Goal: Information Seeking & Learning: Find specific fact

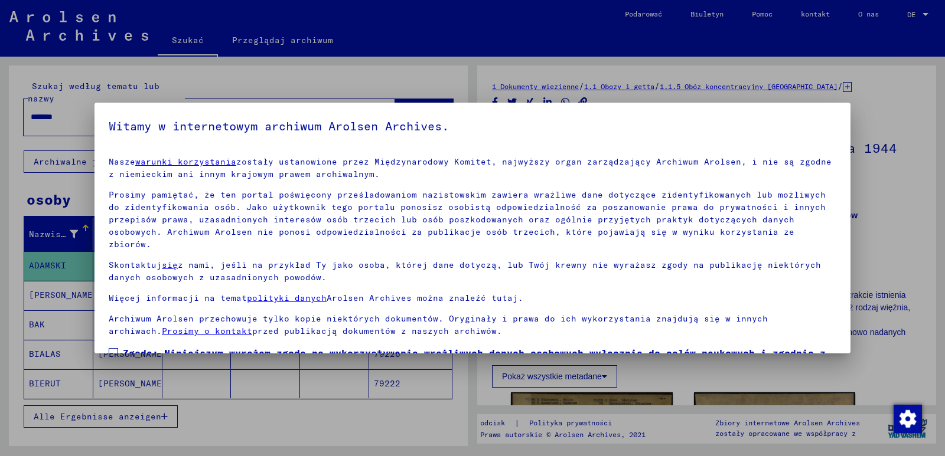
click at [113, 348] on span at bounding box center [113, 352] width 9 height 9
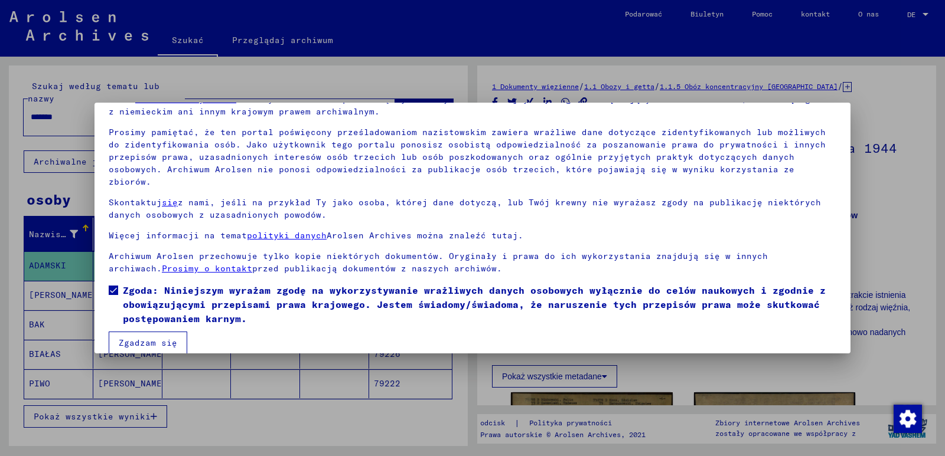
scroll to position [65, 0]
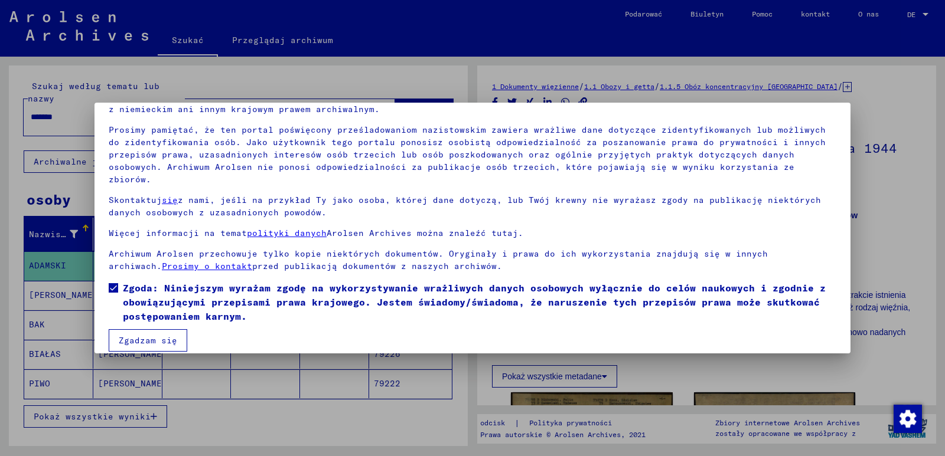
click at [147, 335] on font "Zgadzam się" at bounding box center [148, 340] width 58 height 11
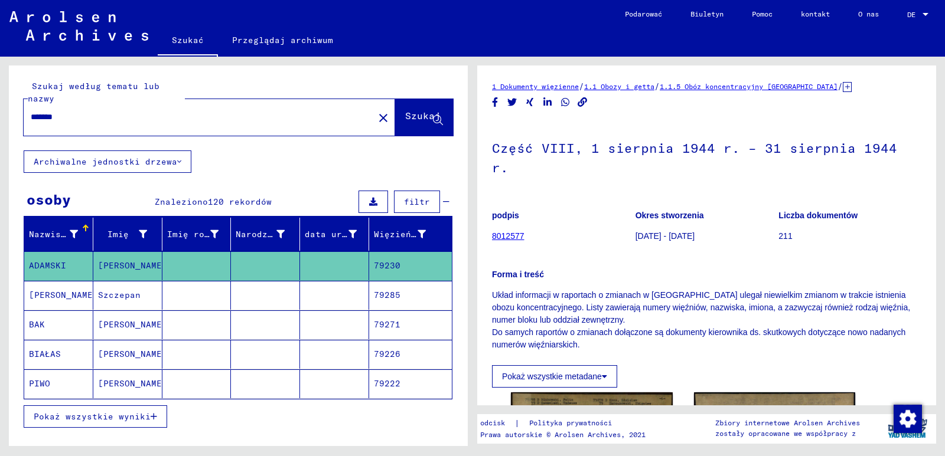
drag, startPoint x: 86, startPoint y: 117, endPoint x: 16, endPoint y: 113, distance: 70.4
click at [19, 114] on div "Szukaj według tematu lub nazwy ******* close Szukaj" at bounding box center [238, 108] width 459 height 85
click at [405, 116] on font "Szukaj" at bounding box center [422, 116] width 35 height 12
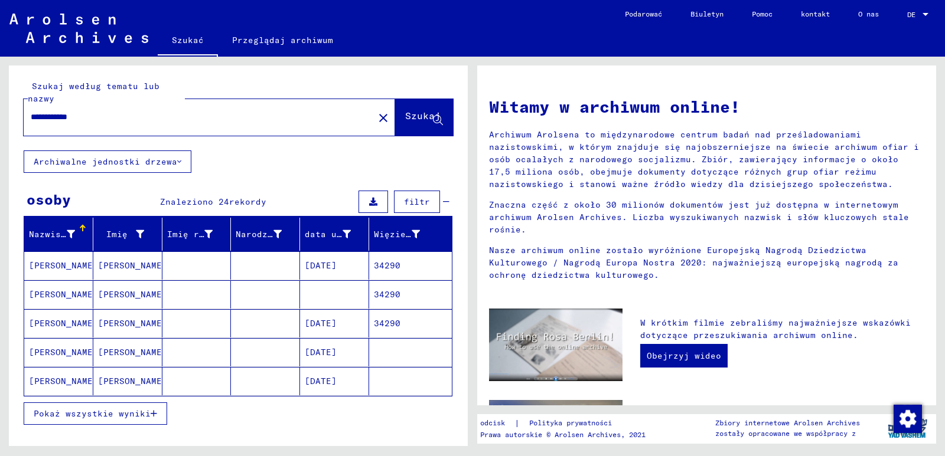
click at [305, 270] on font "[DATE]" at bounding box center [321, 265] width 32 height 11
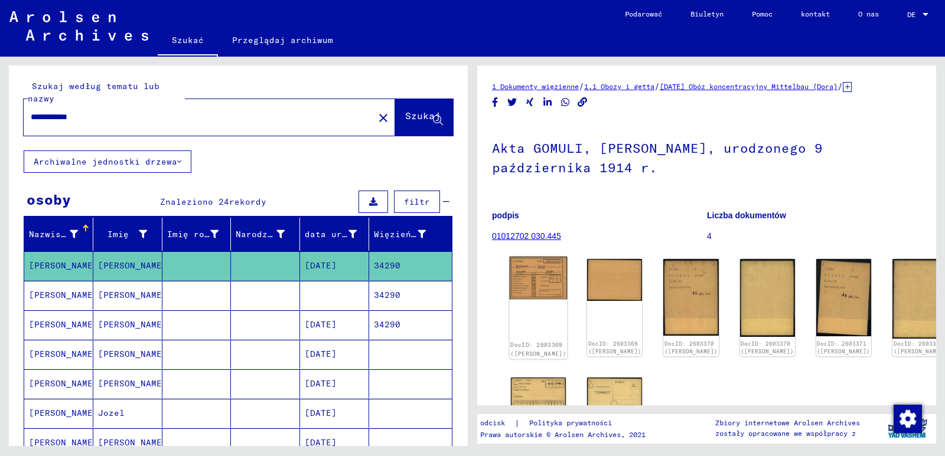
click at [530, 275] on img at bounding box center [538, 278] width 58 height 43
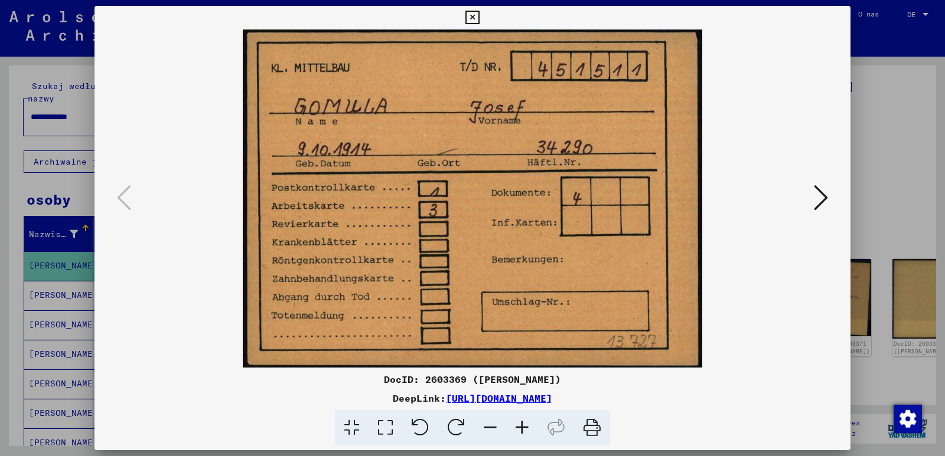
click at [729, 324] on img at bounding box center [472, 199] width 675 height 338
click at [819, 197] on icon at bounding box center [820, 198] width 14 height 28
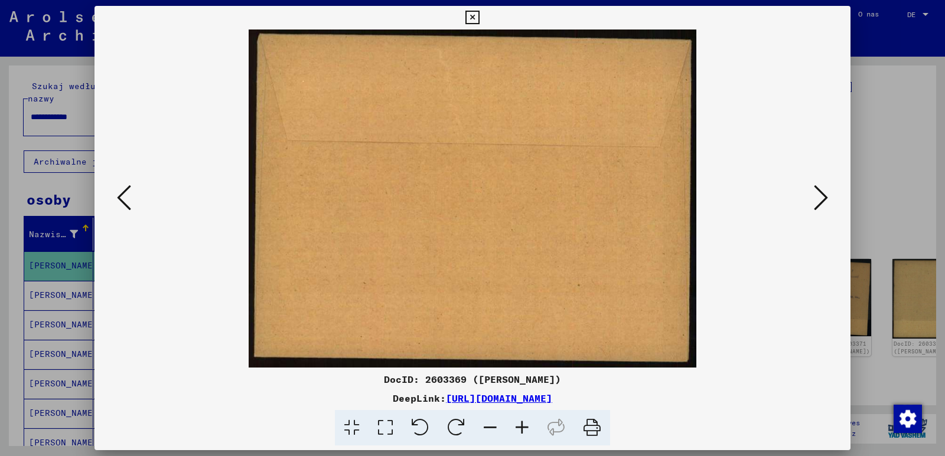
click at [819, 197] on icon at bounding box center [820, 198] width 14 height 28
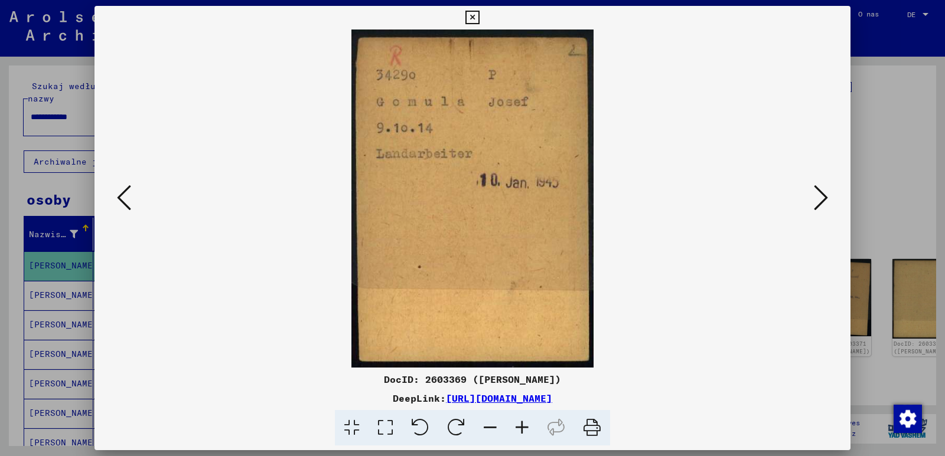
click at [821, 198] on icon at bounding box center [820, 198] width 14 height 28
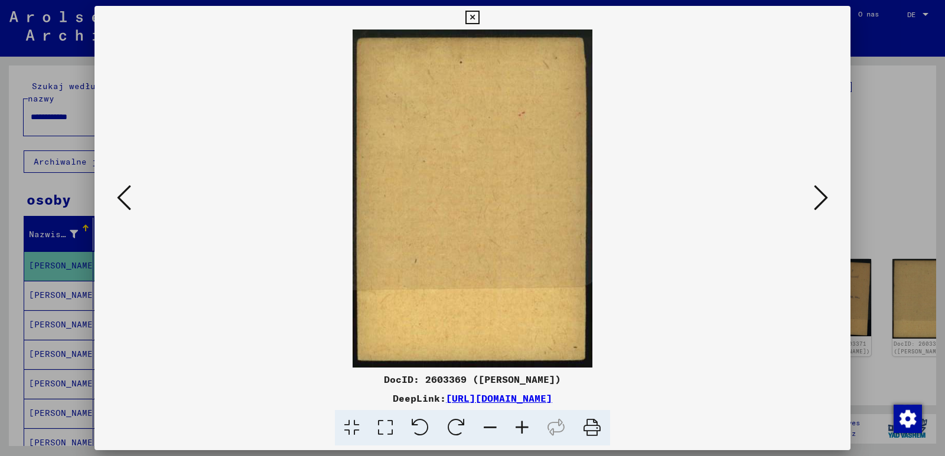
click at [821, 198] on icon at bounding box center [820, 198] width 14 height 28
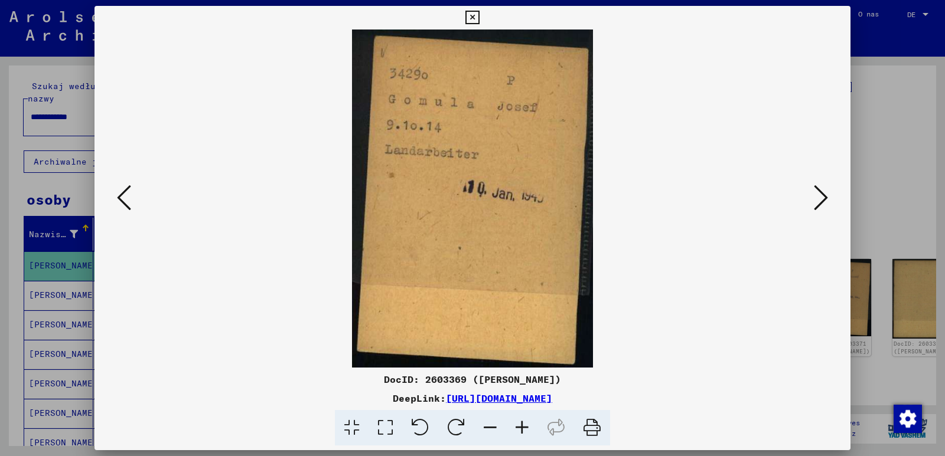
click at [819, 195] on icon at bounding box center [820, 198] width 14 height 28
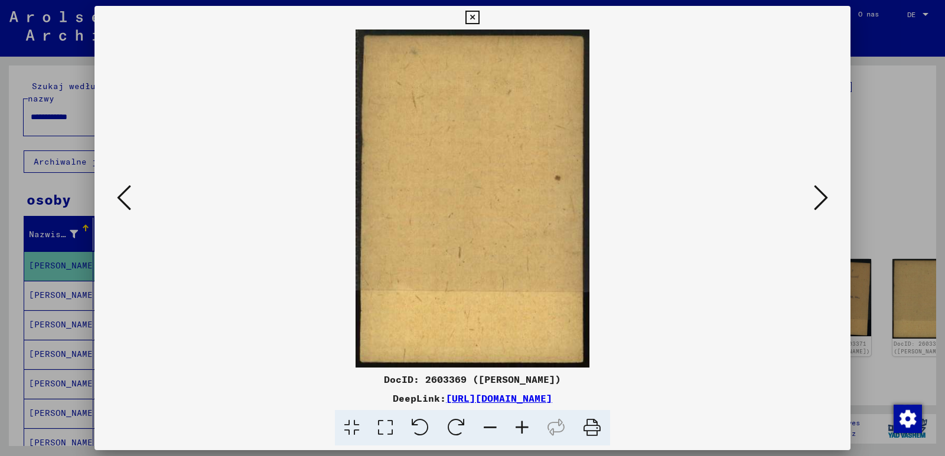
click at [819, 195] on icon at bounding box center [820, 198] width 14 height 28
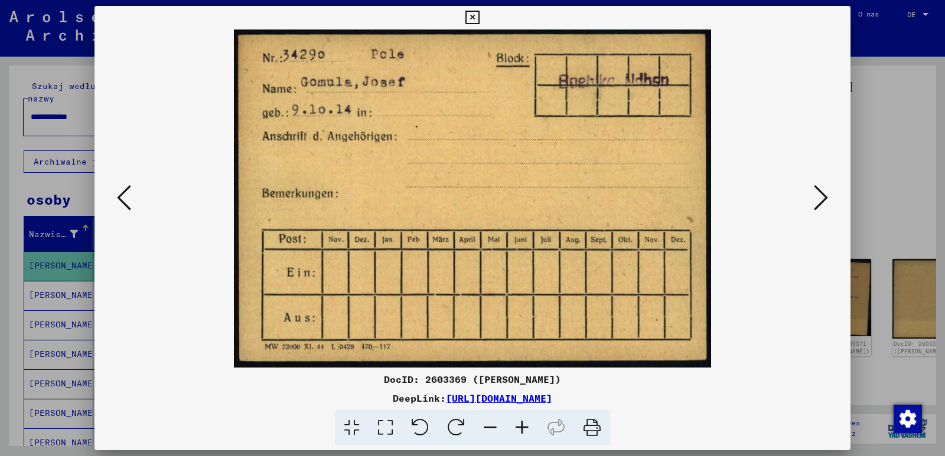
click at [821, 197] on icon at bounding box center [820, 198] width 14 height 28
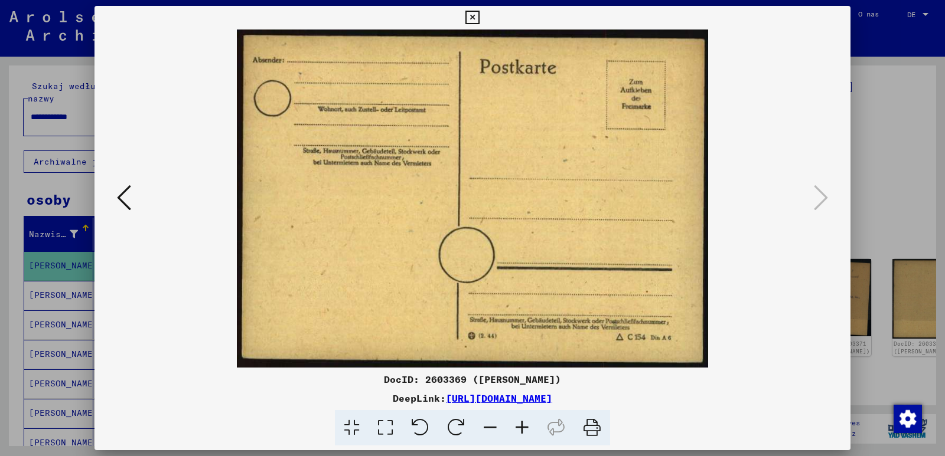
click at [475, 17] on icon at bounding box center [472, 18] width 14 height 14
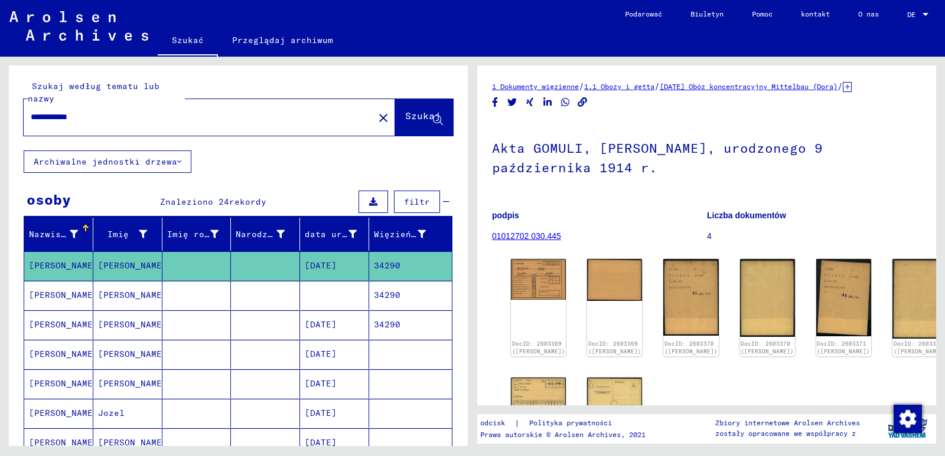
click at [336, 299] on mat-cell at bounding box center [334, 295] width 69 height 29
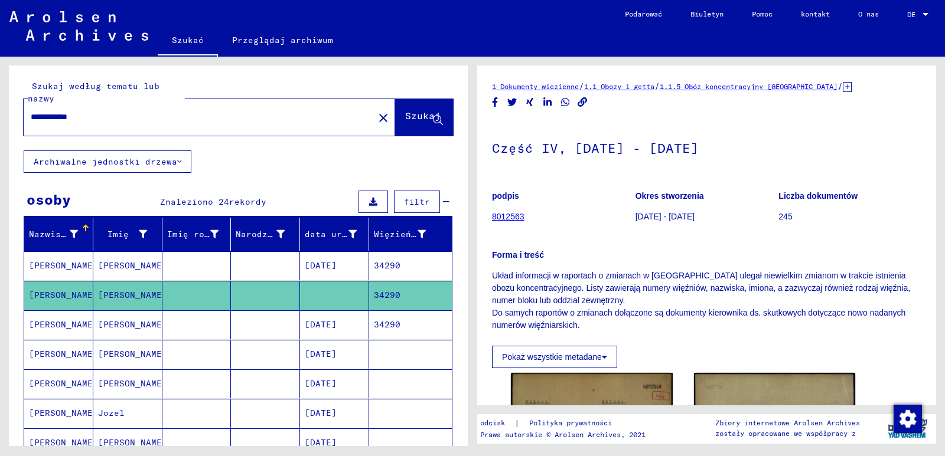
drag, startPoint x: 494, startPoint y: 273, endPoint x: 584, endPoint y: 324, distance: 103.3
click at [584, 324] on p "Układ informacji w raportach o zmianach w [GEOGRAPHIC_DATA] ulegał niewielkim z…" at bounding box center [706, 301] width 429 height 62
copy p "Układ informacji w raportach o zmianach w [GEOGRAPHIC_DATA] ulegał niewielkim z…"
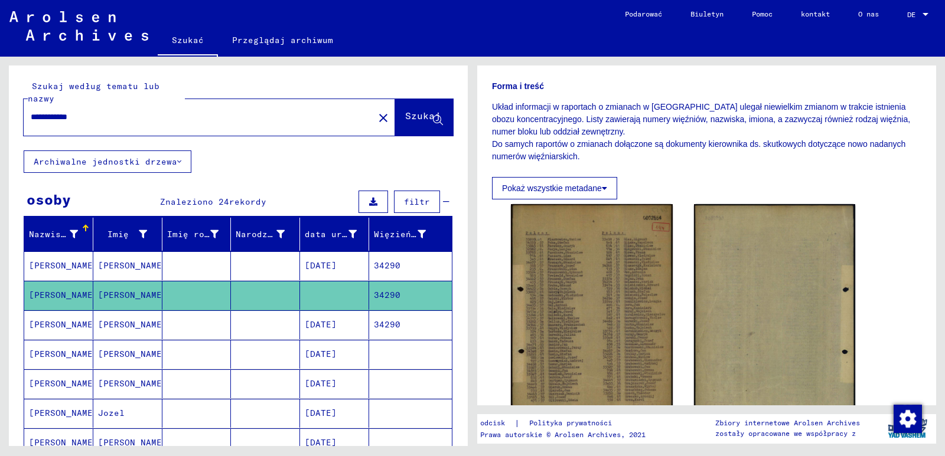
scroll to position [177, 0]
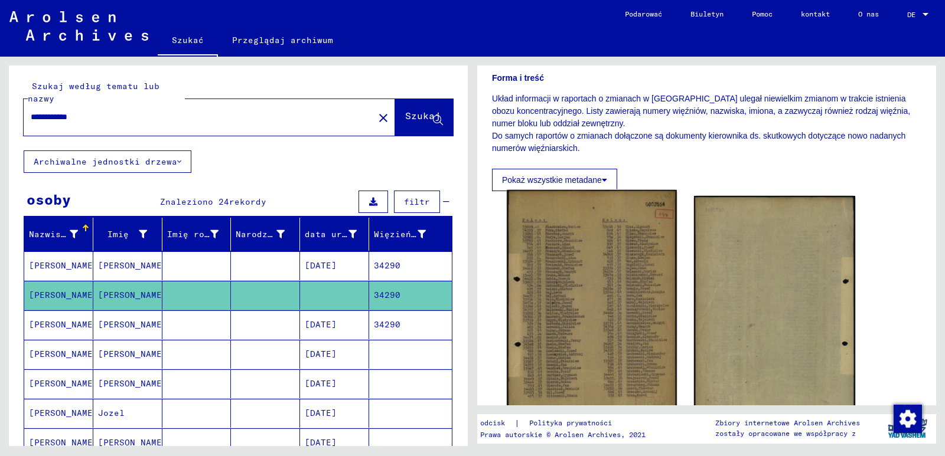
click at [597, 312] on img at bounding box center [591, 310] width 169 height 241
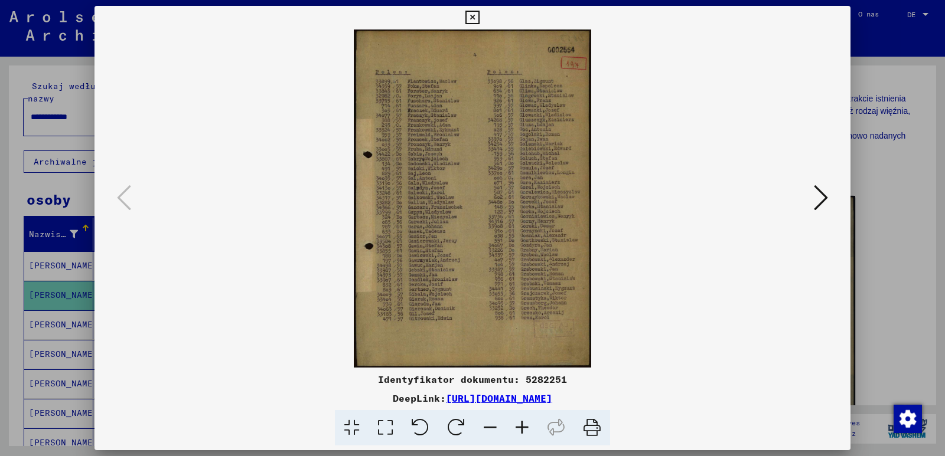
click at [471, 19] on icon at bounding box center [472, 18] width 14 height 14
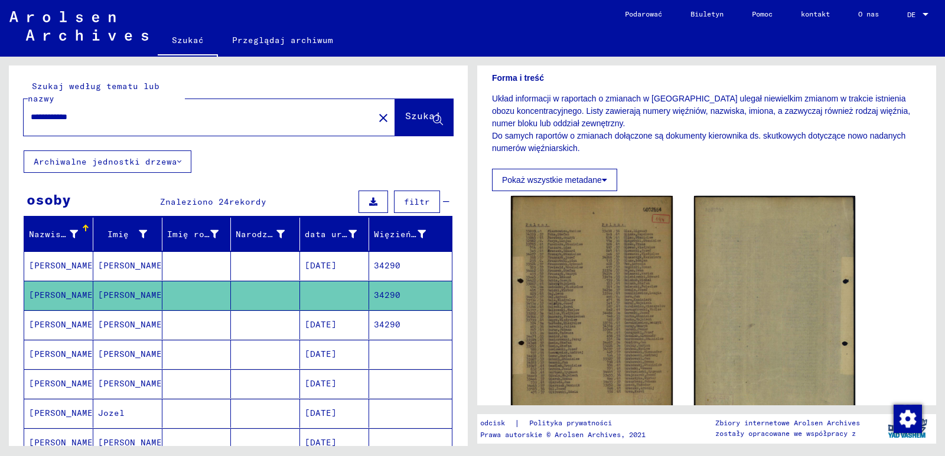
click at [333, 326] on font "[DATE]" at bounding box center [321, 324] width 32 height 11
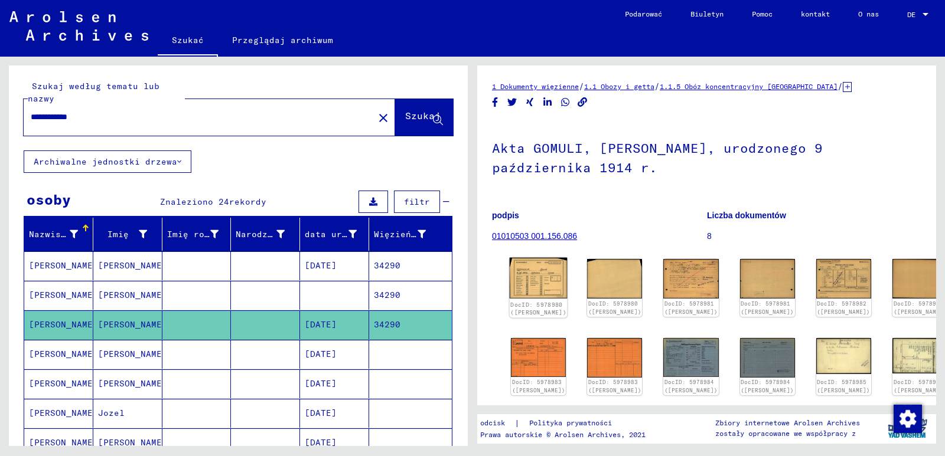
click at [535, 275] on img at bounding box center [538, 278] width 58 height 41
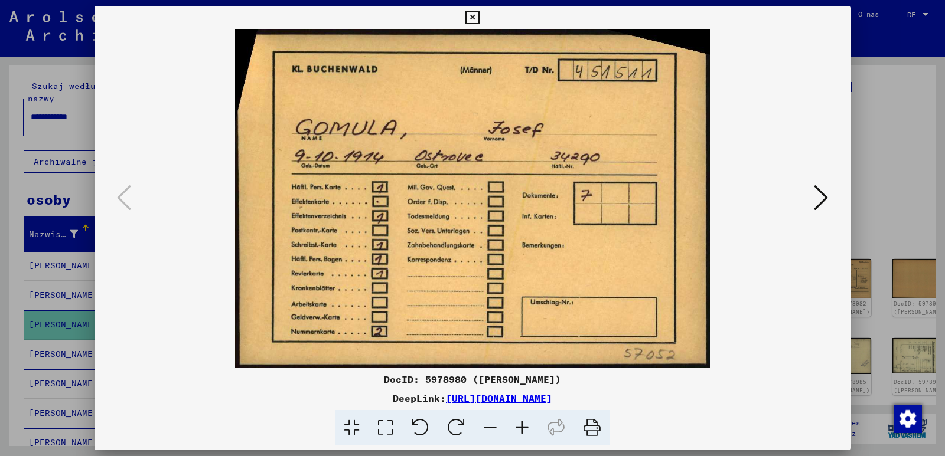
click at [822, 201] on icon at bounding box center [820, 198] width 14 height 28
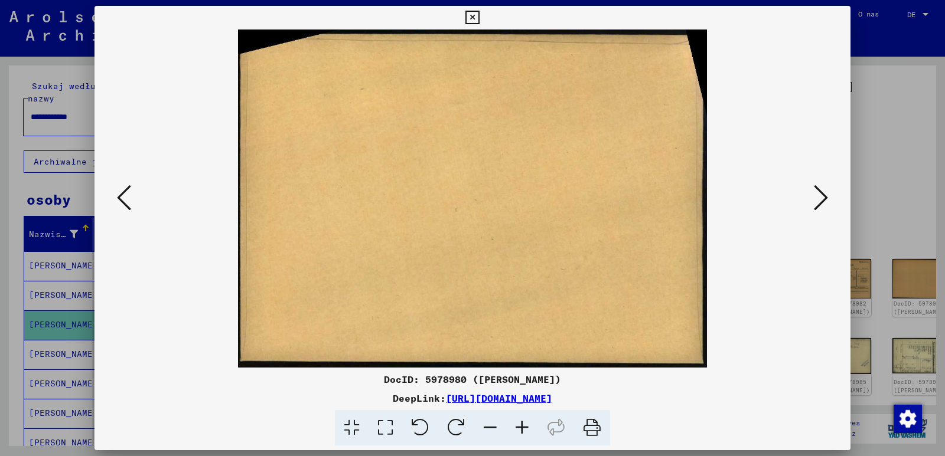
click at [822, 201] on icon at bounding box center [820, 198] width 14 height 28
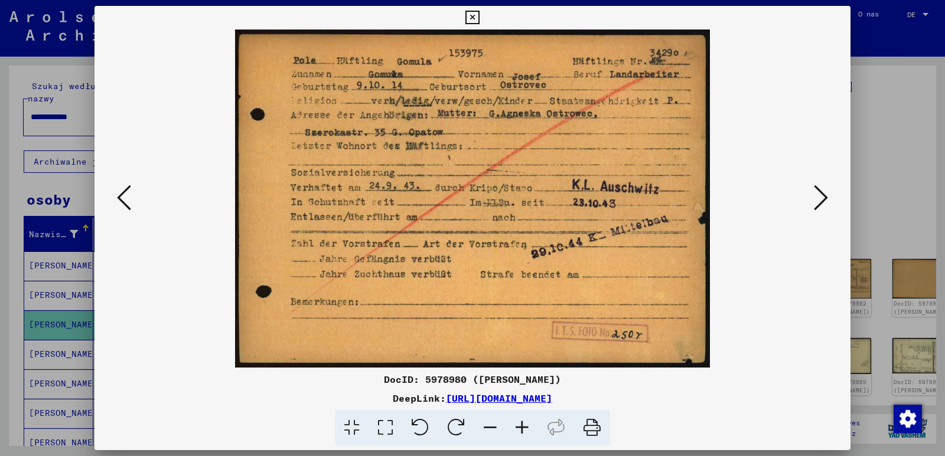
click at [736, 257] on img at bounding box center [472, 199] width 675 height 338
click at [816, 192] on icon at bounding box center [820, 198] width 14 height 28
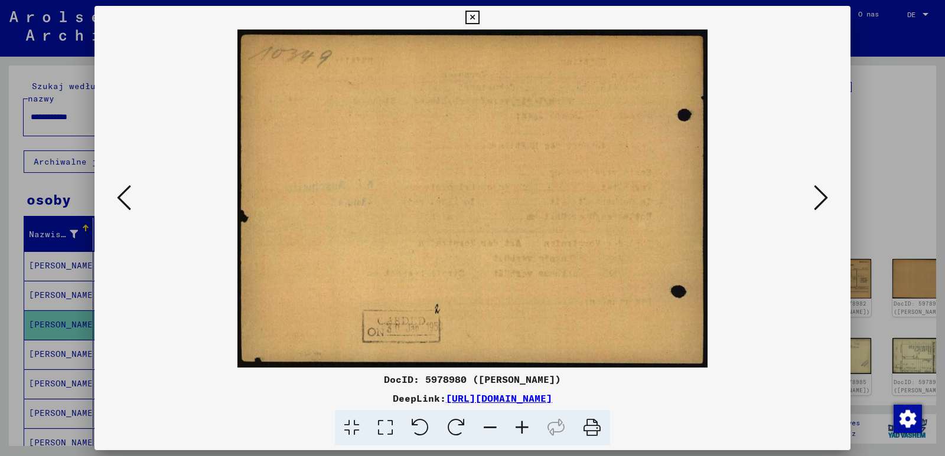
click at [816, 192] on icon at bounding box center [820, 198] width 14 height 28
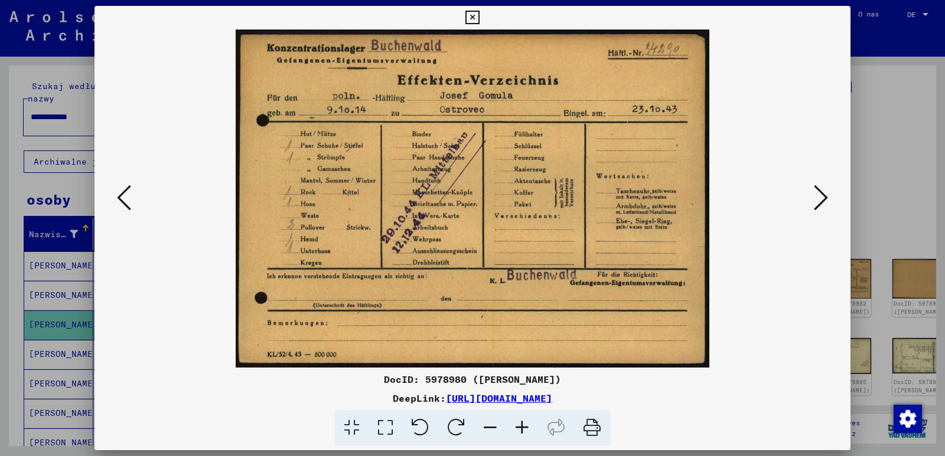
click at [737, 299] on img at bounding box center [472, 199] width 675 height 338
click at [823, 200] on icon at bounding box center [820, 198] width 14 height 28
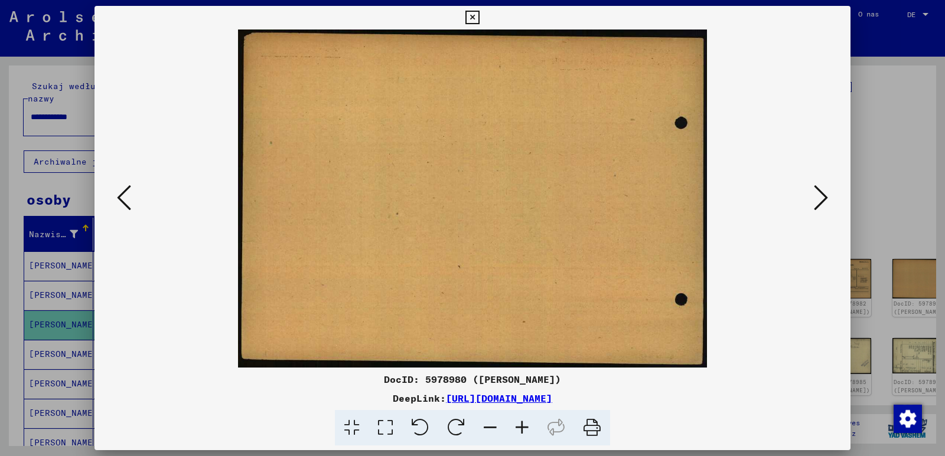
click at [823, 200] on icon at bounding box center [820, 198] width 14 height 28
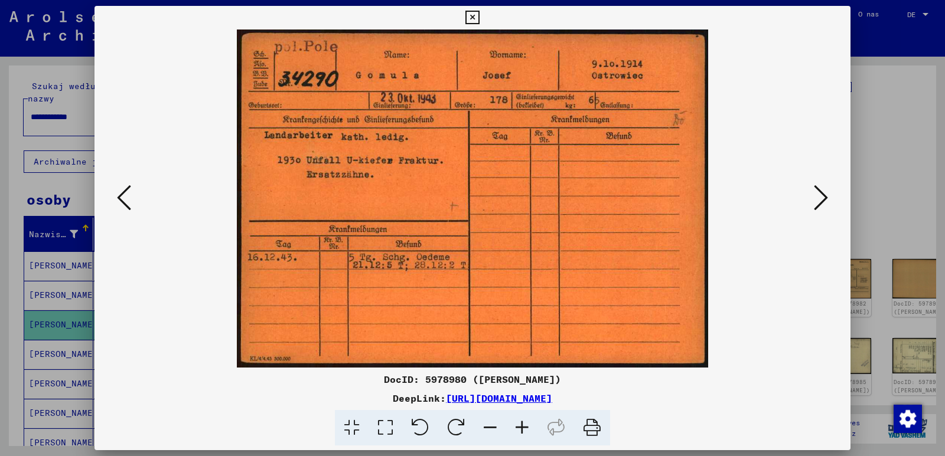
click at [723, 308] on img at bounding box center [472, 199] width 675 height 338
click at [828, 197] on button at bounding box center [820, 199] width 21 height 34
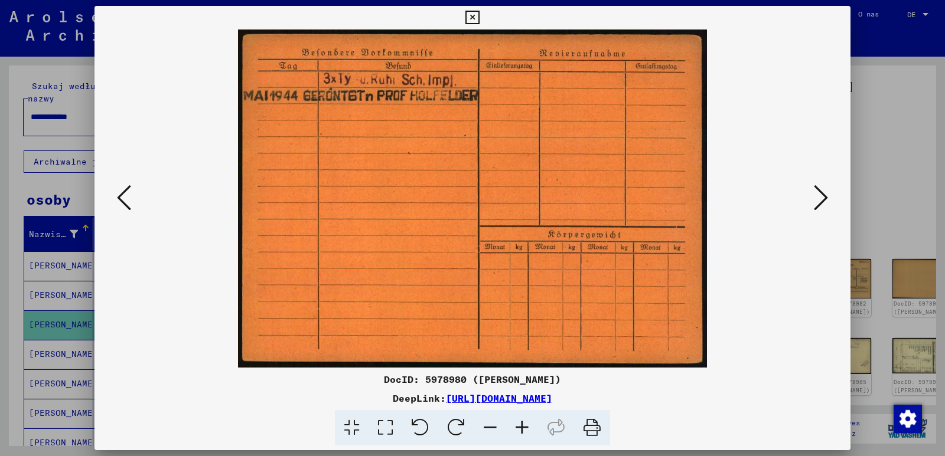
click at [724, 317] on img at bounding box center [472, 199] width 675 height 338
click at [821, 198] on icon at bounding box center [820, 198] width 14 height 28
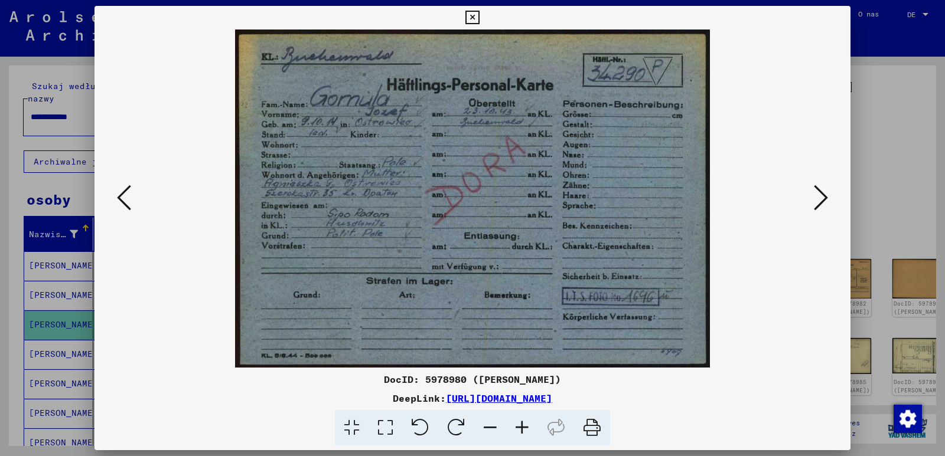
click at [739, 290] on img at bounding box center [472, 199] width 675 height 338
click at [820, 200] on icon at bounding box center [820, 198] width 14 height 28
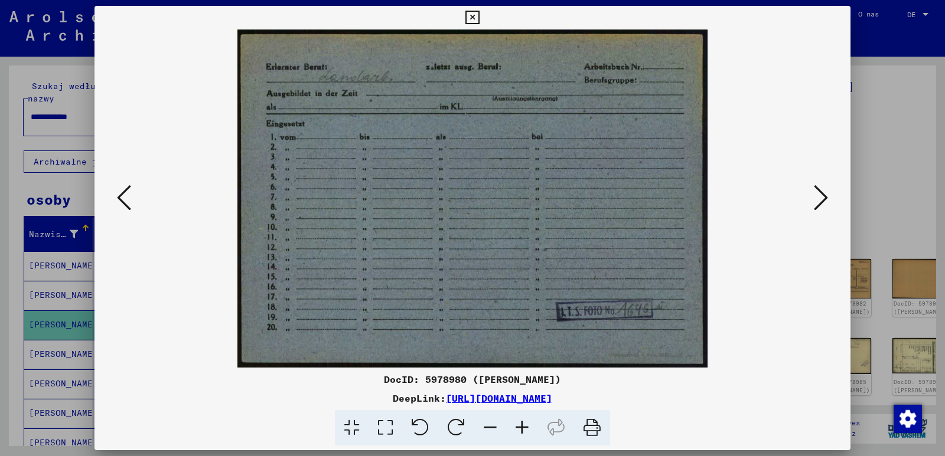
click at [736, 318] on img at bounding box center [472, 199] width 675 height 338
click at [822, 193] on icon at bounding box center [820, 198] width 14 height 28
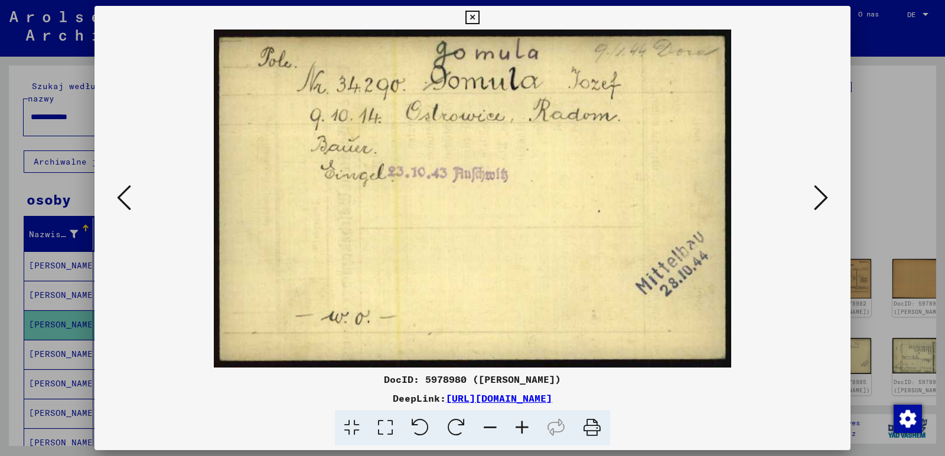
click at [759, 309] on img at bounding box center [472, 199] width 675 height 338
click at [819, 197] on icon at bounding box center [820, 198] width 14 height 28
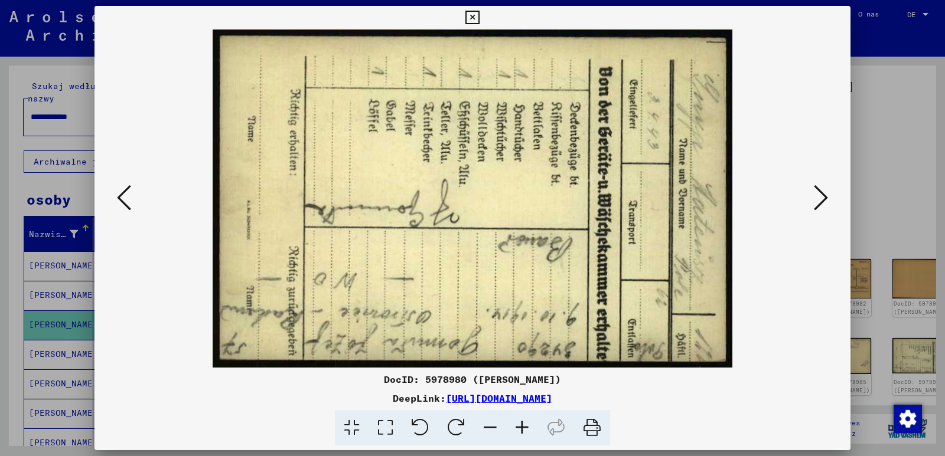
click at [815, 199] on icon at bounding box center [820, 198] width 14 height 28
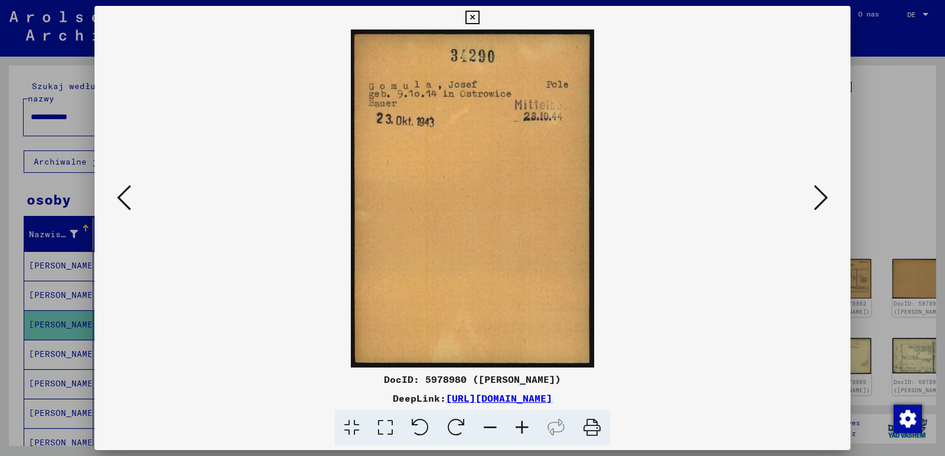
click at [618, 308] on img at bounding box center [472, 199] width 675 height 338
click at [825, 198] on icon at bounding box center [820, 198] width 14 height 28
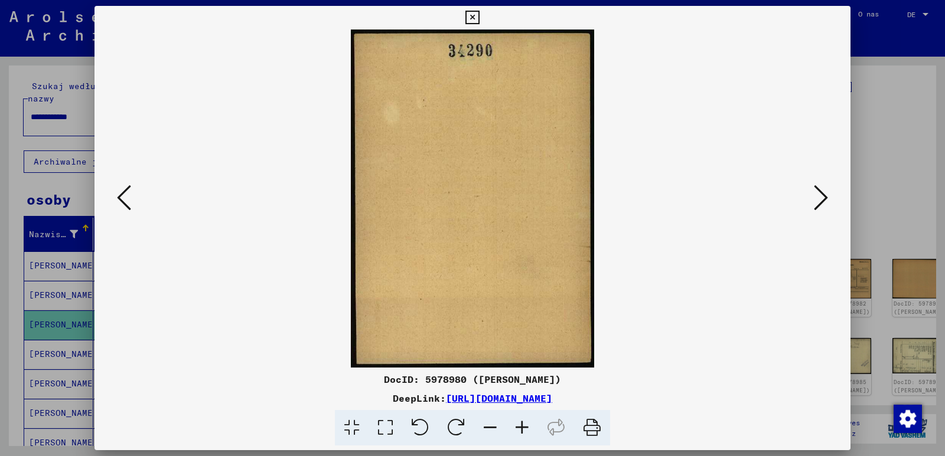
click at [825, 198] on icon at bounding box center [820, 198] width 14 height 28
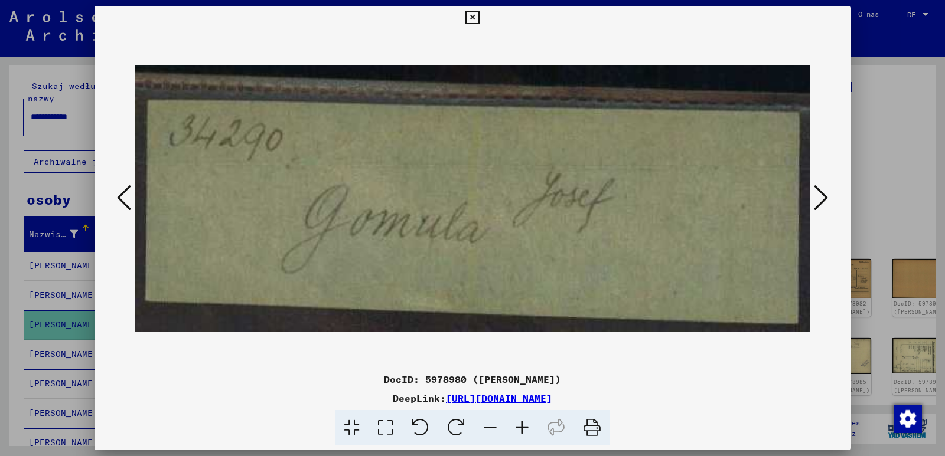
click at [820, 198] on icon at bounding box center [820, 198] width 14 height 28
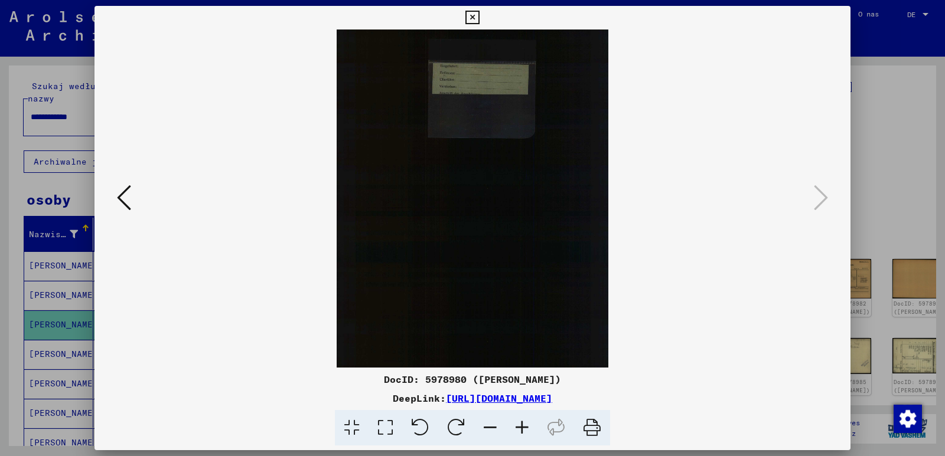
click at [472, 16] on icon at bounding box center [472, 18] width 14 height 14
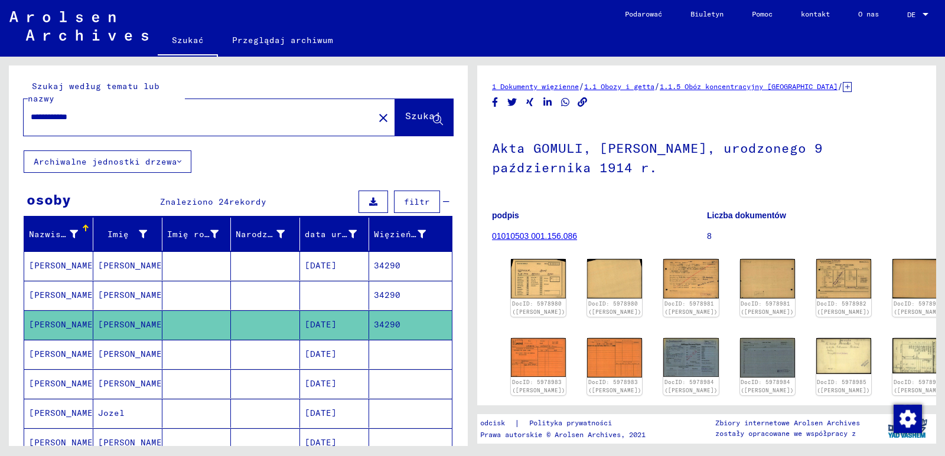
drag, startPoint x: 113, startPoint y: 117, endPoint x: 67, endPoint y: 118, distance: 45.5
click at [67, 118] on input "**********" at bounding box center [199, 117] width 336 height 12
click at [404, 104] on button "Szukaj" at bounding box center [424, 117] width 58 height 37
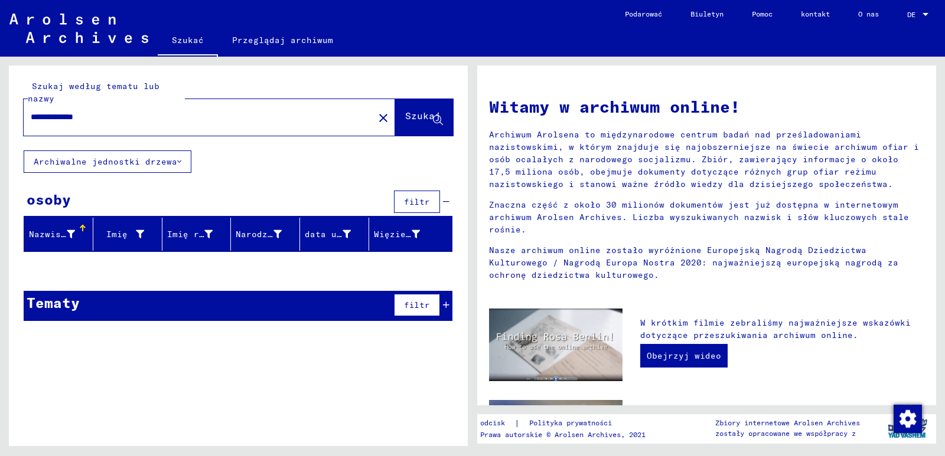
drag, startPoint x: 109, startPoint y: 115, endPoint x: 68, endPoint y: 117, distance: 41.4
click at [68, 117] on input "**********" at bounding box center [195, 117] width 329 height 12
click at [406, 116] on font "Szukaj" at bounding box center [422, 116] width 35 height 12
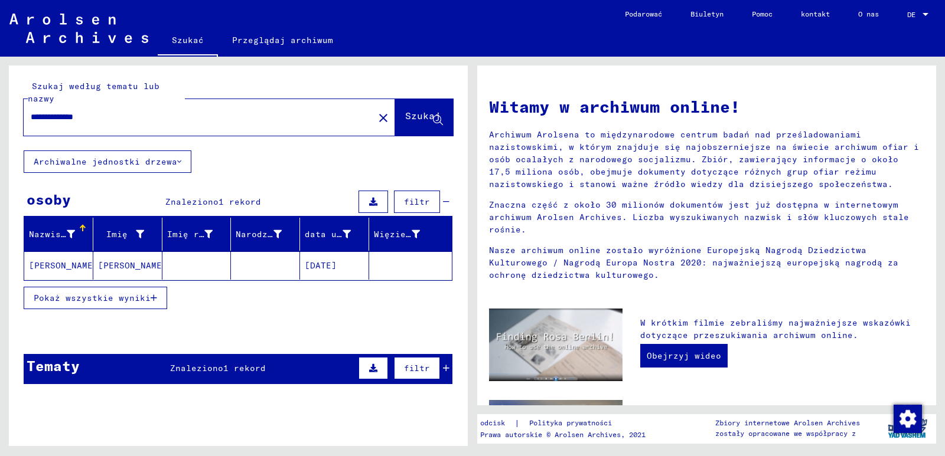
click at [112, 299] on font "Pokaż wszystkie wyniki" at bounding box center [92, 298] width 117 height 11
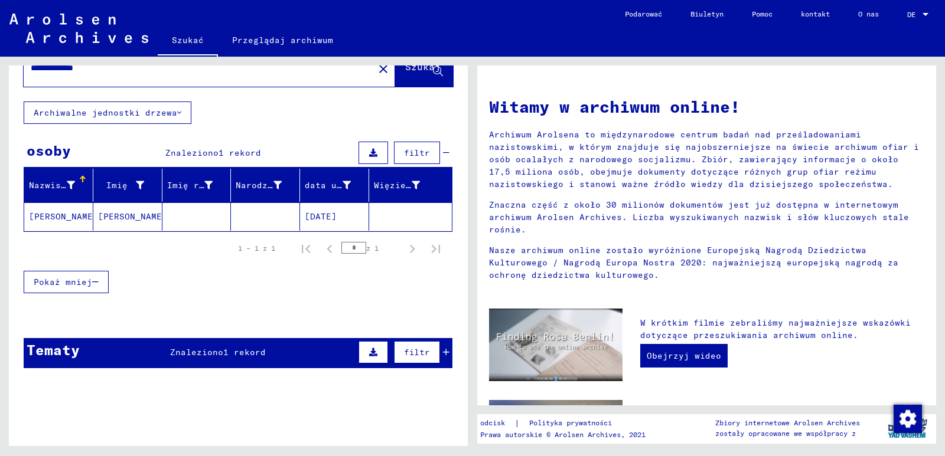
scroll to position [14, 0]
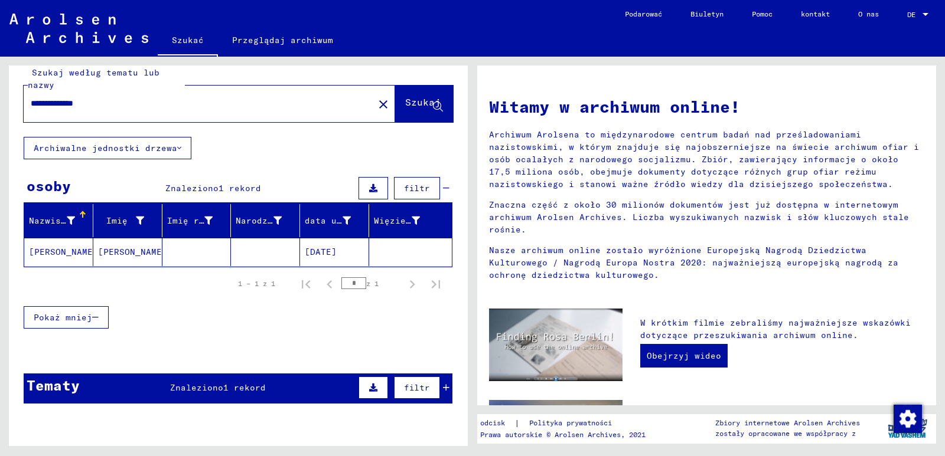
drag, startPoint x: 113, startPoint y: 106, endPoint x: 15, endPoint y: 91, distance: 99.8
click at [16, 92] on div "**********" at bounding box center [238, 94] width 459 height 85
click at [405, 108] on font "Szukaj" at bounding box center [422, 102] width 35 height 12
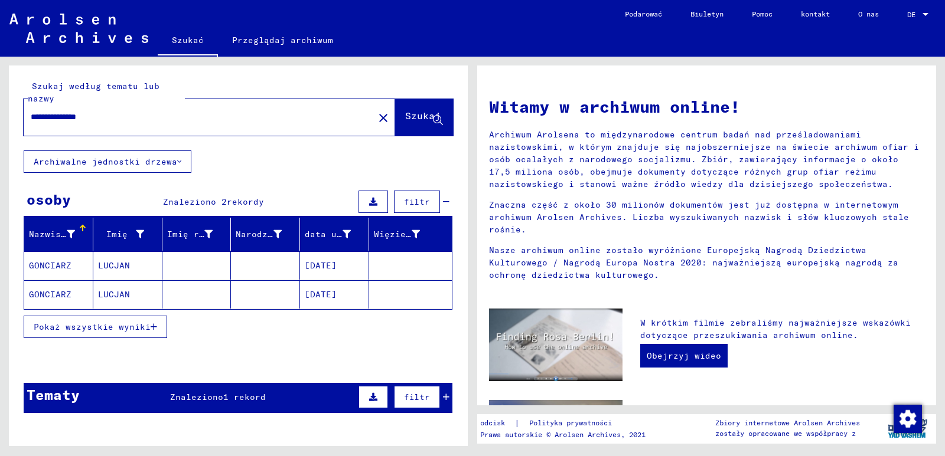
click at [336, 267] on font "[DATE]" at bounding box center [321, 265] width 32 height 11
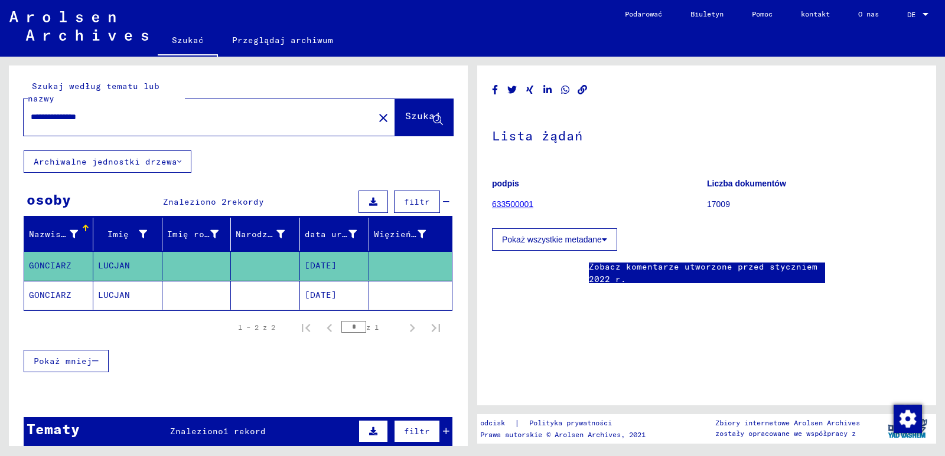
scroll to position [118, 0]
click at [306, 293] on font "[DATE]" at bounding box center [321, 295] width 32 height 11
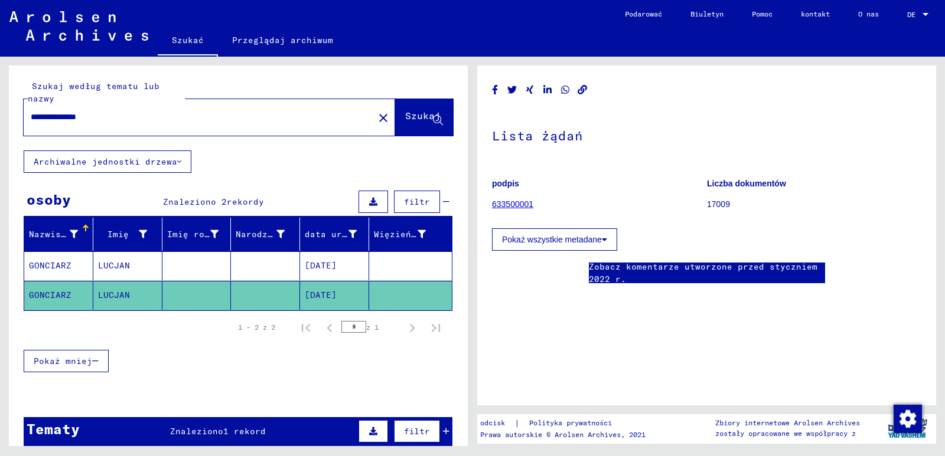
click at [555, 238] on font "Pokaż wszystkie metadane" at bounding box center [552, 239] width 100 height 9
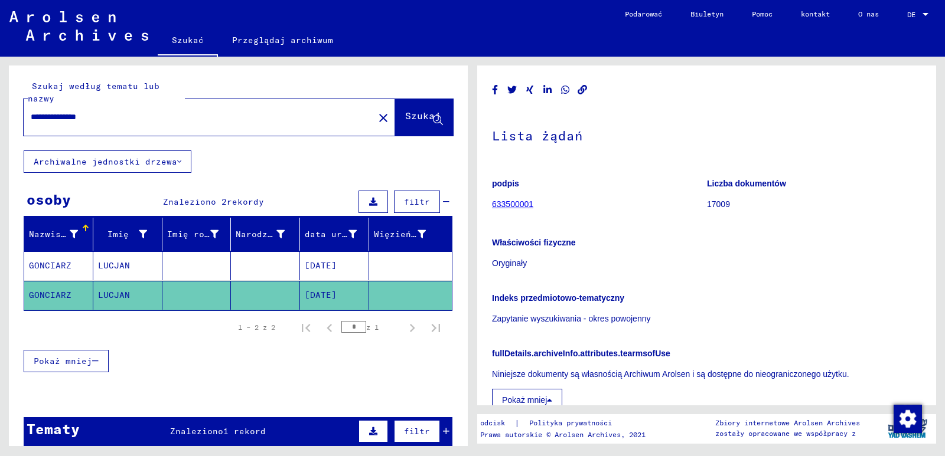
scroll to position [118, 0]
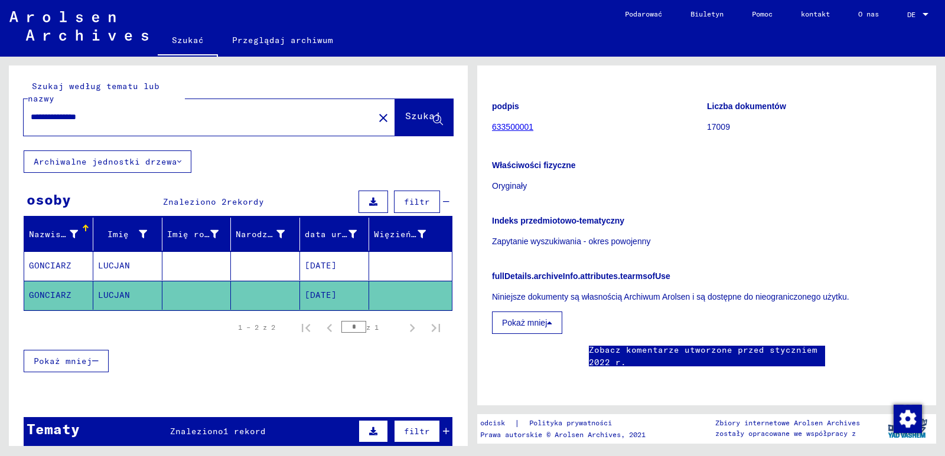
click at [643, 345] on font "Zobacz komentarze utworzone przed styczniem 2022 r." at bounding box center [703, 356] width 228 height 23
drag, startPoint x: 124, startPoint y: 117, endPoint x: 24, endPoint y: 113, distance: 100.4
click at [27, 115] on div "**********" at bounding box center [195, 117] width 343 height 27
click at [410, 123] on span "Szukaj" at bounding box center [422, 118] width 35 height 12
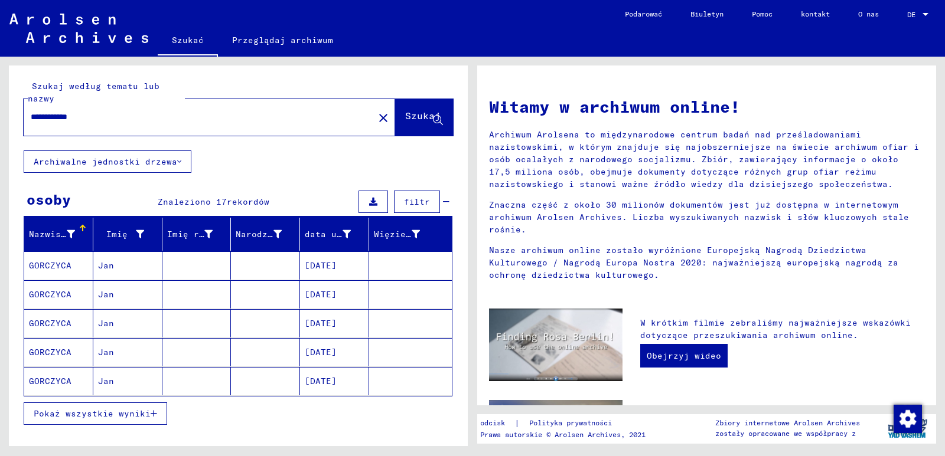
click at [305, 265] on font "[DATE]" at bounding box center [321, 265] width 32 height 11
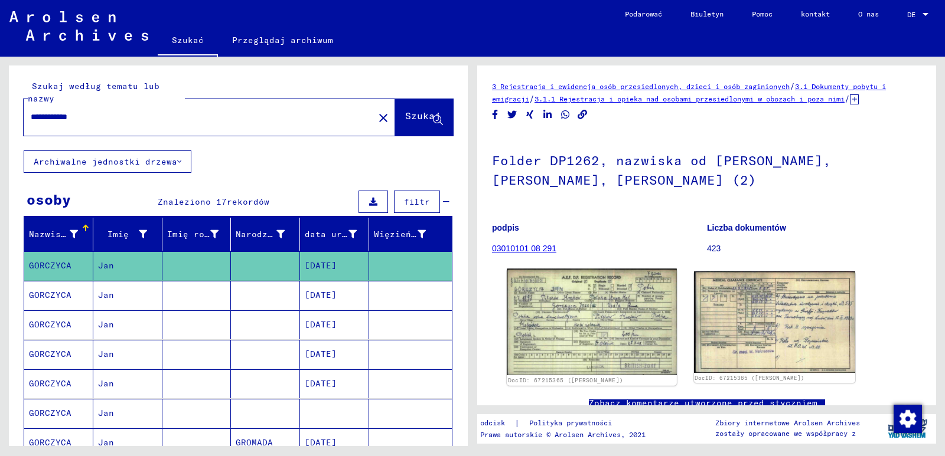
click at [590, 351] on img at bounding box center [591, 322] width 169 height 107
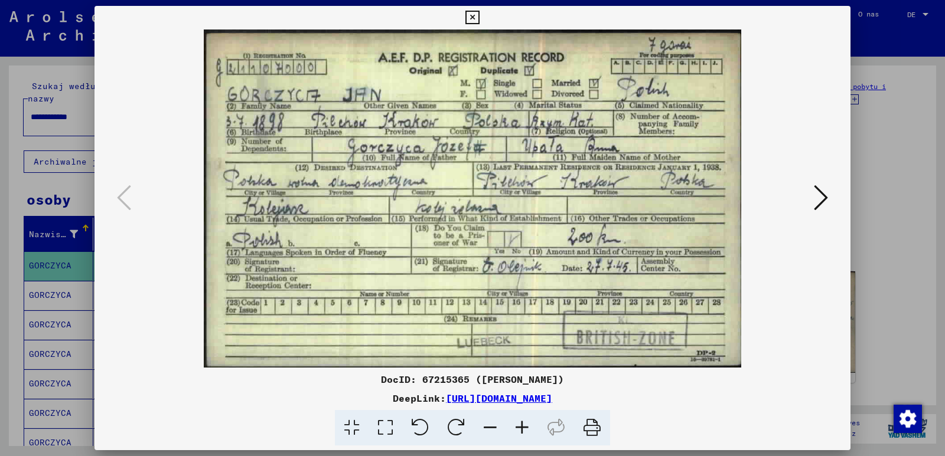
click at [821, 195] on icon at bounding box center [820, 198] width 14 height 28
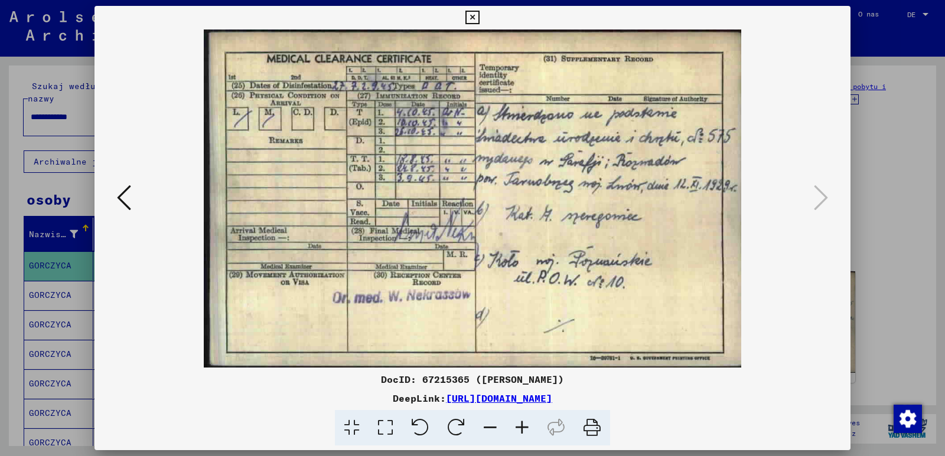
click at [472, 18] on icon at bounding box center [472, 18] width 14 height 14
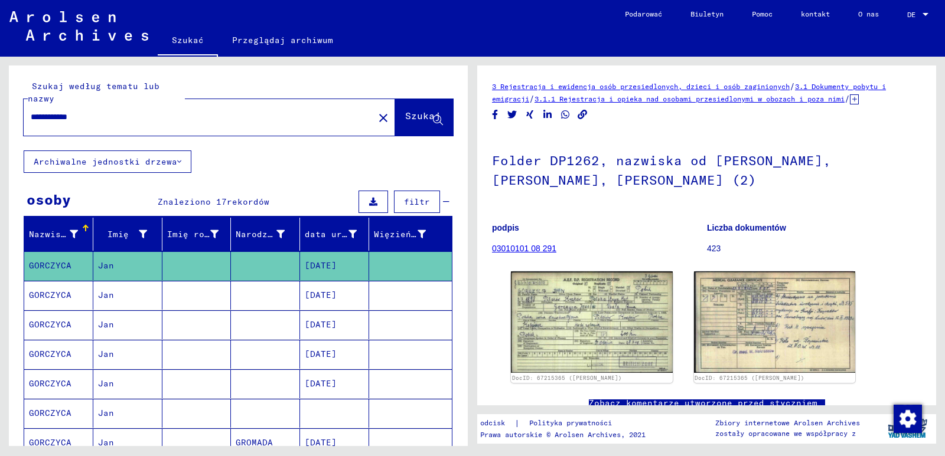
click at [332, 295] on font "[DATE]" at bounding box center [321, 295] width 32 height 11
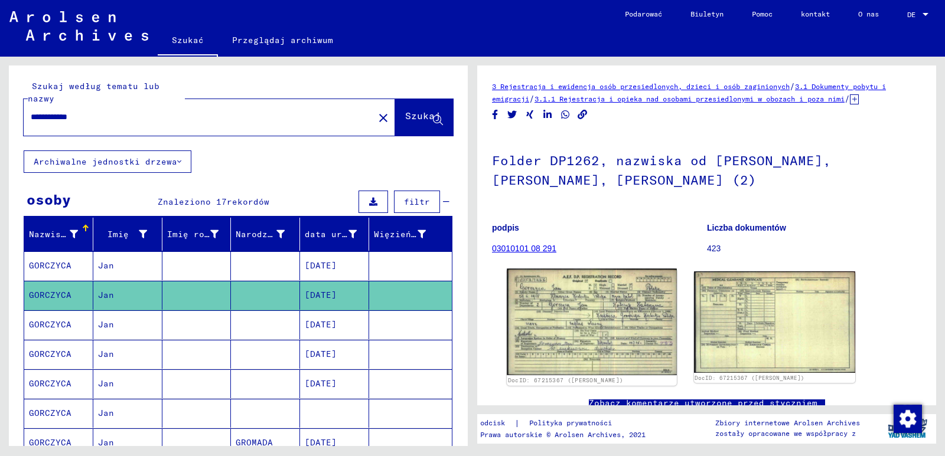
click at [587, 299] on img at bounding box center [591, 322] width 169 height 107
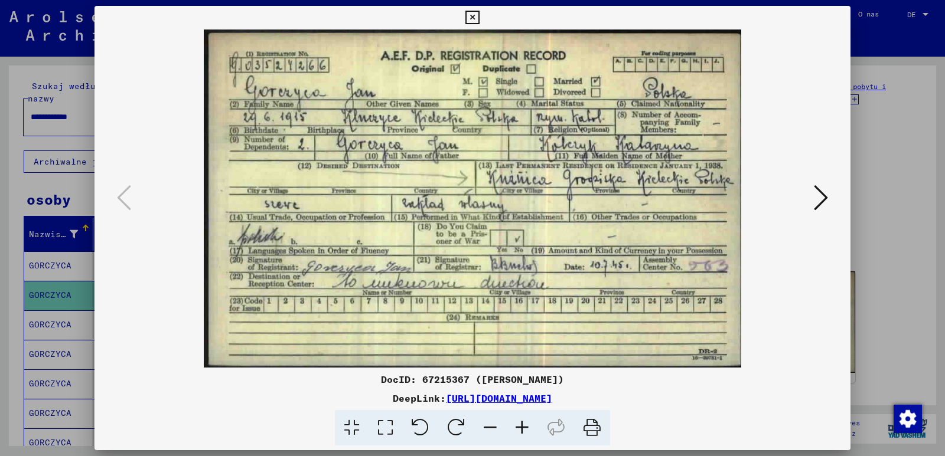
click at [822, 197] on icon at bounding box center [820, 198] width 14 height 28
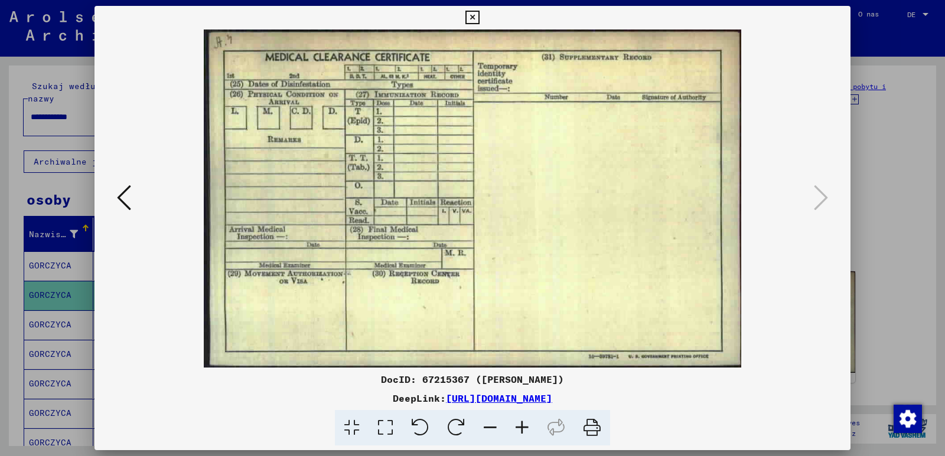
click at [475, 17] on icon at bounding box center [472, 18] width 14 height 14
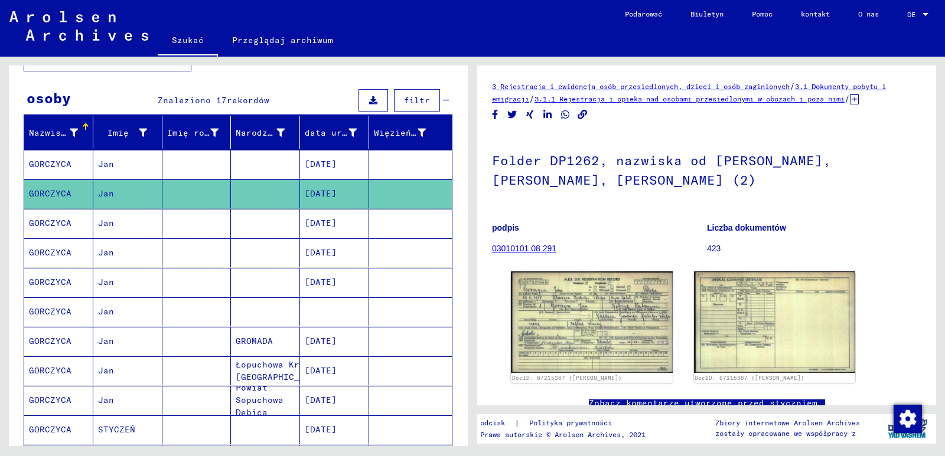
scroll to position [118, 0]
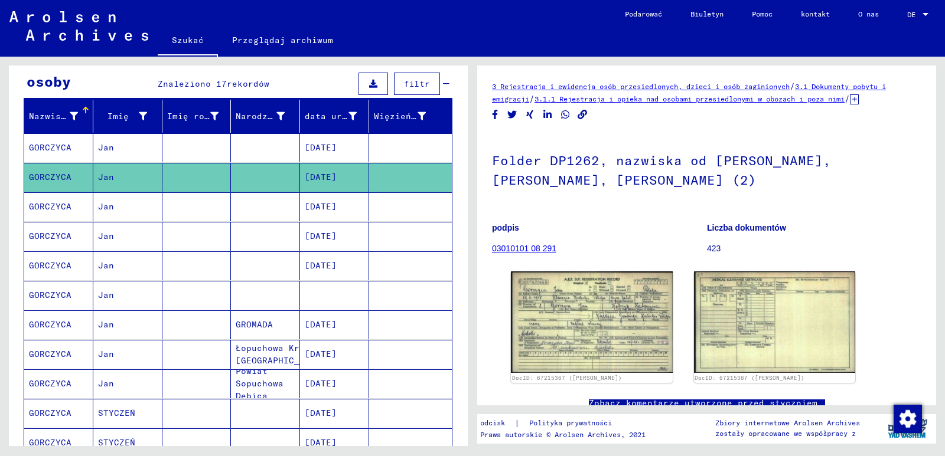
click at [328, 322] on font "[DATE]" at bounding box center [321, 324] width 32 height 11
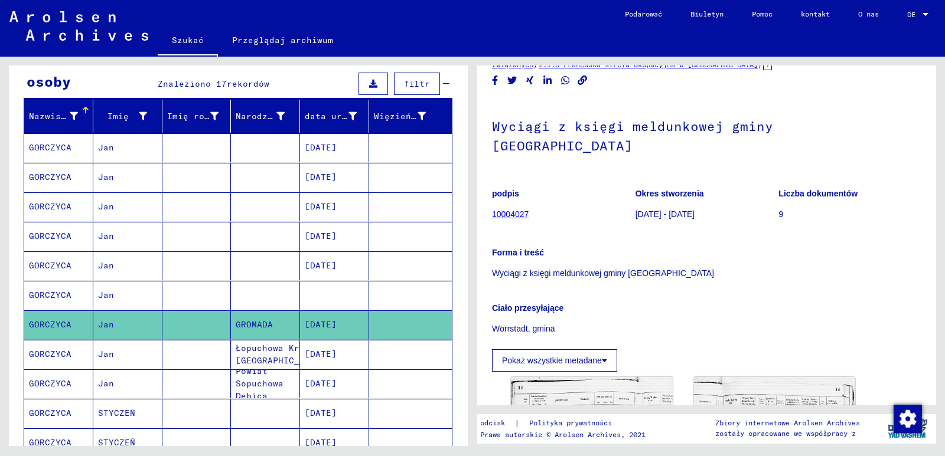
scroll to position [177, 0]
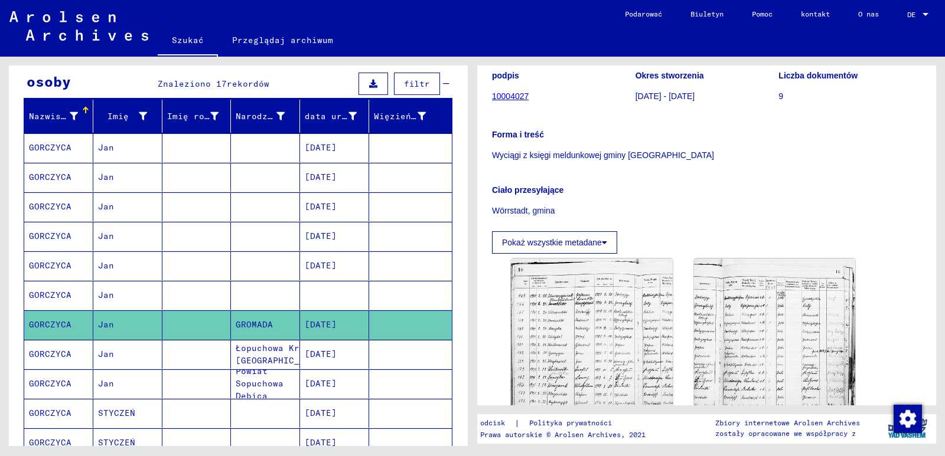
click at [331, 293] on mat-cell at bounding box center [334, 295] width 69 height 29
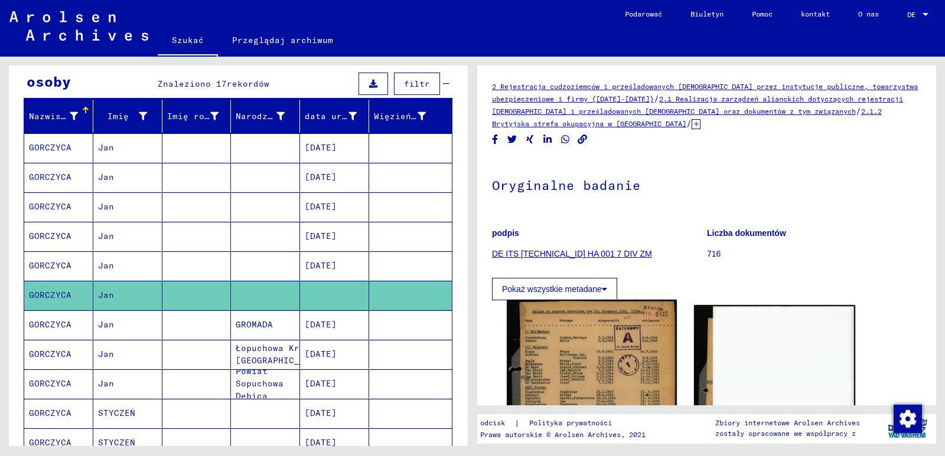
click at [600, 378] on img at bounding box center [591, 404] width 169 height 208
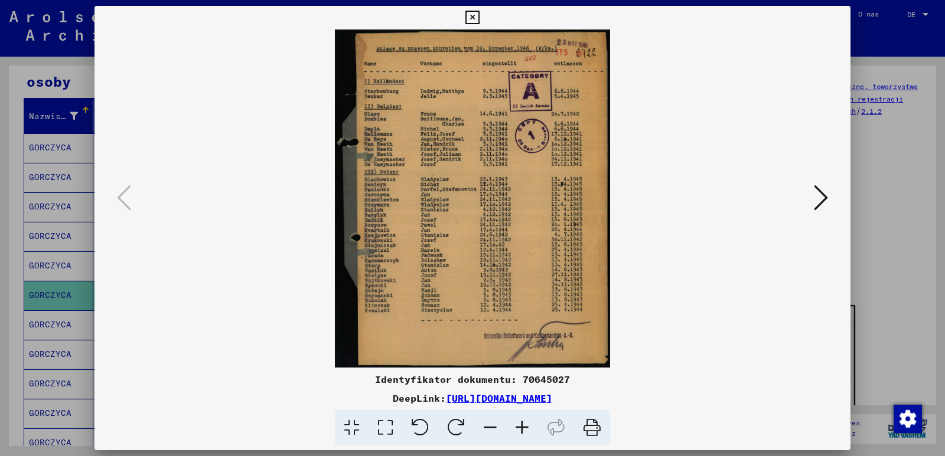
click at [473, 19] on icon at bounding box center [472, 18] width 14 height 14
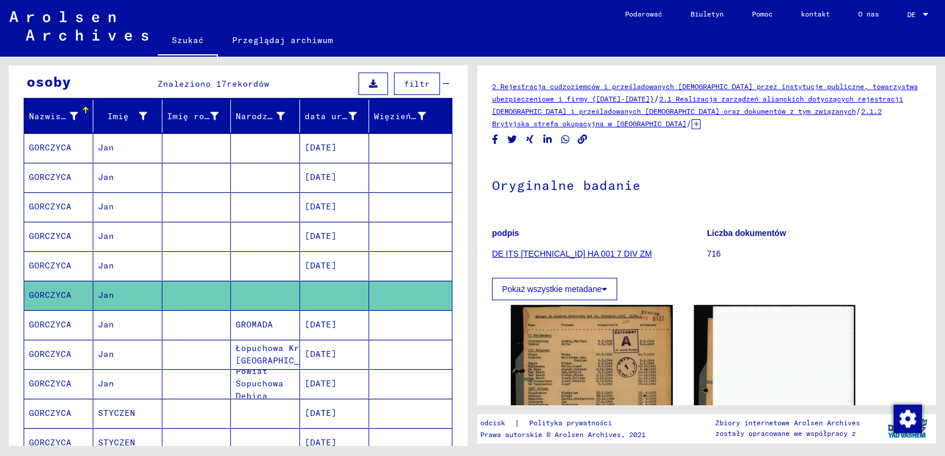
click at [328, 267] on font "[DATE]" at bounding box center [321, 265] width 32 height 11
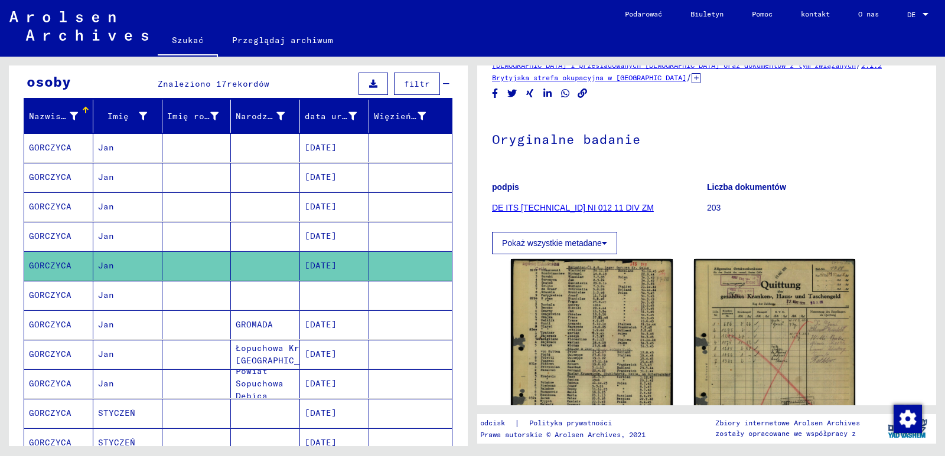
scroll to position [118, 0]
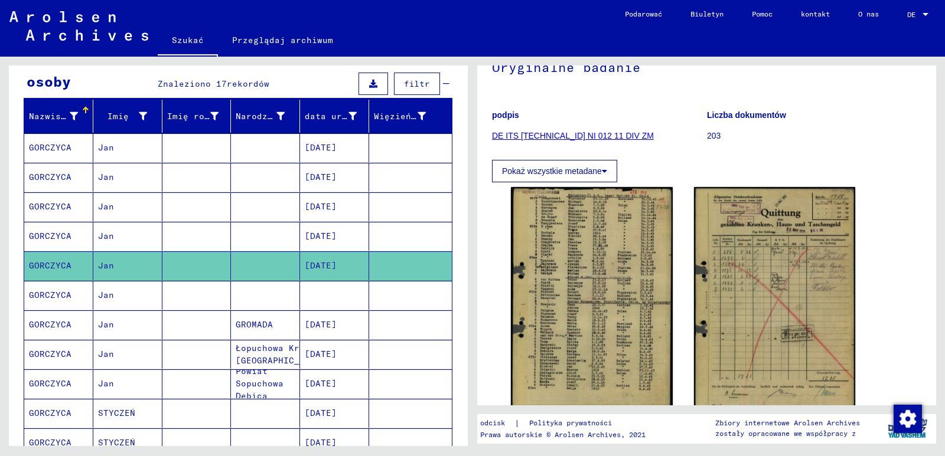
click at [336, 236] on font "[DATE]" at bounding box center [321, 236] width 32 height 11
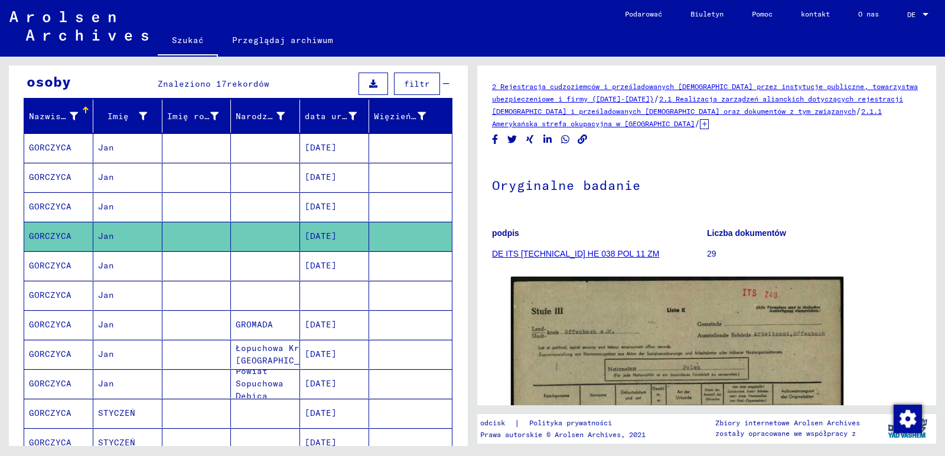
click at [336, 207] on font "[DATE]" at bounding box center [321, 206] width 32 height 11
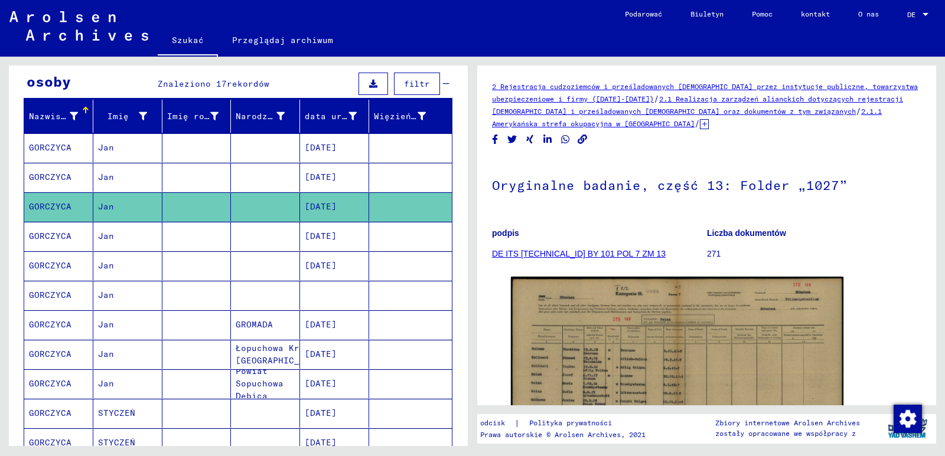
click at [336, 178] on font "[DATE]" at bounding box center [321, 177] width 32 height 11
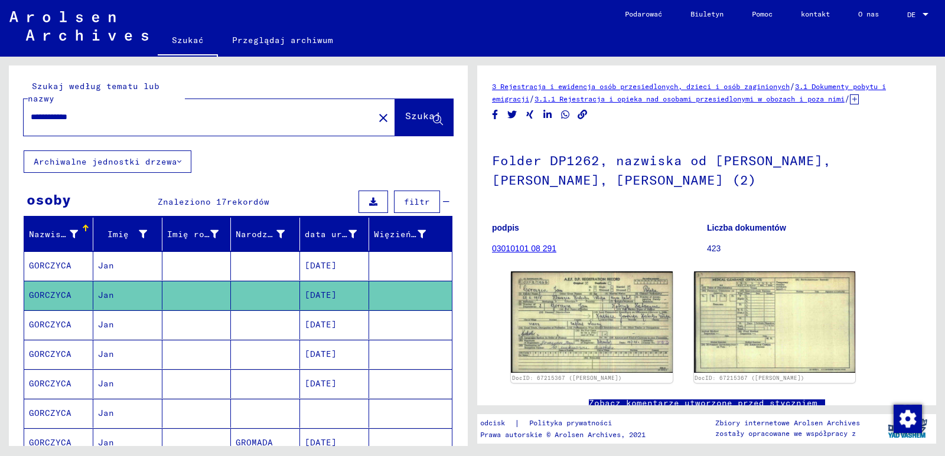
drag, startPoint x: 107, startPoint y: 117, endPoint x: 25, endPoint y: 111, distance: 82.9
click at [25, 111] on div "**********" at bounding box center [195, 117] width 343 height 27
click at [405, 121] on font "Szukaj" at bounding box center [422, 116] width 35 height 12
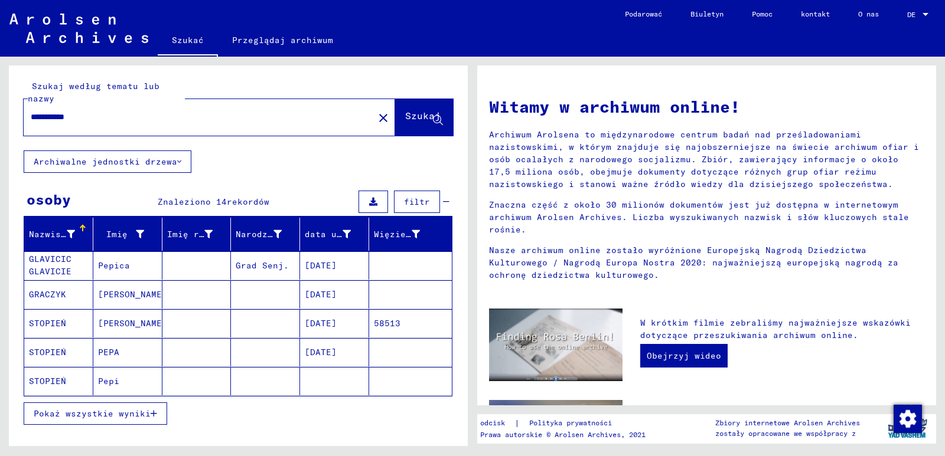
click at [109, 413] on font "Pokaż wszystkie wyniki" at bounding box center [92, 414] width 117 height 11
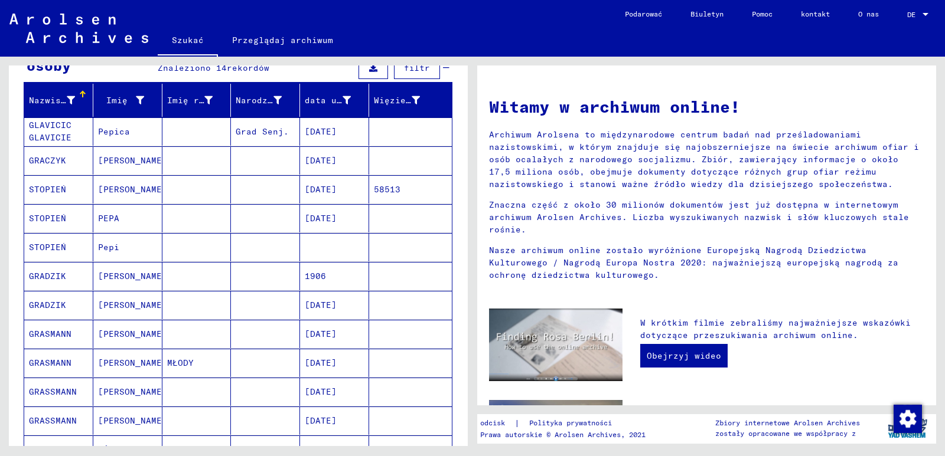
scroll to position [118, 0]
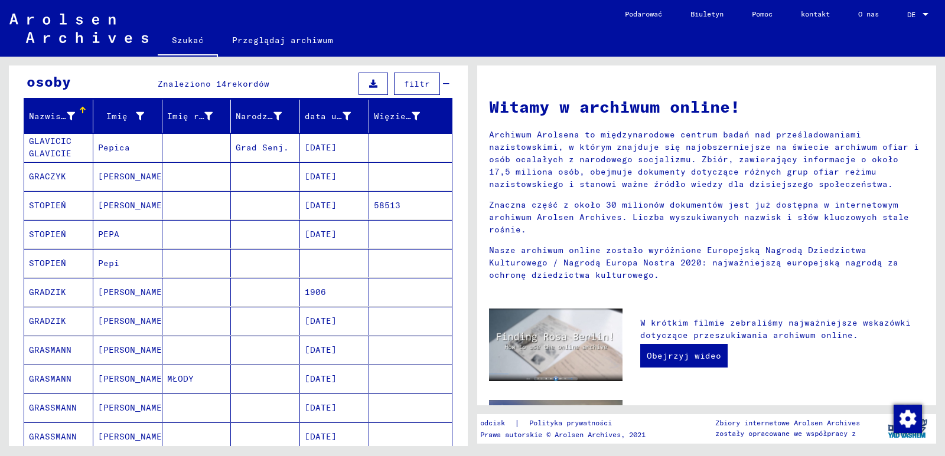
click at [308, 296] on font "1906" at bounding box center [315, 292] width 21 height 11
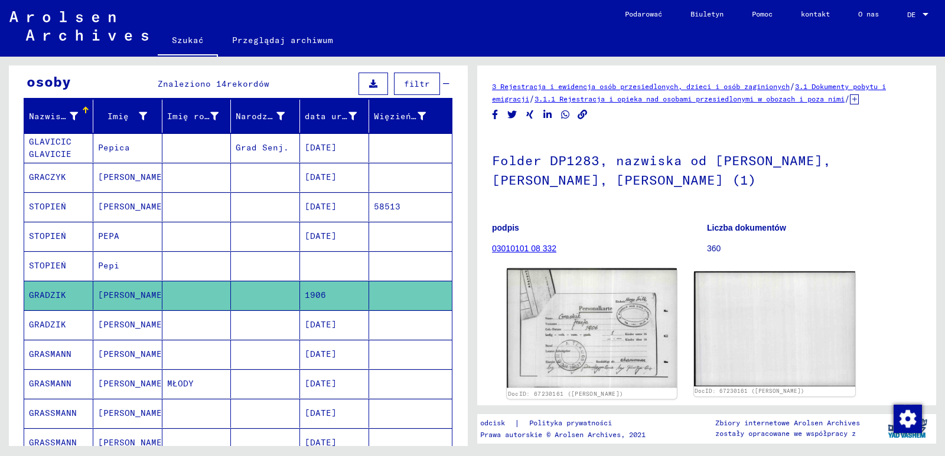
click at [555, 332] on img at bounding box center [591, 328] width 169 height 119
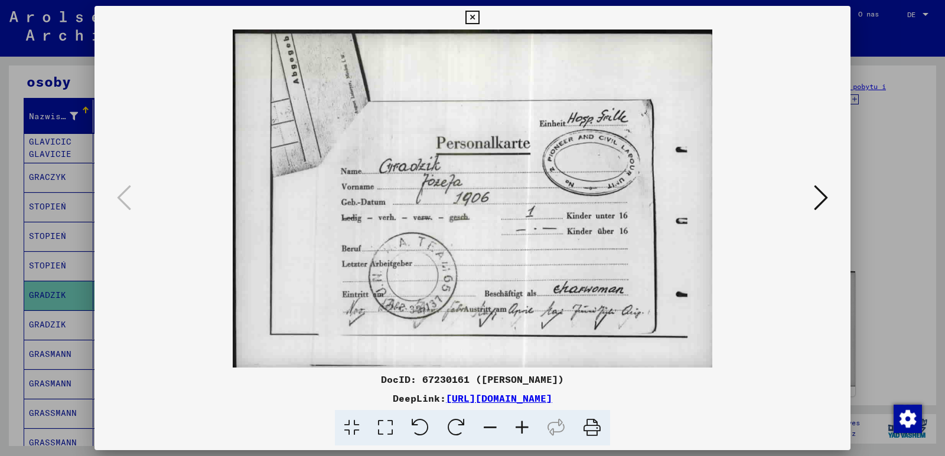
click at [473, 13] on icon at bounding box center [472, 18] width 14 height 14
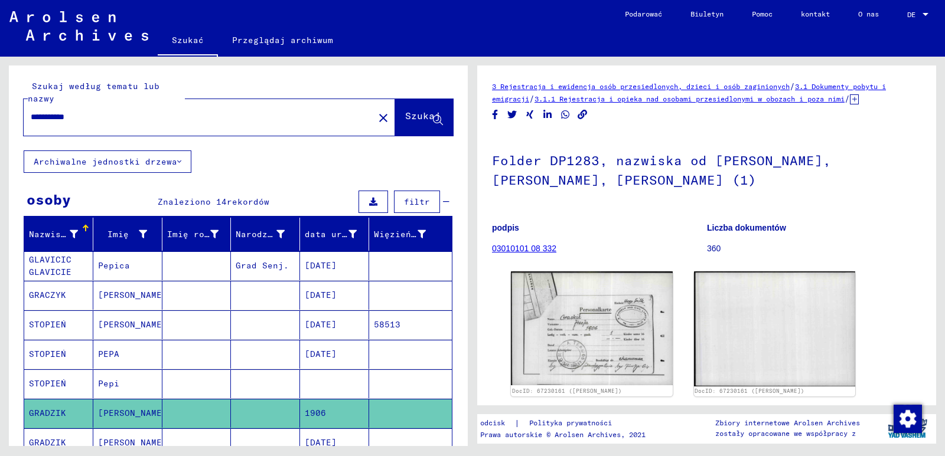
click at [46, 119] on input "**********" at bounding box center [199, 117] width 336 height 12
click at [405, 119] on font "Szukaj" at bounding box center [422, 116] width 35 height 12
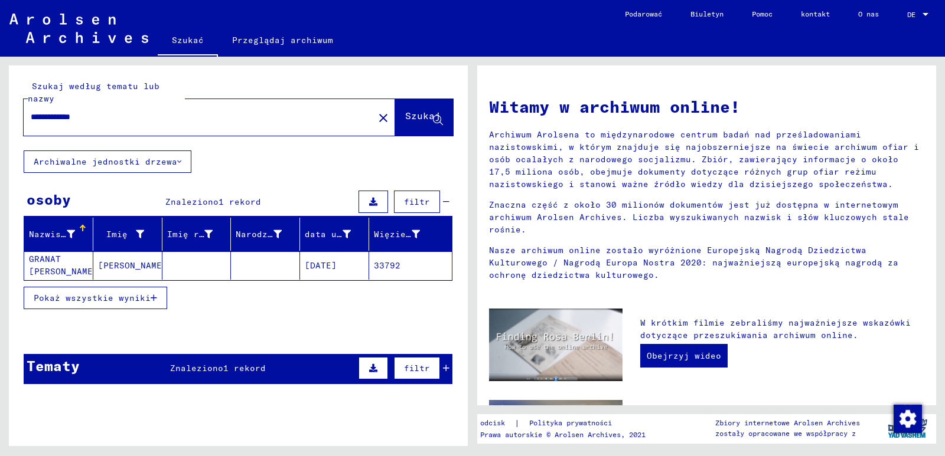
click at [309, 258] on mat-cell "[DATE]" at bounding box center [334, 265] width 69 height 28
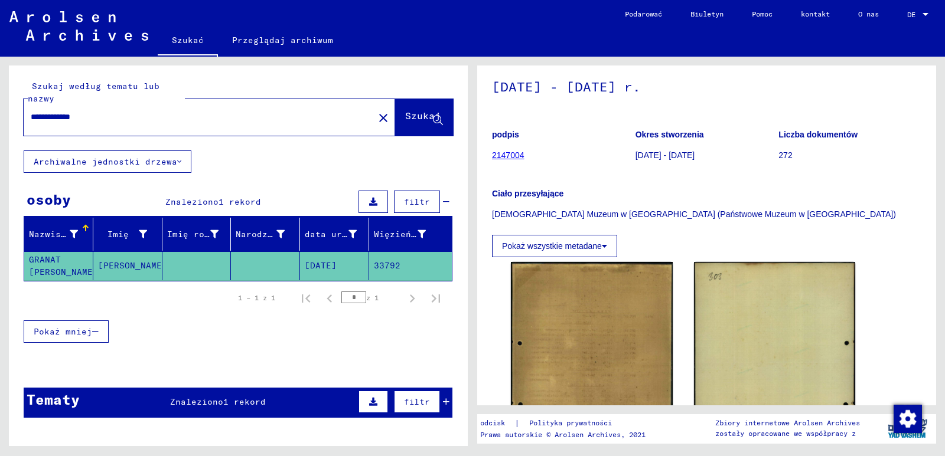
scroll to position [177, 0]
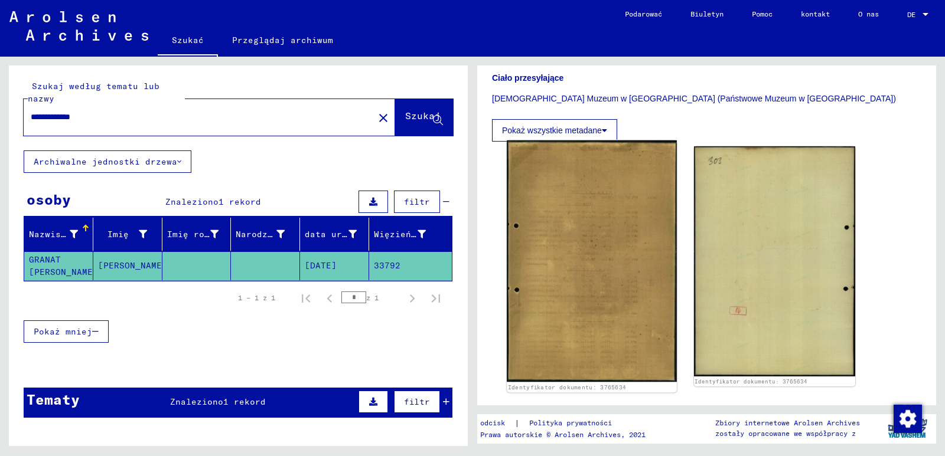
click at [516, 293] on img at bounding box center [591, 261] width 169 height 242
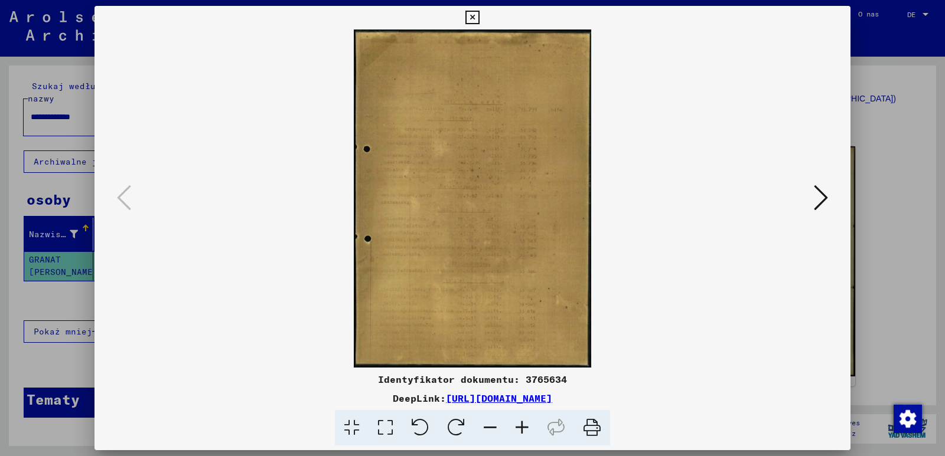
click at [662, 354] on img at bounding box center [472, 199] width 675 height 338
click at [825, 194] on icon at bounding box center [820, 198] width 14 height 28
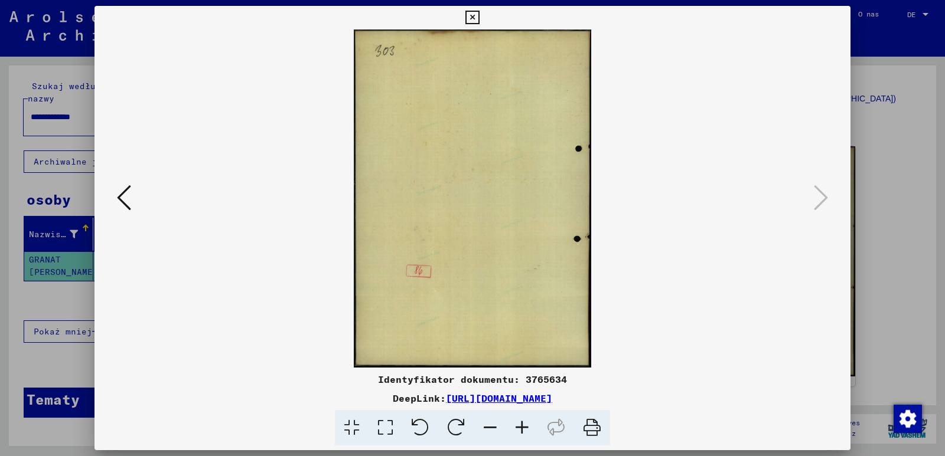
click at [475, 19] on icon at bounding box center [472, 18] width 14 height 14
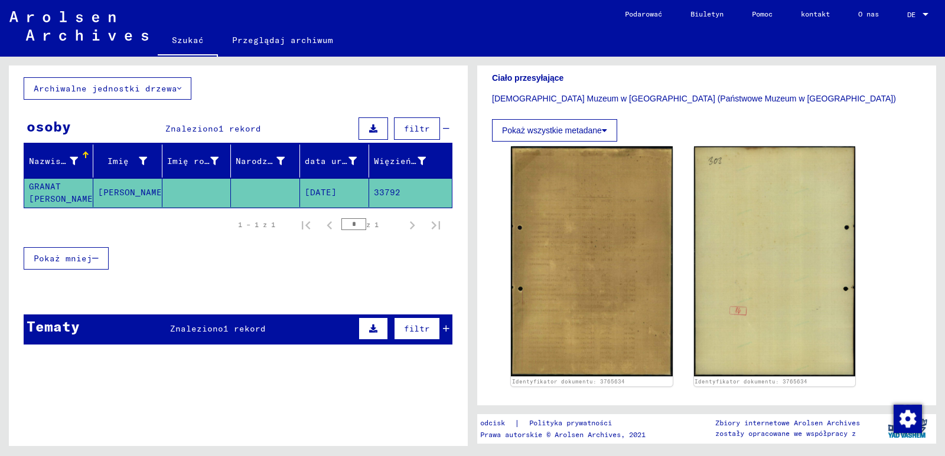
scroll to position [0, 0]
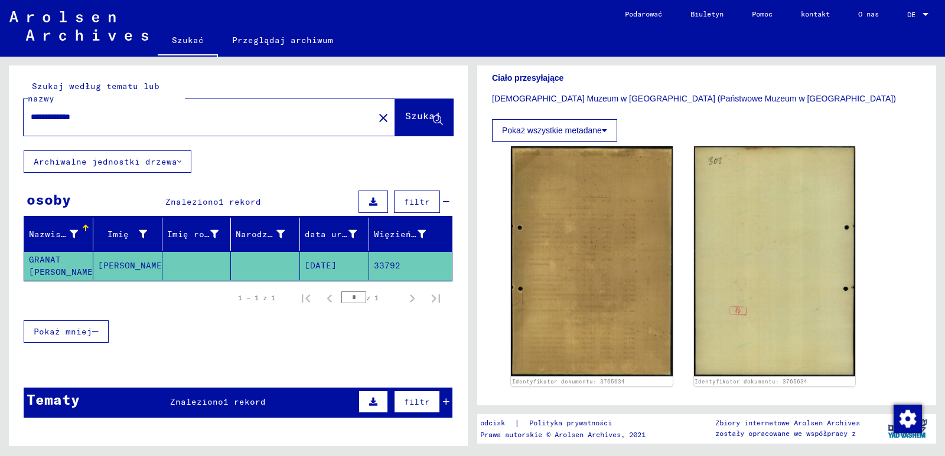
drag, startPoint x: 116, startPoint y: 118, endPoint x: 27, endPoint y: 112, distance: 89.9
click at [28, 113] on div "**********" at bounding box center [195, 117] width 343 height 27
click at [406, 120] on font "Szukaj" at bounding box center [422, 116] width 35 height 12
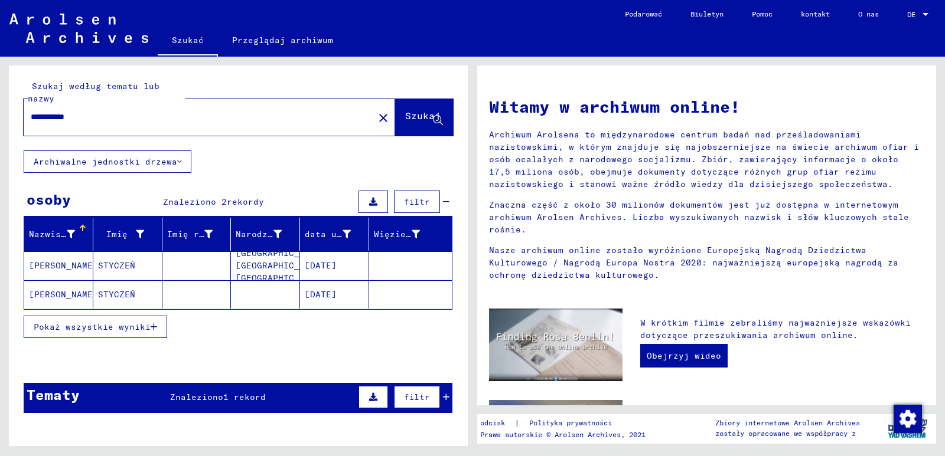
click at [329, 266] on font "[DATE]" at bounding box center [321, 265] width 32 height 11
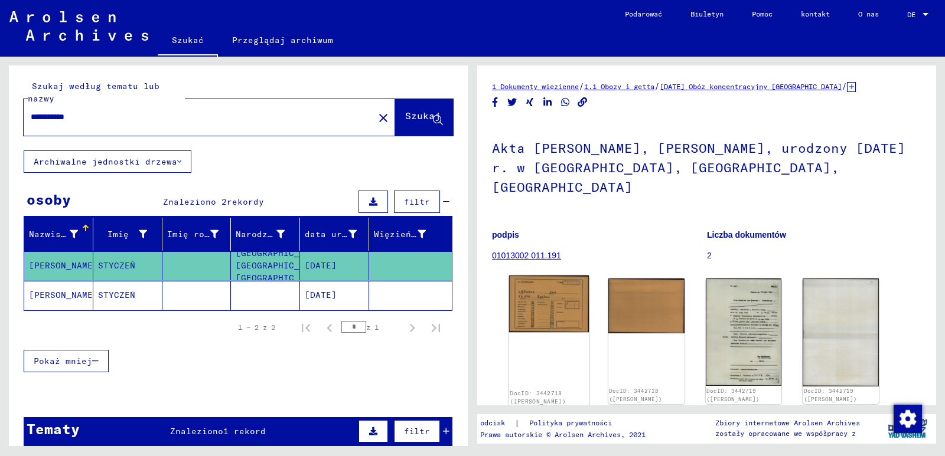
click at [553, 297] on img at bounding box center [549, 304] width 80 height 57
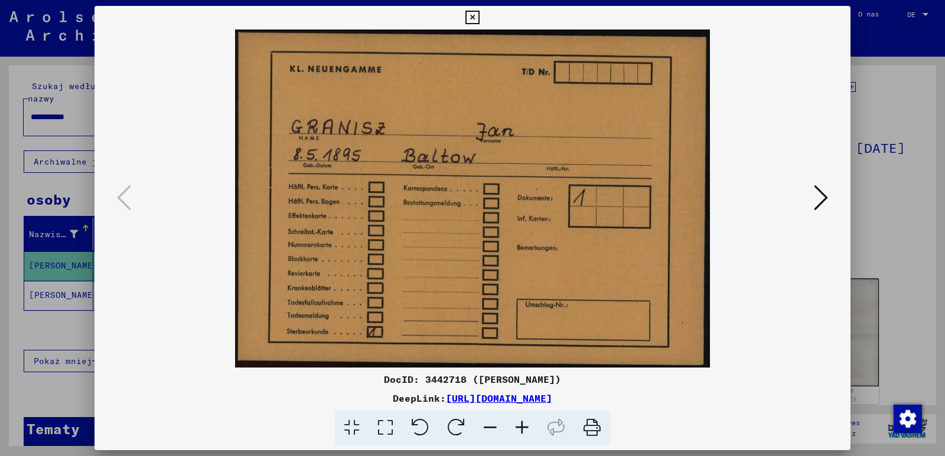
click at [818, 198] on icon at bounding box center [820, 198] width 14 height 28
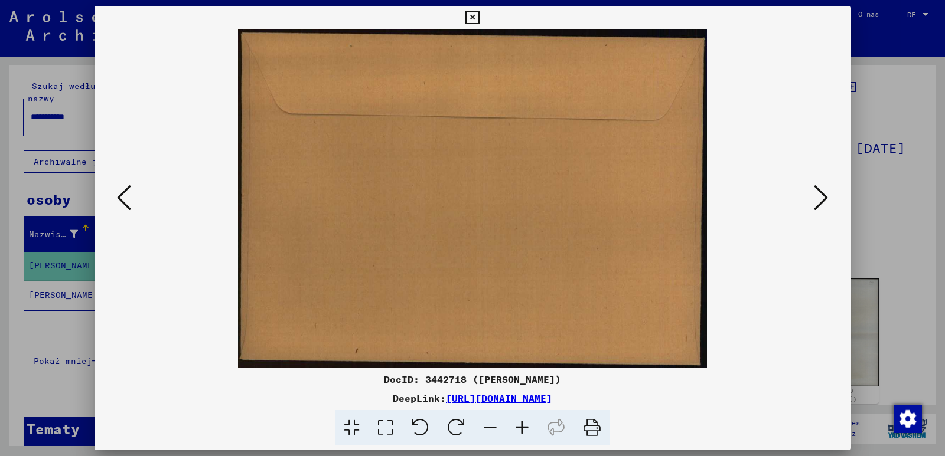
click at [751, 300] on img at bounding box center [472, 199] width 675 height 338
click at [818, 192] on icon at bounding box center [820, 198] width 14 height 28
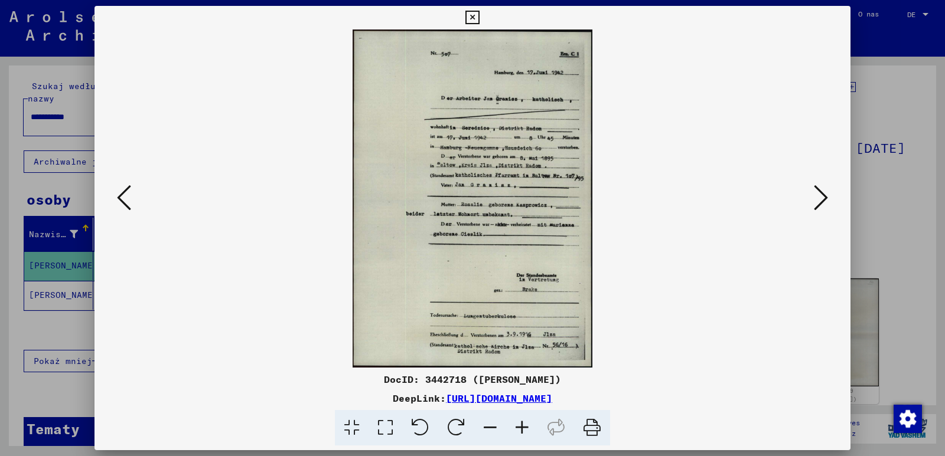
click at [641, 332] on img at bounding box center [472, 199] width 675 height 338
click at [822, 201] on icon at bounding box center [820, 198] width 14 height 28
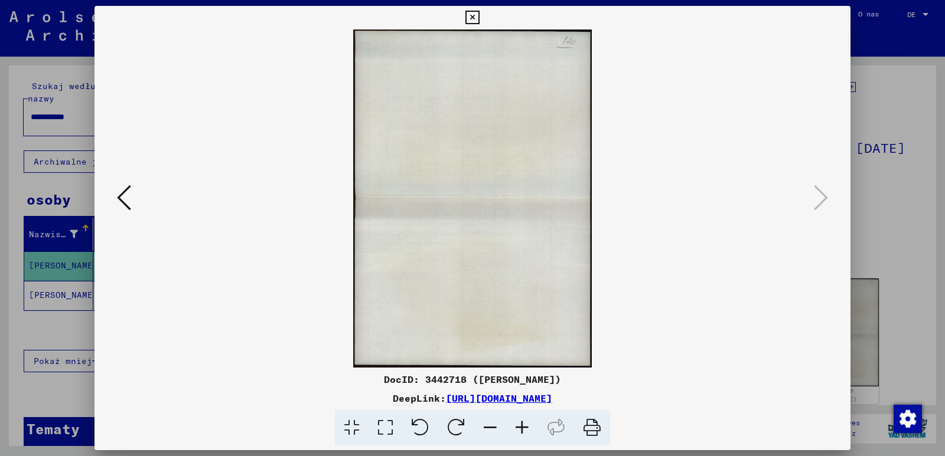
click at [472, 17] on icon at bounding box center [472, 18] width 14 height 14
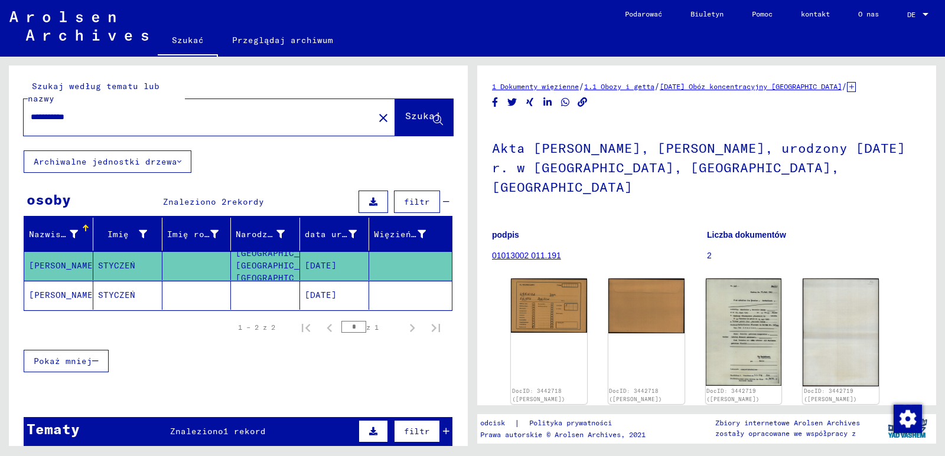
click at [331, 295] on font "[DATE]" at bounding box center [321, 295] width 32 height 11
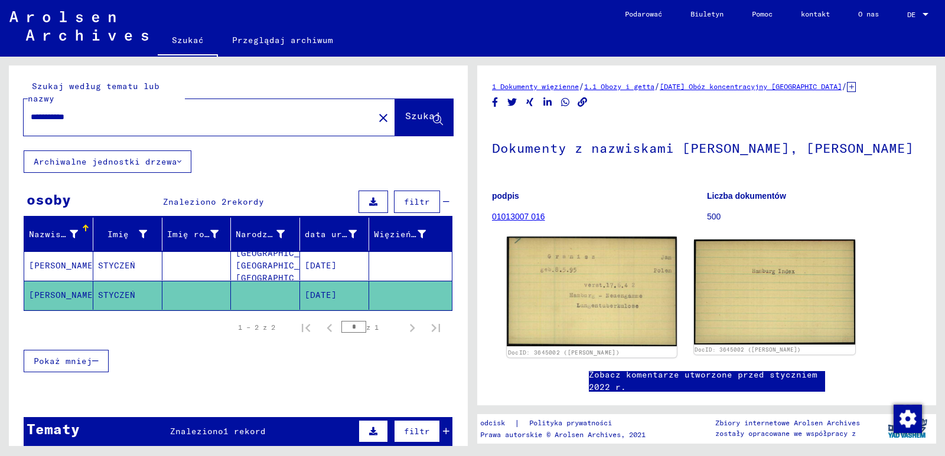
click at [593, 293] on img at bounding box center [591, 292] width 169 height 110
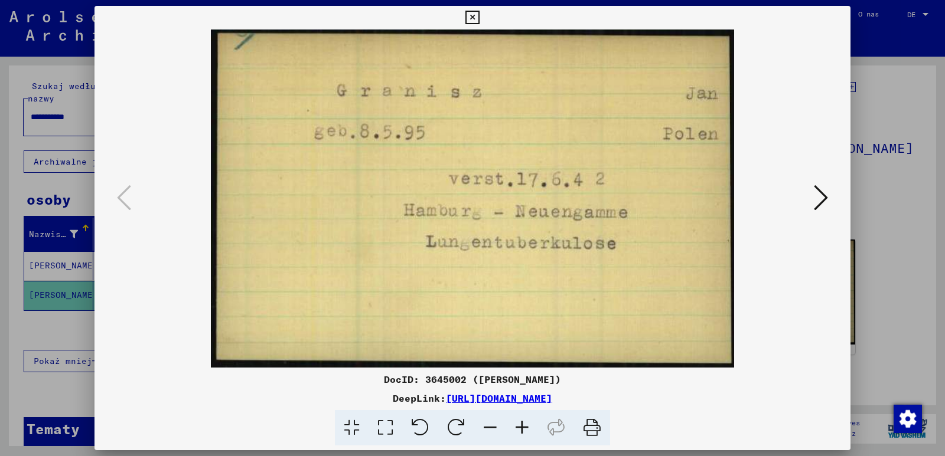
click at [763, 305] on img at bounding box center [472, 199] width 675 height 338
click at [820, 202] on icon at bounding box center [820, 198] width 14 height 28
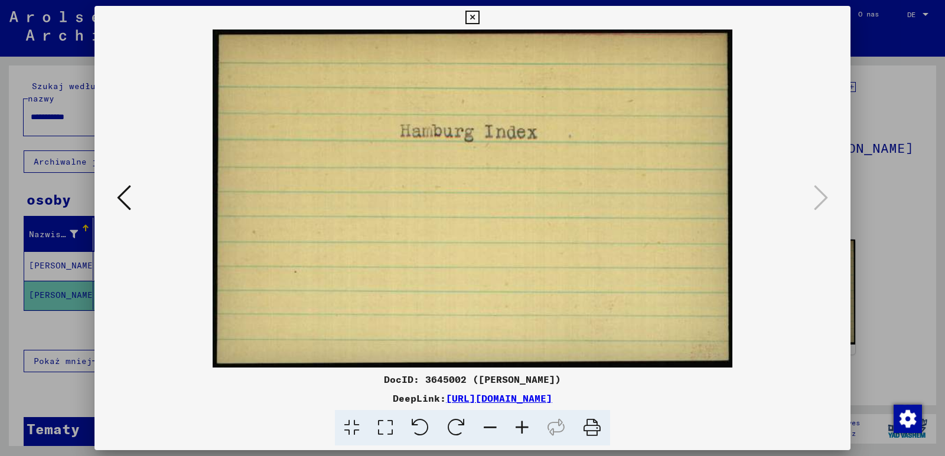
click at [469, 17] on icon at bounding box center [472, 18] width 14 height 14
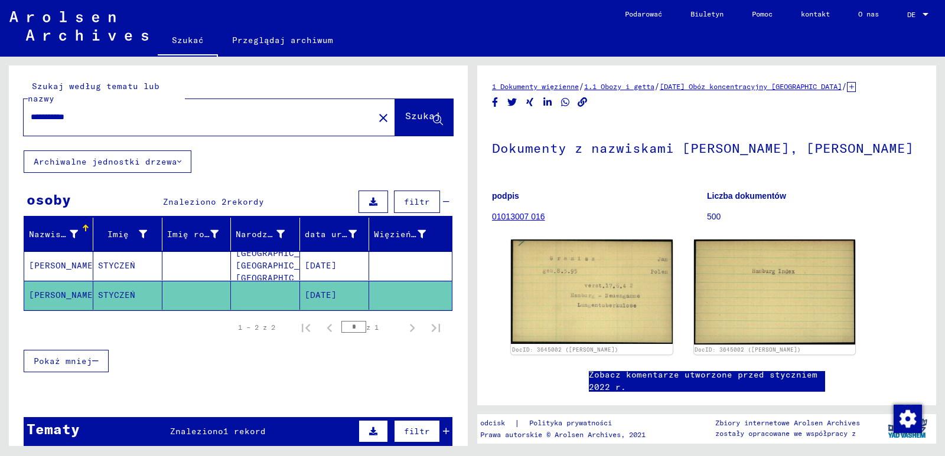
click at [469, 17] on mat-toolbar "Szukać Przeglądaj archiwum Masz szczegółowe pytania lub informacje dotyczące do…" at bounding box center [472, 28] width 945 height 57
drag, startPoint x: 96, startPoint y: 116, endPoint x: 24, endPoint y: 113, distance: 71.5
click at [28, 113] on div "**********" at bounding box center [195, 117] width 343 height 27
click at [405, 117] on font "Szukaj" at bounding box center [422, 116] width 35 height 12
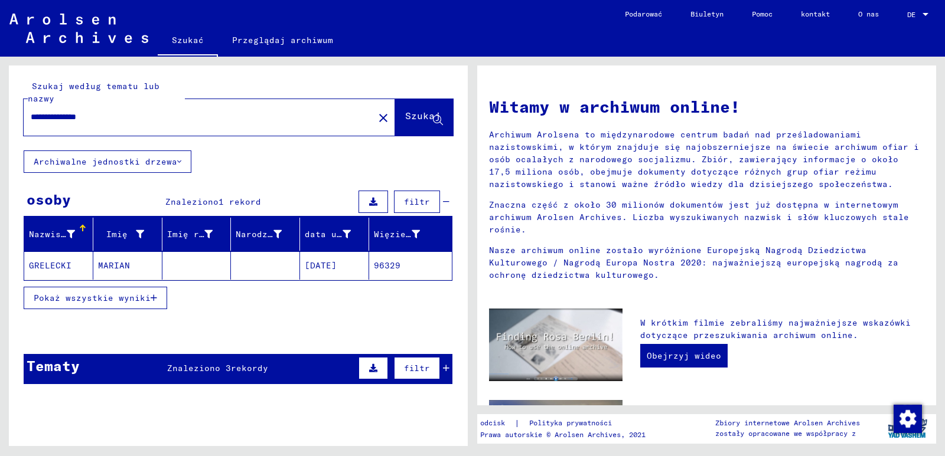
click at [375, 264] on font "96329" at bounding box center [387, 265] width 27 height 11
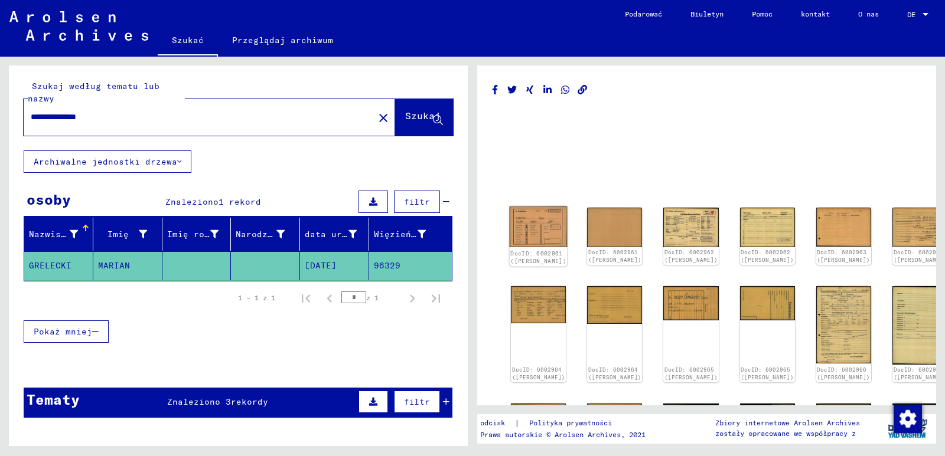
click at [532, 228] on img at bounding box center [538, 227] width 58 height 41
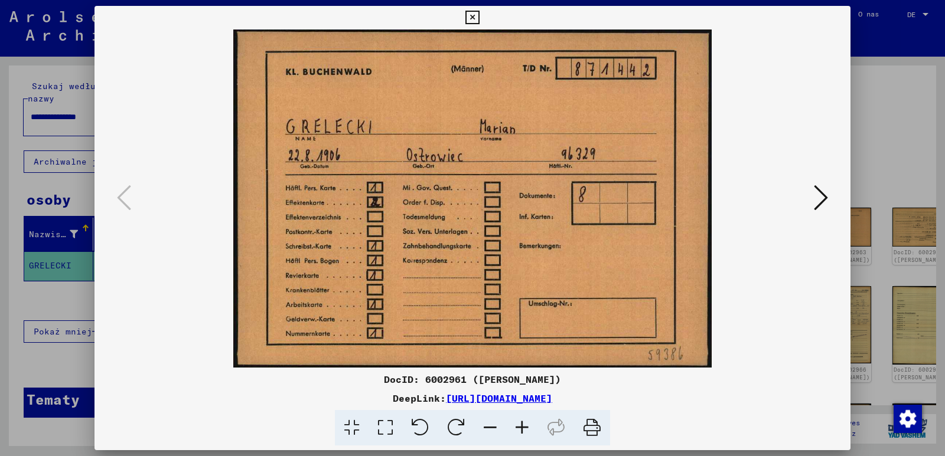
click at [759, 348] on img at bounding box center [472, 199] width 675 height 338
click at [774, 303] on img at bounding box center [472, 199] width 675 height 338
click at [827, 200] on icon at bounding box center [820, 198] width 14 height 28
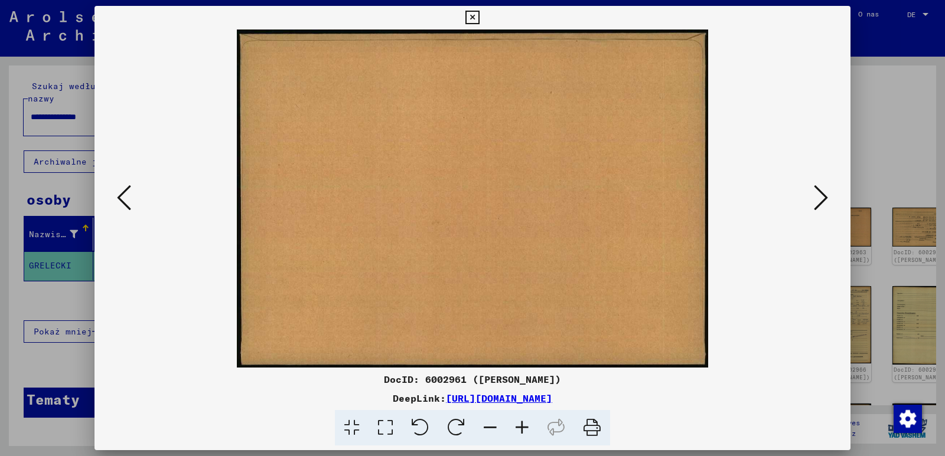
click at [827, 200] on icon at bounding box center [820, 198] width 14 height 28
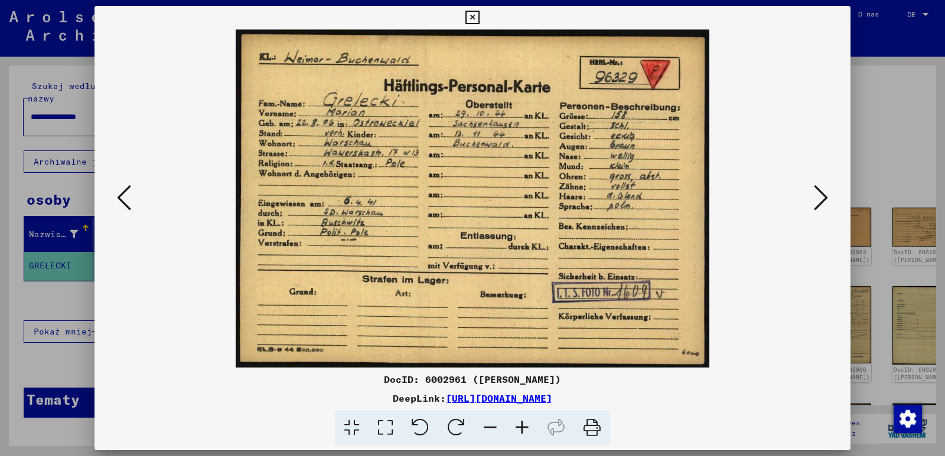
click at [752, 339] on img at bounding box center [472, 199] width 675 height 338
click at [821, 198] on icon at bounding box center [820, 198] width 14 height 28
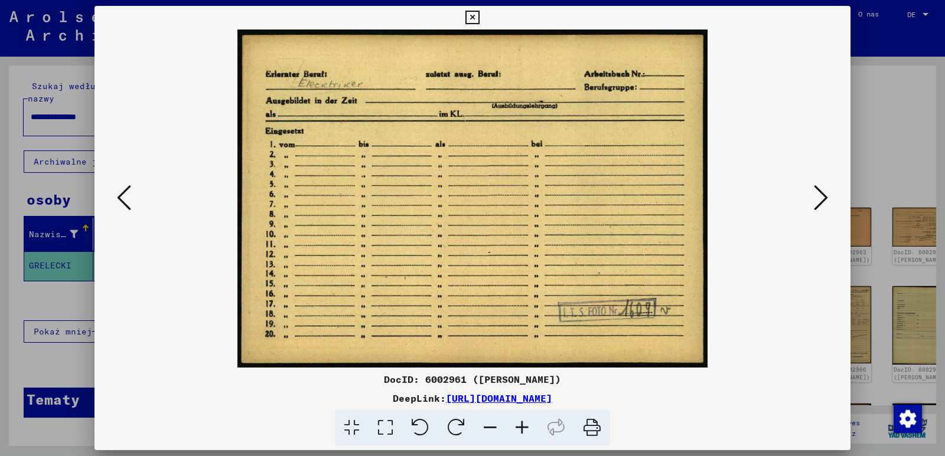
click at [729, 327] on img at bounding box center [472, 199] width 675 height 338
click at [822, 199] on icon at bounding box center [820, 198] width 14 height 28
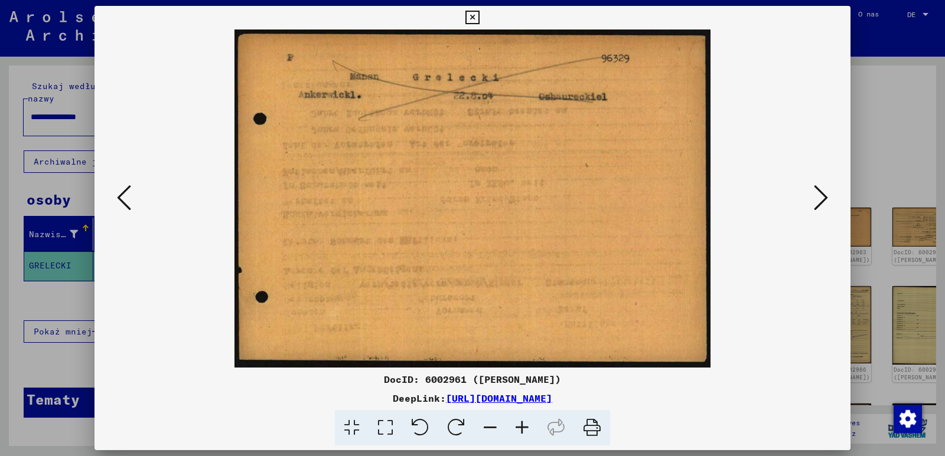
click at [738, 321] on img at bounding box center [472, 199] width 675 height 338
click at [824, 198] on icon at bounding box center [820, 198] width 14 height 28
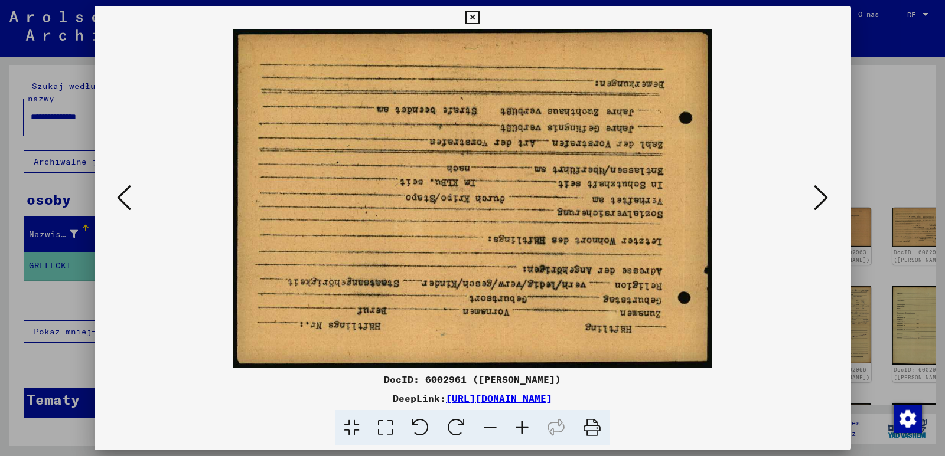
click at [743, 325] on img at bounding box center [472, 199] width 675 height 338
click at [821, 191] on icon at bounding box center [820, 198] width 14 height 28
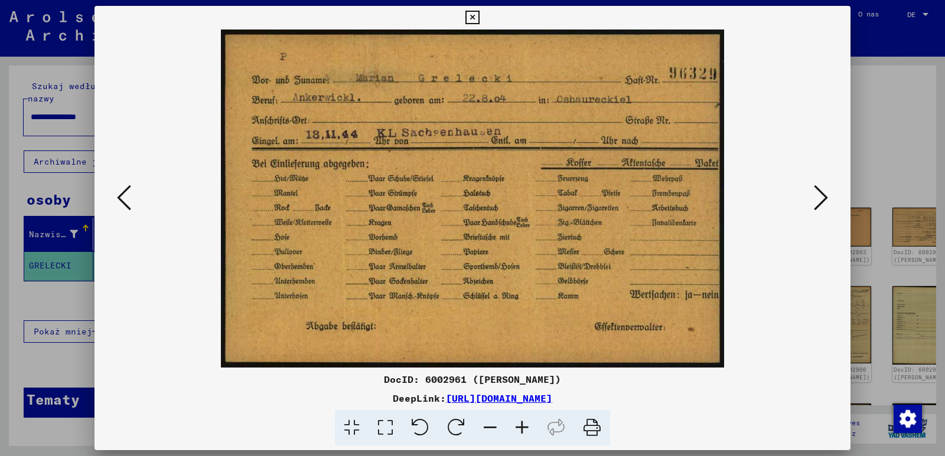
click at [824, 197] on icon at bounding box center [820, 198] width 14 height 28
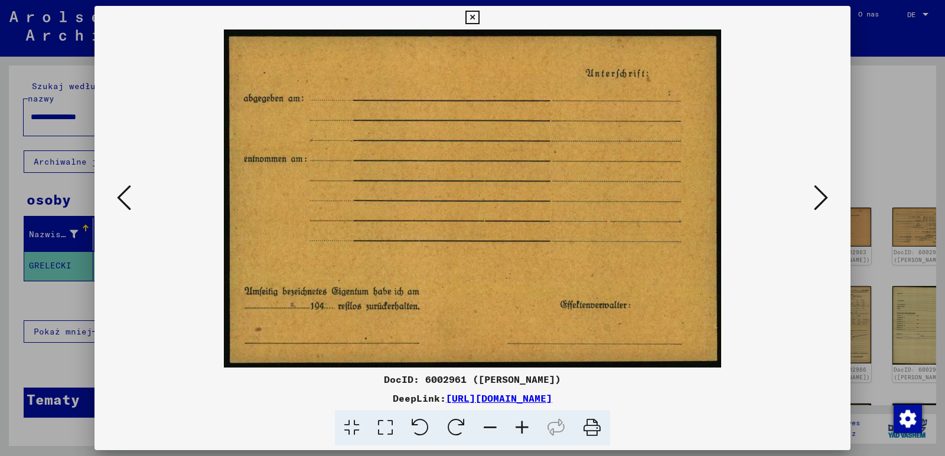
click at [824, 197] on icon at bounding box center [820, 198] width 14 height 28
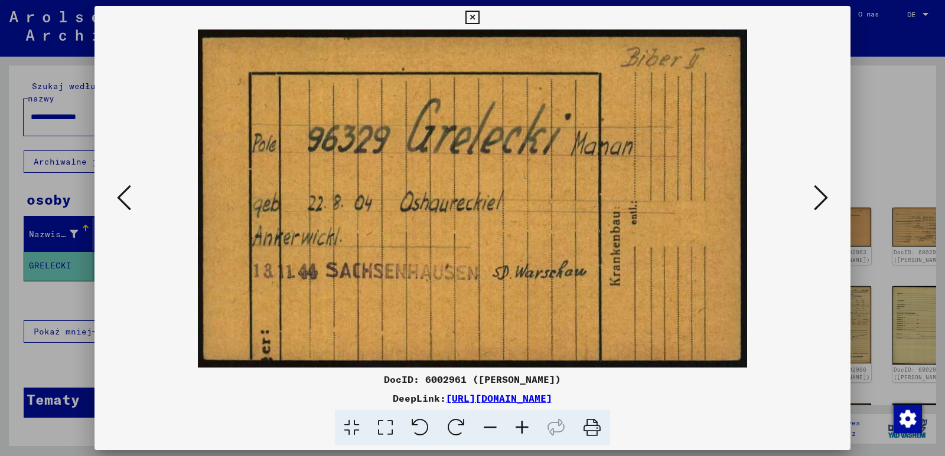
click at [779, 320] on img at bounding box center [472, 199] width 675 height 338
click at [818, 196] on icon at bounding box center [820, 198] width 14 height 28
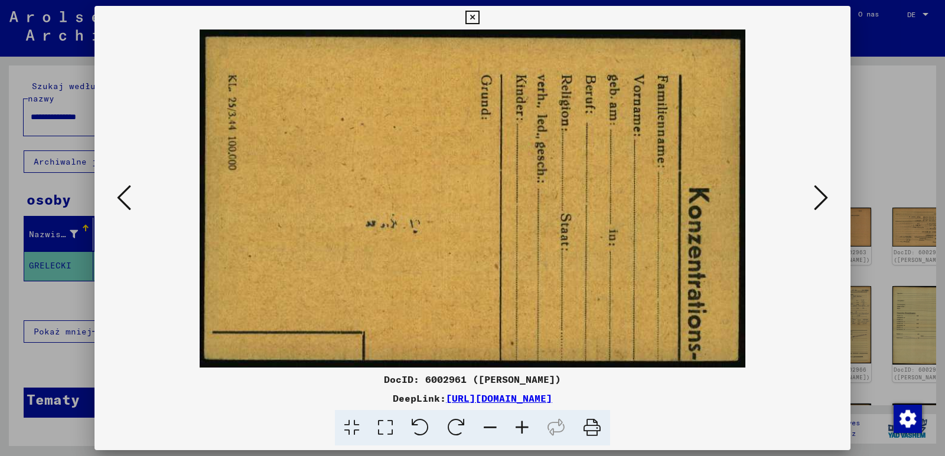
click at [818, 196] on icon at bounding box center [820, 198] width 14 height 28
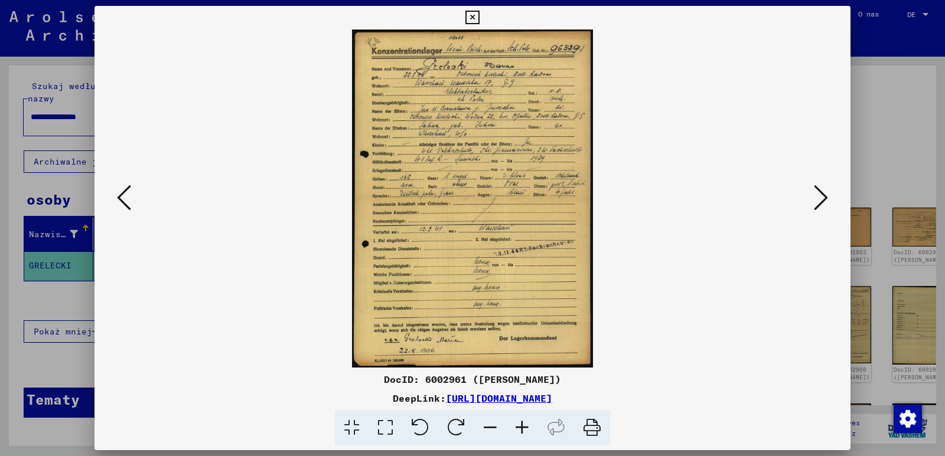
click at [631, 328] on img at bounding box center [472, 199] width 675 height 338
click at [822, 198] on icon at bounding box center [820, 198] width 14 height 28
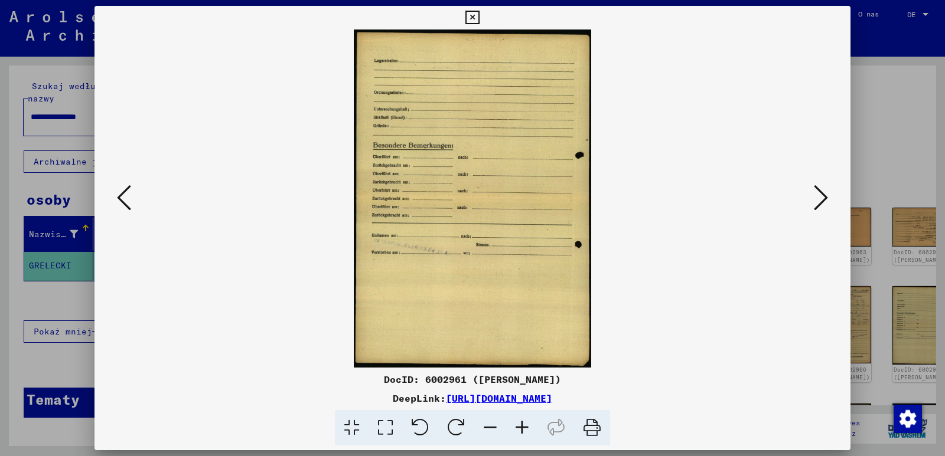
click at [822, 198] on icon at bounding box center [820, 198] width 14 height 28
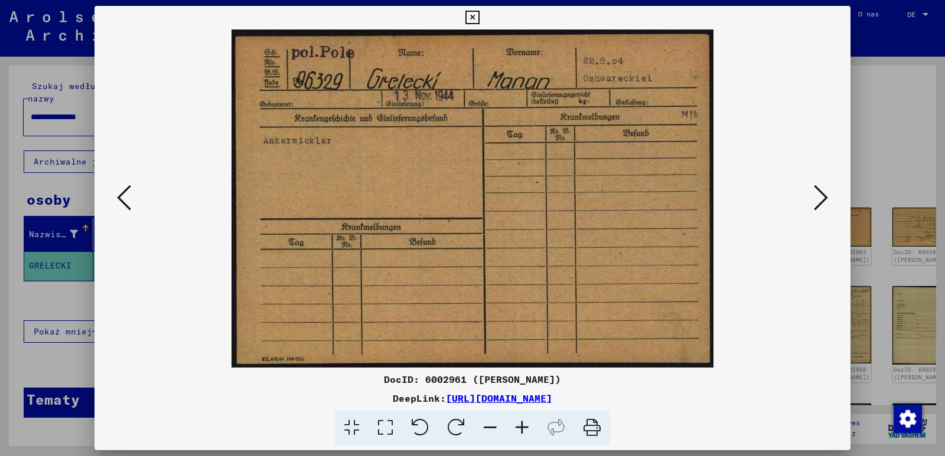
click at [731, 327] on img at bounding box center [472, 199] width 675 height 338
click at [816, 203] on icon at bounding box center [820, 198] width 14 height 28
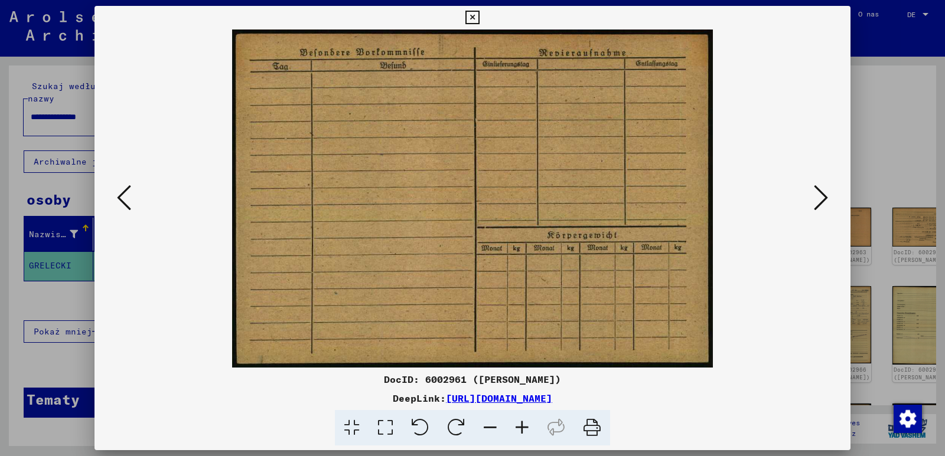
click at [816, 203] on icon at bounding box center [820, 198] width 14 height 28
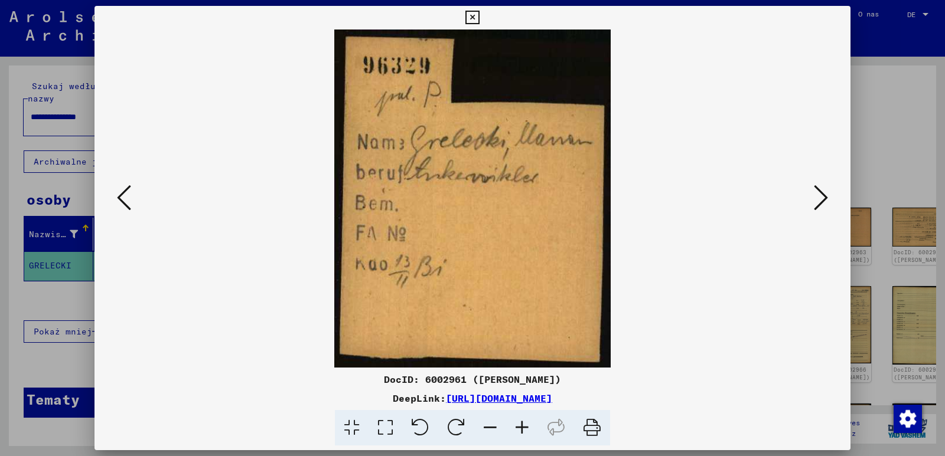
click at [681, 319] on img at bounding box center [472, 199] width 675 height 338
click at [819, 197] on icon at bounding box center [820, 198] width 14 height 28
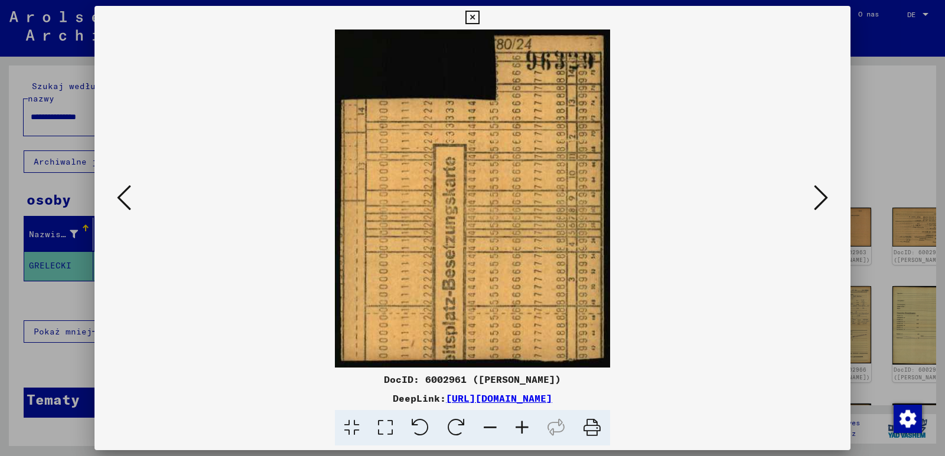
click at [819, 197] on icon at bounding box center [820, 198] width 14 height 28
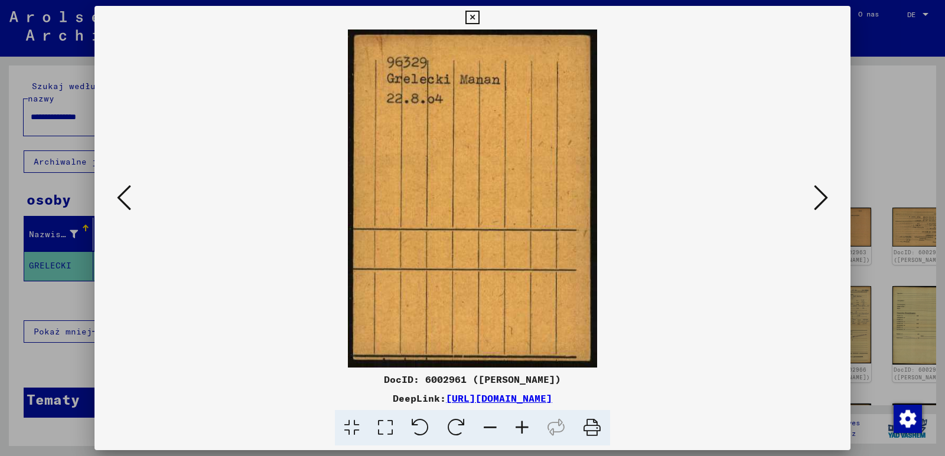
click at [665, 301] on img at bounding box center [472, 199] width 675 height 338
click at [819, 200] on icon at bounding box center [820, 198] width 14 height 28
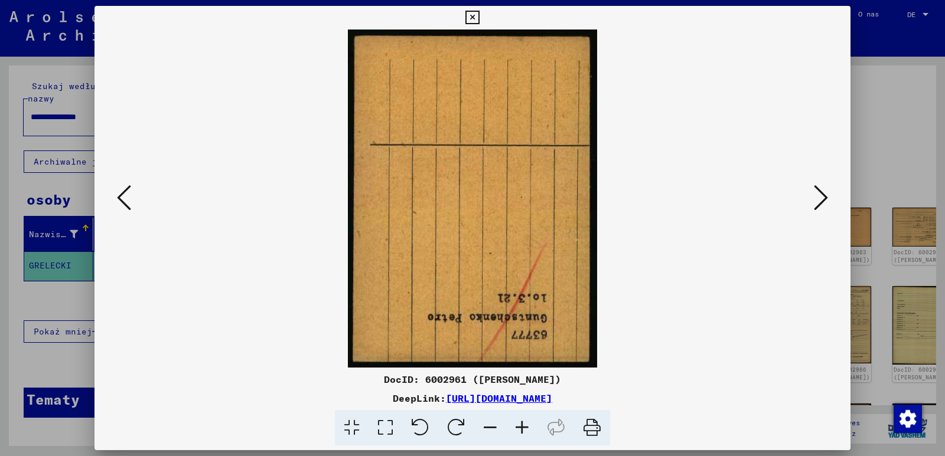
click at [819, 200] on icon at bounding box center [820, 198] width 14 height 28
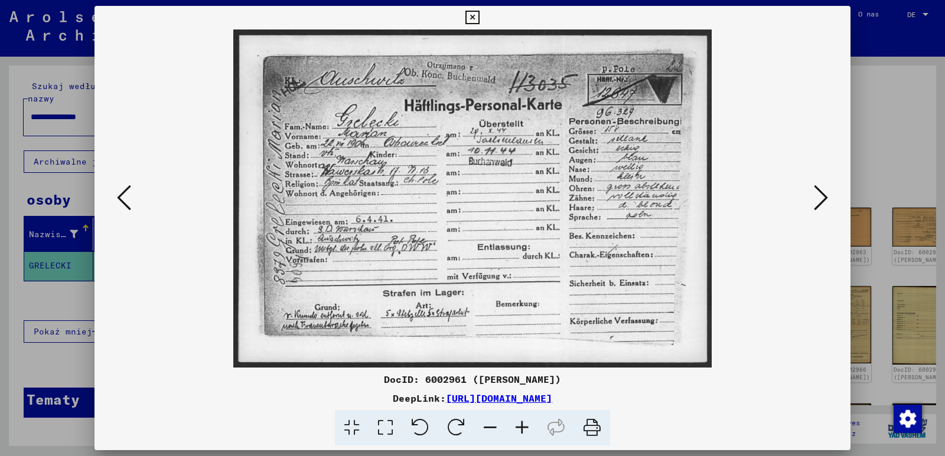
click at [728, 313] on img at bounding box center [472, 199] width 675 height 338
click at [824, 200] on icon at bounding box center [820, 198] width 14 height 28
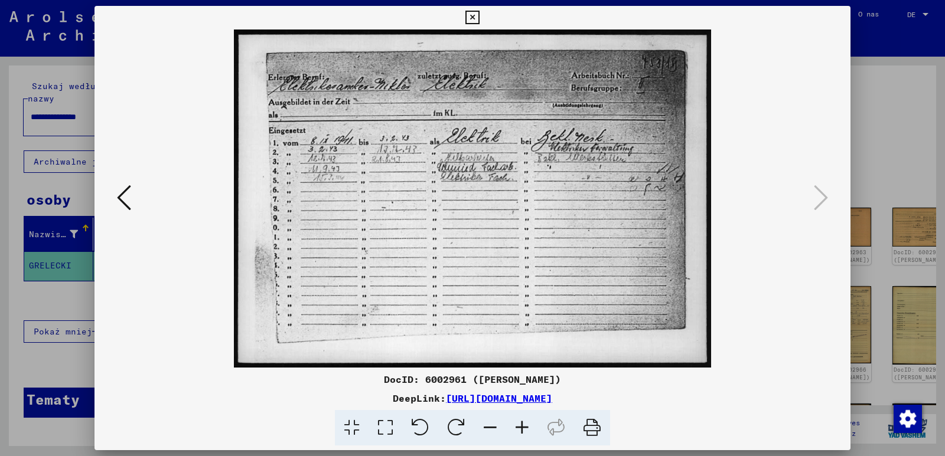
click at [470, 17] on icon at bounding box center [472, 18] width 14 height 14
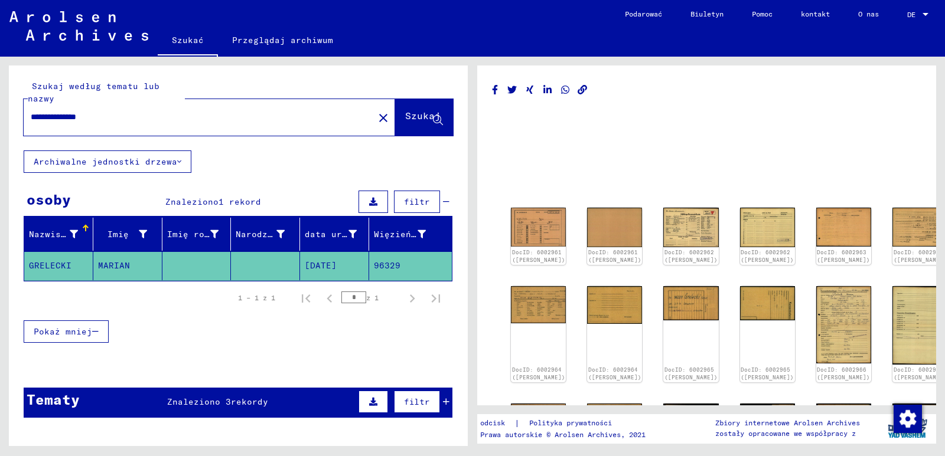
drag, startPoint x: 117, startPoint y: 113, endPoint x: 2, endPoint y: 107, distance: 115.3
click at [2, 107] on div "**********" at bounding box center [236, 252] width 472 height 390
click at [406, 128] on button "Szukaj" at bounding box center [424, 117] width 58 height 37
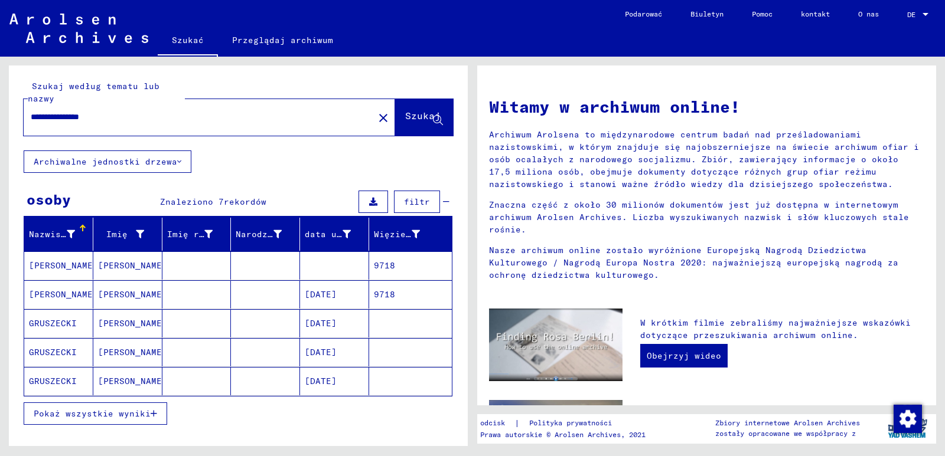
click at [331, 263] on mat-cell at bounding box center [334, 265] width 69 height 28
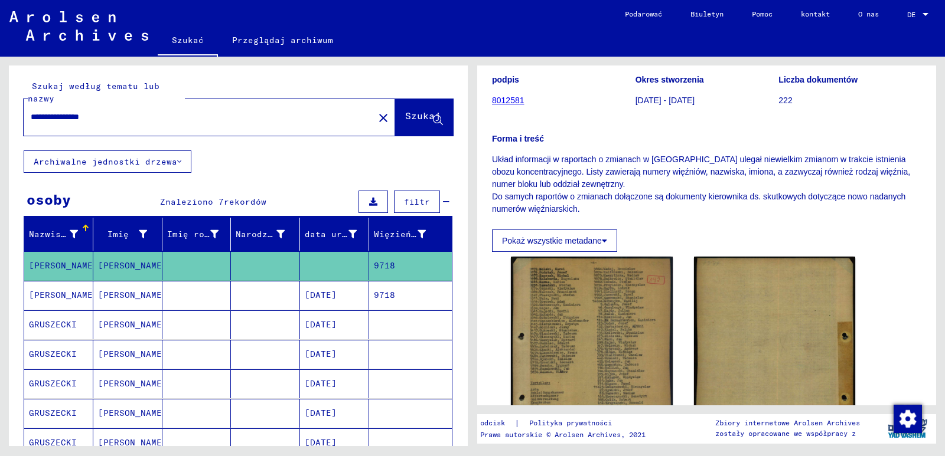
scroll to position [118, 0]
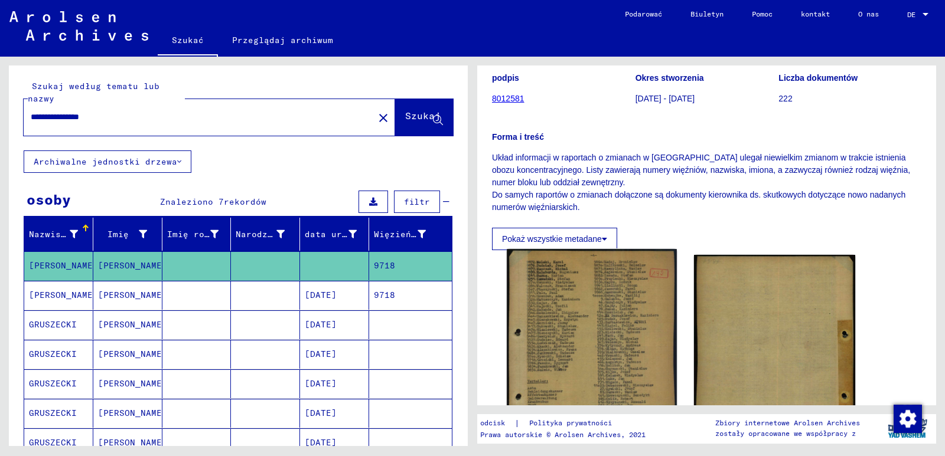
click at [567, 331] on img at bounding box center [591, 366] width 169 height 235
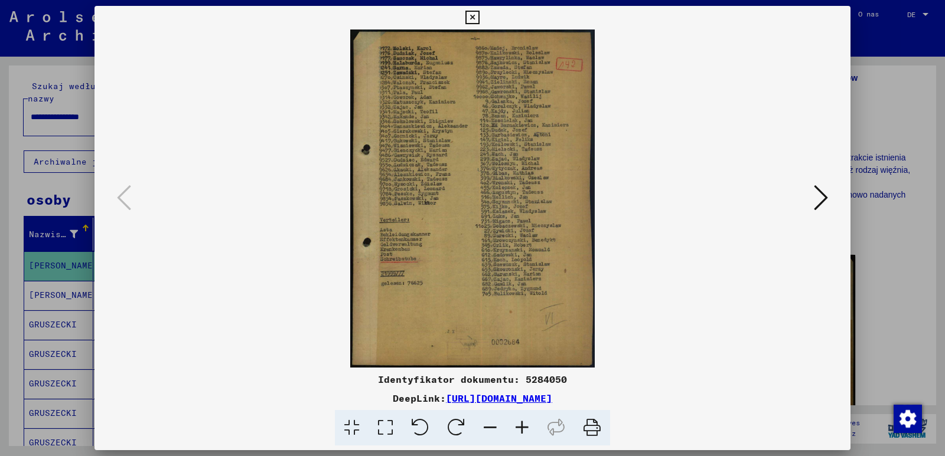
click at [473, 17] on icon at bounding box center [472, 18] width 14 height 14
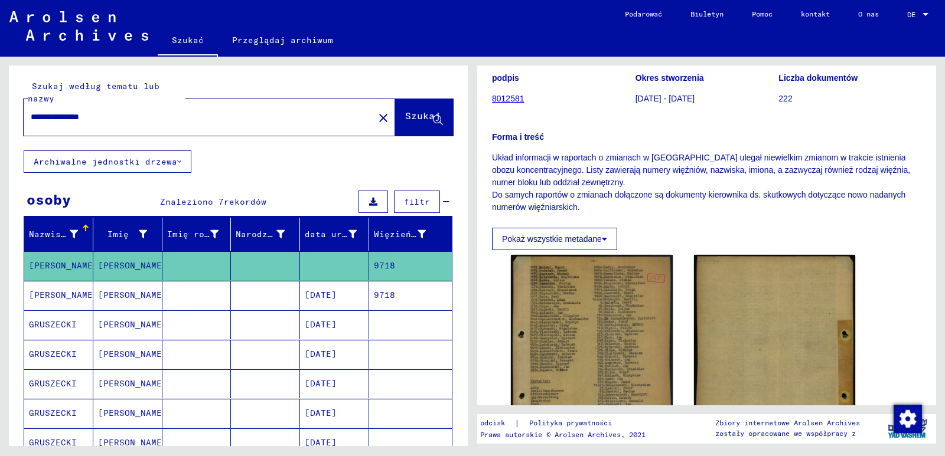
drag, startPoint x: 492, startPoint y: 158, endPoint x: 581, endPoint y: 204, distance: 100.9
click at [581, 204] on p "Układ informacji w raportach o zmianach w [GEOGRAPHIC_DATA] ulegał niewielkim z…" at bounding box center [706, 183] width 429 height 62
copy p "Układ informacji w raportach o zmianach w [GEOGRAPHIC_DATA] ulegał niewielkim z…"
click at [305, 293] on font "[DATE]" at bounding box center [321, 295] width 32 height 11
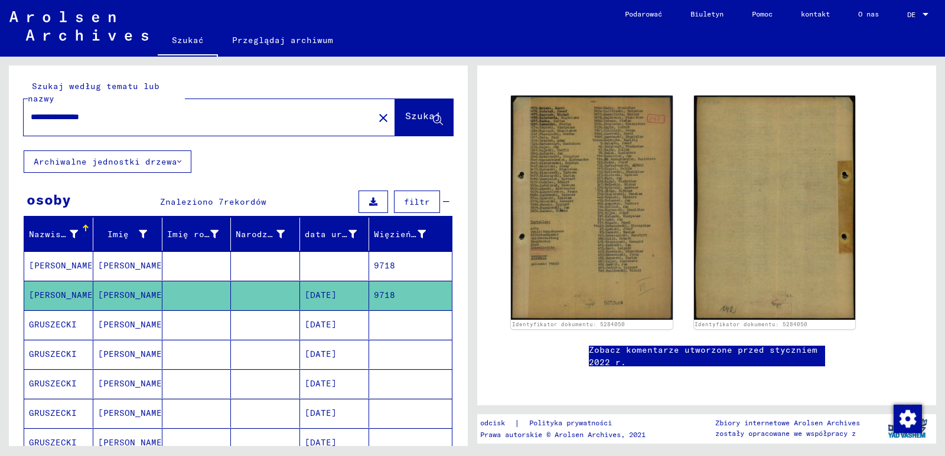
scroll to position [86, 0]
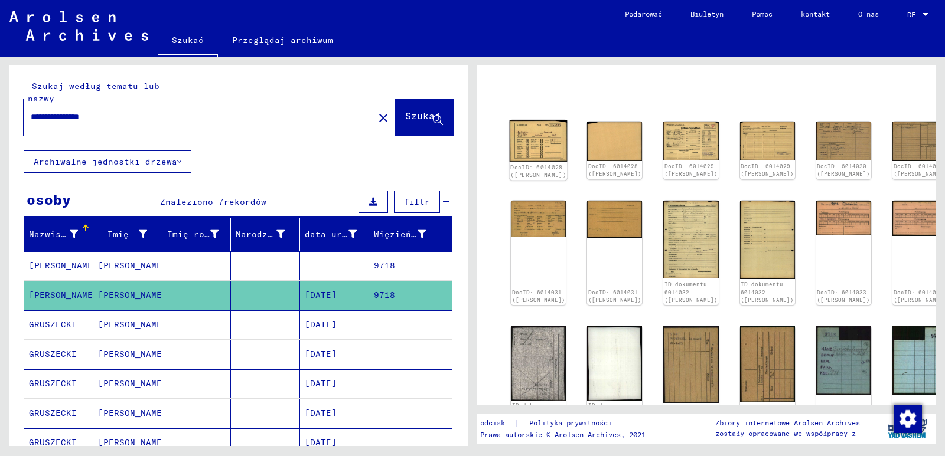
click at [545, 139] on img at bounding box center [538, 140] width 58 height 41
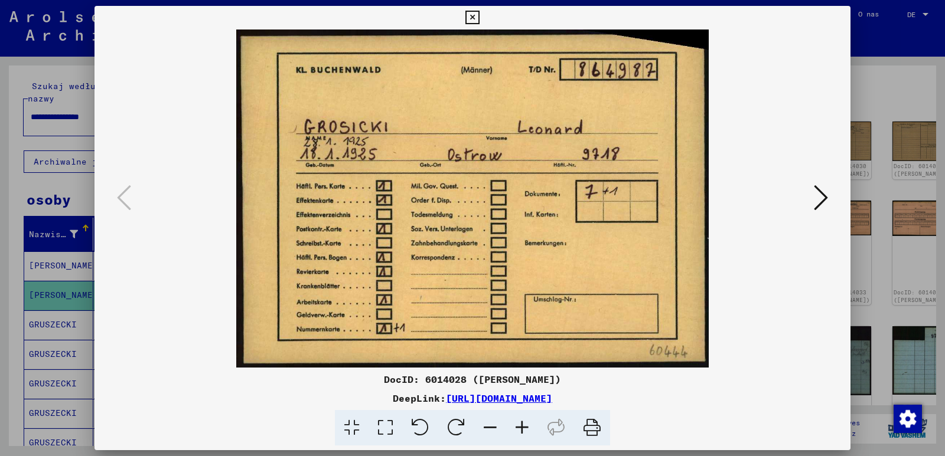
click at [728, 332] on img at bounding box center [472, 199] width 675 height 338
click at [819, 197] on icon at bounding box center [820, 198] width 14 height 28
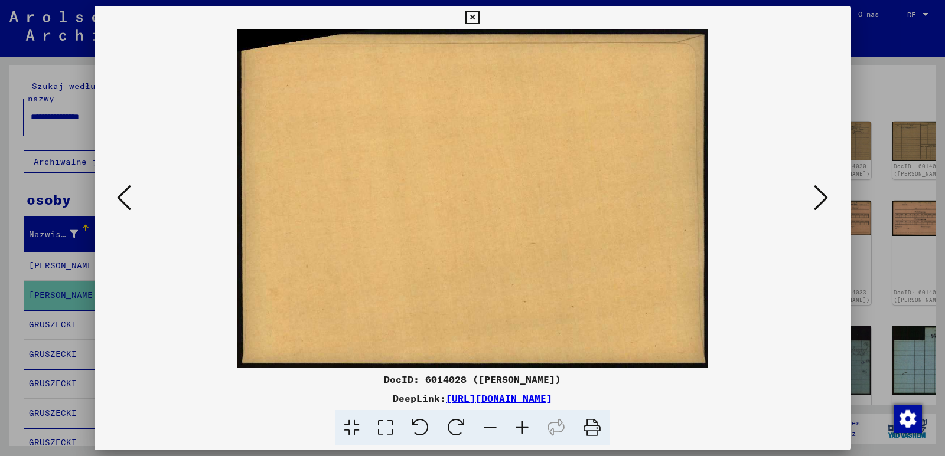
click at [819, 197] on icon at bounding box center [820, 198] width 14 height 28
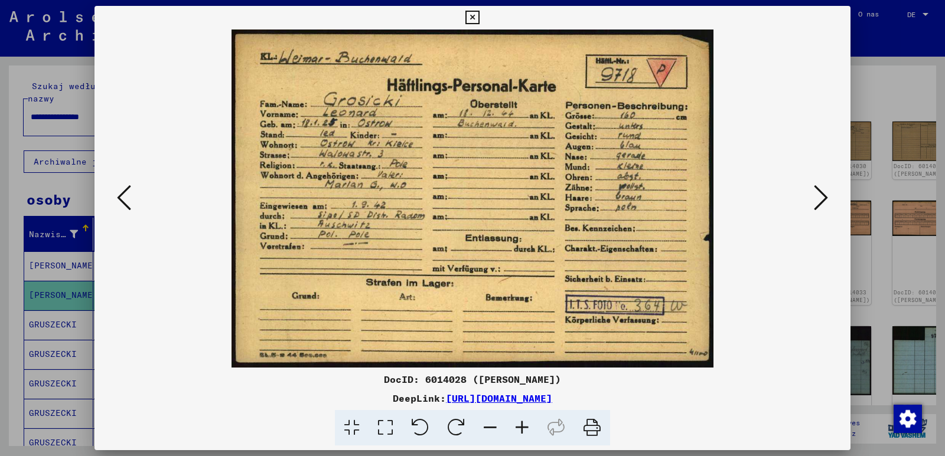
click at [718, 305] on img at bounding box center [472, 199] width 675 height 338
click at [824, 199] on icon at bounding box center [820, 198] width 14 height 28
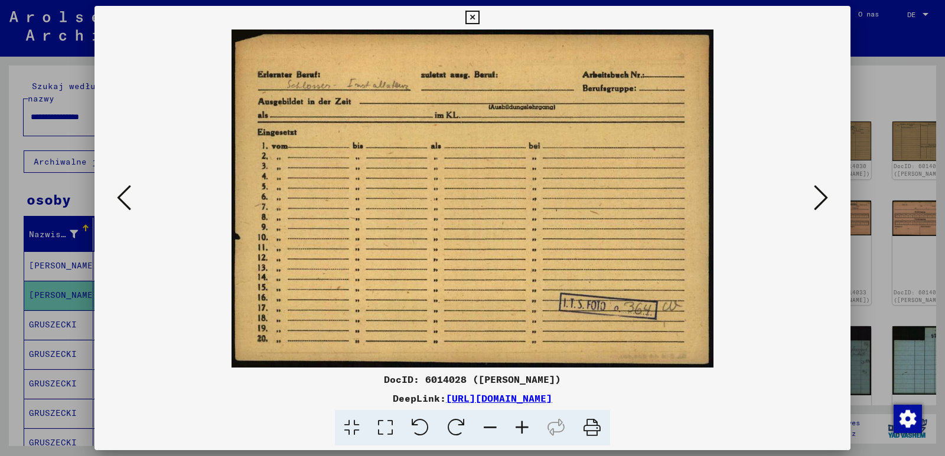
click at [728, 345] on img at bounding box center [472, 199] width 675 height 338
click at [816, 197] on icon at bounding box center [820, 198] width 14 height 28
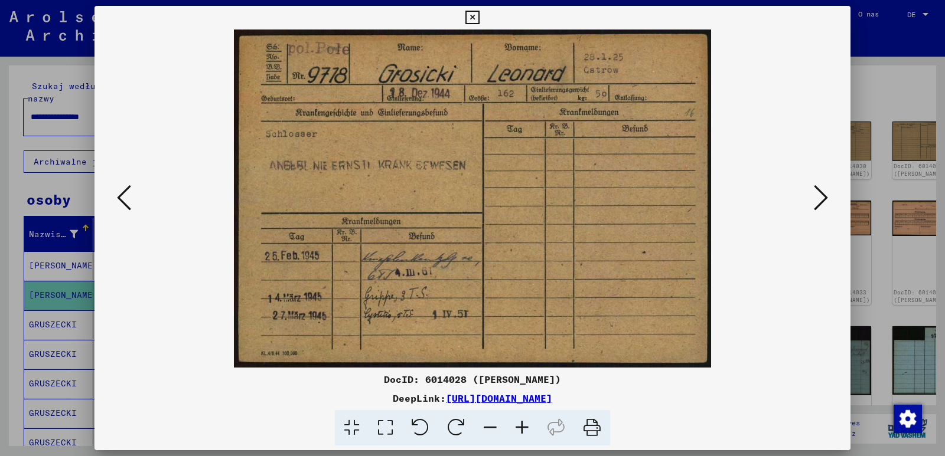
click at [716, 329] on img at bounding box center [472, 199] width 675 height 338
click at [821, 200] on icon at bounding box center [820, 198] width 14 height 28
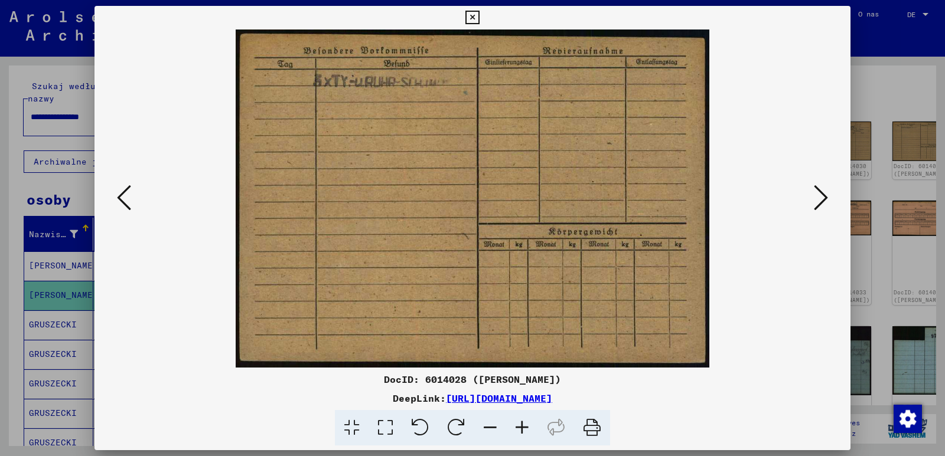
click at [816, 199] on icon at bounding box center [820, 198] width 14 height 28
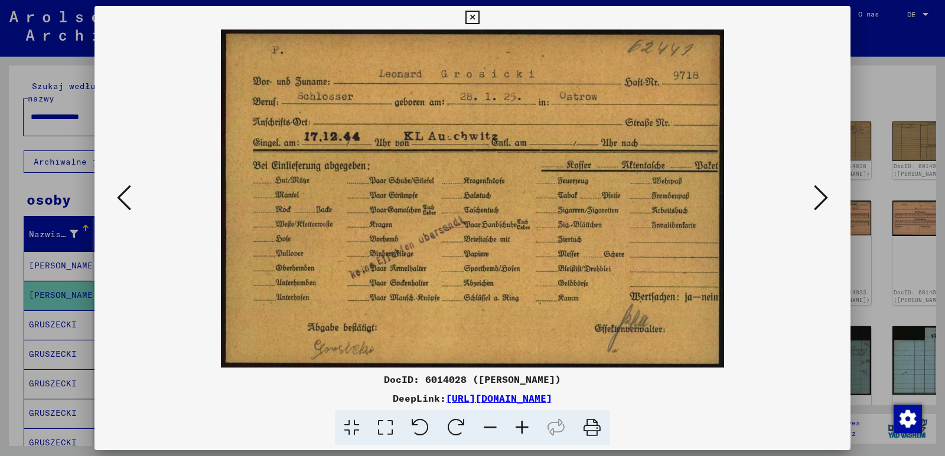
click at [762, 319] on img at bounding box center [472, 199] width 675 height 338
click at [819, 198] on icon at bounding box center [820, 198] width 14 height 28
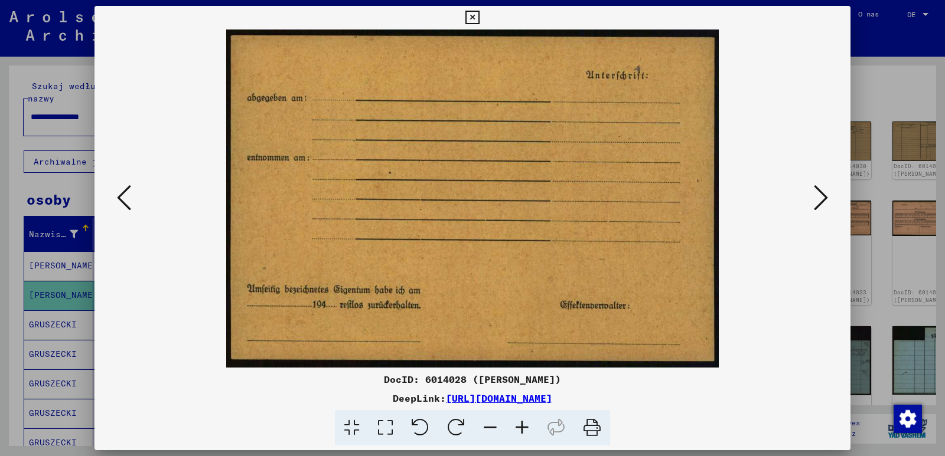
click at [819, 198] on icon at bounding box center [820, 198] width 14 height 28
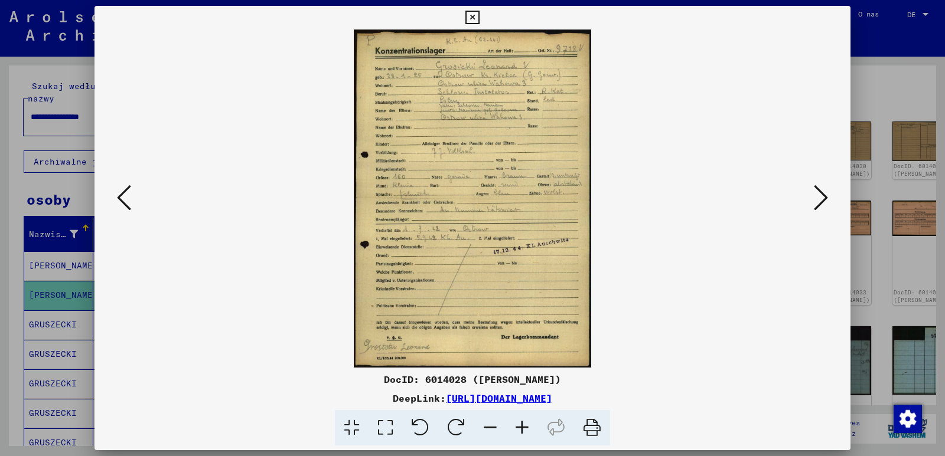
click at [643, 316] on img at bounding box center [472, 199] width 675 height 338
click at [822, 197] on icon at bounding box center [820, 198] width 14 height 28
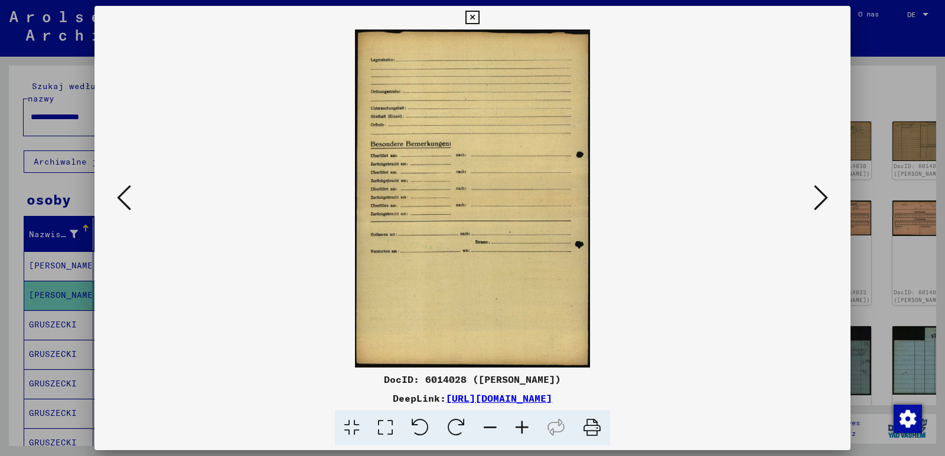
click at [822, 197] on icon at bounding box center [820, 198] width 14 height 28
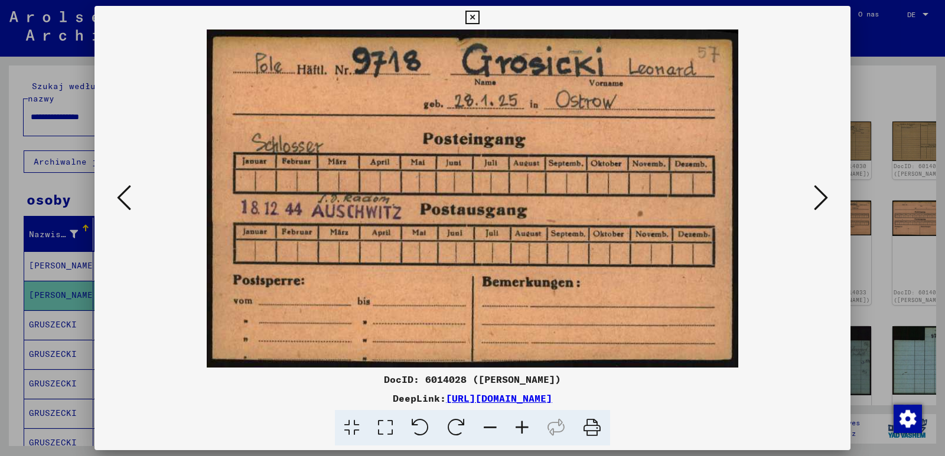
click at [750, 310] on img at bounding box center [472, 199] width 675 height 338
click at [825, 200] on icon at bounding box center [820, 198] width 14 height 28
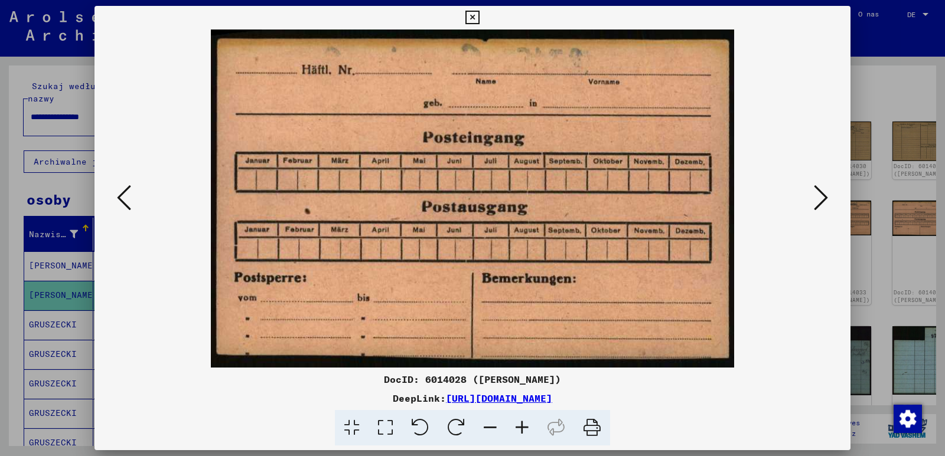
click at [824, 200] on icon at bounding box center [820, 198] width 14 height 28
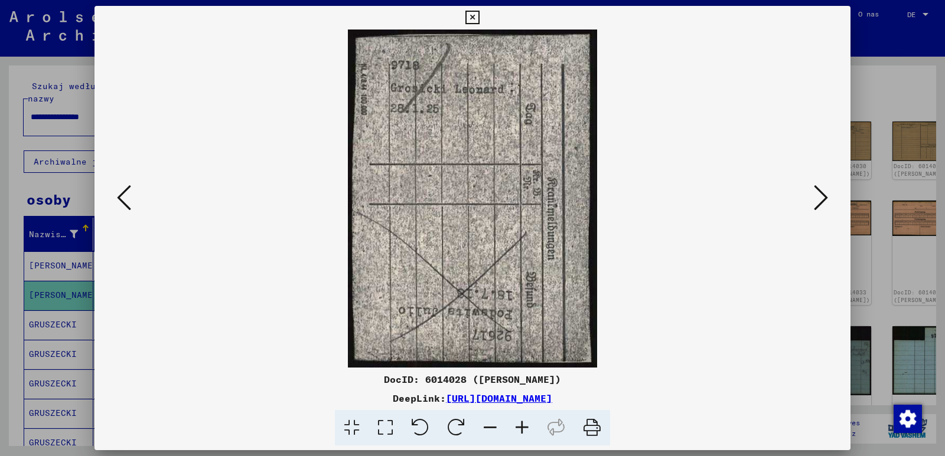
click at [653, 329] on img at bounding box center [472, 199] width 675 height 338
click at [821, 201] on icon at bounding box center [820, 198] width 14 height 28
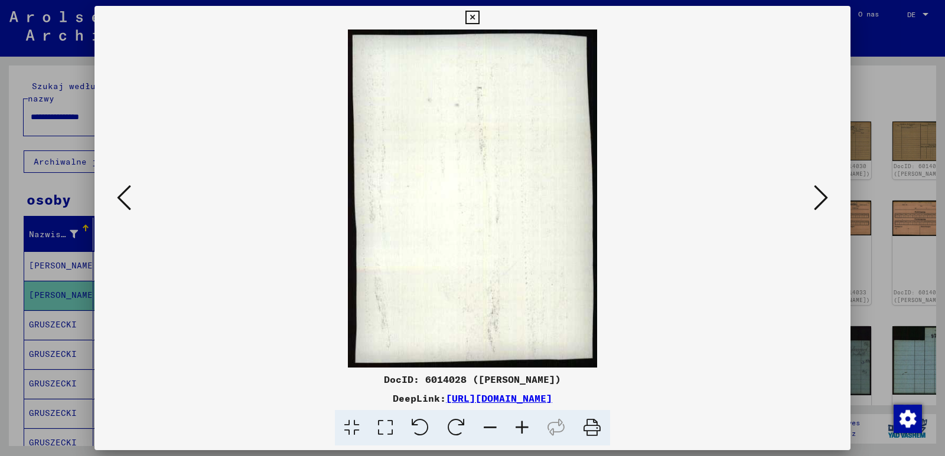
click at [821, 200] on icon at bounding box center [820, 198] width 14 height 28
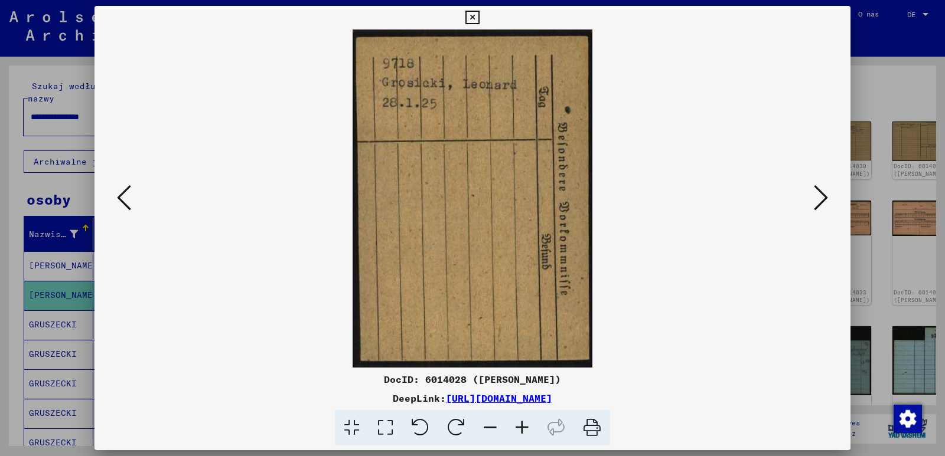
click at [612, 331] on img at bounding box center [472, 199] width 675 height 338
click at [820, 200] on icon at bounding box center [820, 198] width 14 height 28
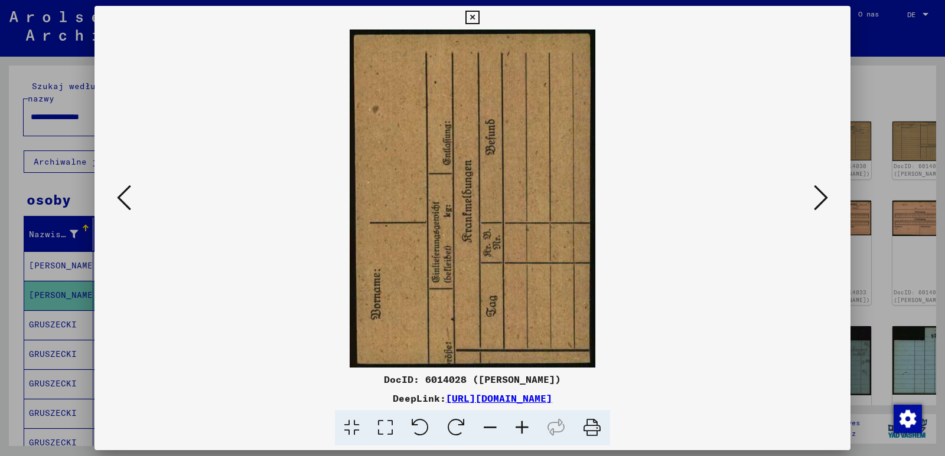
click at [820, 200] on icon at bounding box center [820, 198] width 14 height 28
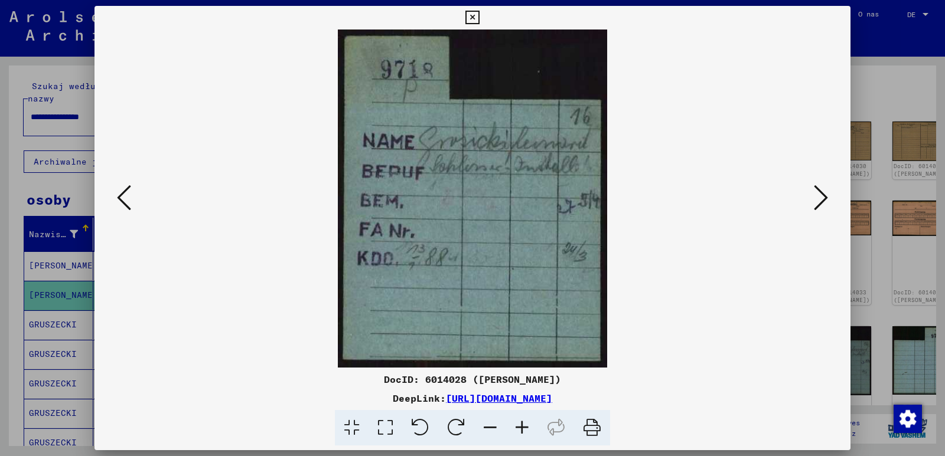
click at [629, 315] on img at bounding box center [472, 199] width 675 height 338
click at [820, 197] on icon at bounding box center [820, 198] width 14 height 28
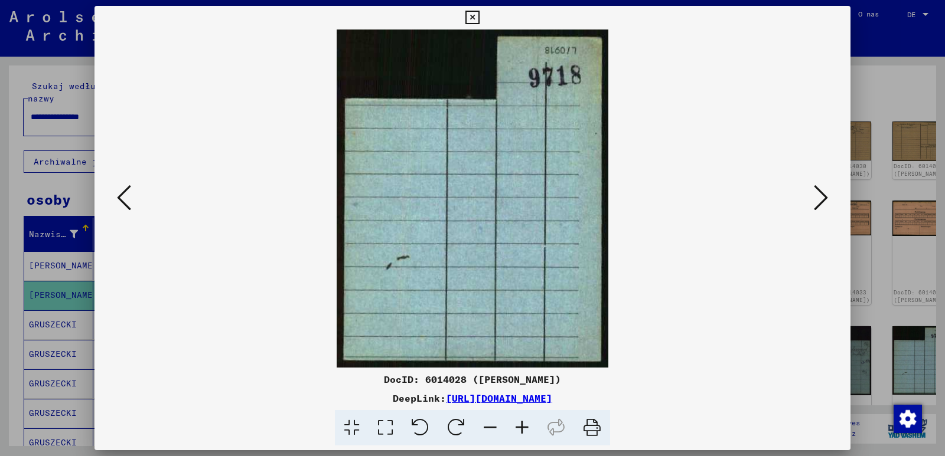
click at [820, 197] on icon at bounding box center [820, 198] width 14 height 28
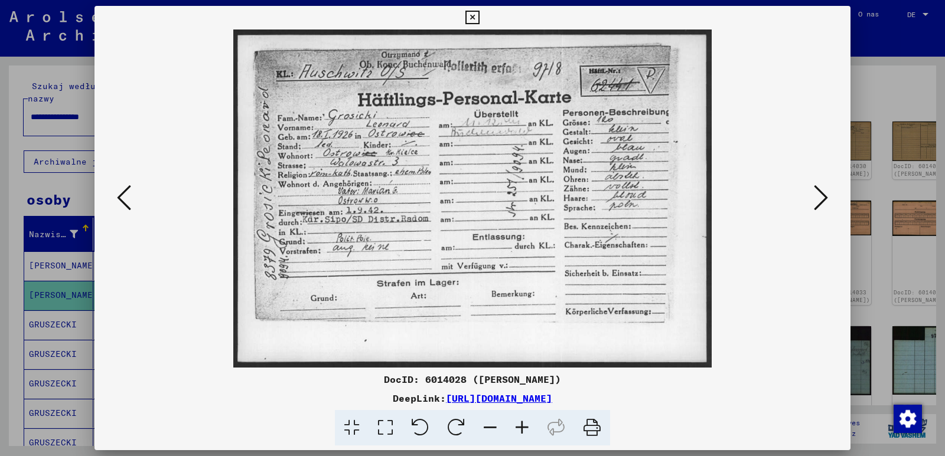
click at [737, 319] on img at bounding box center [472, 199] width 675 height 338
click at [819, 195] on icon at bounding box center [820, 198] width 14 height 28
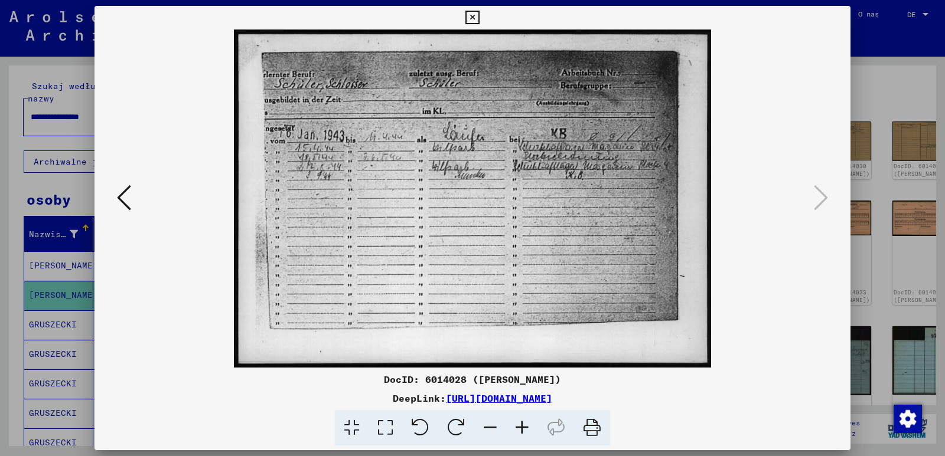
click at [473, 19] on icon at bounding box center [472, 18] width 14 height 14
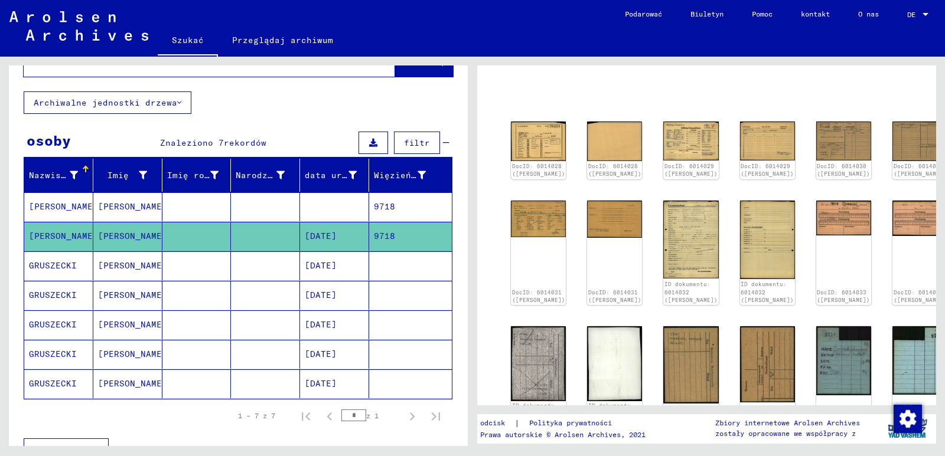
scroll to position [0, 0]
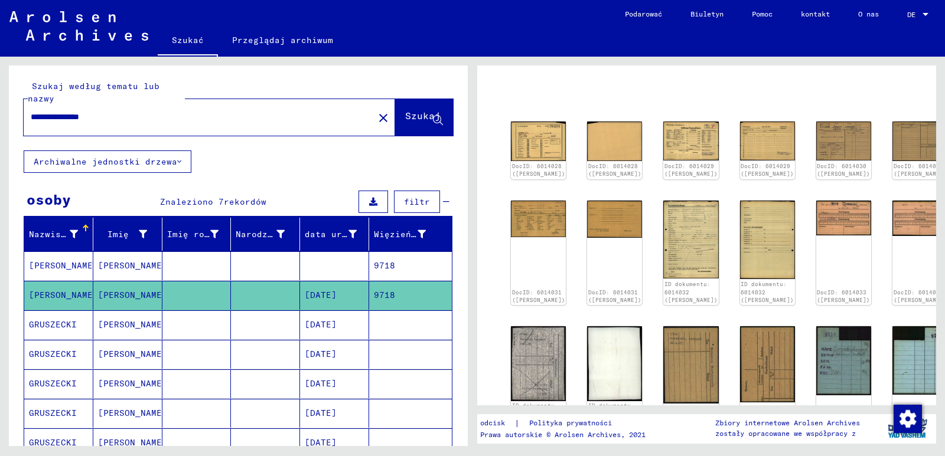
drag, startPoint x: 138, startPoint y: 115, endPoint x: 79, endPoint y: 115, distance: 59.0
click at [79, 115] on input "**********" at bounding box center [199, 117] width 336 height 12
click at [405, 114] on font "Szukaj" at bounding box center [422, 116] width 35 height 12
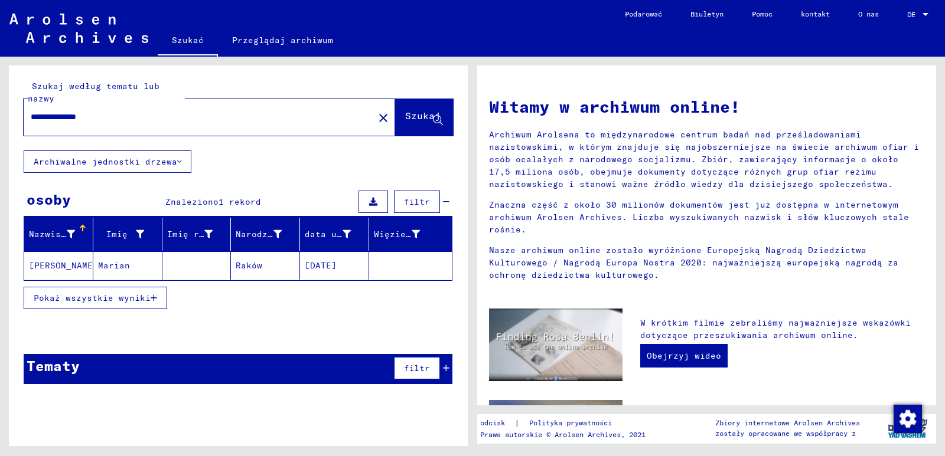
click at [319, 265] on font "[DATE]" at bounding box center [321, 265] width 32 height 11
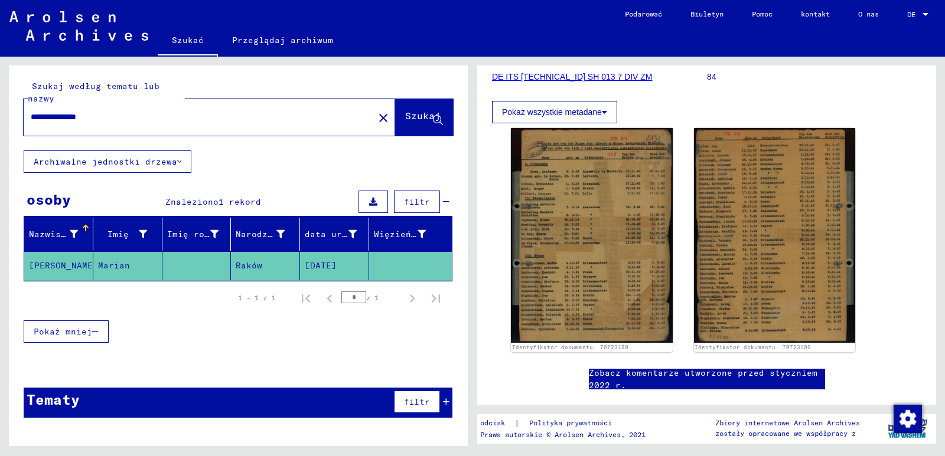
scroll to position [236, 0]
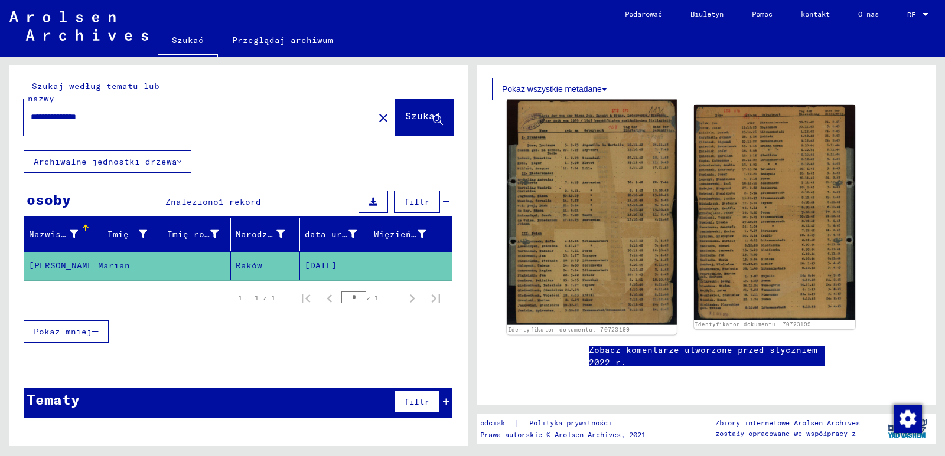
click at [586, 195] on img at bounding box center [591, 213] width 169 height 226
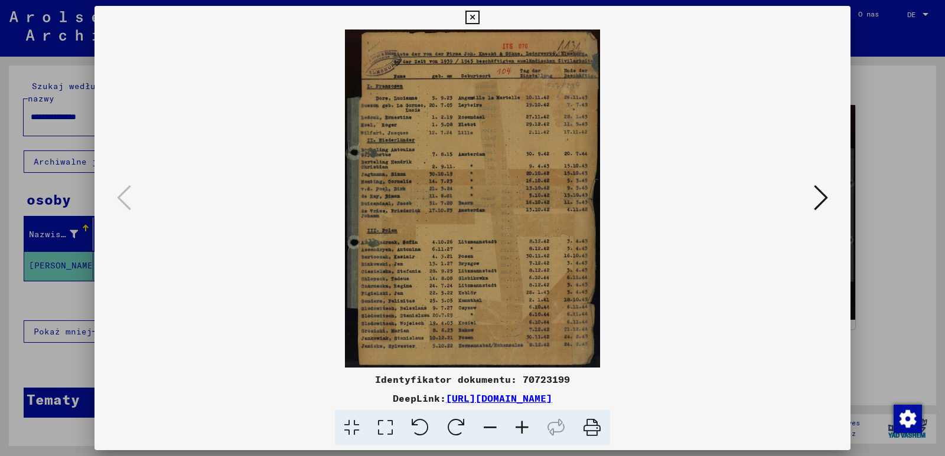
click at [629, 293] on img at bounding box center [472, 199] width 675 height 338
click at [823, 198] on icon at bounding box center [820, 198] width 14 height 28
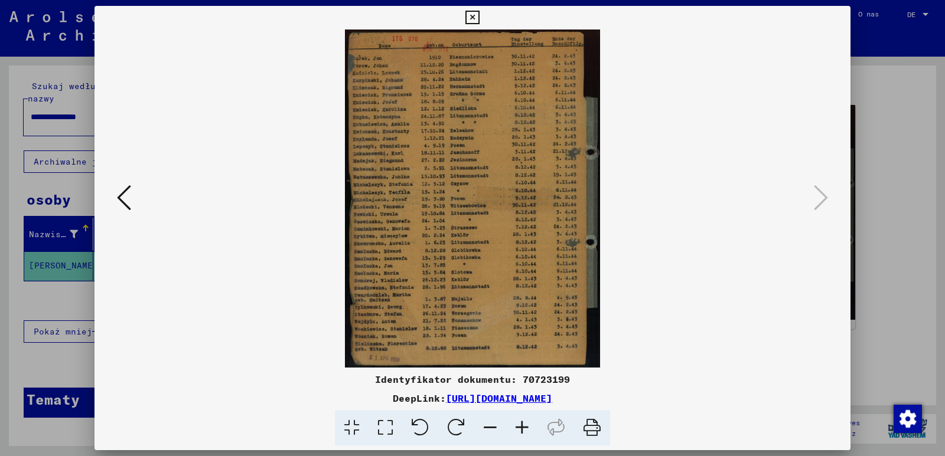
click at [472, 16] on icon at bounding box center [472, 18] width 14 height 14
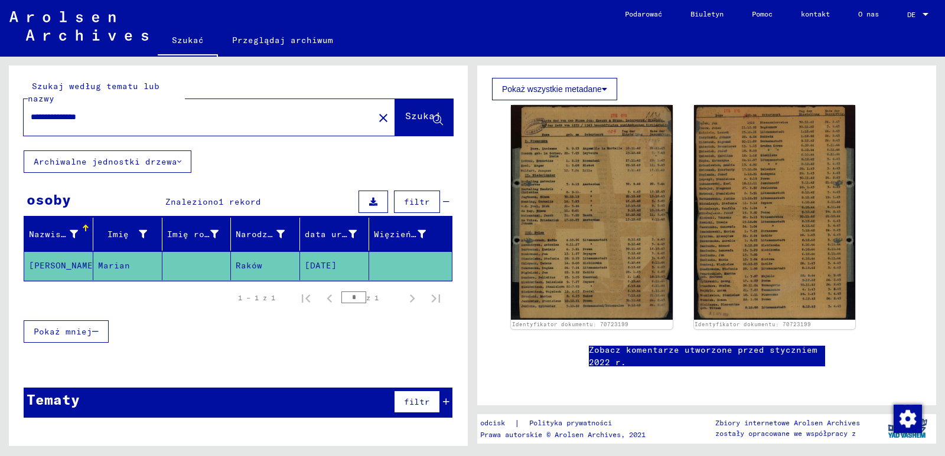
drag, startPoint x: 121, startPoint y: 116, endPoint x: 17, endPoint y: 110, distance: 104.7
click at [17, 110] on div "**********" at bounding box center [238, 108] width 459 height 85
type input "**********"
click at [413, 121] on font "Szukaj" at bounding box center [422, 116] width 35 height 12
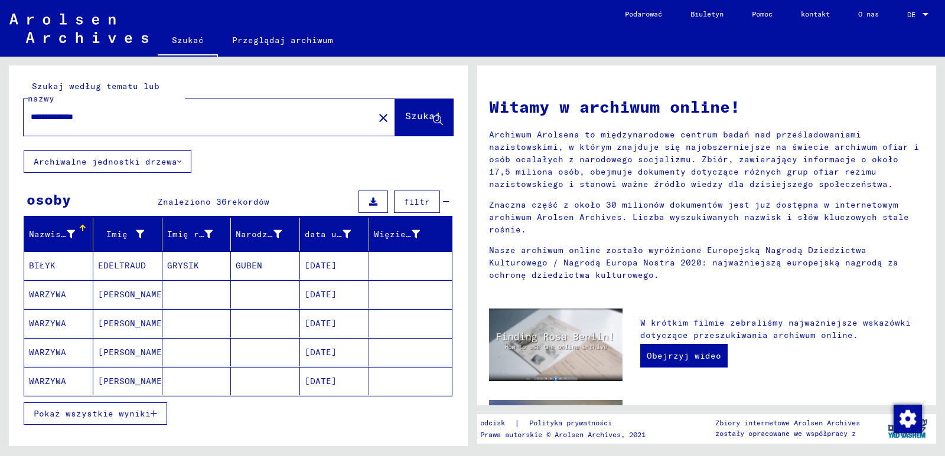
click at [90, 413] on font "Pokaż wszystkie wyniki" at bounding box center [92, 414] width 117 height 11
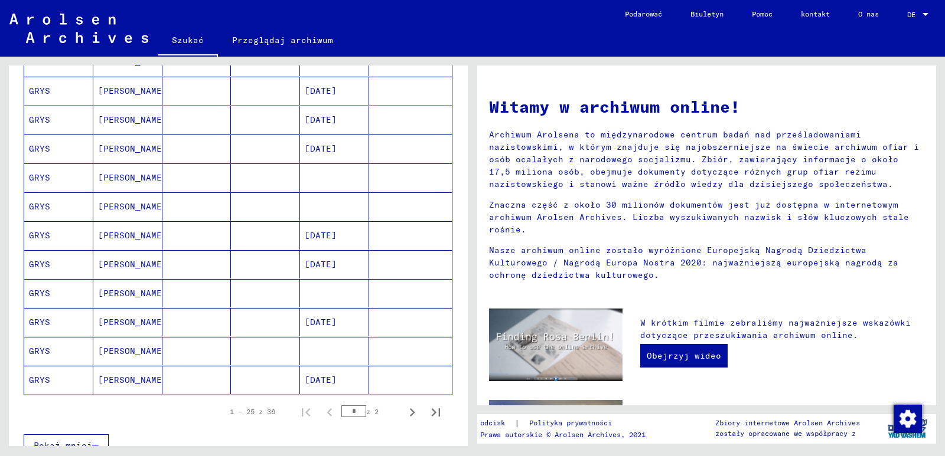
scroll to position [590, 0]
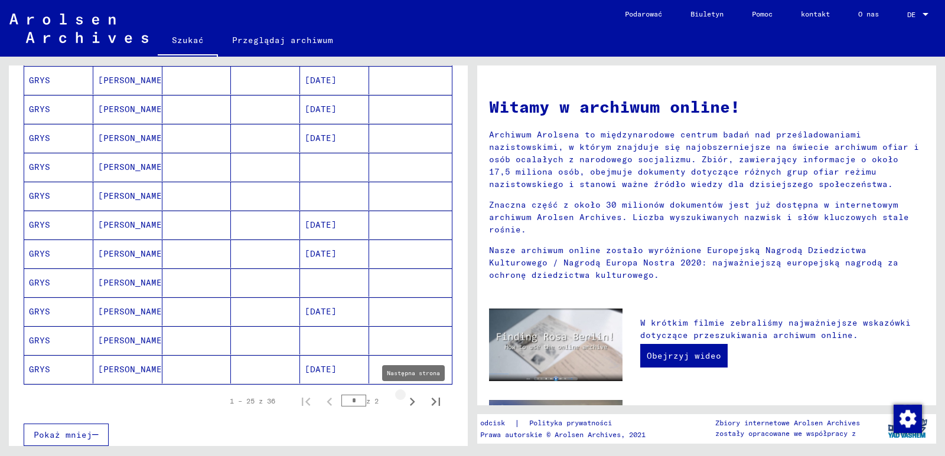
click at [404, 402] on icon "Następna strona" at bounding box center [412, 402] width 17 height 17
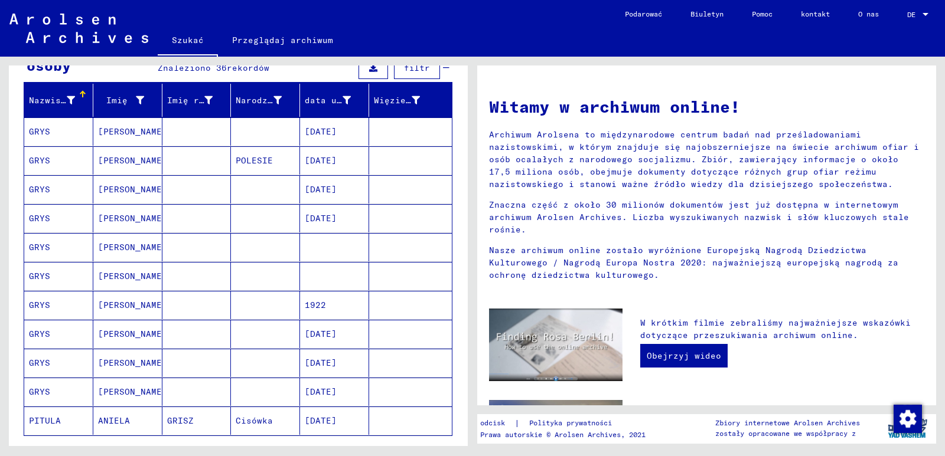
scroll to position [171, 0]
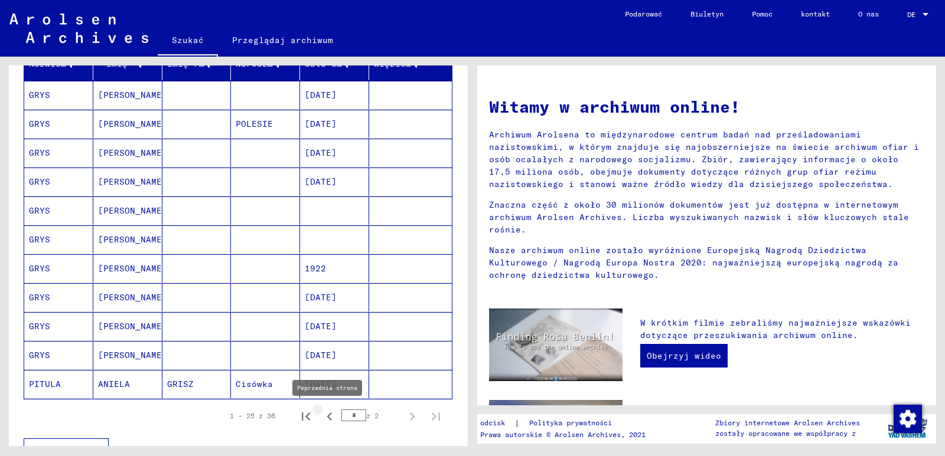
click at [326, 419] on icon "Poprzednia strona" at bounding box center [328, 417] width 5 height 8
type input "*"
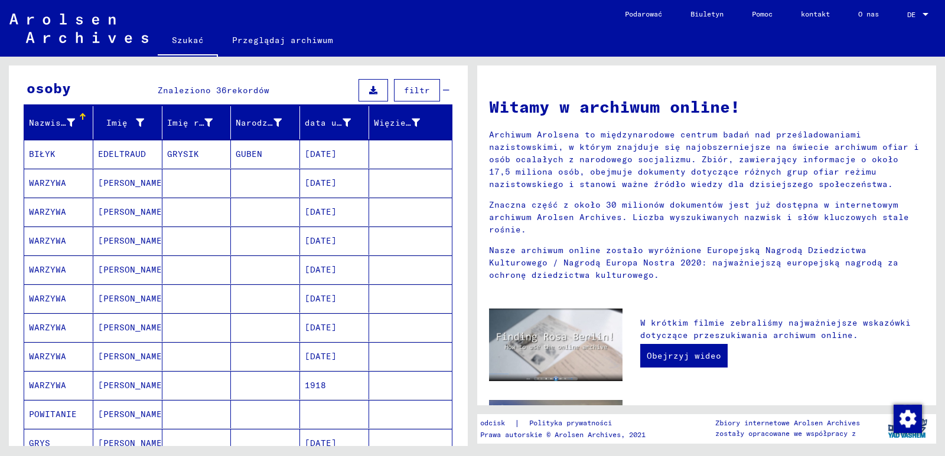
scroll to position [0, 0]
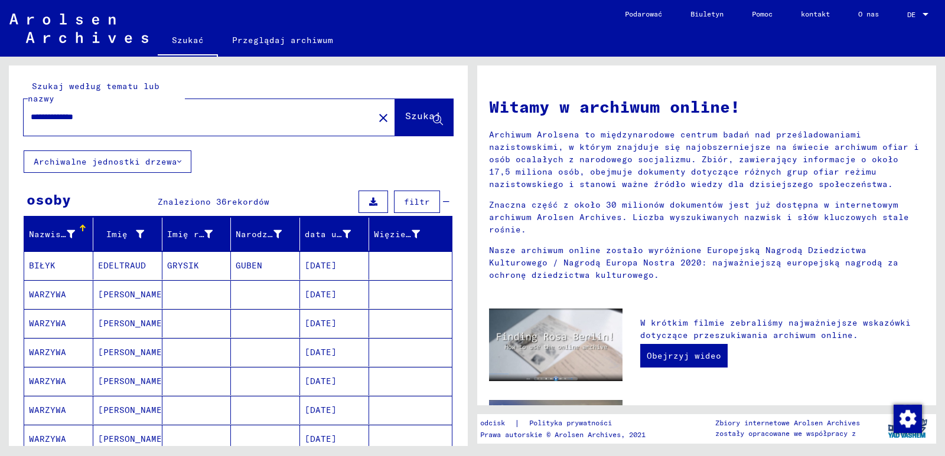
drag, startPoint x: 126, startPoint y: 115, endPoint x: 40, endPoint y: 109, distance: 86.9
click at [40, 109] on div "**********" at bounding box center [192, 117] width 336 height 27
click at [114, 118] on input "**********" at bounding box center [195, 117] width 329 height 12
drag, startPoint x: 102, startPoint y: 117, endPoint x: 20, endPoint y: 120, distance: 81.5
click at [21, 120] on div "**********" at bounding box center [238, 108] width 459 height 85
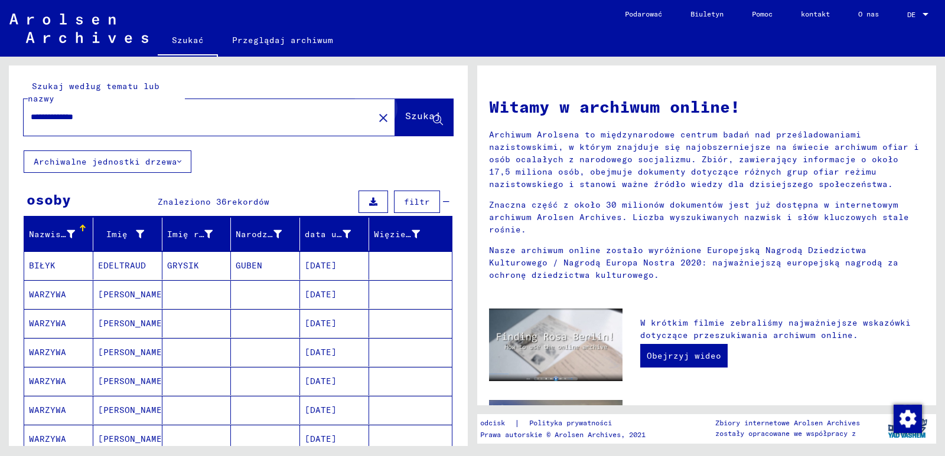
click at [414, 122] on font "Szukaj" at bounding box center [422, 117] width 35 height 12
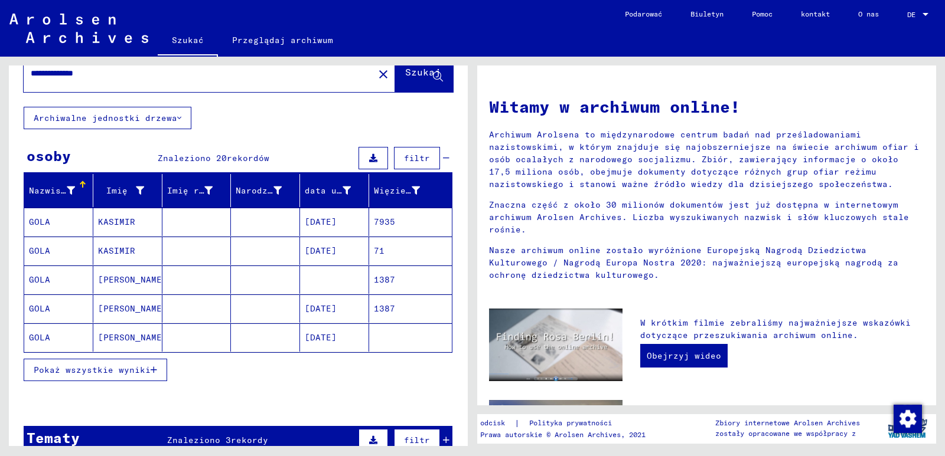
scroll to position [59, 0]
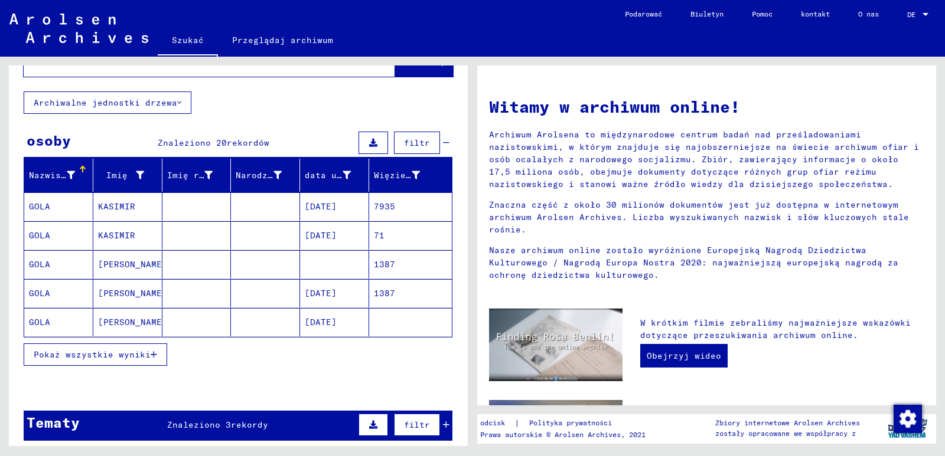
click at [126, 352] on font "Pokaż wszystkie wyniki" at bounding box center [92, 354] width 117 height 11
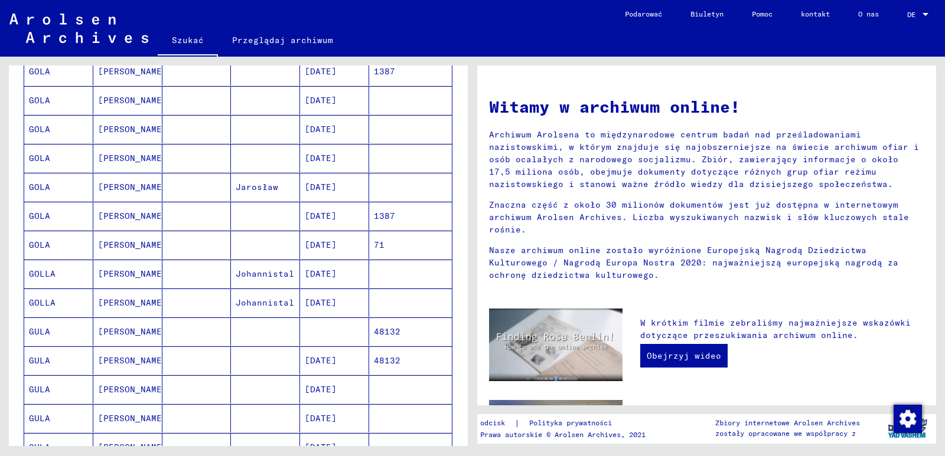
scroll to position [295, 0]
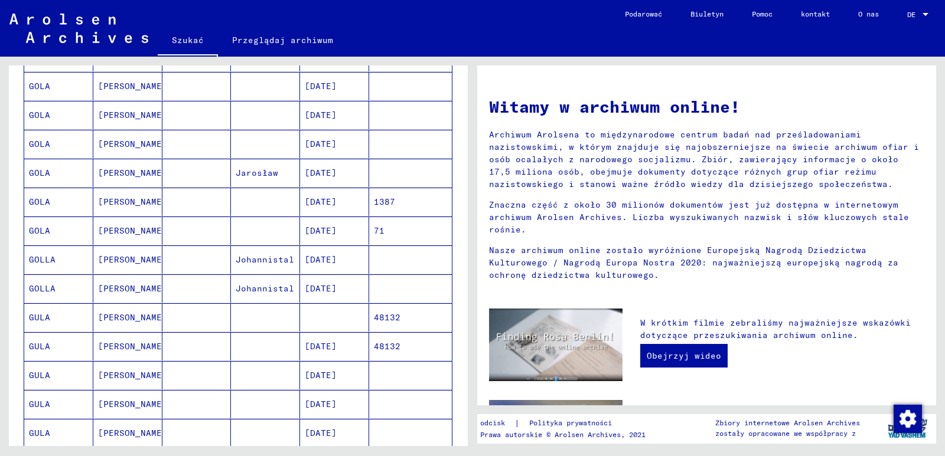
click at [313, 347] on font "[DATE]" at bounding box center [321, 346] width 32 height 11
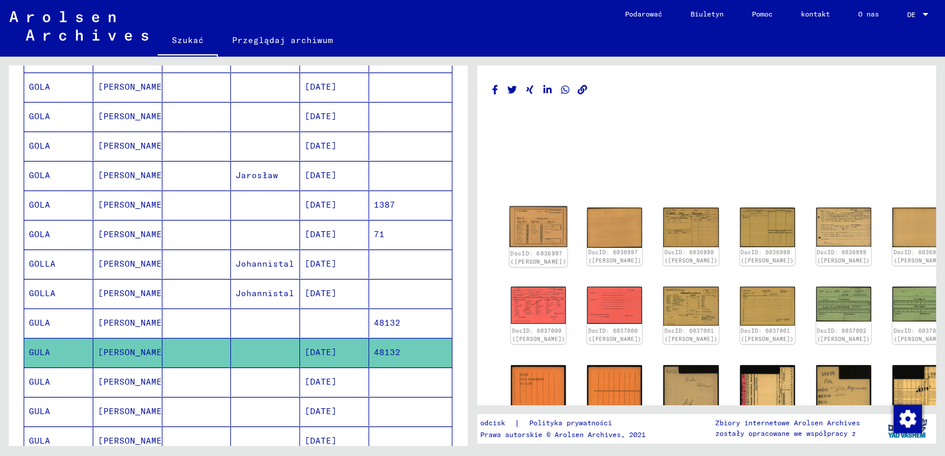
click at [534, 227] on img at bounding box center [538, 227] width 58 height 41
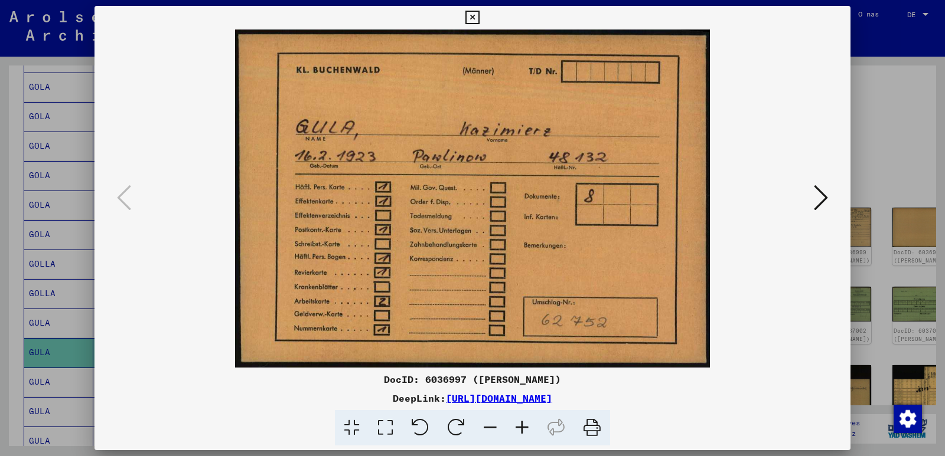
click at [745, 313] on img at bounding box center [472, 199] width 675 height 338
click at [824, 198] on icon at bounding box center [820, 198] width 14 height 28
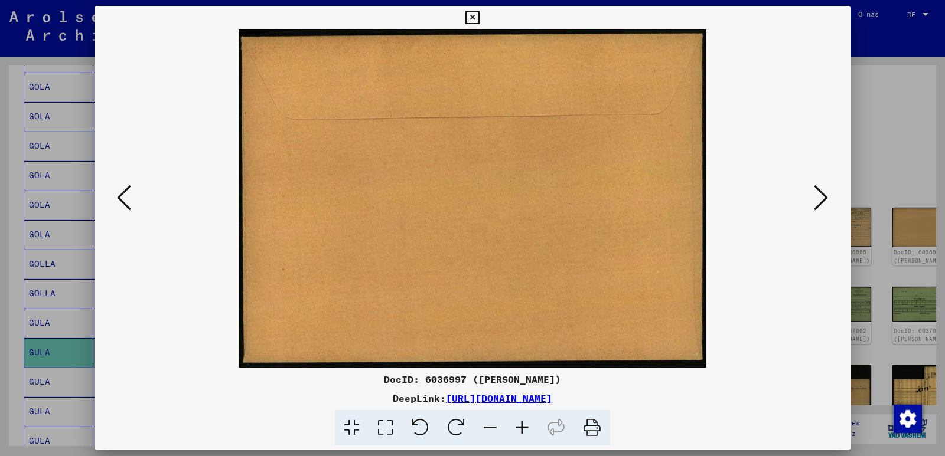
click at [824, 198] on icon at bounding box center [820, 198] width 14 height 28
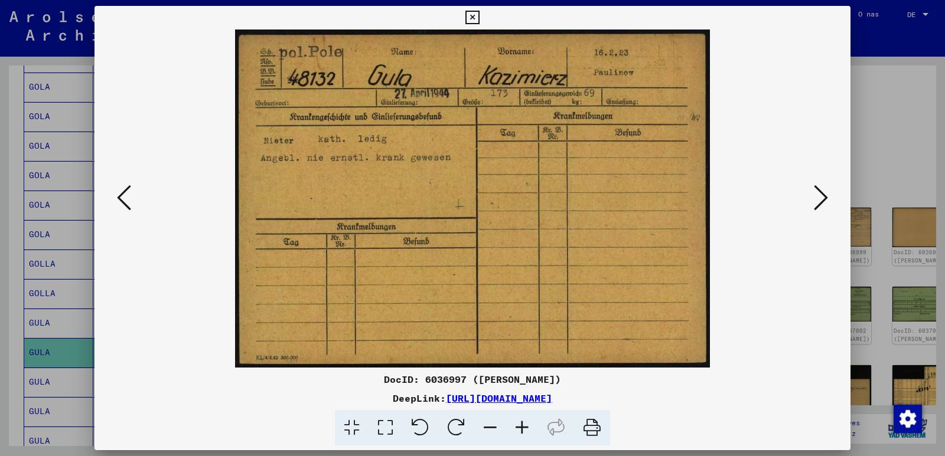
click at [720, 308] on img at bounding box center [472, 199] width 675 height 338
click at [822, 198] on icon at bounding box center [820, 198] width 14 height 28
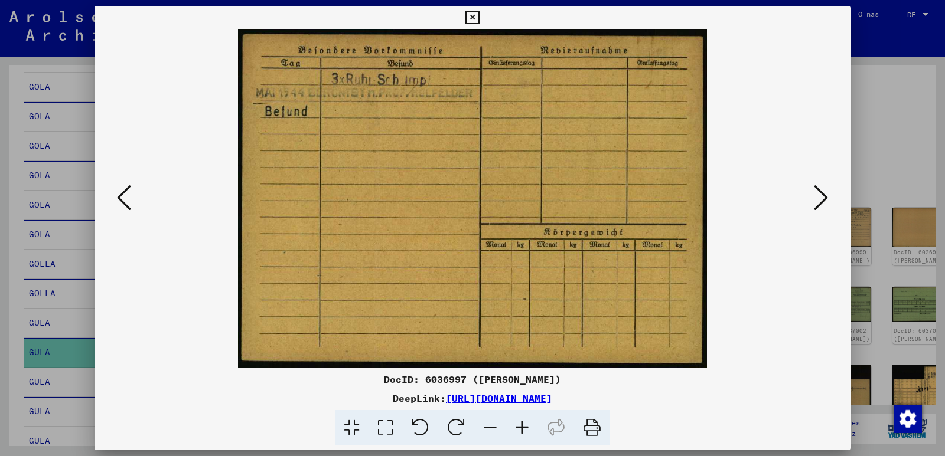
click at [722, 340] on img at bounding box center [472, 199] width 675 height 338
click at [821, 197] on icon at bounding box center [820, 198] width 14 height 28
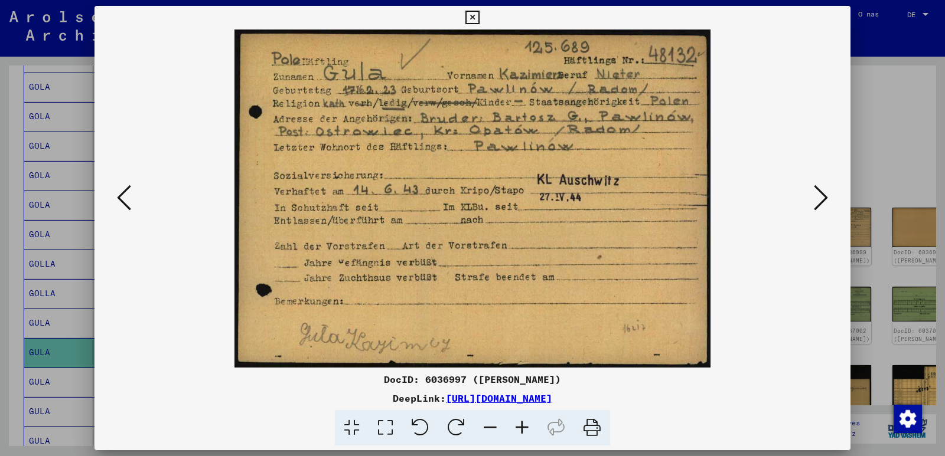
click at [741, 324] on img at bounding box center [472, 199] width 675 height 338
click at [818, 196] on icon at bounding box center [820, 198] width 14 height 28
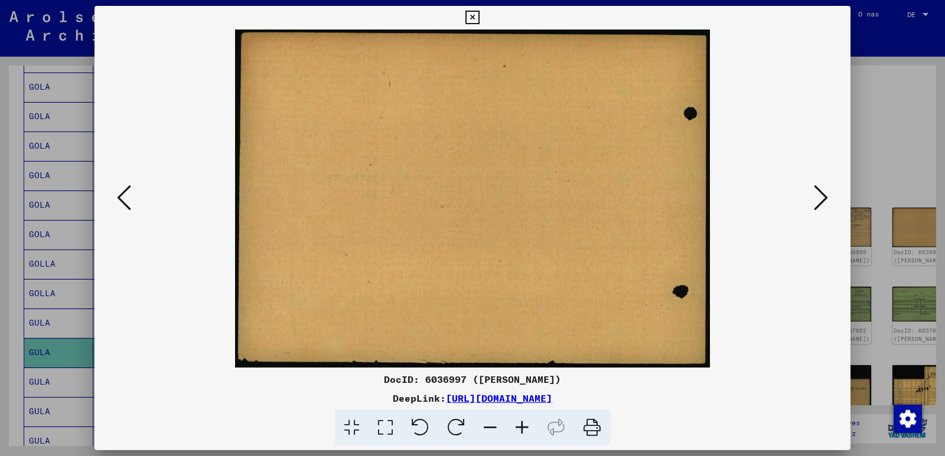
click at [818, 196] on icon at bounding box center [820, 198] width 14 height 28
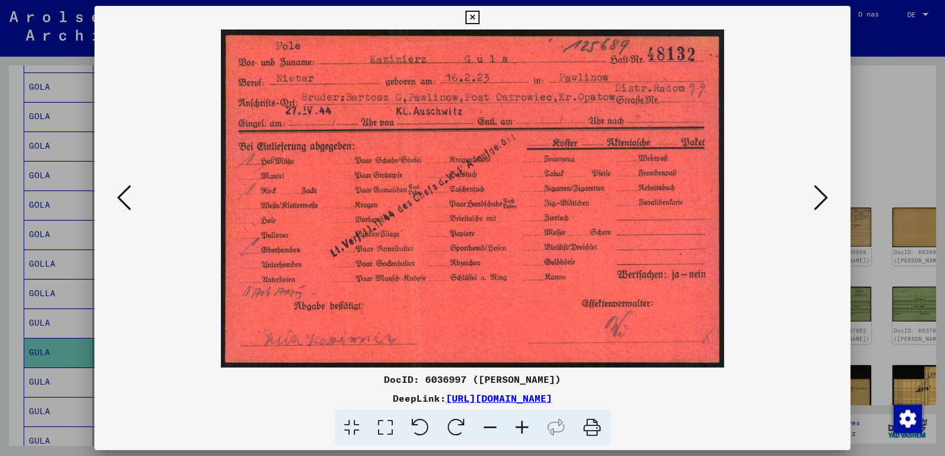
click at [761, 335] on img at bounding box center [472, 199] width 675 height 338
click at [822, 198] on icon at bounding box center [820, 198] width 14 height 28
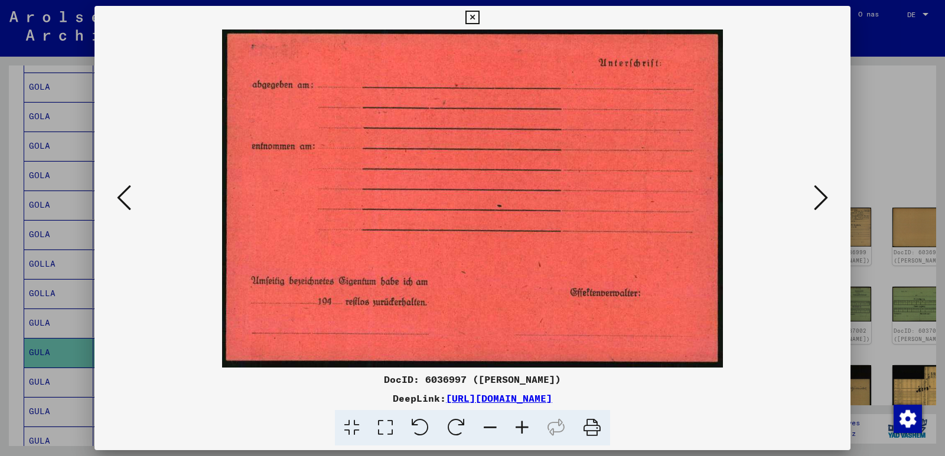
click at [822, 198] on icon at bounding box center [820, 198] width 14 height 28
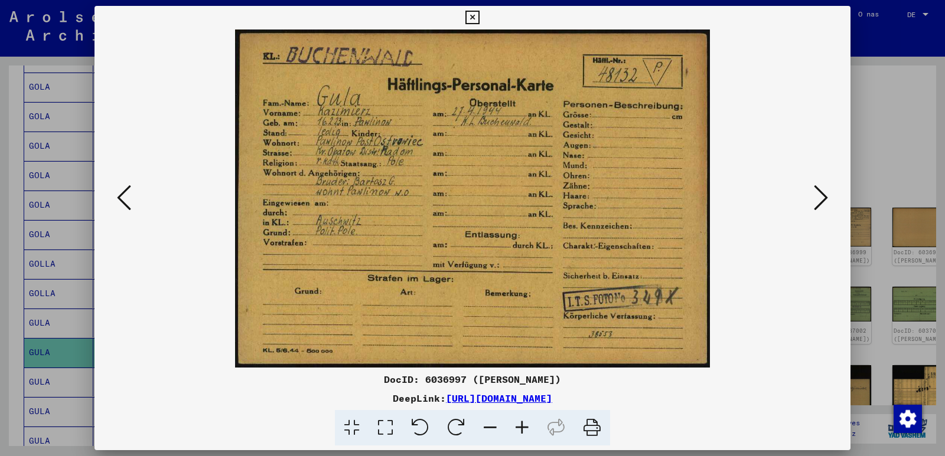
click at [720, 329] on img at bounding box center [472, 199] width 675 height 338
click at [819, 196] on icon at bounding box center [820, 198] width 14 height 28
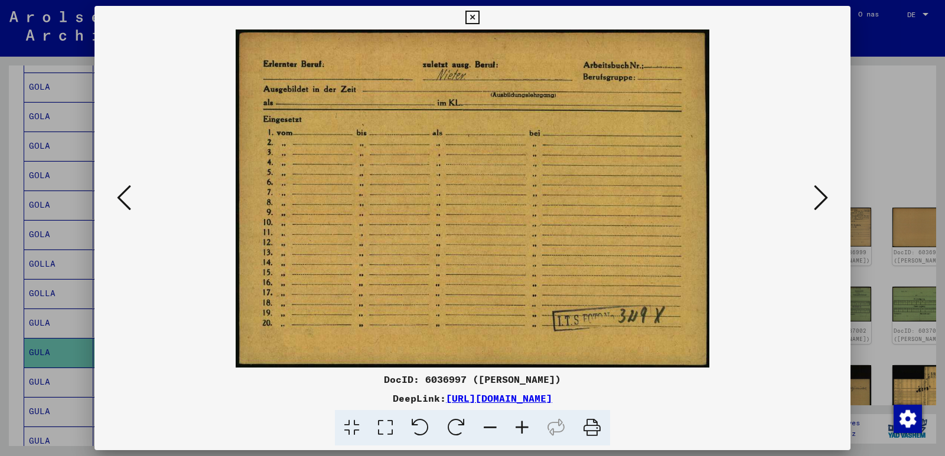
click at [731, 320] on img at bounding box center [472, 199] width 675 height 338
click at [821, 195] on icon at bounding box center [820, 198] width 14 height 28
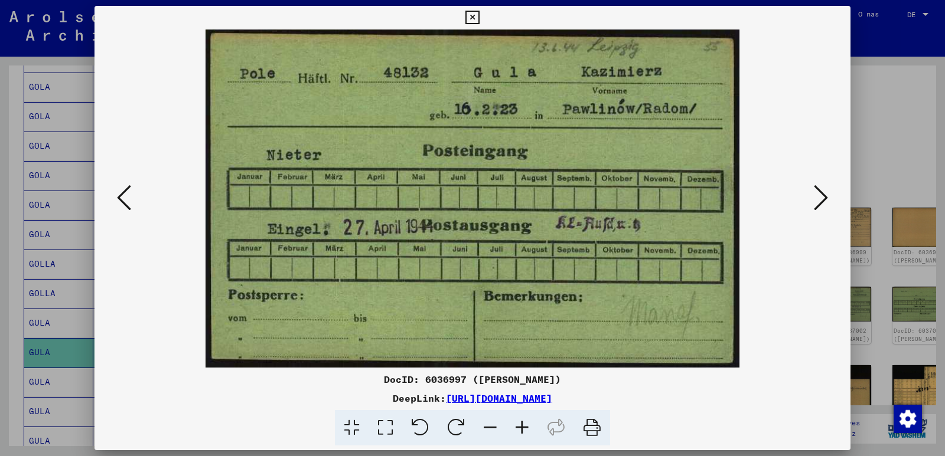
click at [760, 313] on img at bounding box center [472, 199] width 675 height 338
click at [824, 199] on icon at bounding box center [820, 198] width 14 height 28
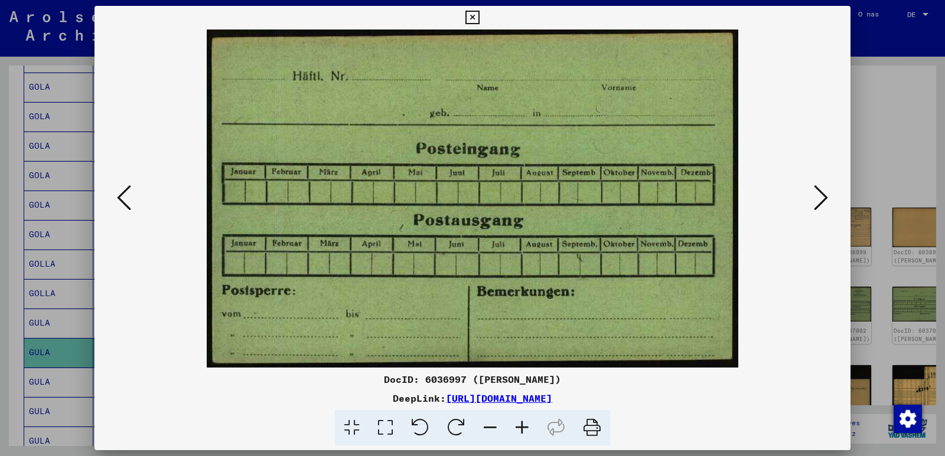
click at [824, 199] on icon at bounding box center [820, 198] width 14 height 28
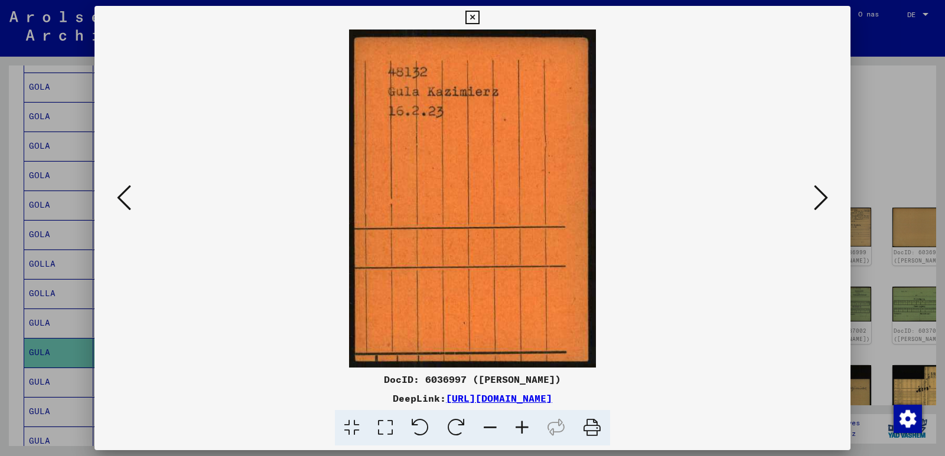
click at [647, 308] on img at bounding box center [472, 199] width 675 height 338
click at [821, 201] on icon at bounding box center [820, 198] width 14 height 28
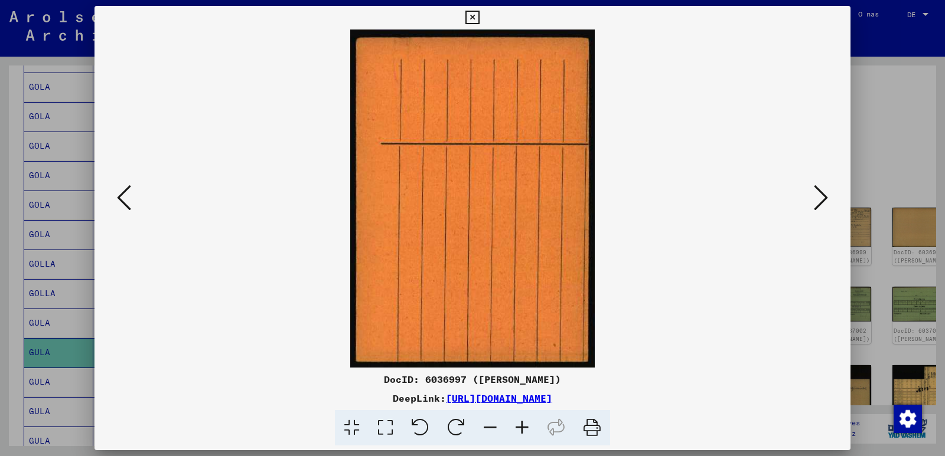
click at [821, 201] on icon at bounding box center [820, 198] width 14 height 28
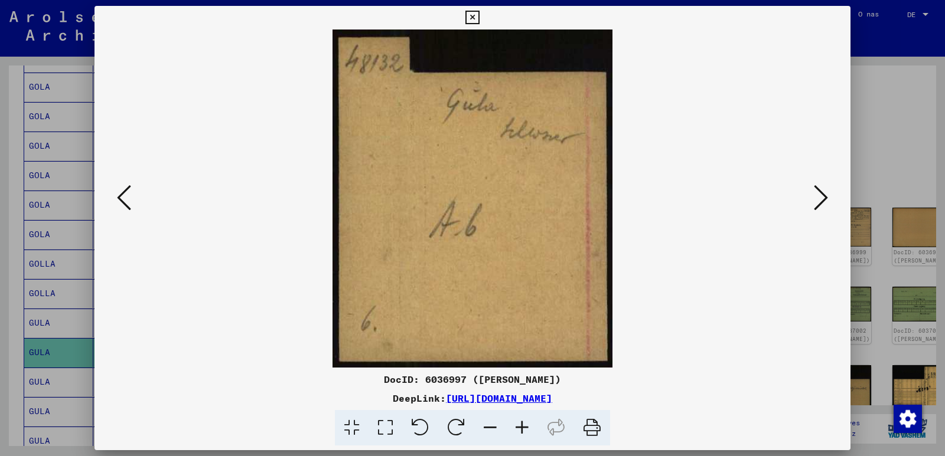
click at [821, 201] on icon at bounding box center [820, 198] width 14 height 28
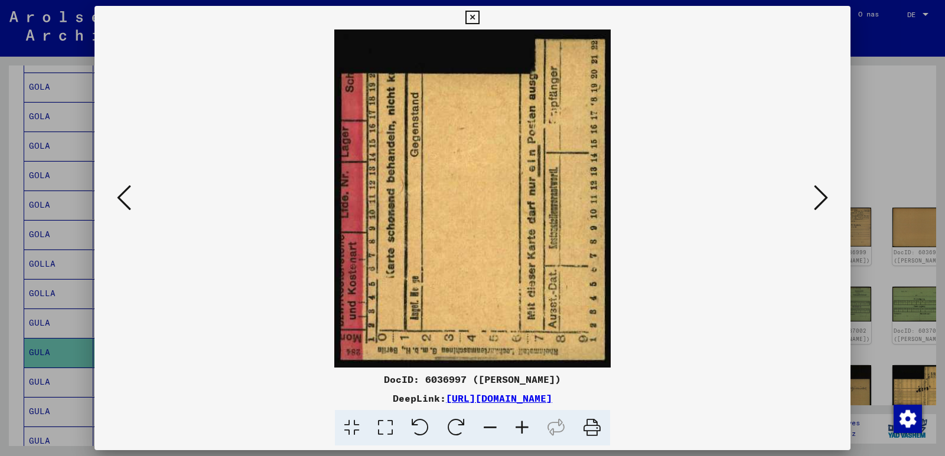
click at [821, 201] on icon at bounding box center [820, 198] width 14 height 28
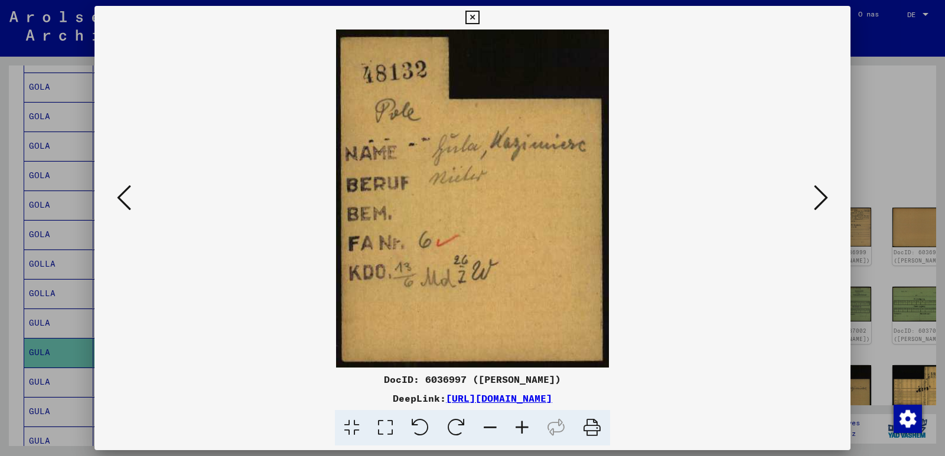
click at [819, 201] on icon at bounding box center [820, 198] width 14 height 28
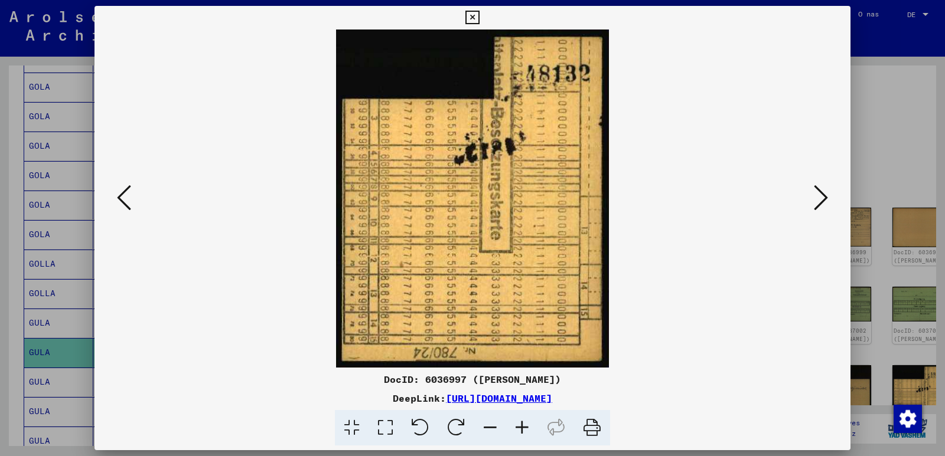
click at [819, 201] on icon at bounding box center [820, 198] width 14 height 28
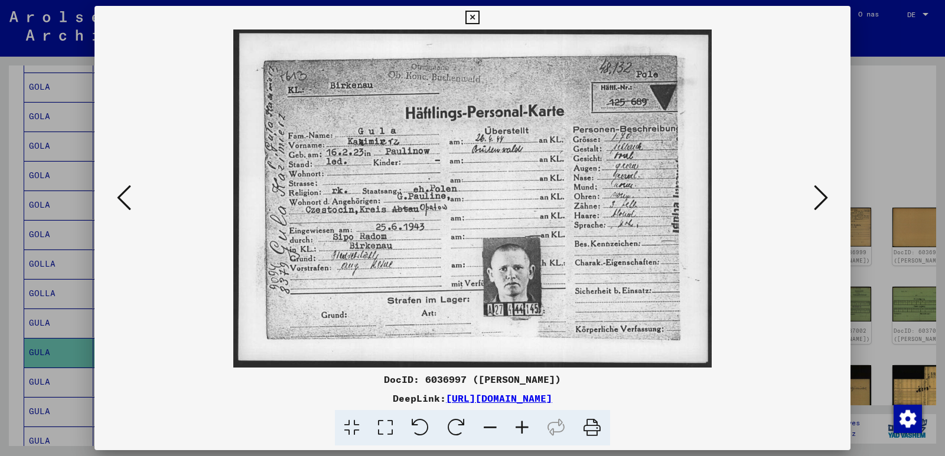
click at [731, 312] on img at bounding box center [472, 199] width 675 height 338
click at [824, 198] on icon at bounding box center [820, 198] width 14 height 28
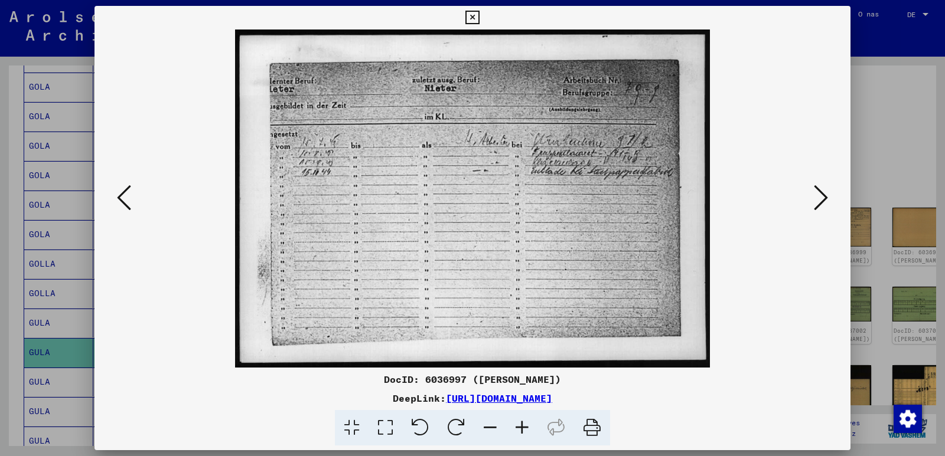
click at [731, 330] on img at bounding box center [472, 199] width 675 height 338
click at [822, 198] on icon at bounding box center [820, 198] width 14 height 28
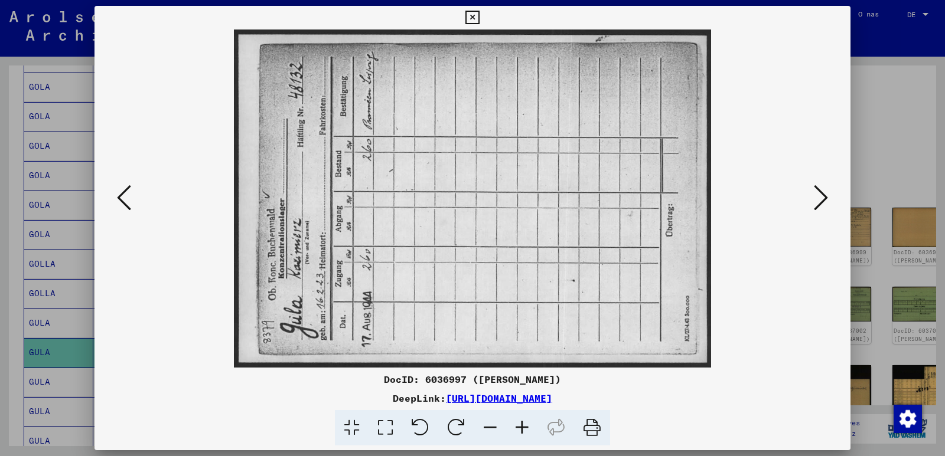
click at [720, 340] on img at bounding box center [472, 199] width 675 height 338
click at [818, 200] on icon at bounding box center [820, 198] width 14 height 28
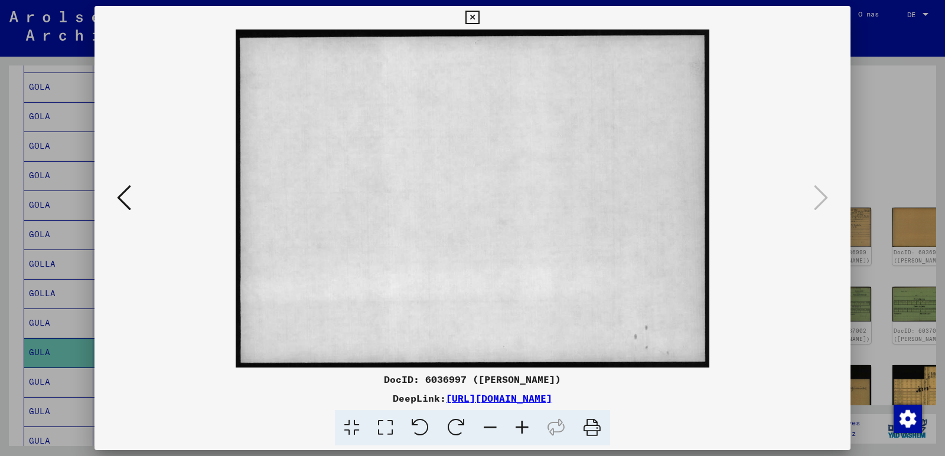
click at [476, 19] on icon at bounding box center [472, 18] width 14 height 14
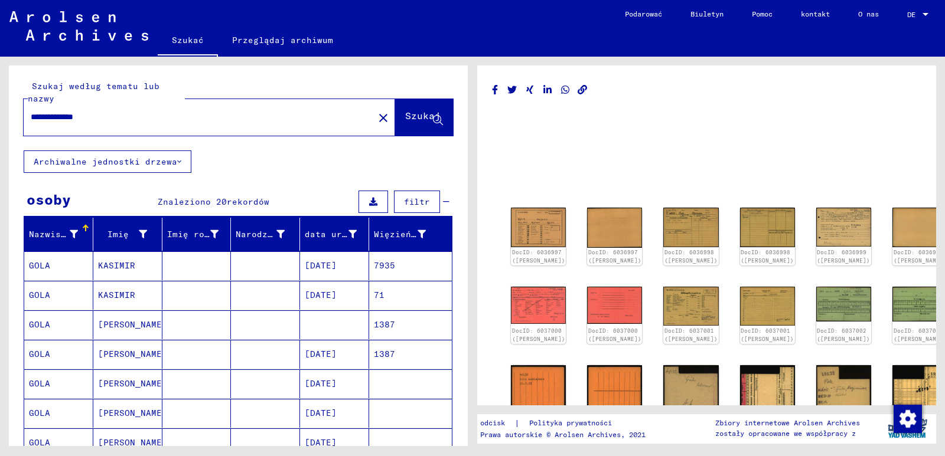
drag, startPoint x: 111, startPoint y: 117, endPoint x: 26, endPoint y: 125, distance: 85.3
click at [27, 125] on div "**********" at bounding box center [195, 117] width 343 height 27
click at [405, 116] on font "Szukaj" at bounding box center [422, 116] width 35 height 12
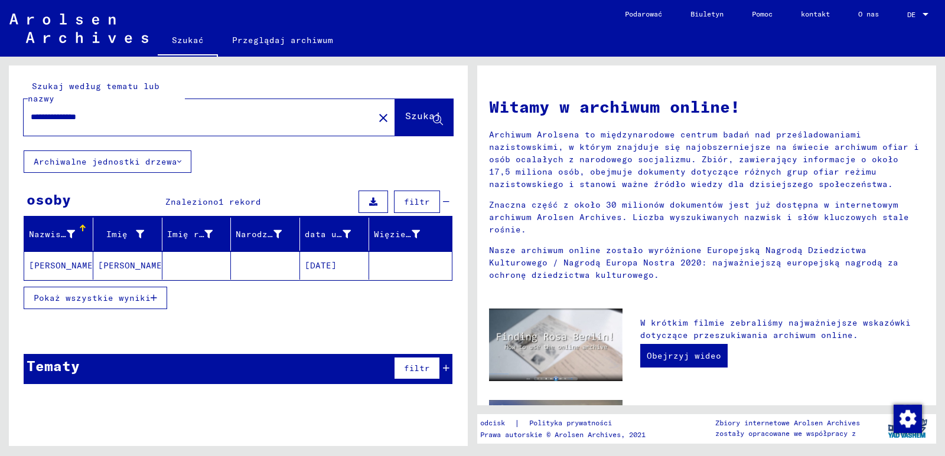
click at [113, 300] on font "Pokaż wszystkie wyniki" at bounding box center [92, 298] width 117 height 11
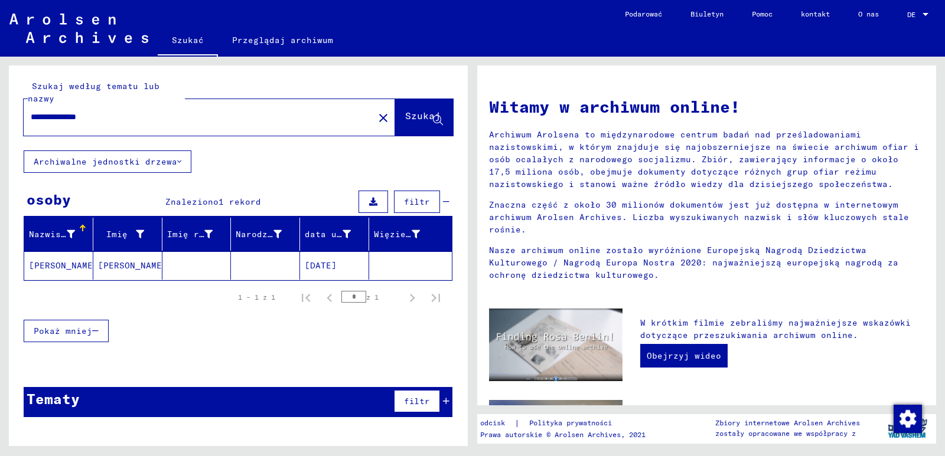
click at [336, 265] on font "[DATE]" at bounding box center [321, 265] width 32 height 11
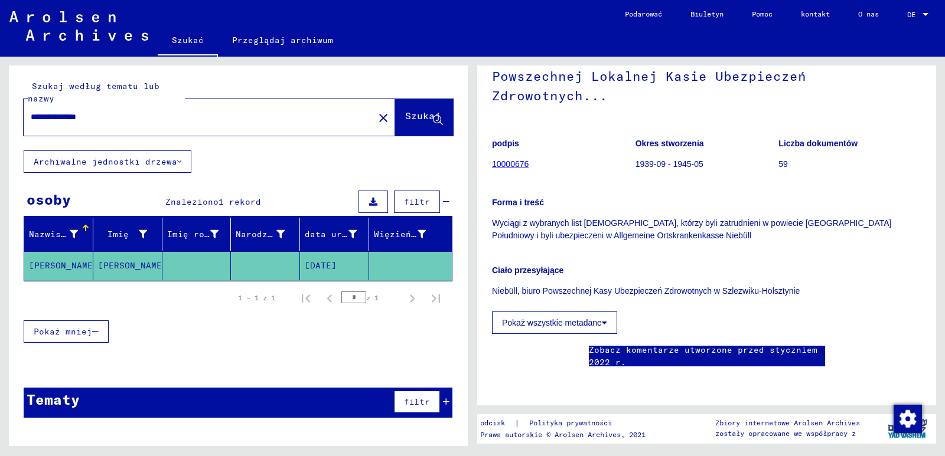
scroll to position [236, 0]
drag, startPoint x: 119, startPoint y: 113, endPoint x: 79, endPoint y: 116, distance: 39.7
click at [79, 116] on input "**********" at bounding box center [199, 117] width 336 height 12
click at [405, 123] on span "Szukaj" at bounding box center [422, 118] width 35 height 12
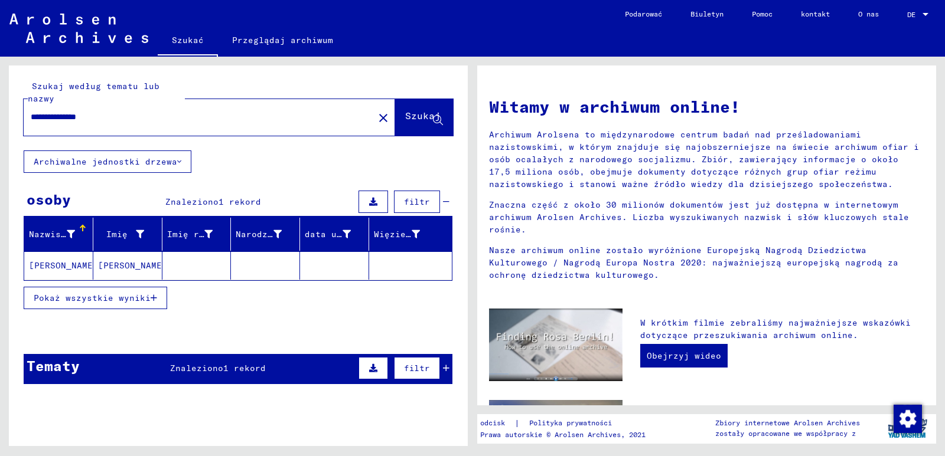
click at [348, 264] on mat-cell at bounding box center [334, 265] width 69 height 28
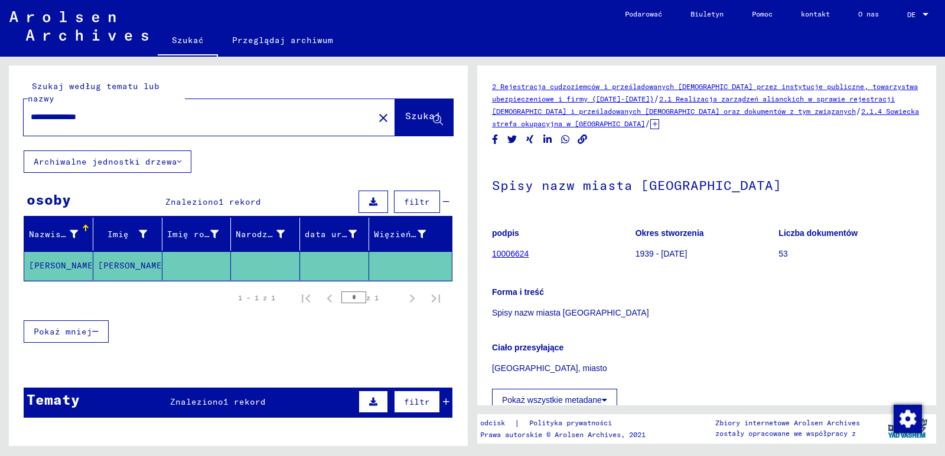
click at [204, 260] on mat-cell at bounding box center [196, 265] width 69 height 29
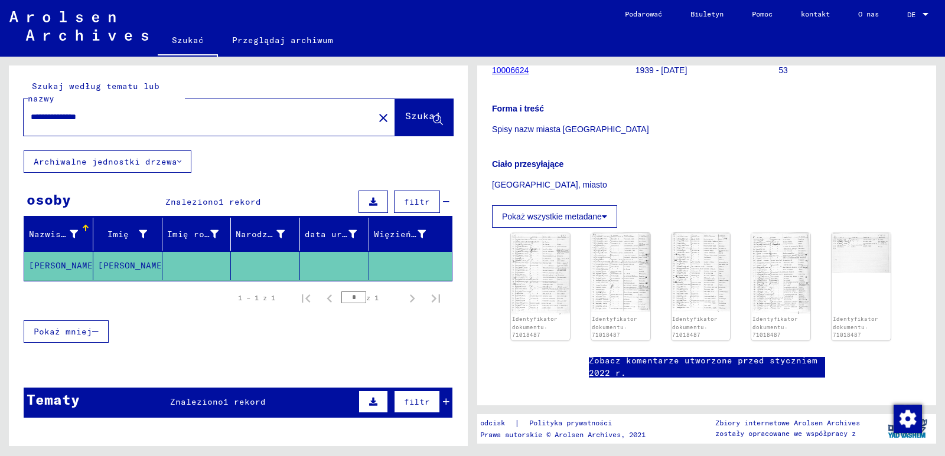
scroll to position [177, 0]
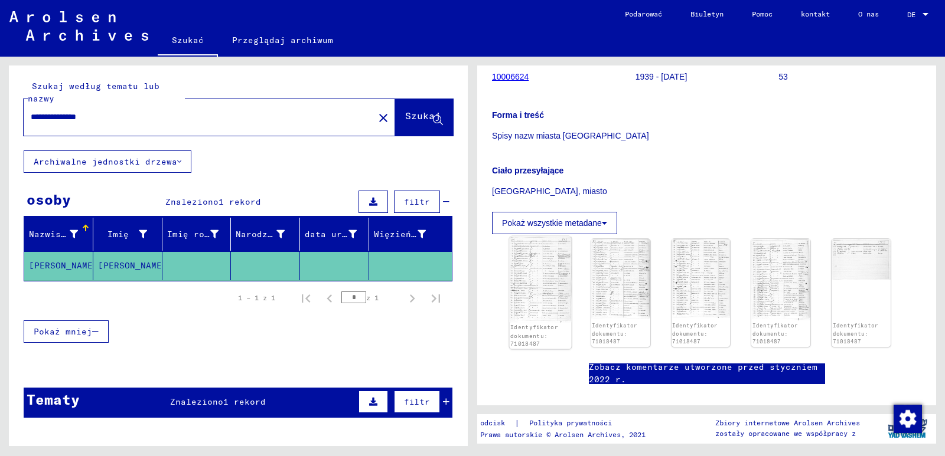
click at [541, 293] on img at bounding box center [540, 280] width 62 height 86
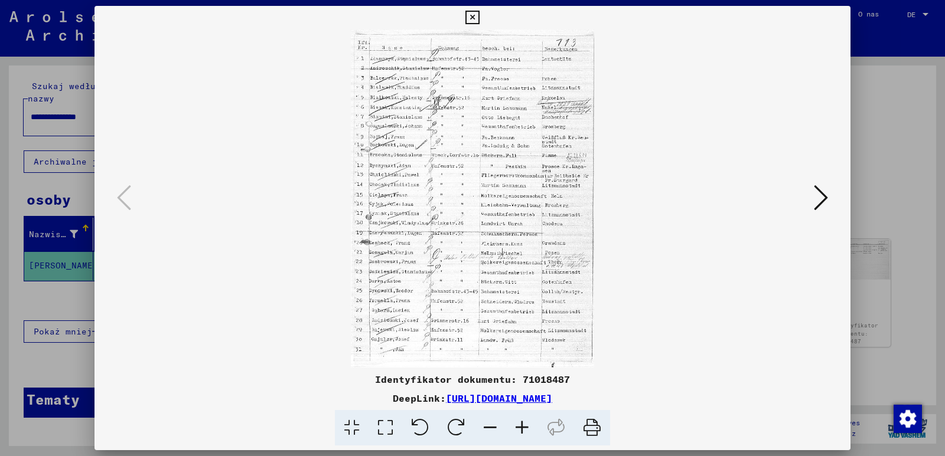
click at [820, 198] on icon at bounding box center [820, 198] width 14 height 28
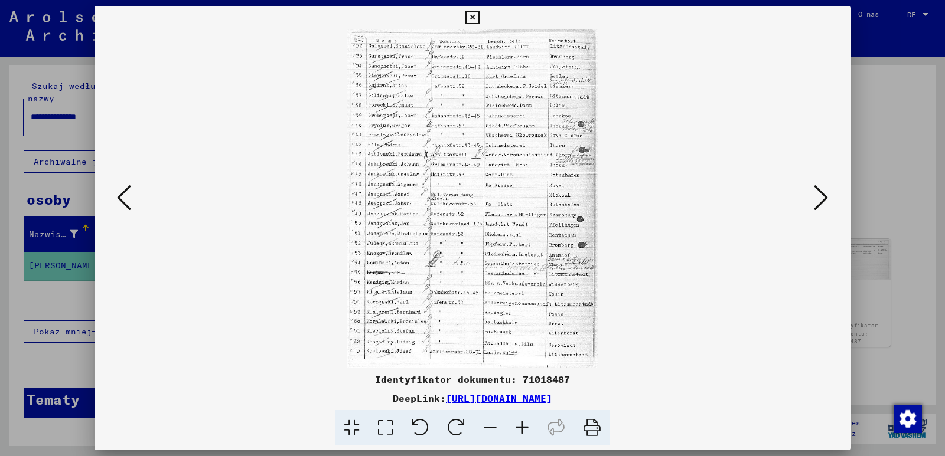
click at [820, 198] on icon at bounding box center [820, 198] width 14 height 28
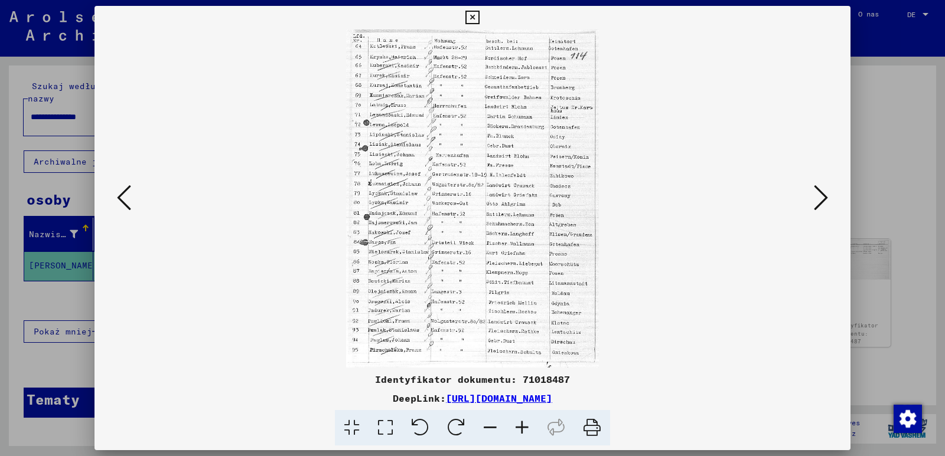
click at [819, 197] on icon at bounding box center [820, 198] width 14 height 28
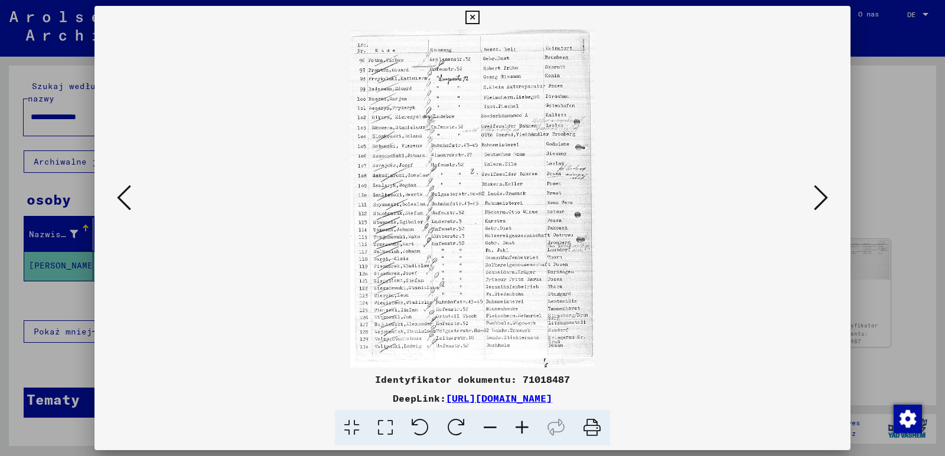
click at [131, 202] on button at bounding box center [123, 199] width 21 height 34
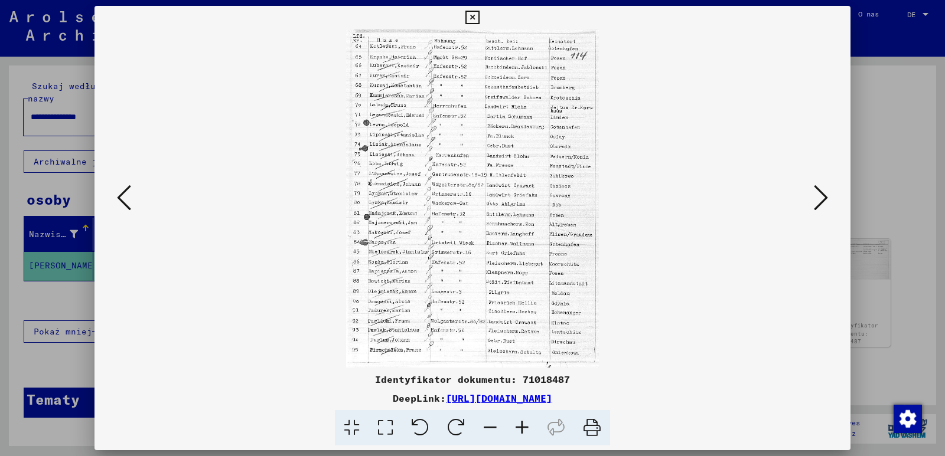
click at [131, 202] on button at bounding box center [123, 199] width 21 height 34
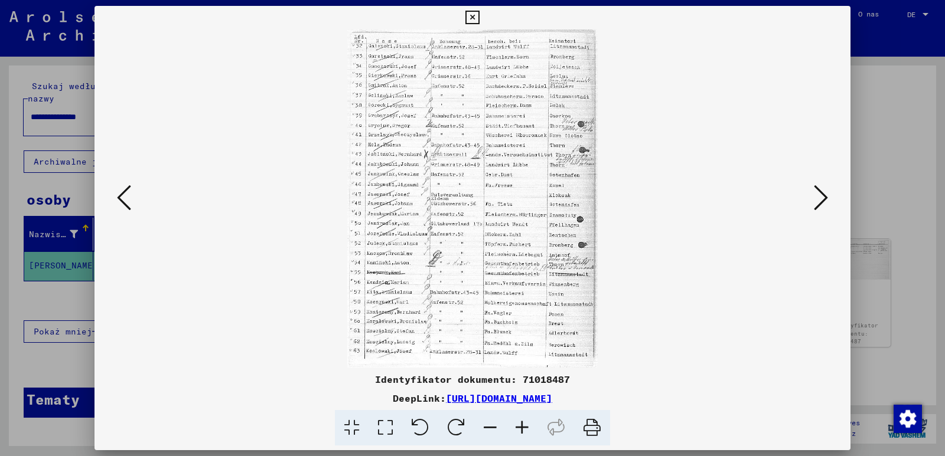
click at [472, 18] on icon at bounding box center [472, 18] width 14 height 14
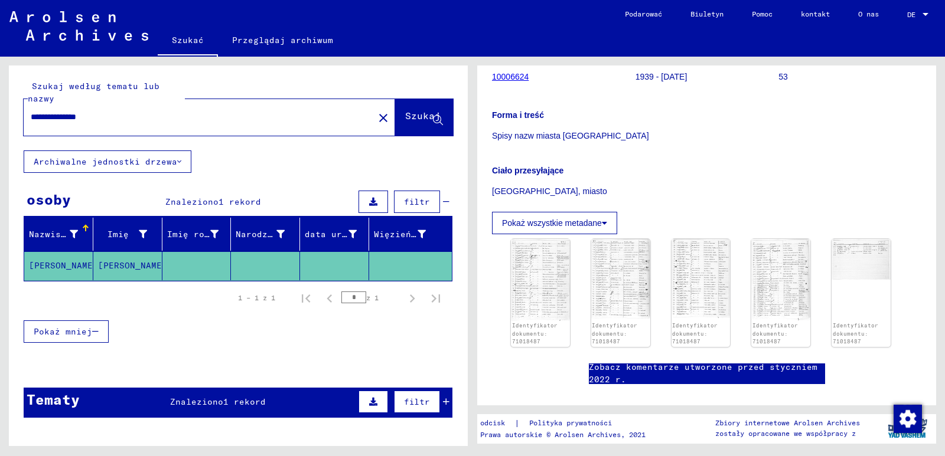
drag, startPoint x: 113, startPoint y: 111, endPoint x: 11, endPoint y: 111, distance: 102.1
click at [21, 111] on div "**********" at bounding box center [238, 108] width 459 height 85
type input "**********"
click at [405, 112] on font "Szukaj" at bounding box center [422, 116] width 35 height 12
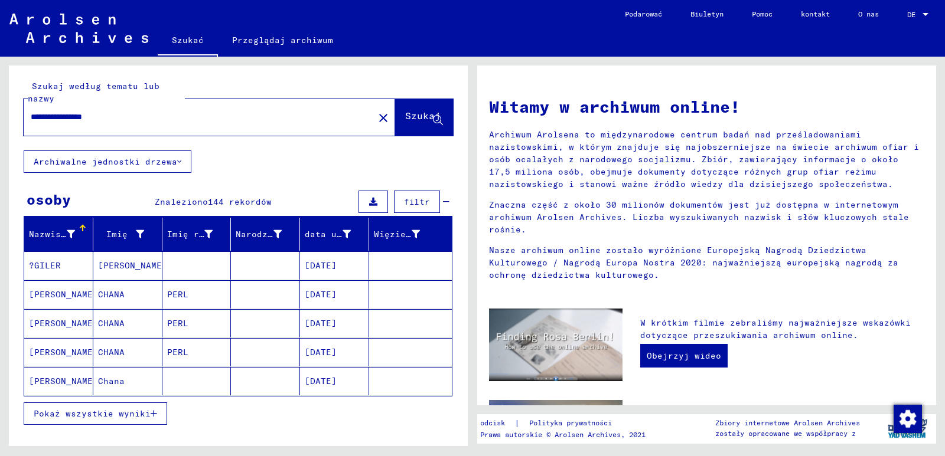
click at [84, 416] on font "Pokaż wszystkie wyniki" at bounding box center [92, 414] width 117 height 11
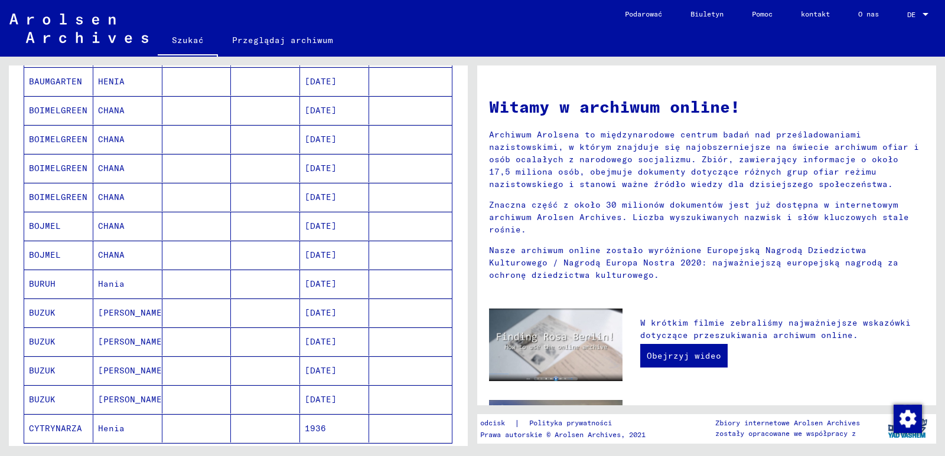
scroll to position [649, 0]
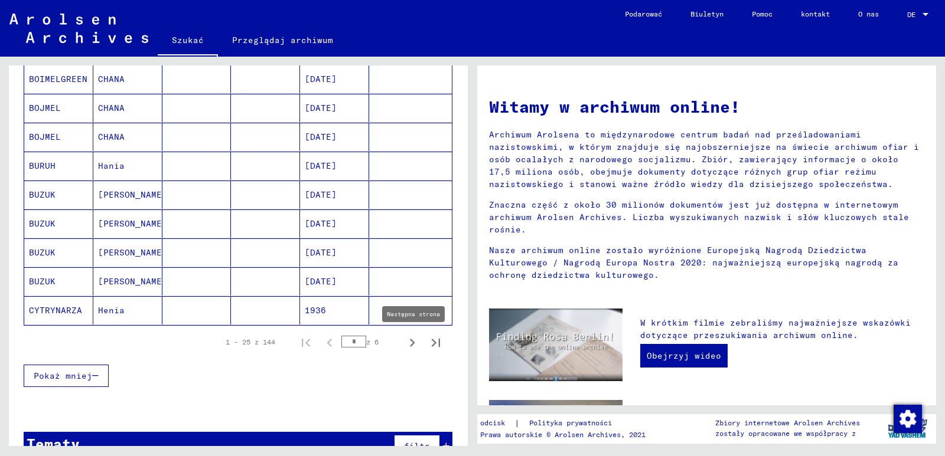
click at [404, 343] on icon "Następna strona" at bounding box center [412, 343] width 17 height 17
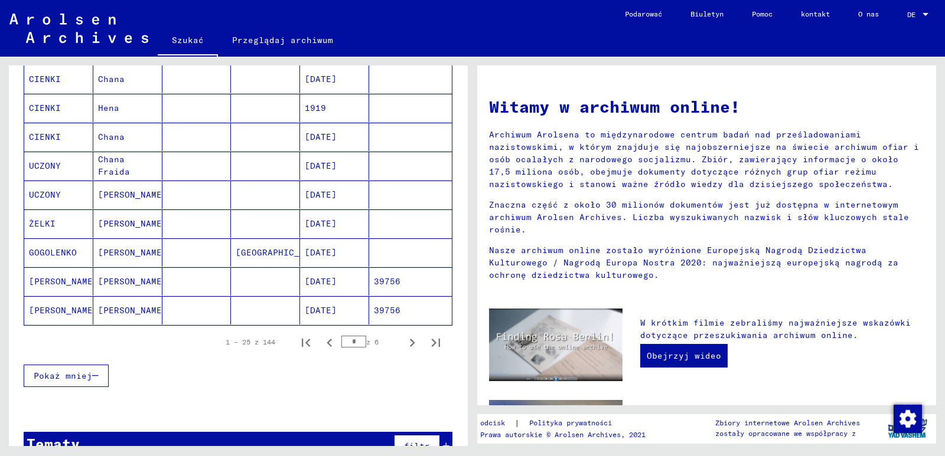
click at [309, 278] on font "[DATE]" at bounding box center [321, 281] width 32 height 11
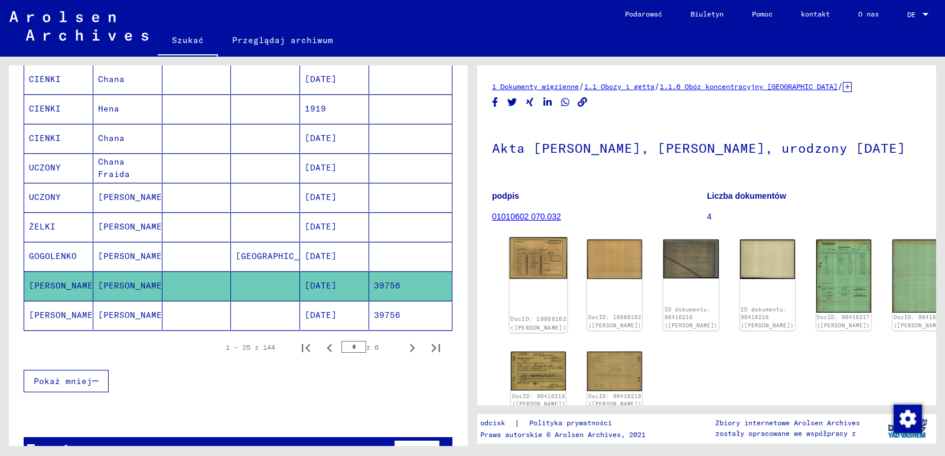
click at [535, 259] on img at bounding box center [538, 257] width 58 height 41
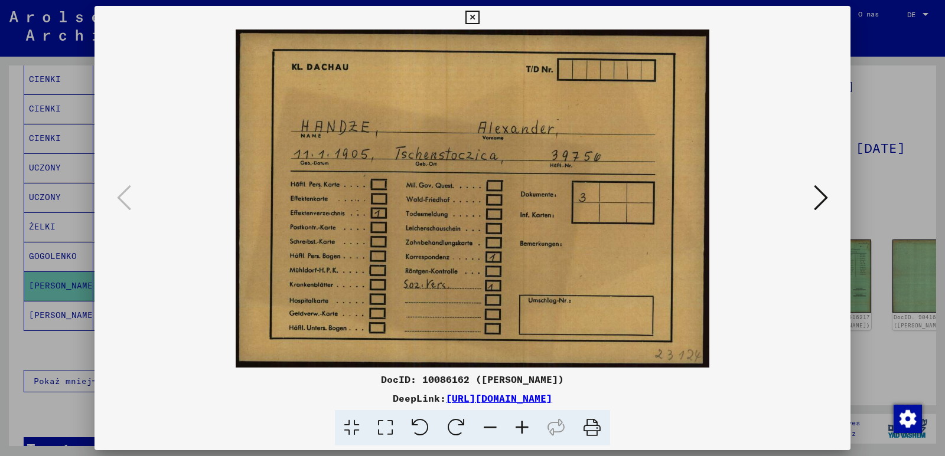
click at [727, 315] on img at bounding box center [472, 199] width 675 height 338
click at [817, 198] on icon at bounding box center [820, 198] width 14 height 28
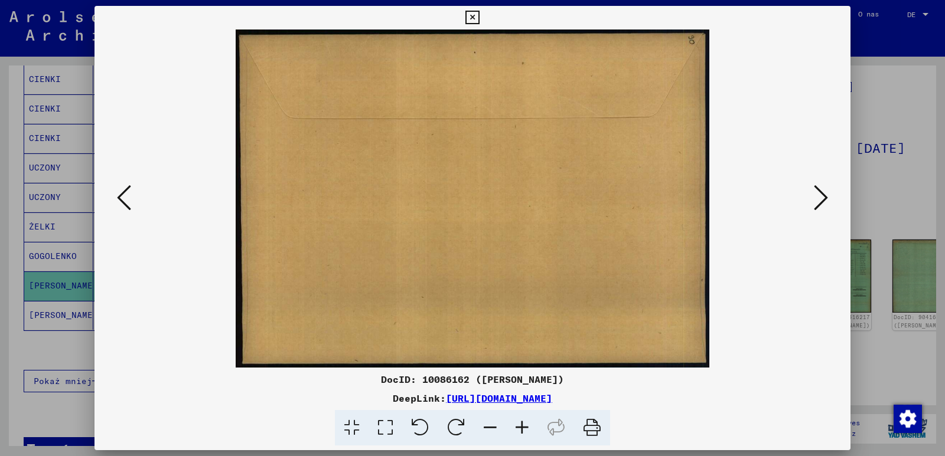
click at [817, 198] on icon at bounding box center [820, 198] width 14 height 28
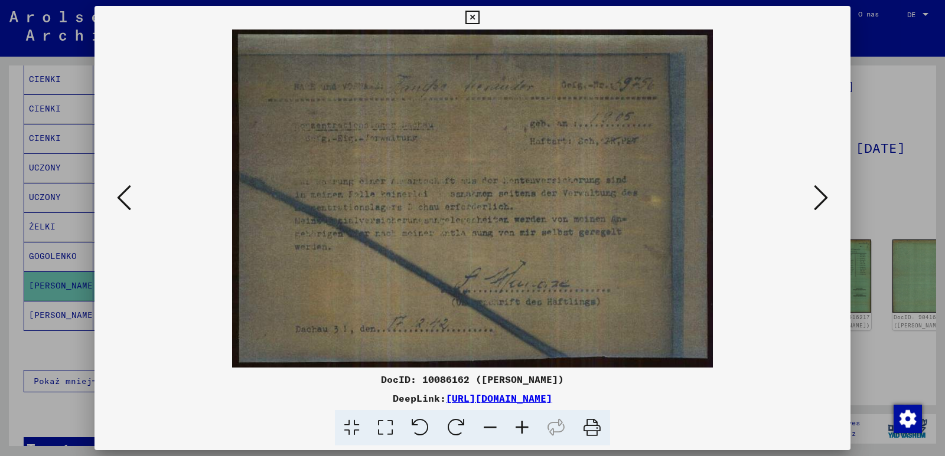
click at [745, 344] on img at bounding box center [472, 199] width 675 height 338
click at [821, 194] on icon at bounding box center [820, 198] width 14 height 28
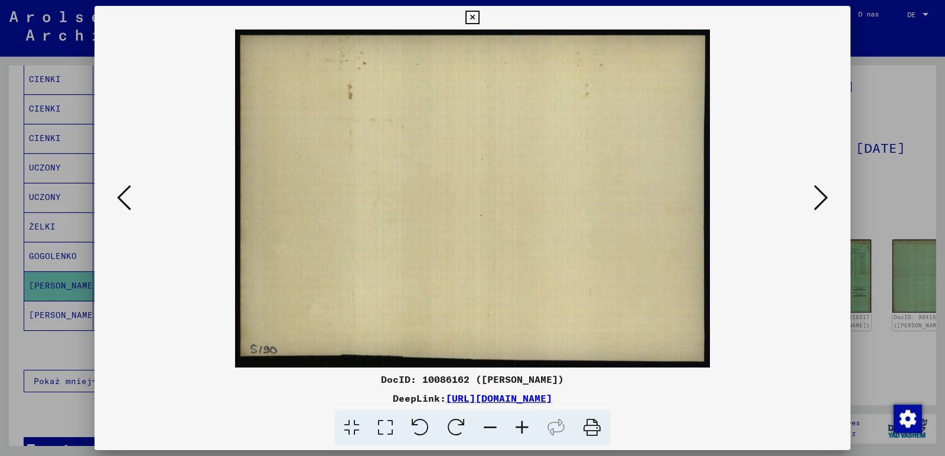
click at [821, 194] on icon at bounding box center [820, 198] width 14 height 28
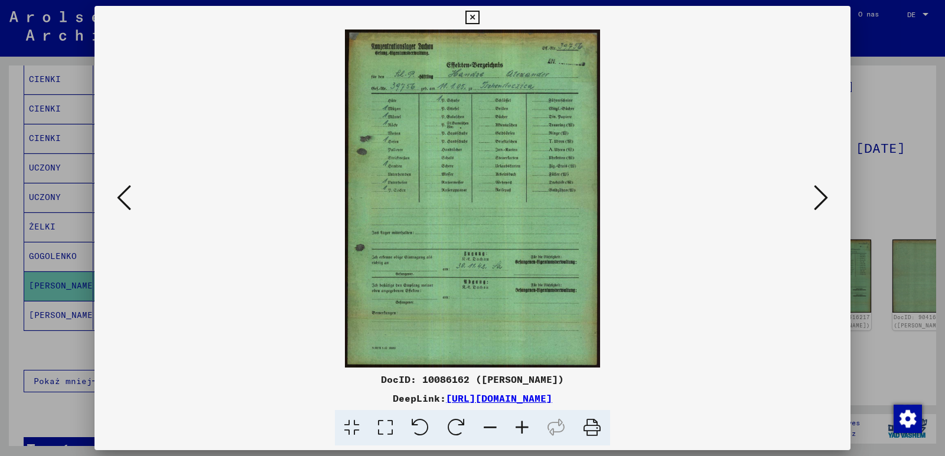
click at [606, 315] on img at bounding box center [472, 199] width 675 height 338
click at [661, 290] on img at bounding box center [472, 199] width 675 height 338
click at [813, 204] on button at bounding box center [820, 199] width 21 height 34
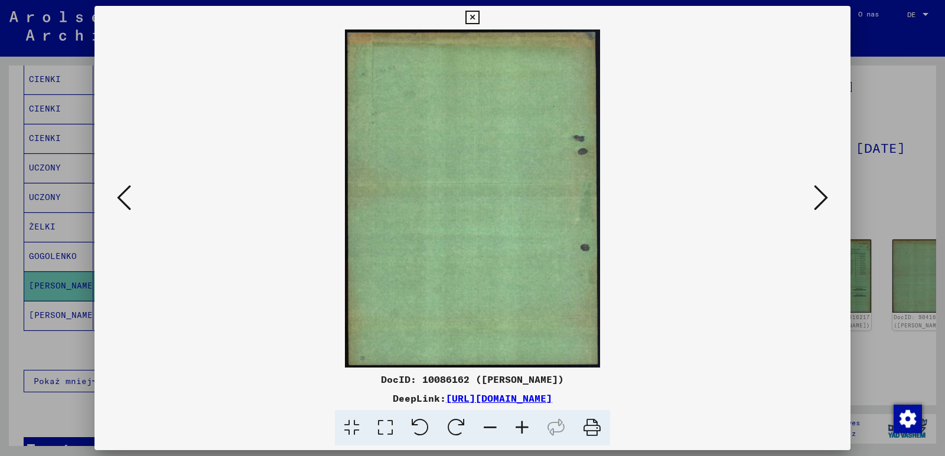
click at [813, 204] on button at bounding box center [820, 199] width 21 height 34
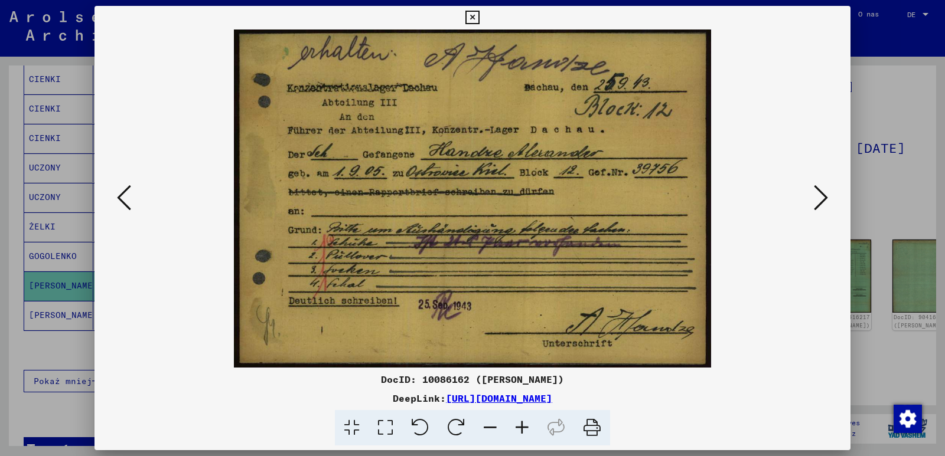
click at [577, 325] on img at bounding box center [472, 199] width 675 height 338
click at [734, 309] on img at bounding box center [472, 199] width 675 height 338
click at [821, 202] on icon at bounding box center [820, 198] width 14 height 28
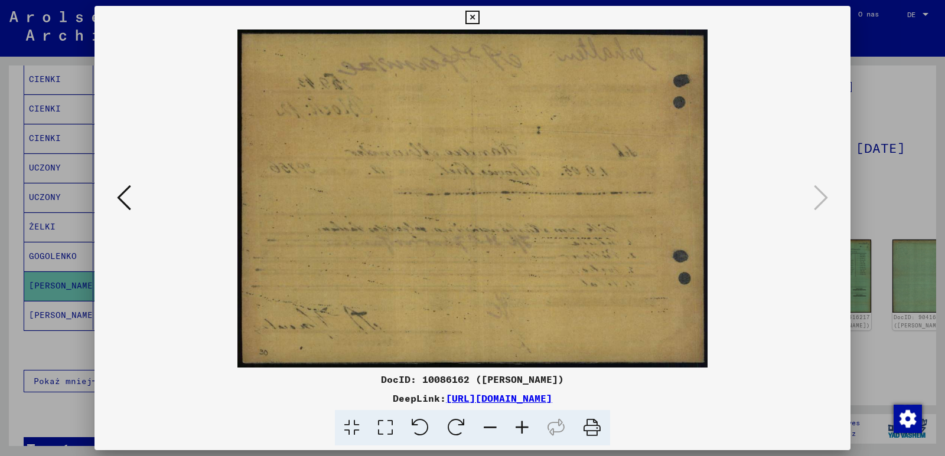
click at [471, 19] on icon at bounding box center [472, 18] width 14 height 14
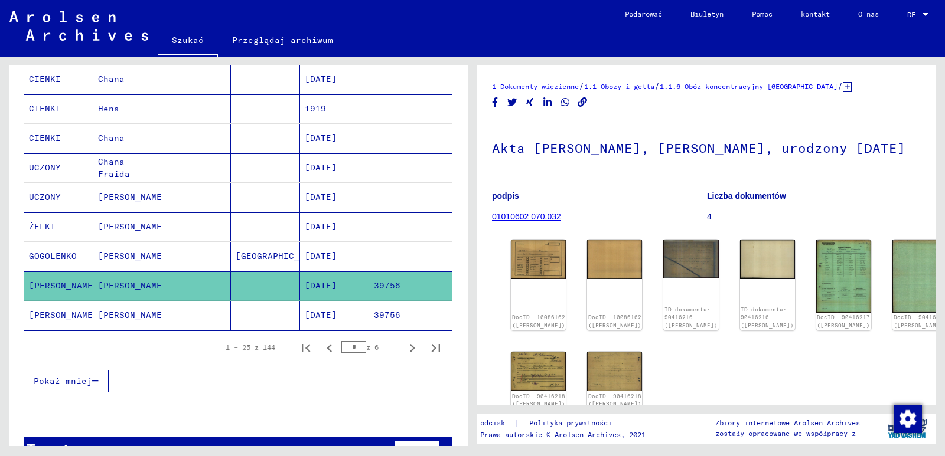
click at [331, 316] on font "[DATE]" at bounding box center [321, 315] width 32 height 11
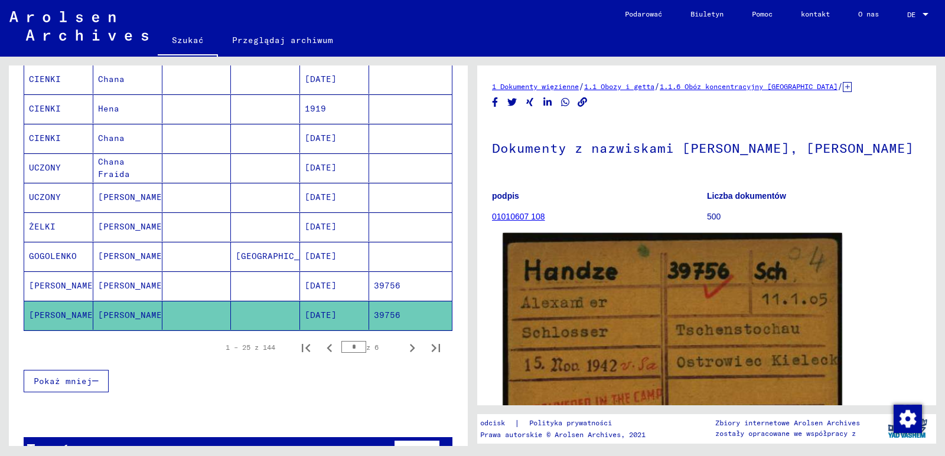
click at [612, 352] on img at bounding box center [671, 367] width 339 height 269
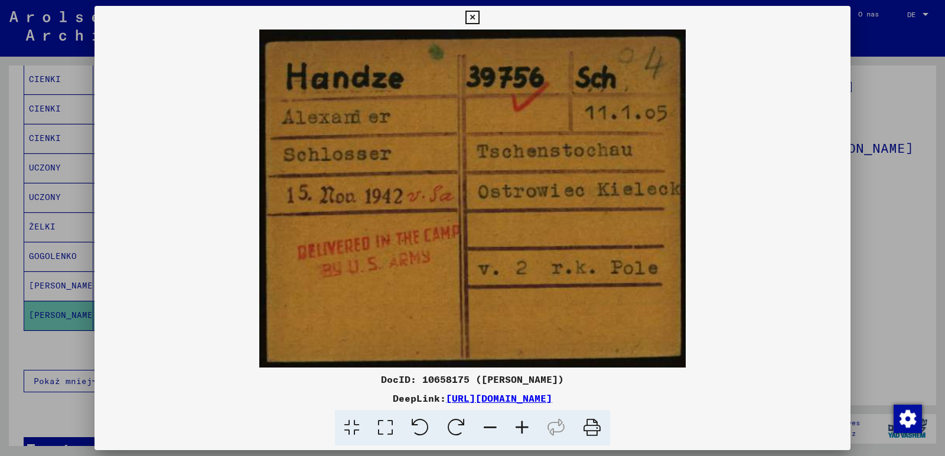
click at [472, 18] on icon at bounding box center [472, 18] width 14 height 14
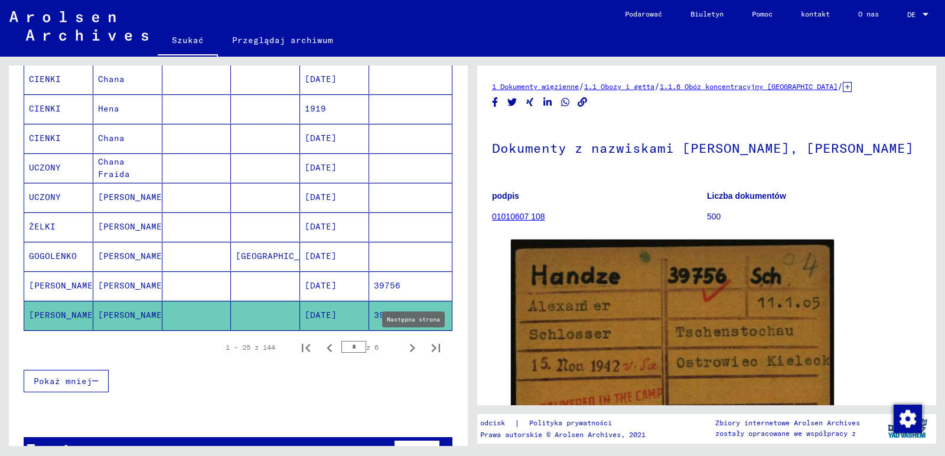
click at [410, 351] on icon "Następna strona" at bounding box center [412, 348] width 5 height 8
type input "*"
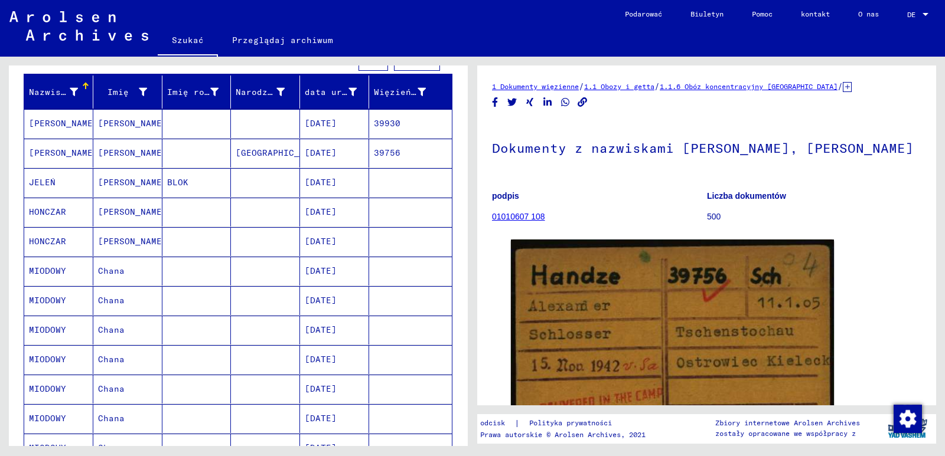
scroll to position [128, 0]
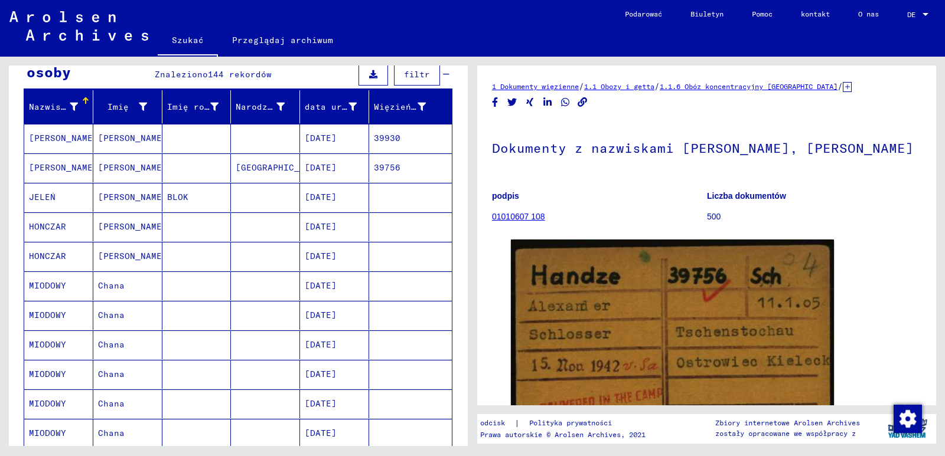
click at [336, 137] on font "[DATE]" at bounding box center [321, 138] width 32 height 11
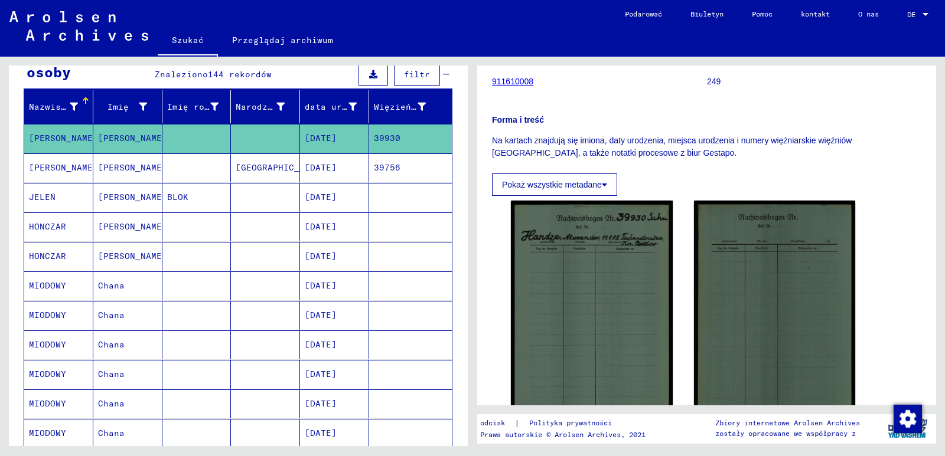
scroll to position [177, 0]
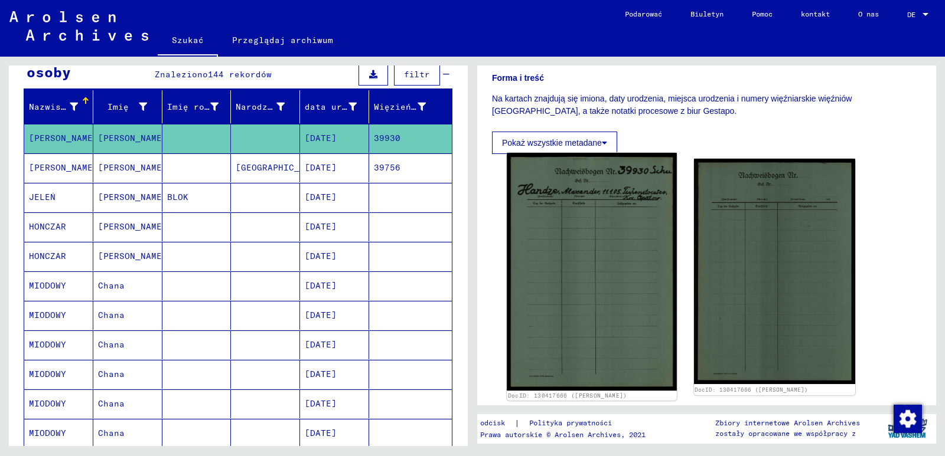
click at [574, 238] on img at bounding box center [591, 272] width 169 height 238
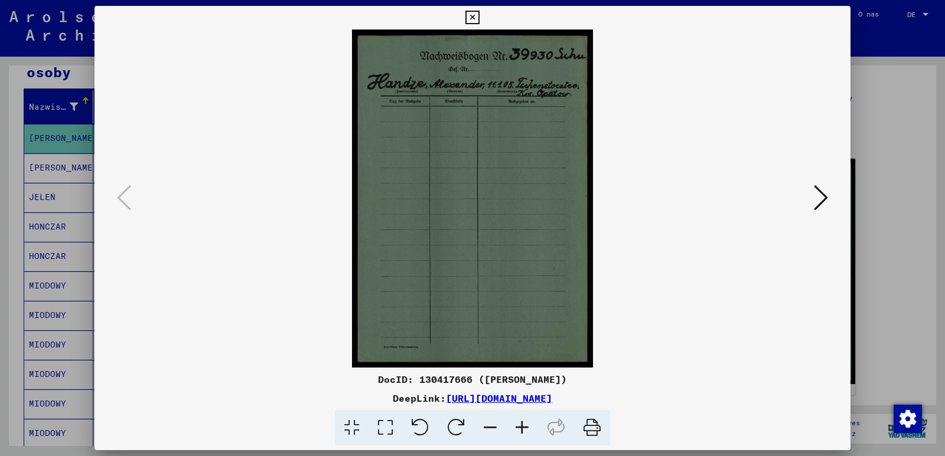
click at [609, 311] on img at bounding box center [472, 199] width 675 height 338
click at [821, 198] on icon at bounding box center [820, 198] width 14 height 28
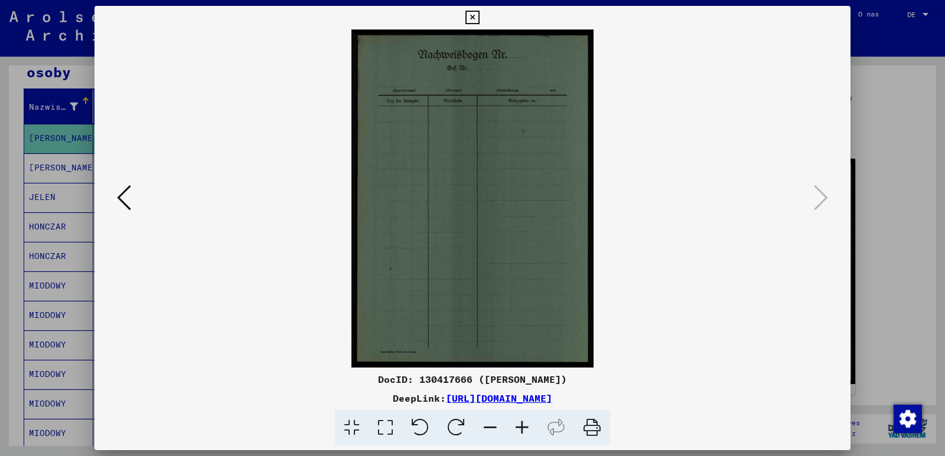
click at [474, 18] on icon at bounding box center [472, 18] width 14 height 14
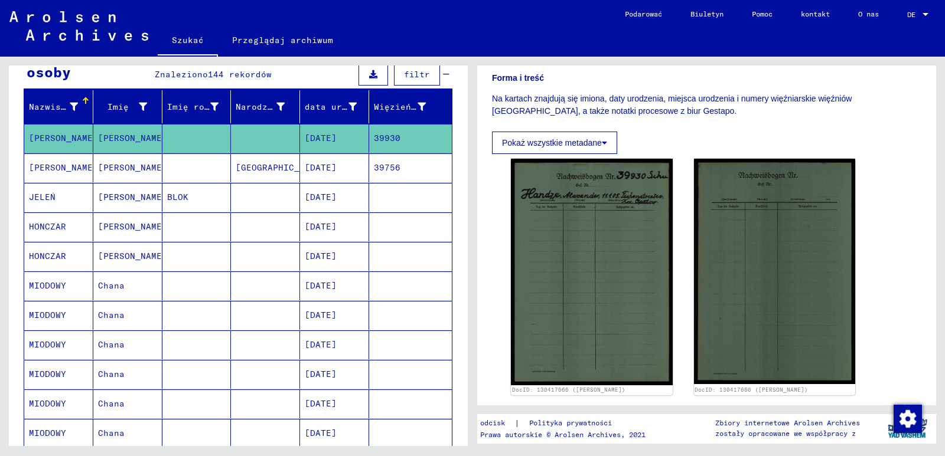
click at [331, 167] on font "[DATE]" at bounding box center [321, 167] width 32 height 11
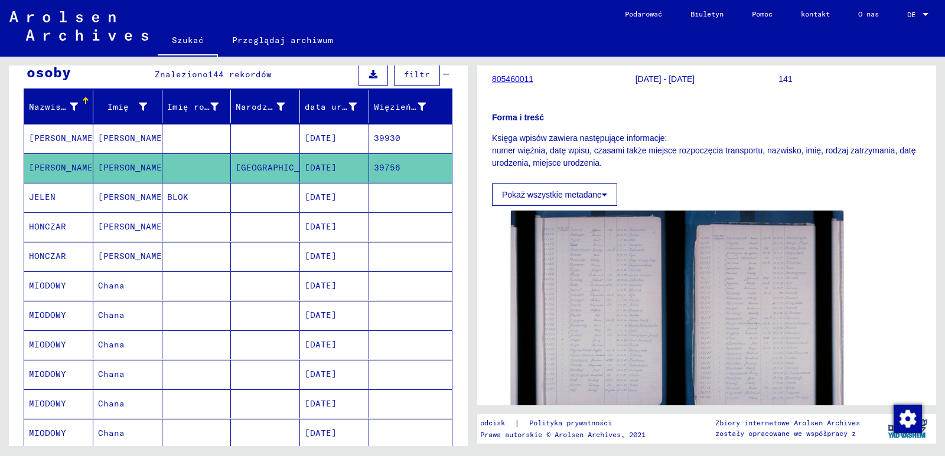
scroll to position [177, 0]
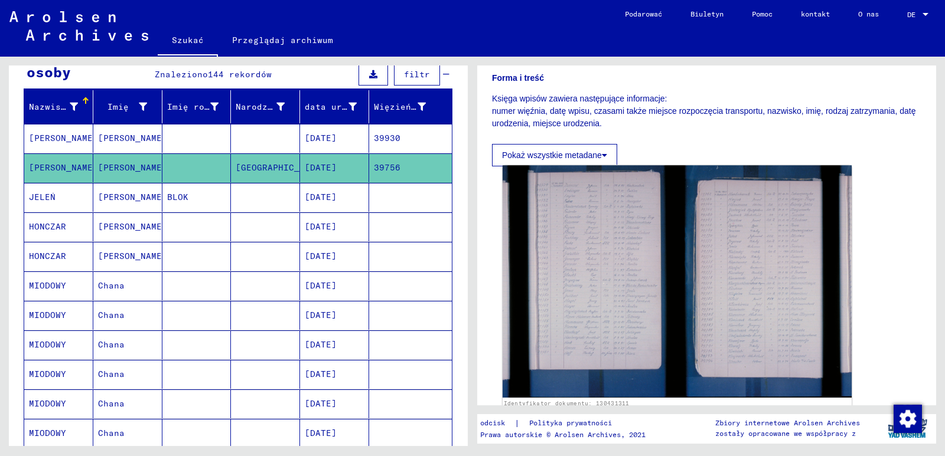
click at [590, 250] on img at bounding box center [676, 281] width 349 height 233
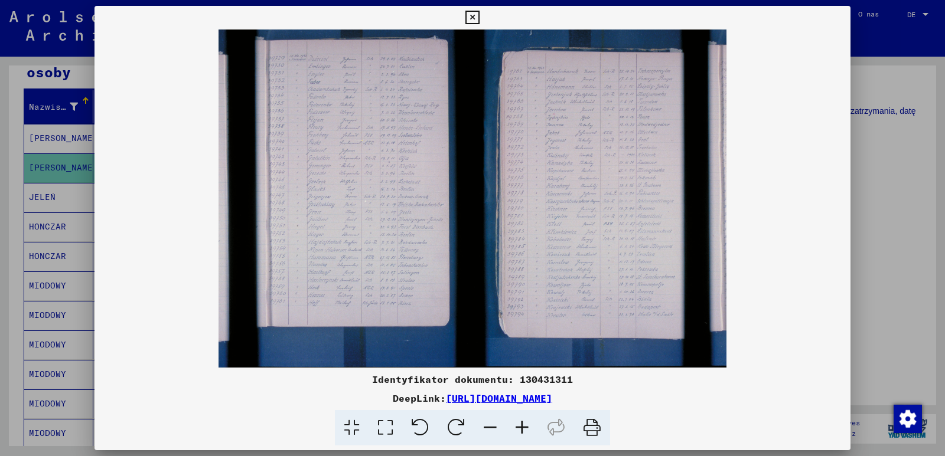
click at [473, 17] on icon at bounding box center [472, 18] width 14 height 14
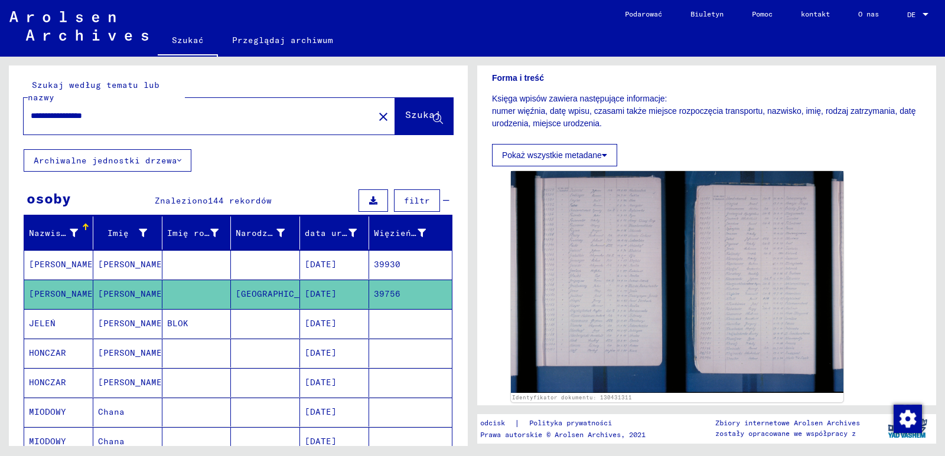
scroll to position [0, 0]
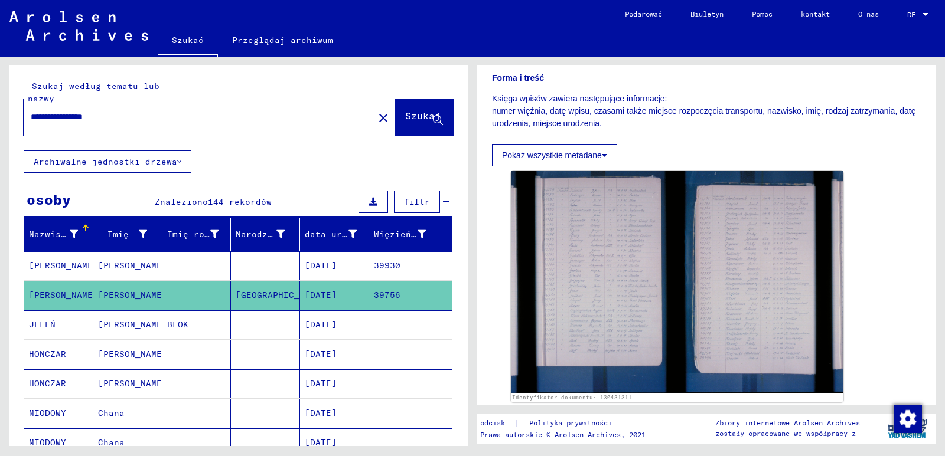
drag, startPoint x: 130, startPoint y: 117, endPoint x: 12, endPoint y: 115, distance: 118.1
click at [12, 115] on div "**********" at bounding box center [238, 108] width 459 height 85
click at [405, 118] on font "Szukaj" at bounding box center [422, 116] width 35 height 12
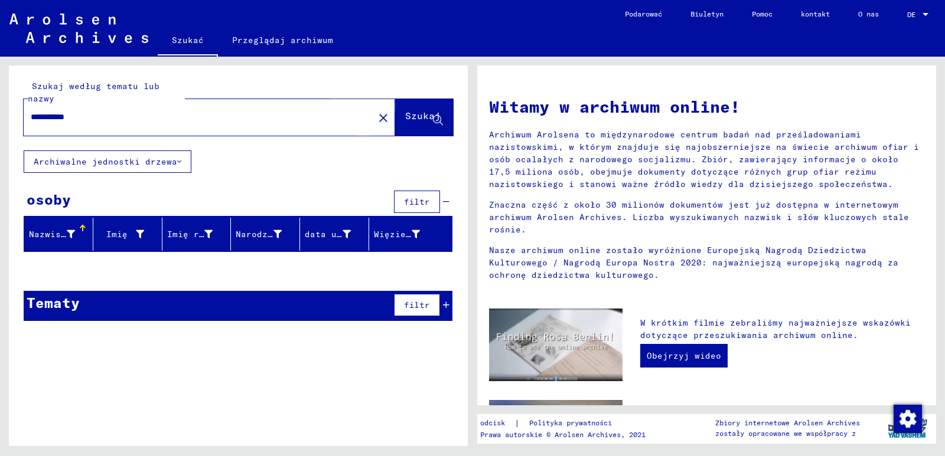
click at [411, 118] on font "Szukaj" at bounding box center [422, 116] width 35 height 12
drag, startPoint x: 122, startPoint y: 115, endPoint x: 4, endPoint y: 116, distance: 118.1
click at [4, 116] on div "**********" at bounding box center [236, 252] width 472 height 390
click at [407, 118] on font "Szukaj" at bounding box center [422, 116] width 35 height 12
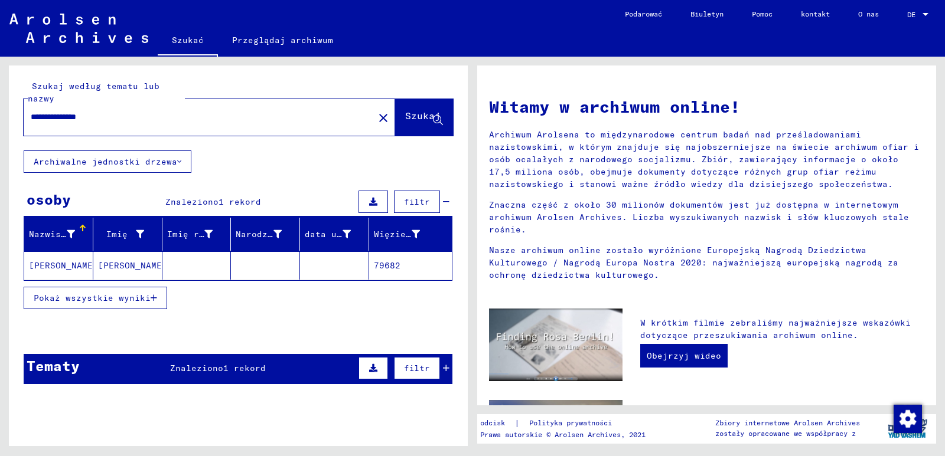
click at [377, 267] on font "79682" at bounding box center [387, 265] width 27 height 11
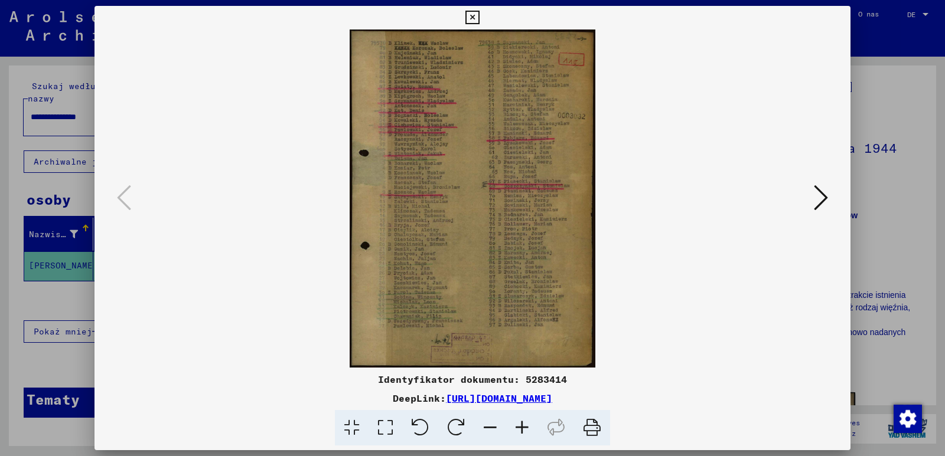
click at [704, 319] on img at bounding box center [472, 199] width 675 height 338
click at [821, 198] on icon at bounding box center [820, 198] width 14 height 28
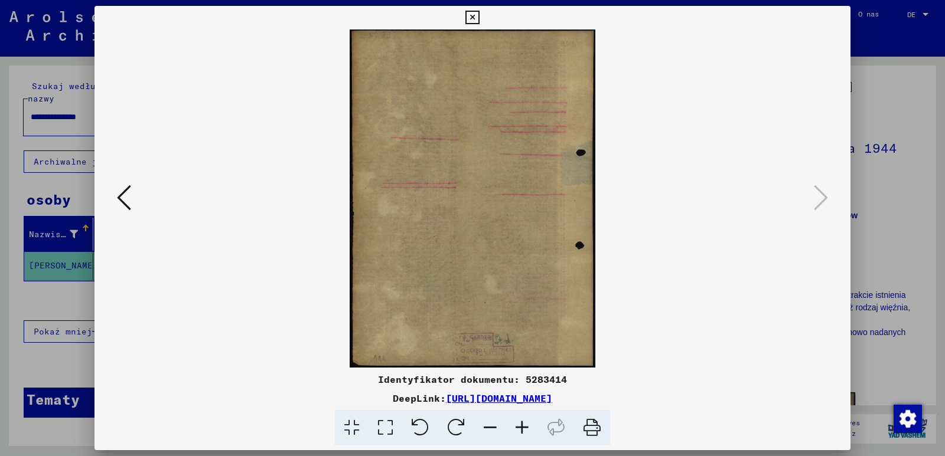
click at [473, 17] on icon at bounding box center [472, 18] width 14 height 14
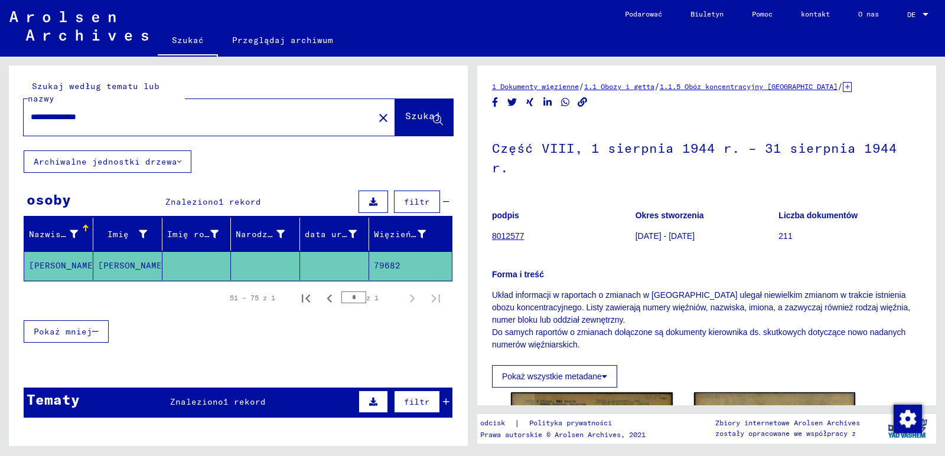
drag, startPoint x: 494, startPoint y: 150, endPoint x: 911, endPoint y: 158, distance: 417.4
click at [911, 158] on h1 "Część VIII, 1 sierpnia 1944 r. – 31 sierpnia 1944 r." at bounding box center [706, 156] width 429 height 71
copy font "Część VIII, 1 sierpnia 1944 r. – 31 sierpnia 1944 r."
drag, startPoint x: 491, startPoint y: 272, endPoint x: 586, endPoint y: 324, distance: 108.0
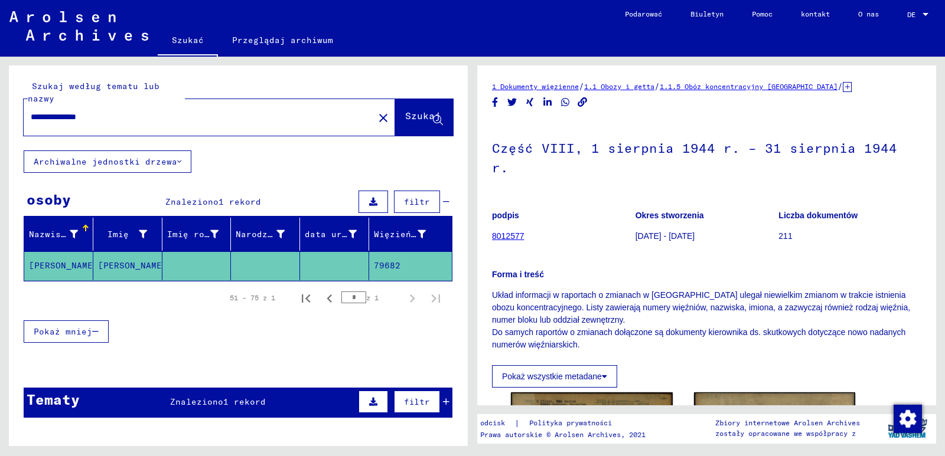
copy p "Układ informacji w raportach o zmianach w [GEOGRAPHIC_DATA] ulegał niewielkim z…"
drag, startPoint x: 116, startPoint y: 115, endPoint x: 17, endPoint y: 112, distance: 98.6
click at [17, 112] on div "**********" at bounding box center [238, 108] width 459 height 85
click at [411, 118] on font "Szukaj" at bounding box center [422, 116] width 35 height 12
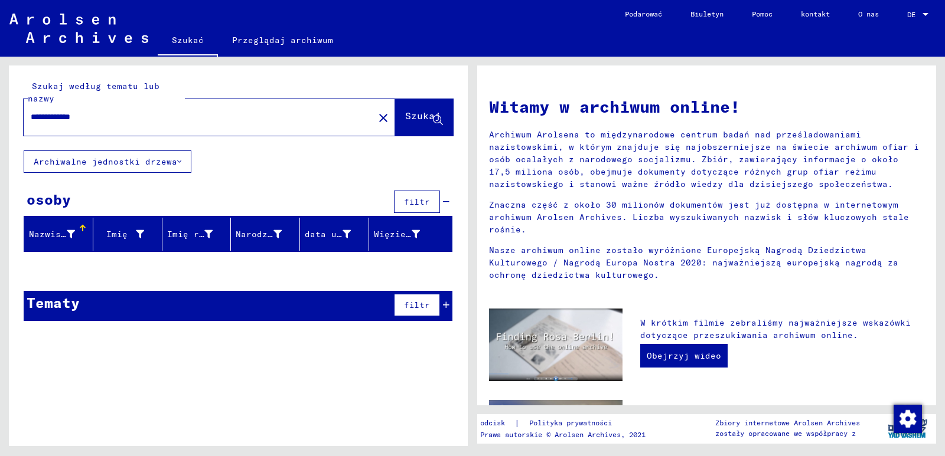
click at [35, 116] on input "**********" at bounding box center [195, 117] width 329 height 12
click at [411, 117] on font "Szukaj" at bounding box center [422, 116] width 35 height 12
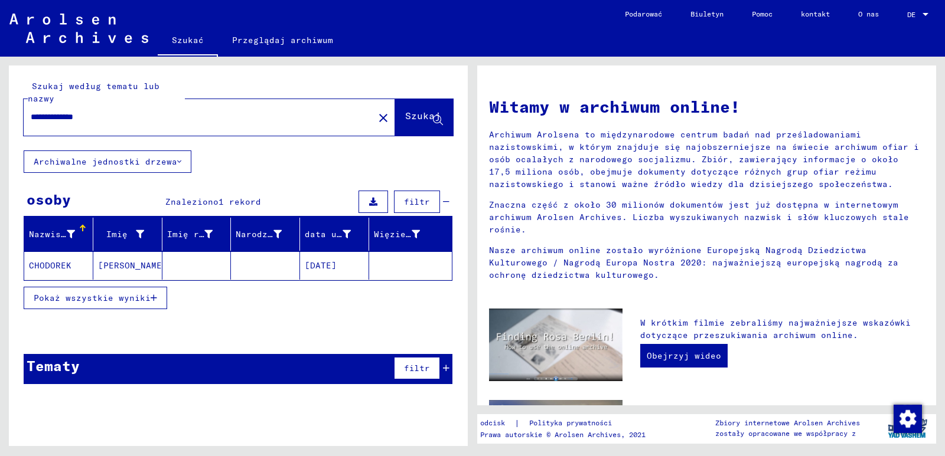
click at [316, 267] on font "[DATE]" at bounding box center [321, 265] width 32 height 11
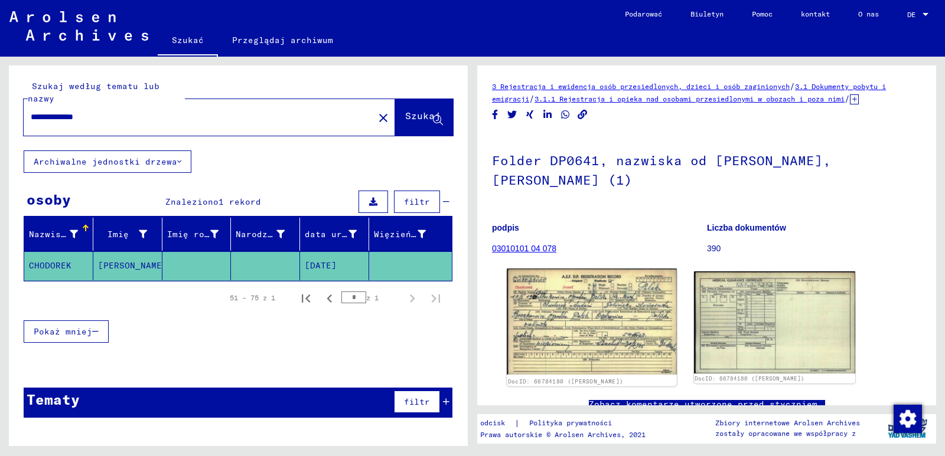
click at [583, 313] on img at bounding box center [591, 322] width 169 height 106
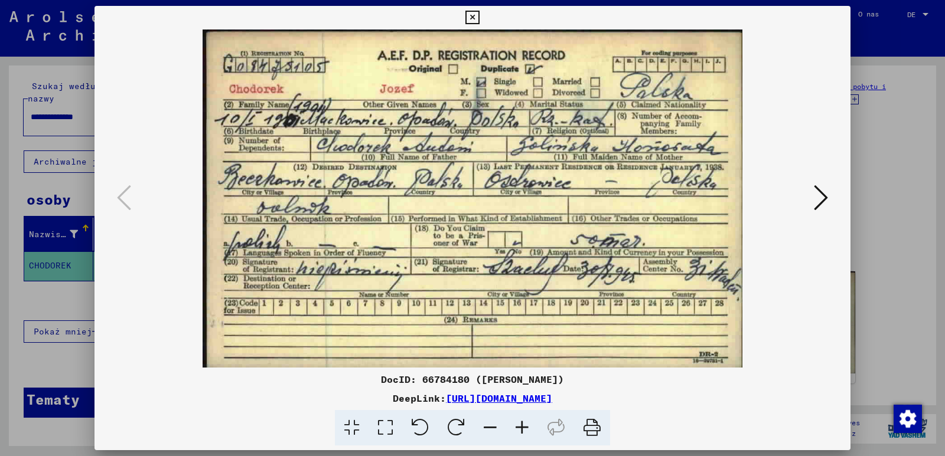
drag, startPoint x: 583, startPoint y: 313, endPoint x: 397, endPoint y: 325, distance: 185.7
click at [397, 325] on img at bounding box center [472, 199] width 675 height 338
click at [822, 200] on icon at bounding box center [820, 198] width 14 height 28
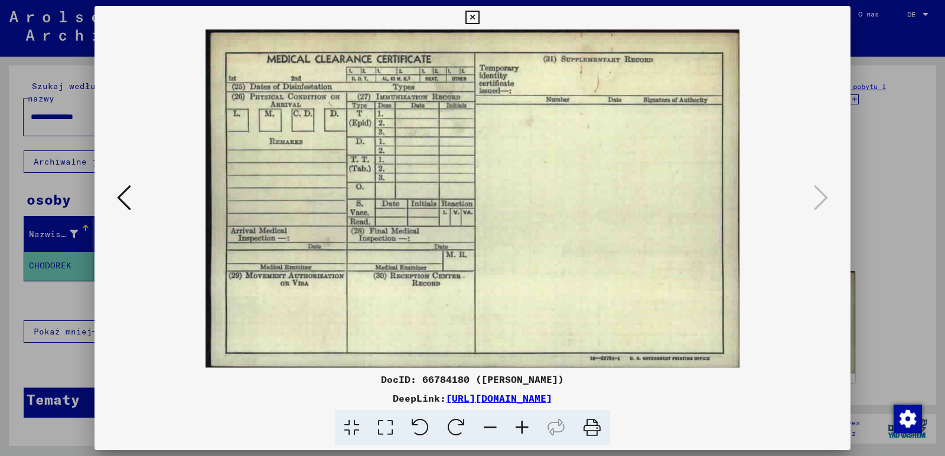
click at [131, 195] on button at bounding box center [123, 199] width 21 height 34
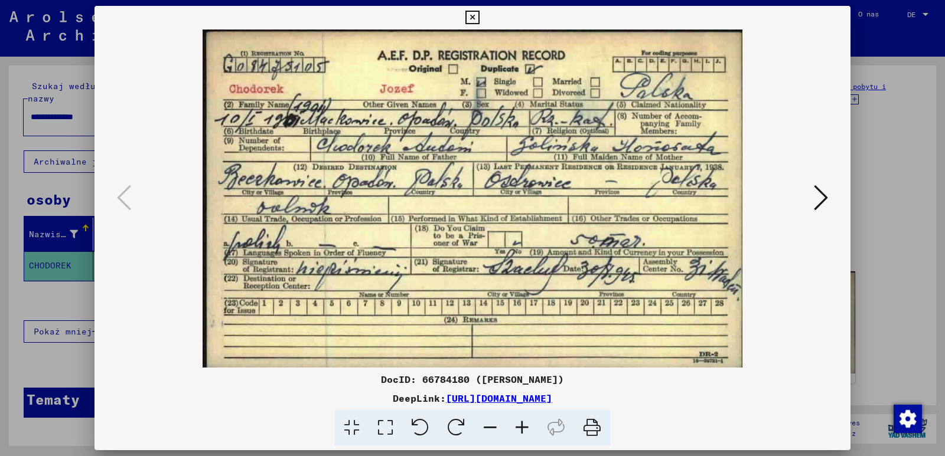
click at [473, 17] on icon at bounding box center [472, 18] width 14 height 14
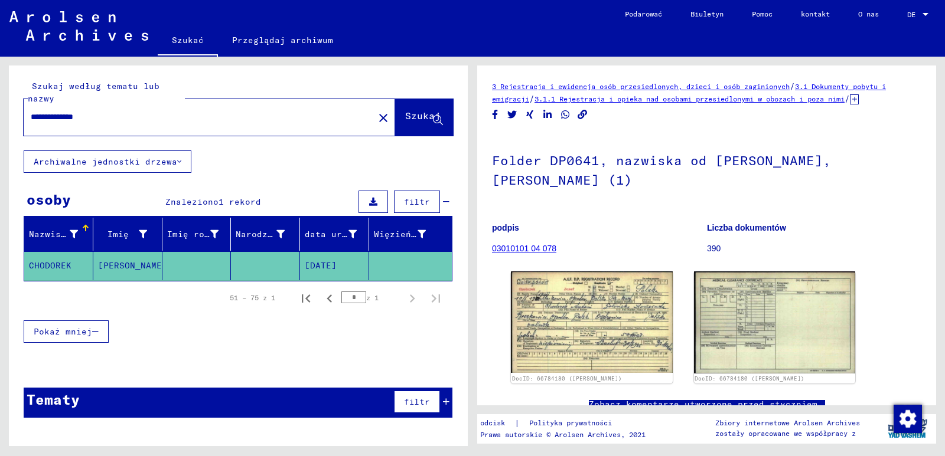
drag, startPoint x: 111, startPoint y: 114, endPoint x: 6, endPoint y: 104, distance: 105.5
click at [6, 104] on div "**********" at bounding box center [236, 252] width 472 height 390
click at [407, 126] on button "Szukaj" at bounding box center [424, 117] width 58 height 37
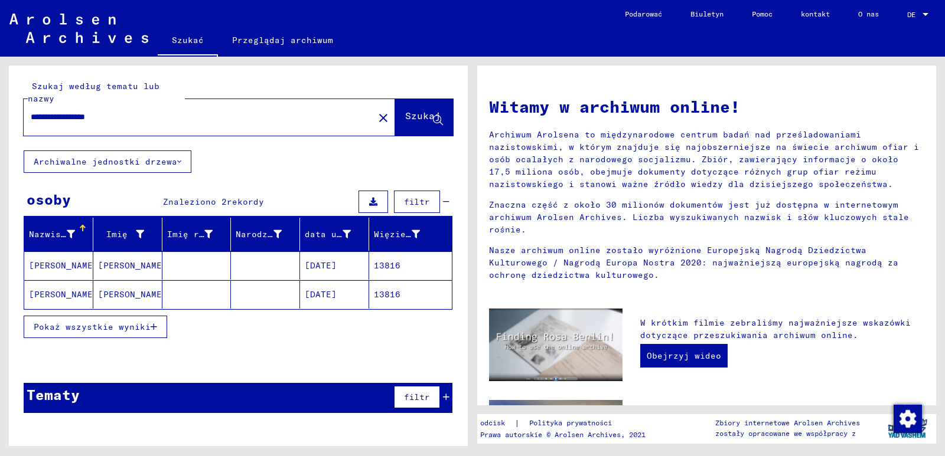
click at [366, 269] on mat-cell "[DATE]" at bounding box center [334, 265] width 69 height 28
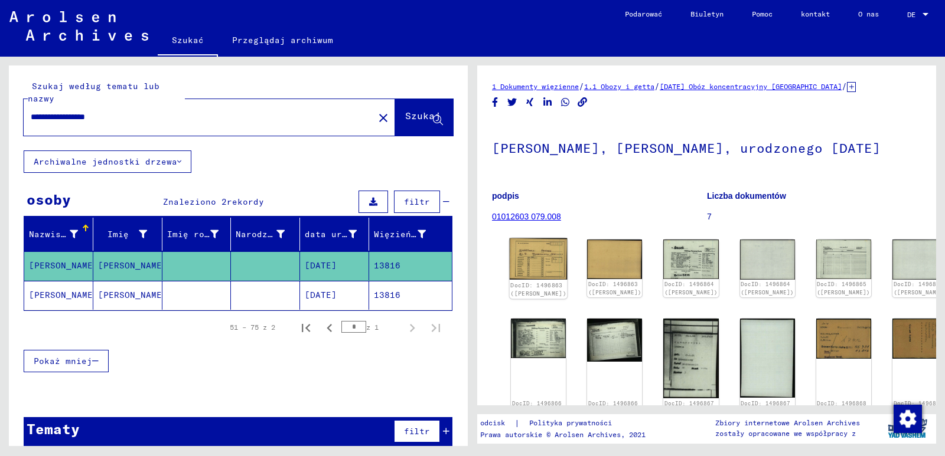
click at [535, 256] on img at bounding box center [538, 258] width 58 height 41
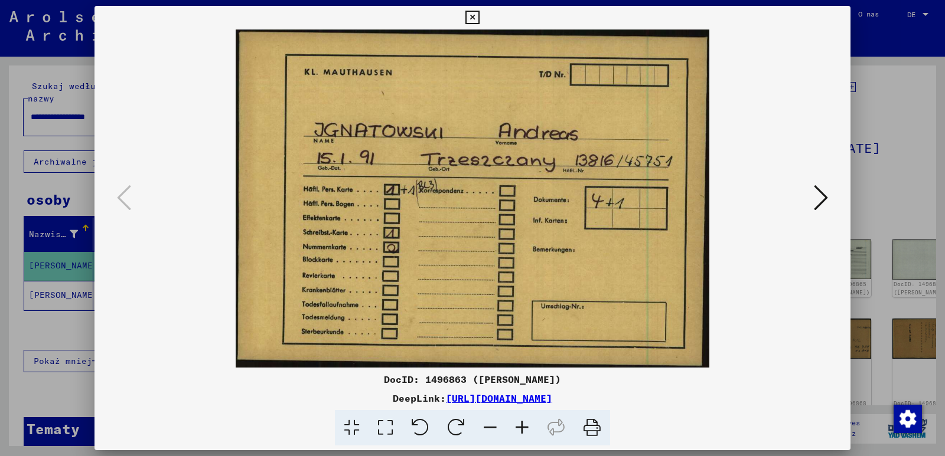
click at [763, 303] on img at bounding box center [472, 199] width 675 height 338
click at [818, 200] on icon at bounding box center [820, 198] width 14 height 28
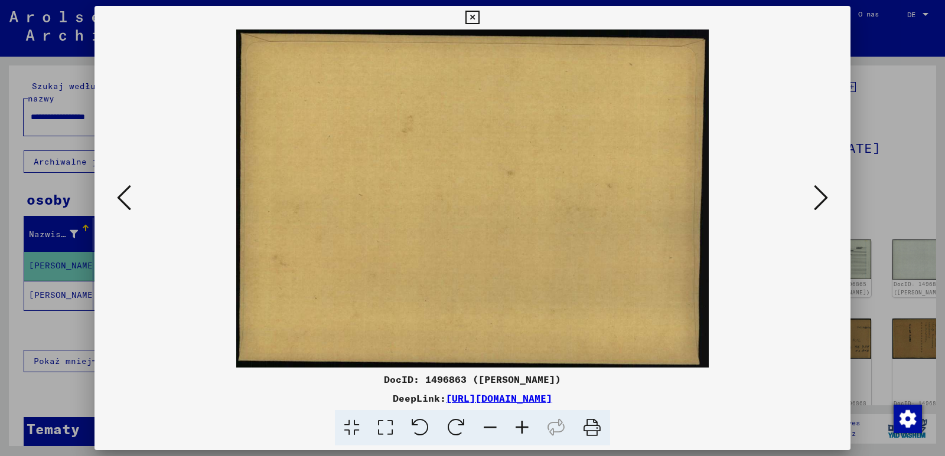
click at [818, 200] on icon at bounding box center [820, 198] width 14 height 28
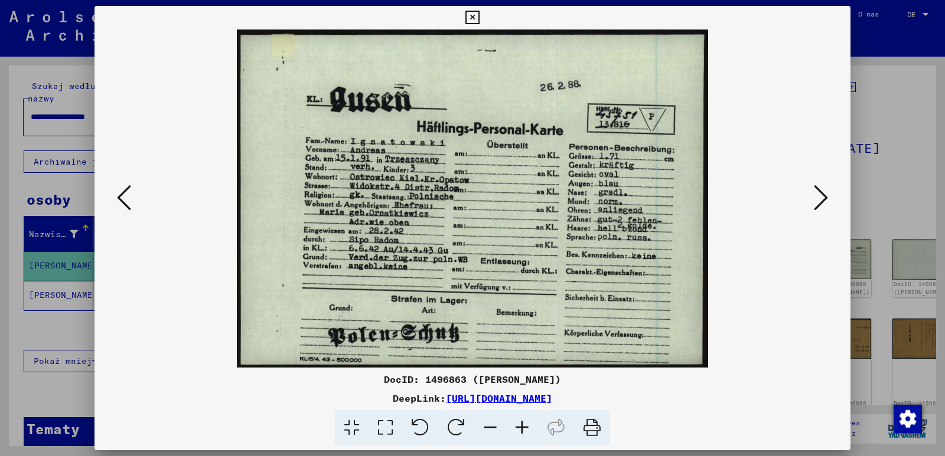
click at [753, 325] on img at bounding box center [472, 199] width 675 height 338
click at [818, 197] on icon at bounding box center [820, 198] width 14 height 28
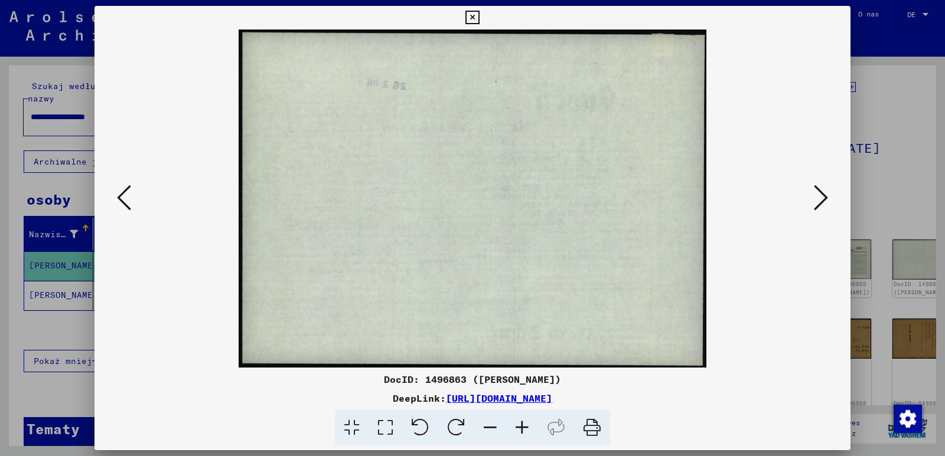
click at [818, 197] on icon at bounding box center [820, 198] width 14 height 28
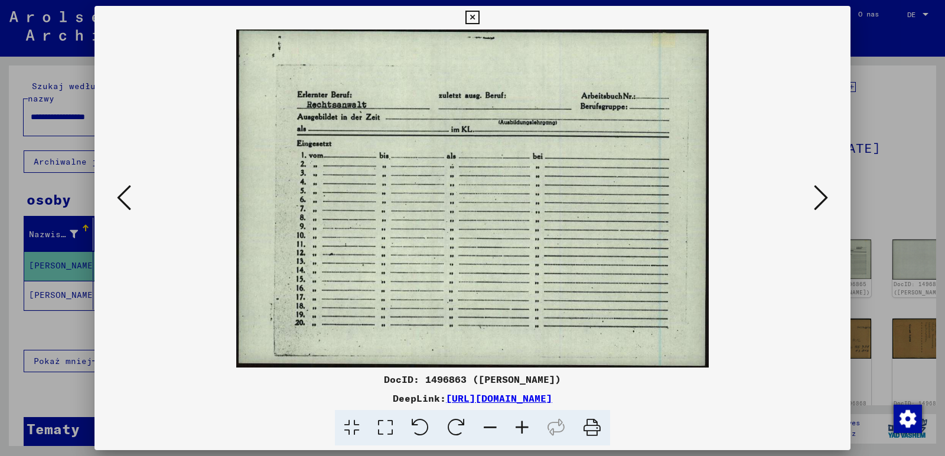
click at [777, 290] on img at bounding box center [472, 199] width 675 height 338
click at [822, 197] on icon at bounding box center [820, 198] width 14 height 28
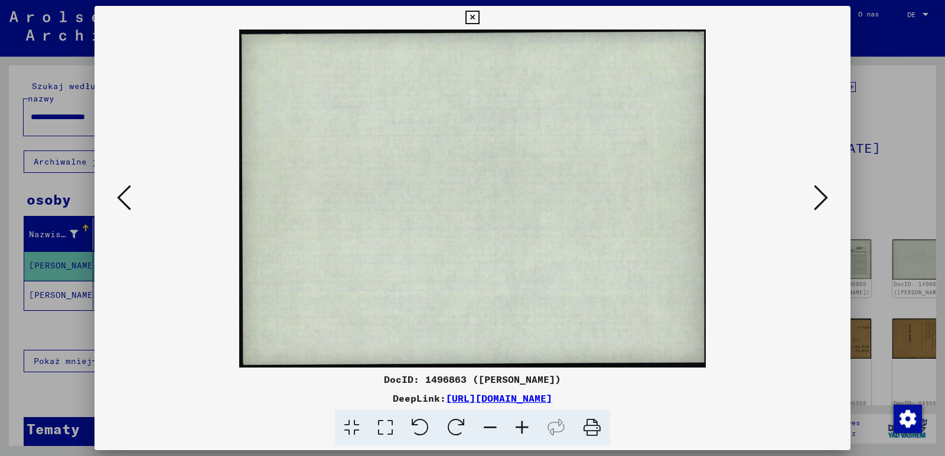
click at [822, 197] on icon at bounding box center [820, 198] width 14 height 28
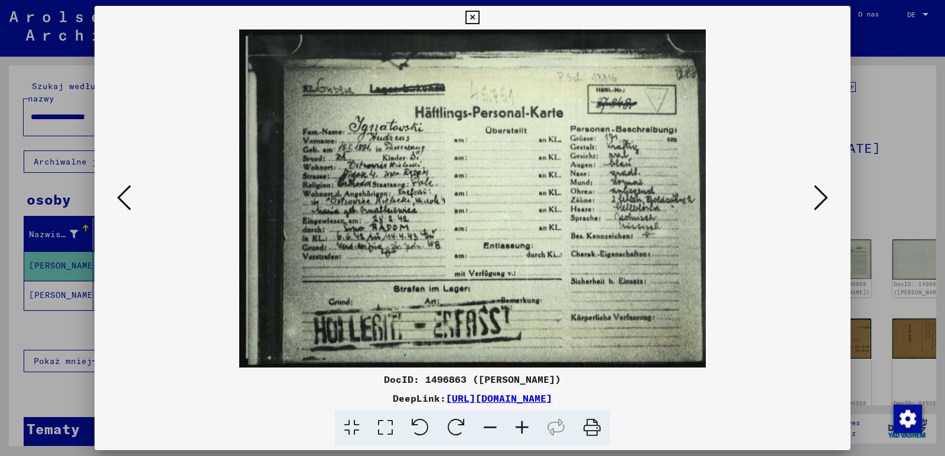
click at [735, 332] on img at bounding box center [472, 199] width 675 height 338
click at [821, 201] on icon at bounding box center [820, 198] width 14 height 28
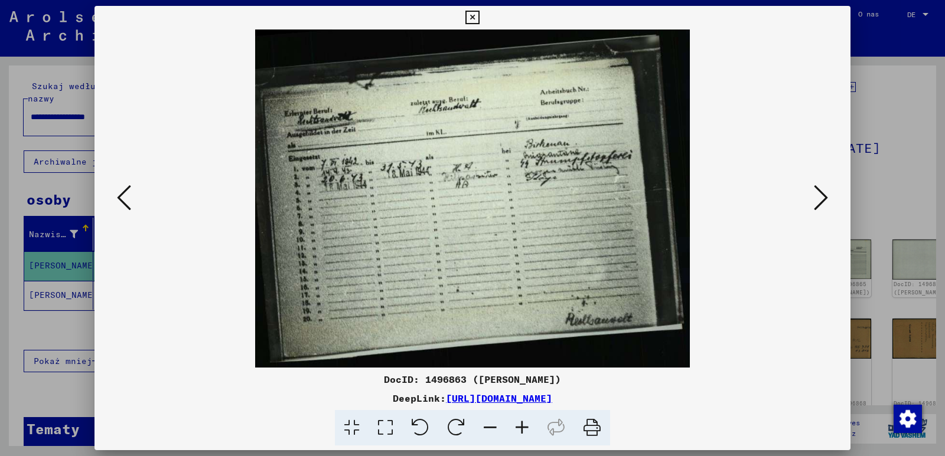
click at [710, 325] on img at bounding box center [472, 199] width 675 height 338
click at [826, 199] on icon at bounding box center [820, 198] width 14 height 28
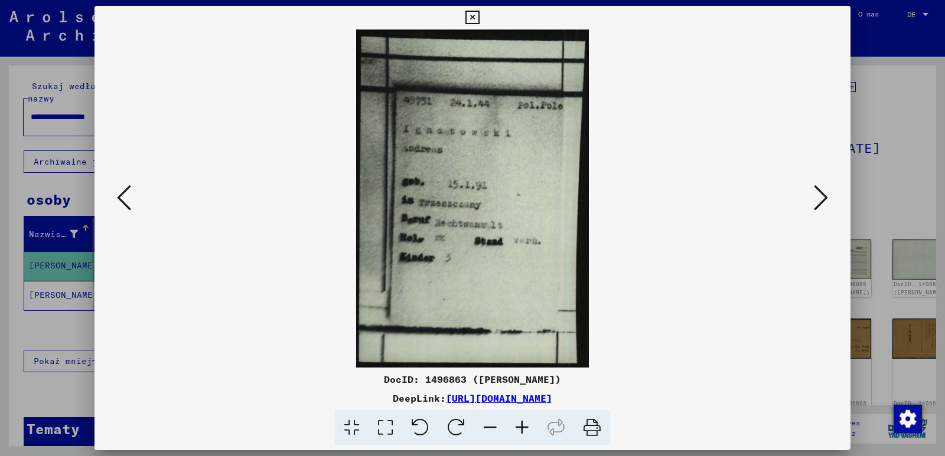
click at [642, 321] on img at bounding box center [472, 199] width 675 height 338
click at [829, 200] on button at bounding box center [820, 199] width 21 height 34
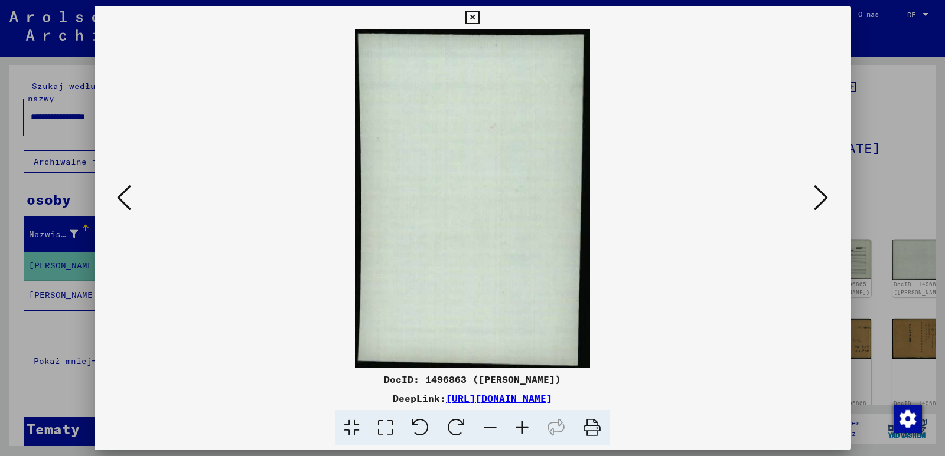
click at [820, 200] on icon at bounding box center [820, 198] width 14 height 28
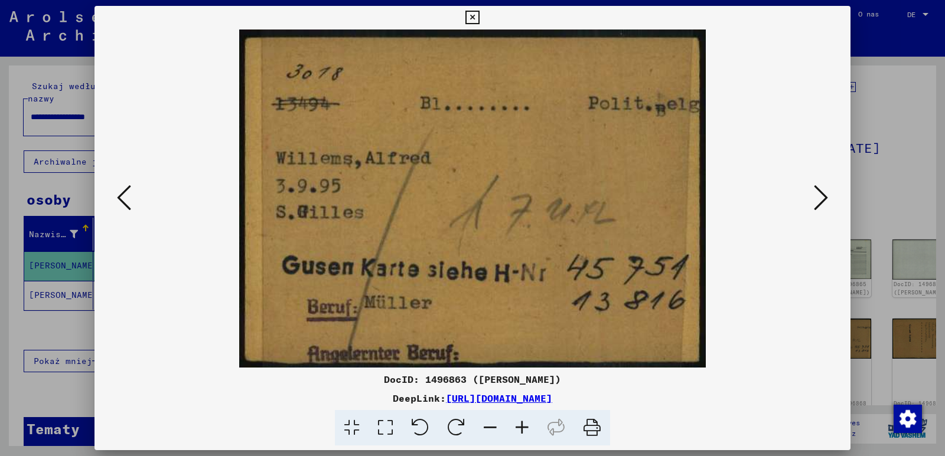
drag, startPoint x: 364, startPoint y: 143, endPoint x: 572, endPoint y: 174, distance: 210.6
click at [572, 174] on img at bounding box center [472, 199] width 675 height 338
click at [816, 201] on icon at bounding box center [820, 198] width 14 height 28
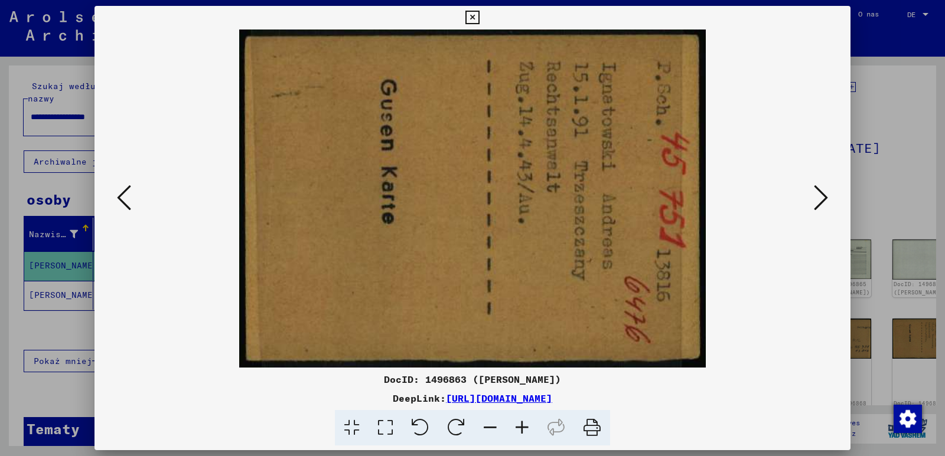
click at [728, 303] on img at bounding box center [472, 199] width 675 height 338
click at [821, 199] on icon at bounding box center [820, 198] width 14 height 28
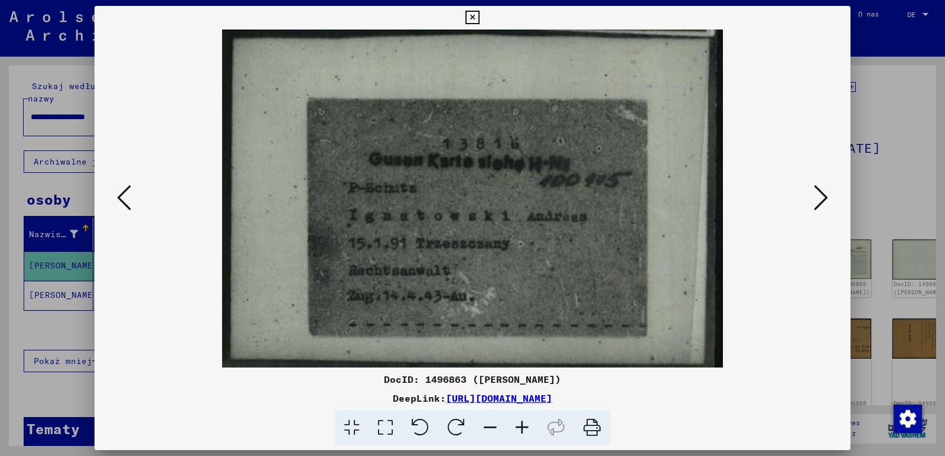
drag, startPoint x: 759, startPoint y: 348, endPoint x: 778, endPoint y: 300, distance: 50.9
click at [760, 348] on img at bounding box center [472, 199] width 675 height 338
click at [822, 197] on icon at bounding box center [820, 198] width 14 height 28
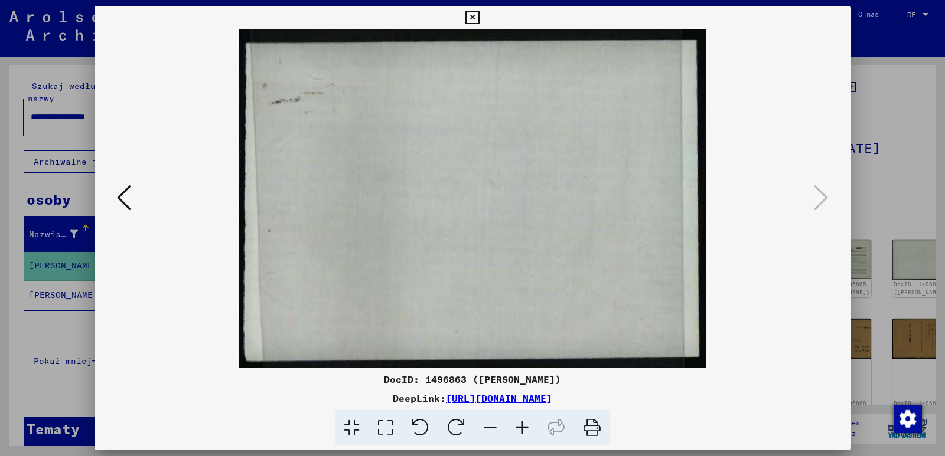
click at [472, 18] on icon at bounding box center [472, 18] width 14 height 14
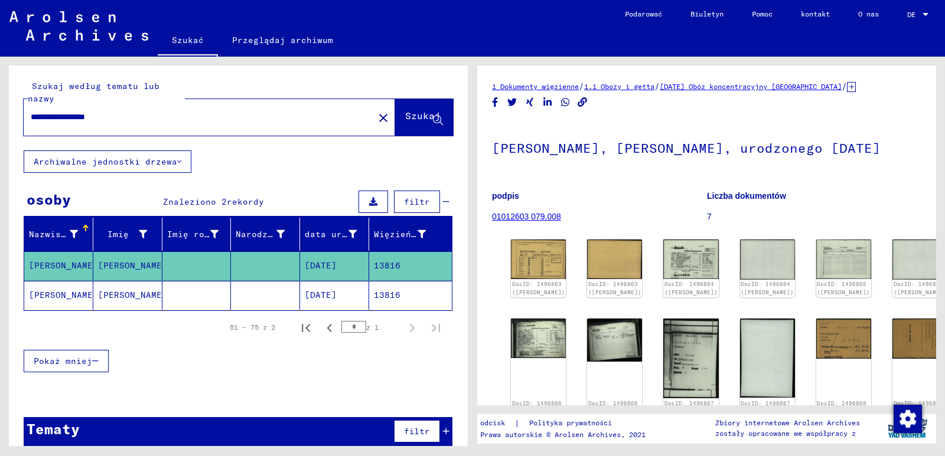
click at [336, 300] on font "[DATE]" at bounding box center [321, 295] width 32 height 11
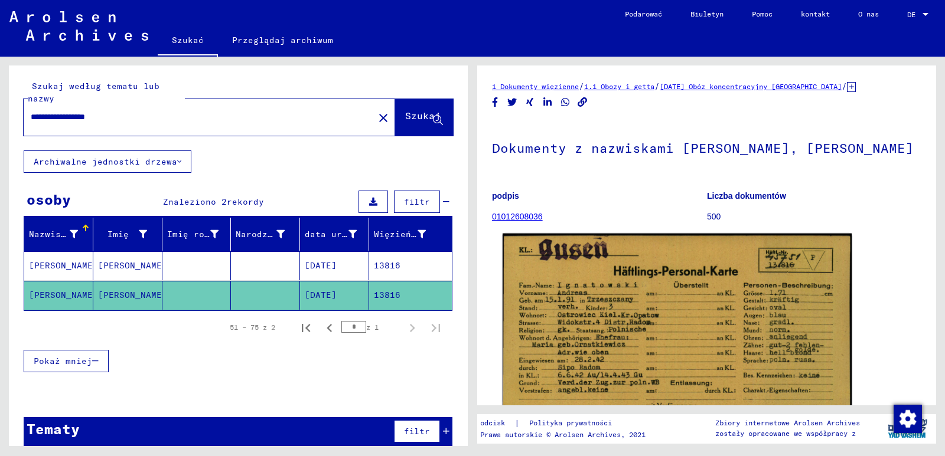
click at [624, 318] on img at bounding box center [676, 358] width 349 height 249
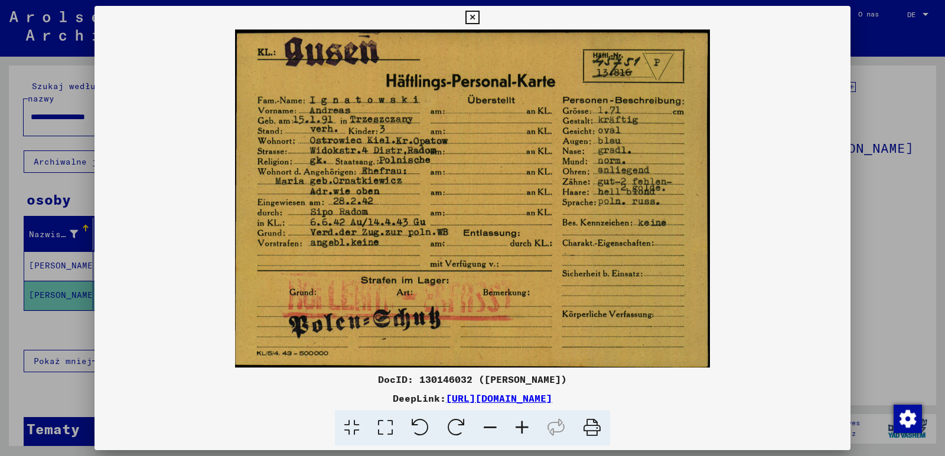
click at [736, 319] on img at bounding box center [472, 199] width 756 height 338
click at [473, 17] on icon at bounding box center [472, 18] width 14 height 14
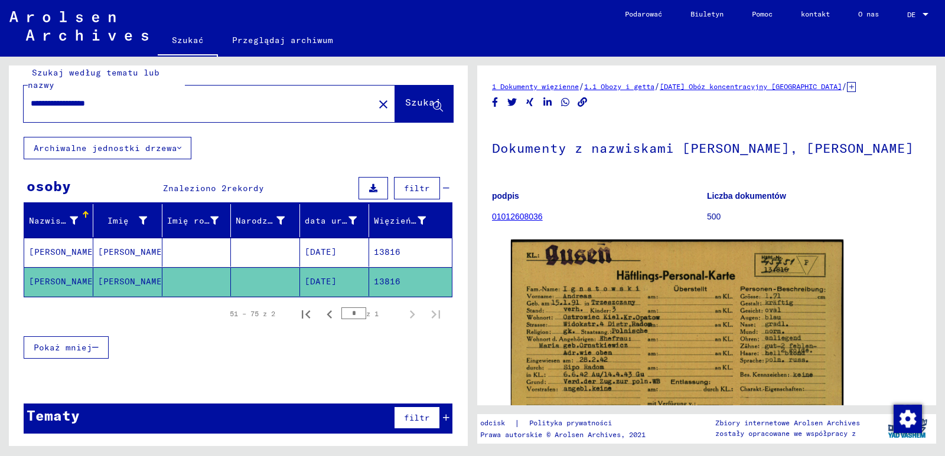
scroll to position [14, 0]
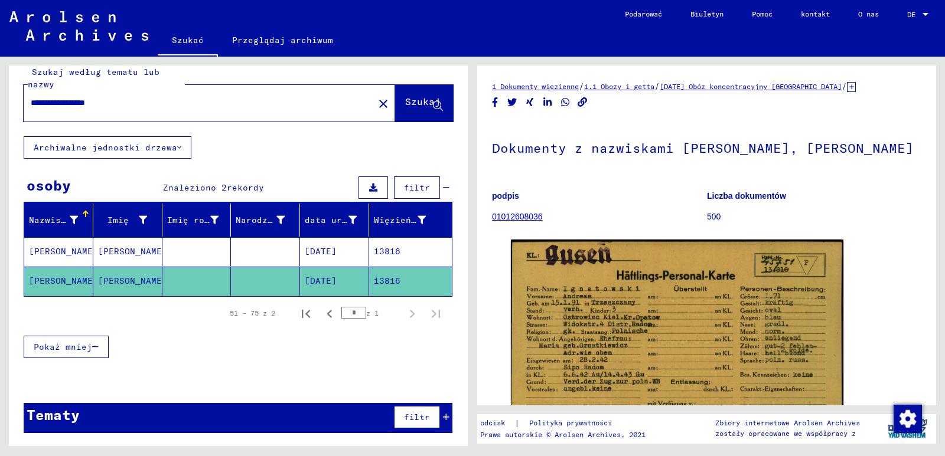
drag, startPoint x: 134, startPoint y: 108, endPoint x: 10, endPoint y: 97, distance: 124.4
click at [10, 97] on div "**********" at bounding box center [238, 93] width 459 height 85
type input "**********"
click at [405, 104] on font "Szukaj" at bounding box center [422, 102] width 35 height 12
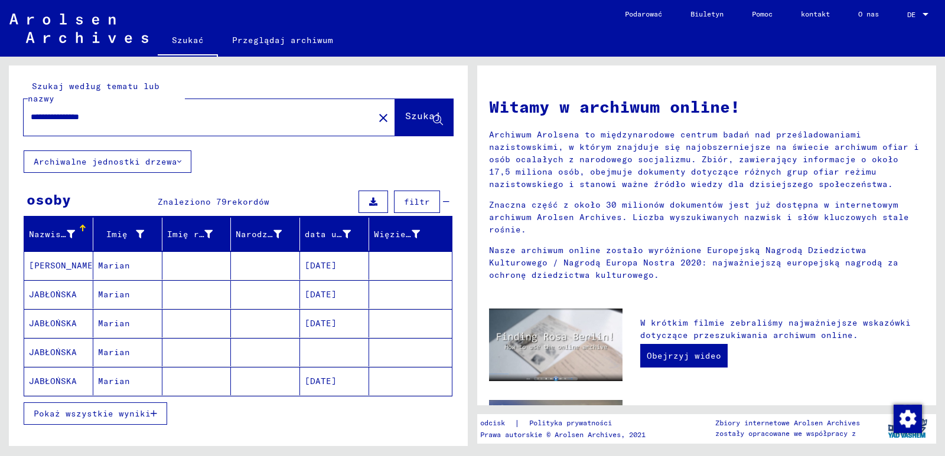
click at [120, 407] on button "Pokaż wszystkie wyniki" at bounding box center [95, 414] width 143 height 22
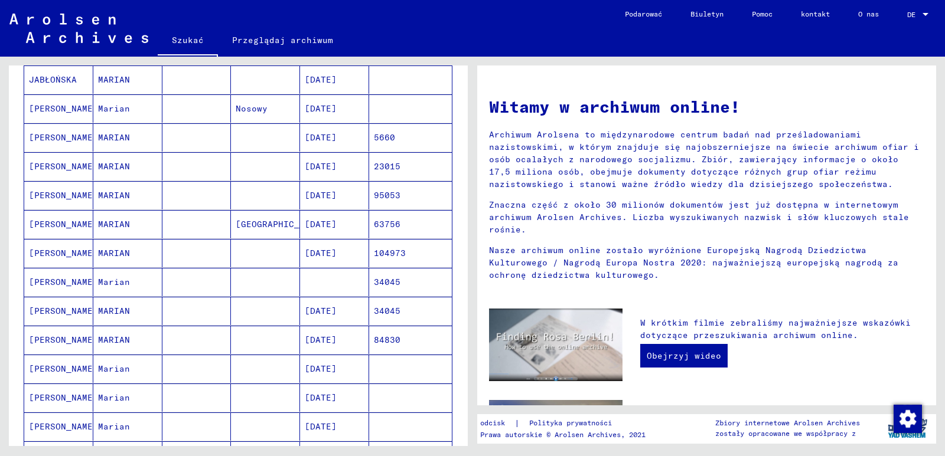
scroll to position [354, 0]
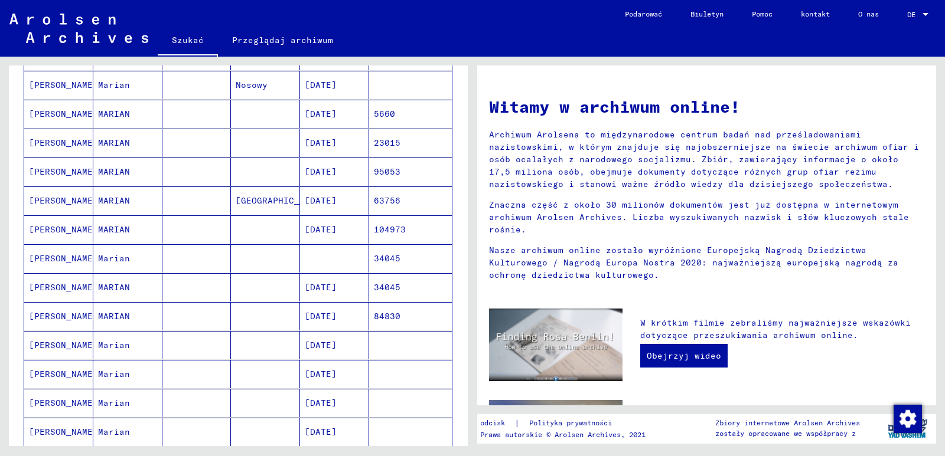
click at [336, 314] on font "[DATE]" at bounding box center [321, 316] width 32 height 11
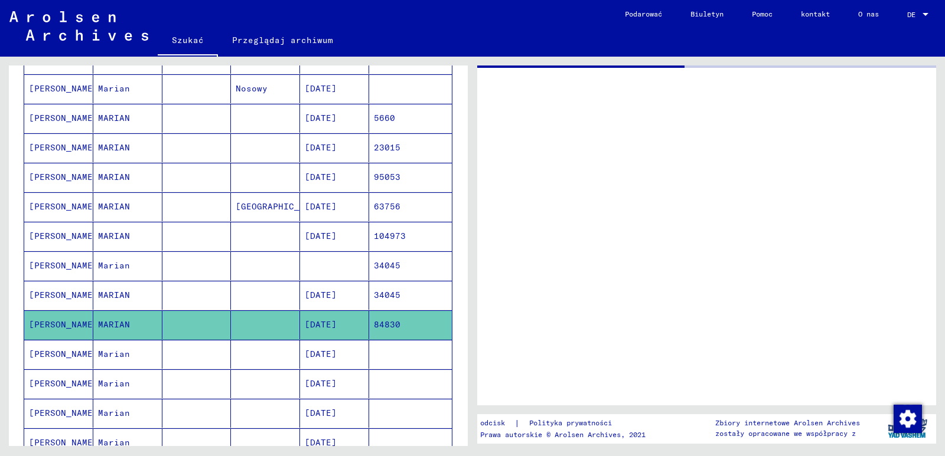
scroll to position [357, 0]
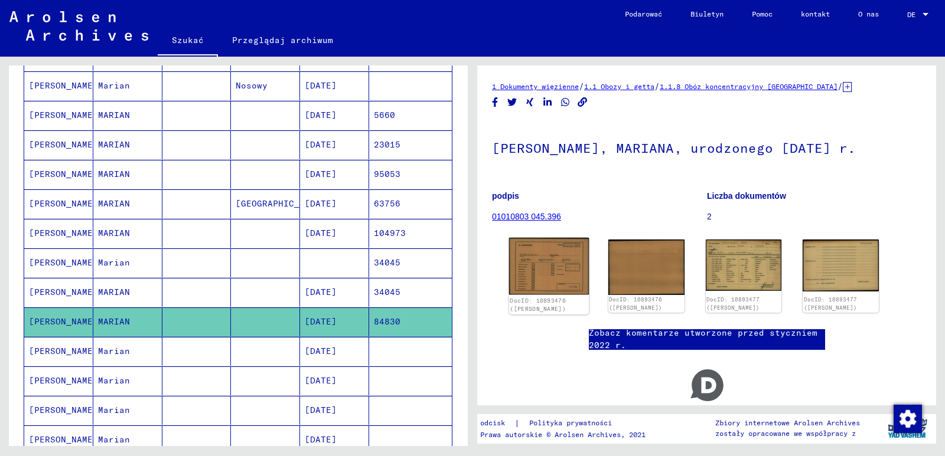
click at [540, 272] on img at bounding box center [549, 266] width 80 height 57
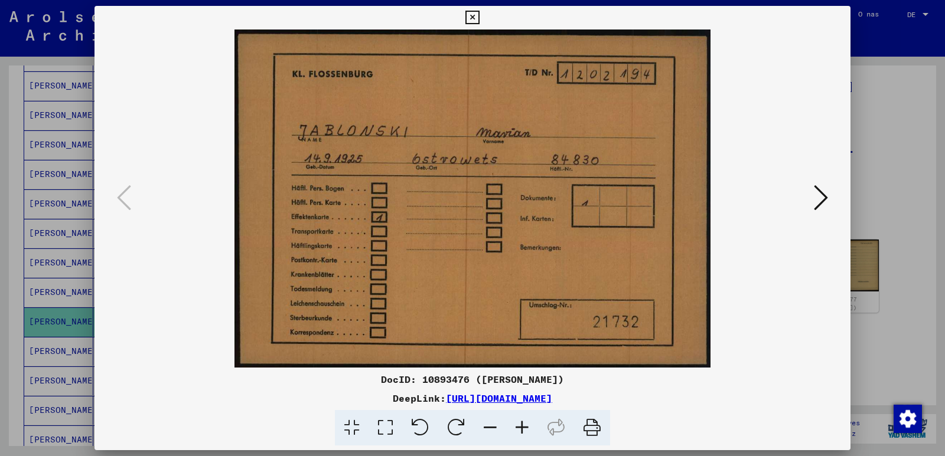
click at [734, 348] on img at bounding box center [472, 199] width 675 height 338
click at [819, 196] on icon at bounding box center [820, 198] width 14 height 28
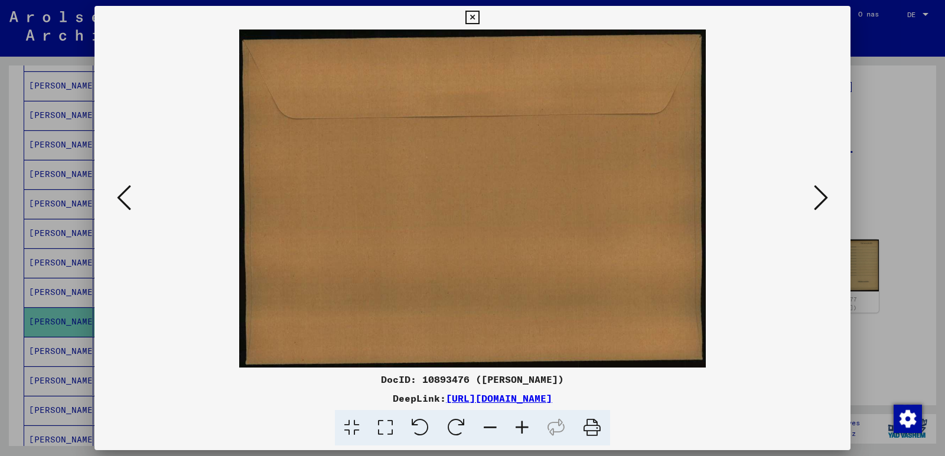
click at [819, 196] on icon at bounding box center [820, 198] width 14 height 28
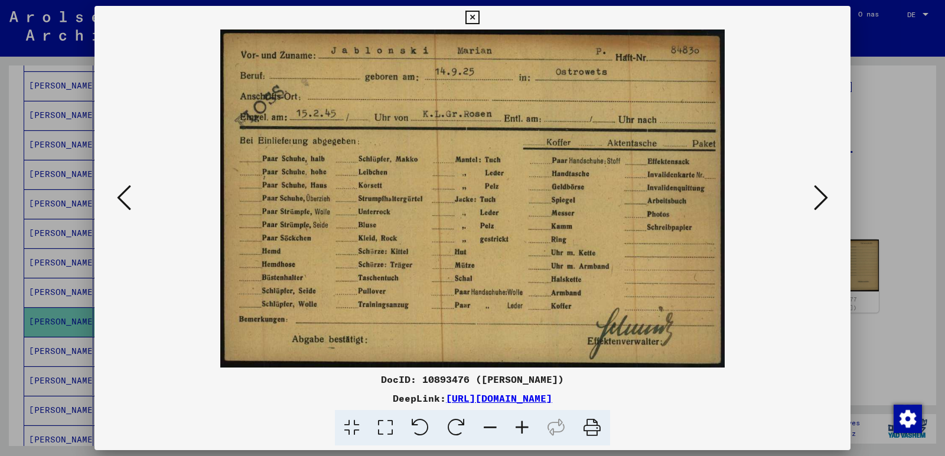
click at [753, 309] on img at bounding box center [472, 199] width 675 height 338
click at [820, 200] on icon at bounding box center [820, 198] width 14 height 28
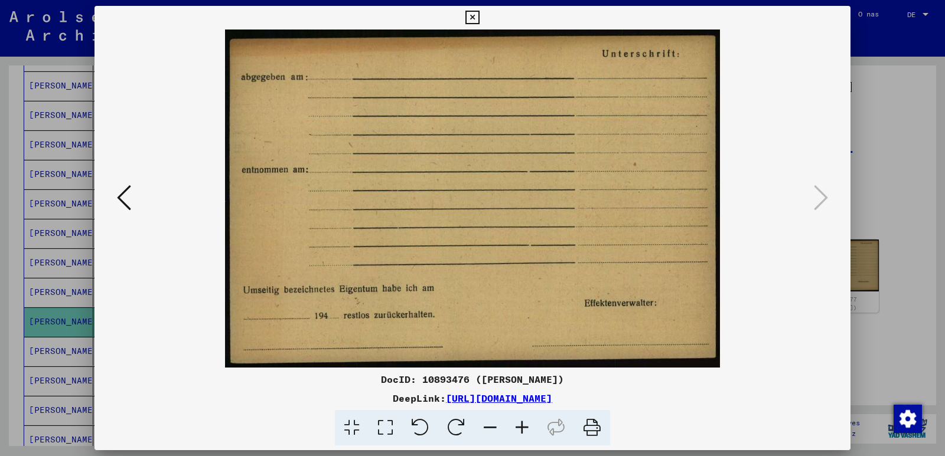
click at [475, 17] on icon at bounding box center [472, 18] width 14 height 14
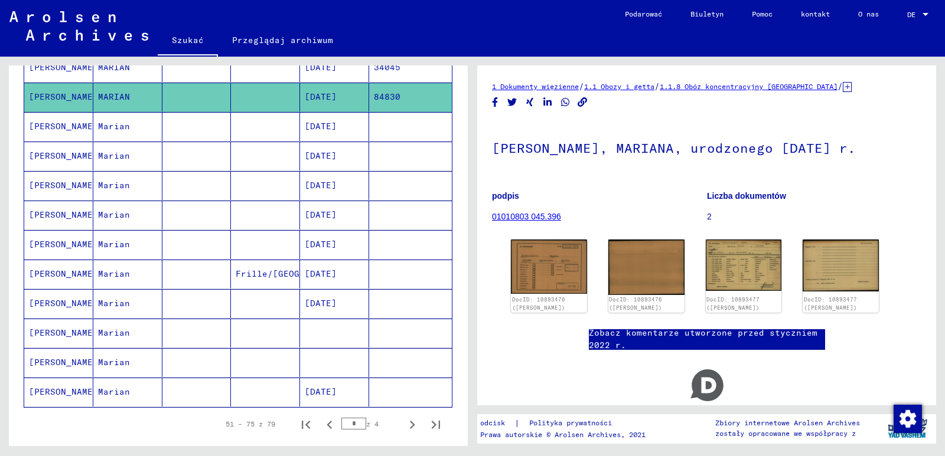
scroll to position [629, 0]
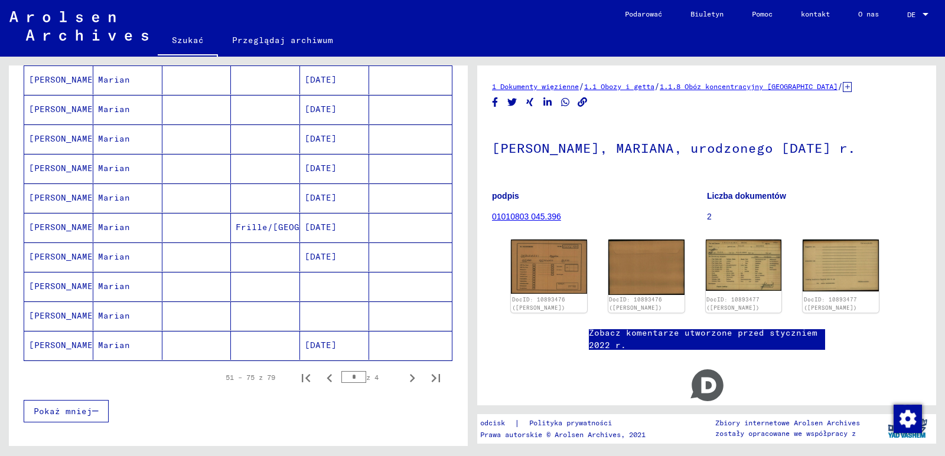
click at [273, 289] on mat-cell at bounding box center [265, 286] width 69 height 29
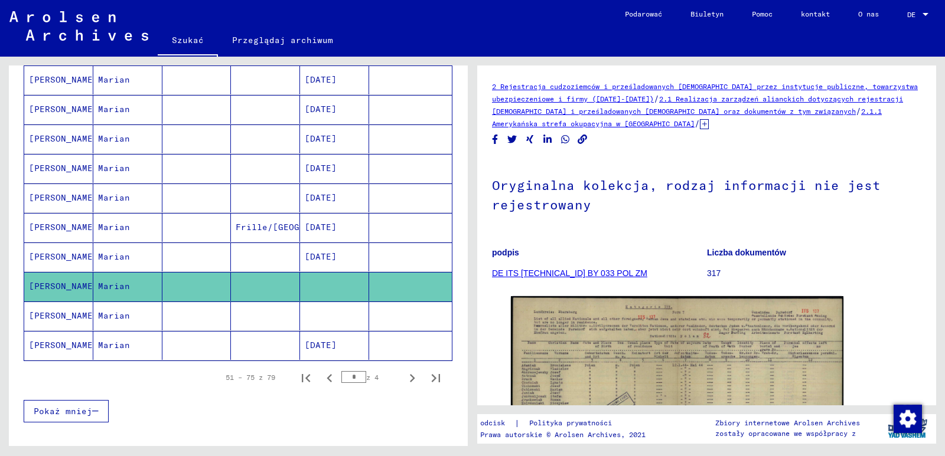
click at [269, 325] on mat-cell at bounding box center [265, 316] width 69 height 29
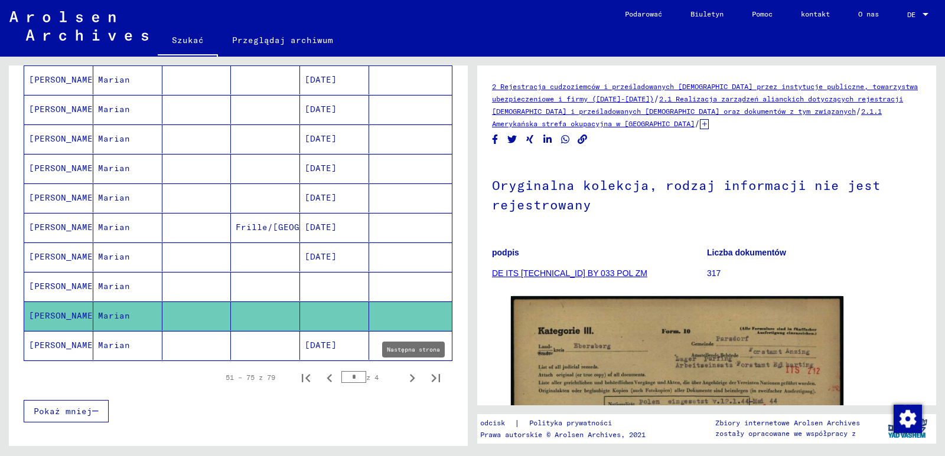
click at [410, 375] on icon "Następna strona" at bounding box center [412, 378] width 5 height 8
type input "*"
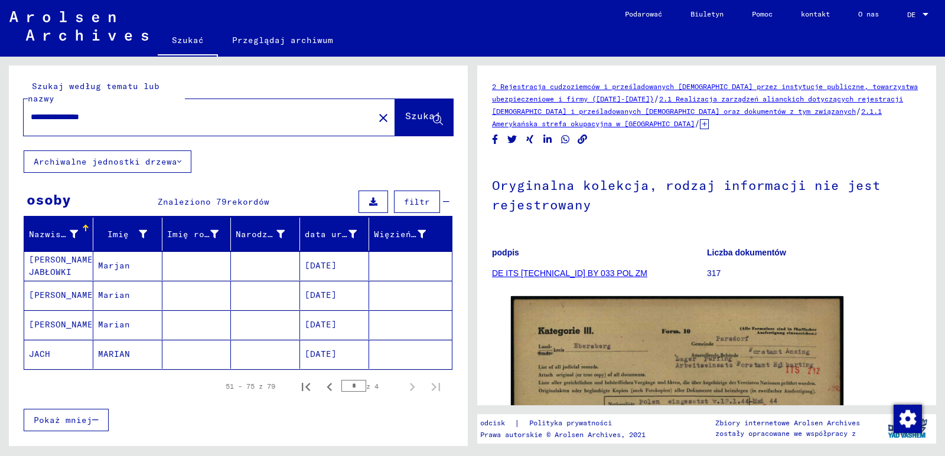
drag, startPoint x: 133, startPoint y: 120, endPoint x: 6, endPoint y: 114, distance: 126.5
click at [8, 114] on div "**********" at bounding box center [236, 252] width 472 height 390
drag, startPoint x: 55, startPoint y: 116, endPoint x: 62, endPoint y: 125, distance: 10.5
click at [57, 116] on input "**********" at bounding box center [199, 117] width 336 height 12
type input "**********"
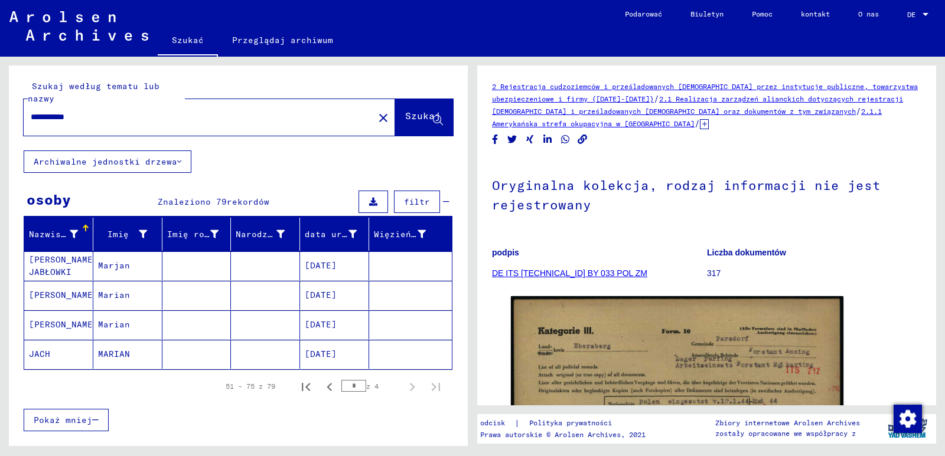
click at [405, 119] on font "Szukaj" at bounding box center [422, 116] width 35 height 12
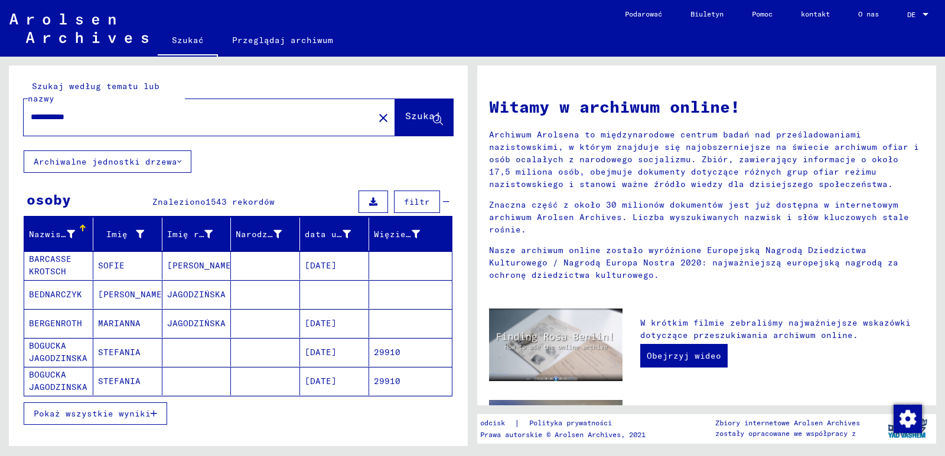
click at [111, 417] on font "Pokaż wszystkie wyniki" at bounding box center [92, 414] width 117 height 11
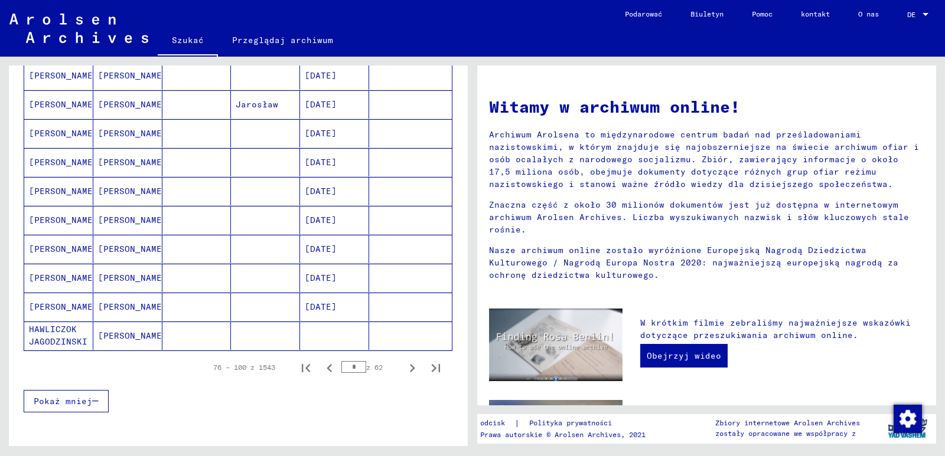
scroll to position [649, 0]
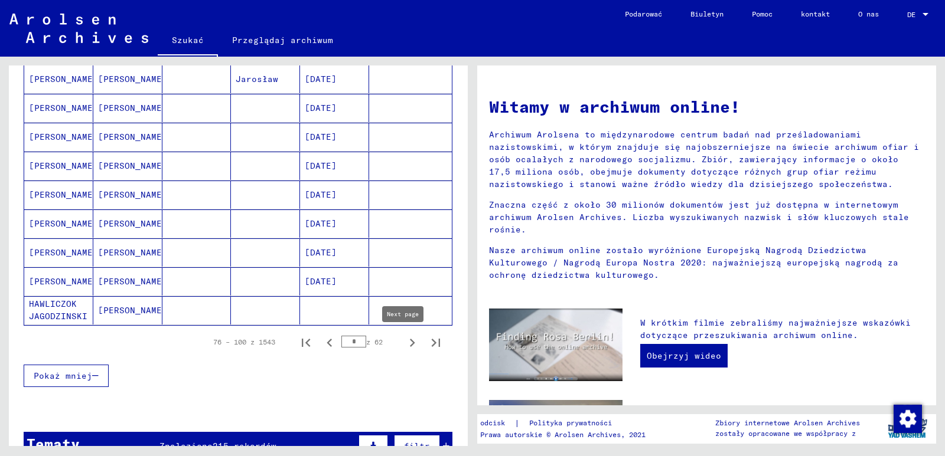
click at [404, 342] on icon "Następna strona" at bounding box center [412, 343] width 17 height 17
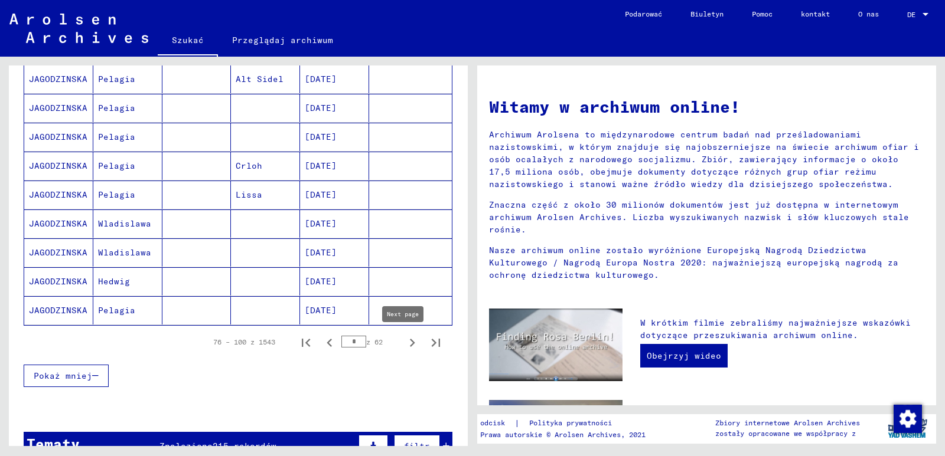
click at [404, 345] on icon "Następna strona" at bounding box center [412, 343] width 17 height 17
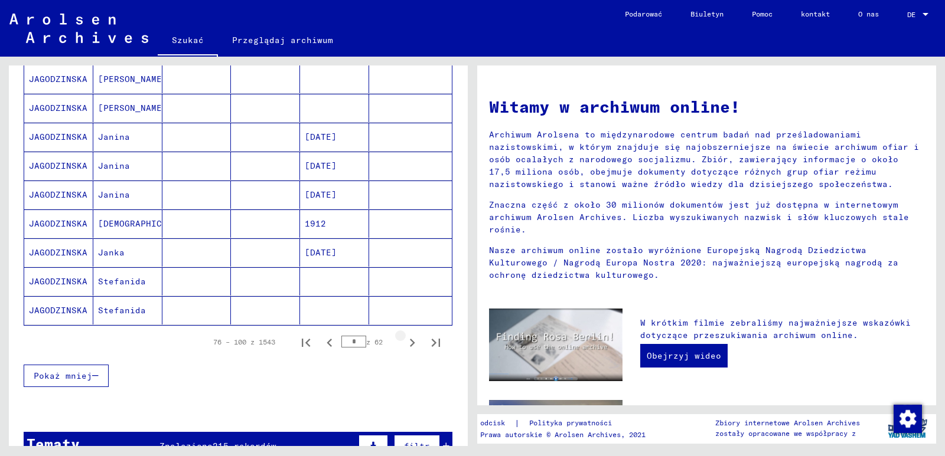
click at [404, 345] on icon "Następna strona" at bounding box center [412, 343] width 17 height 17
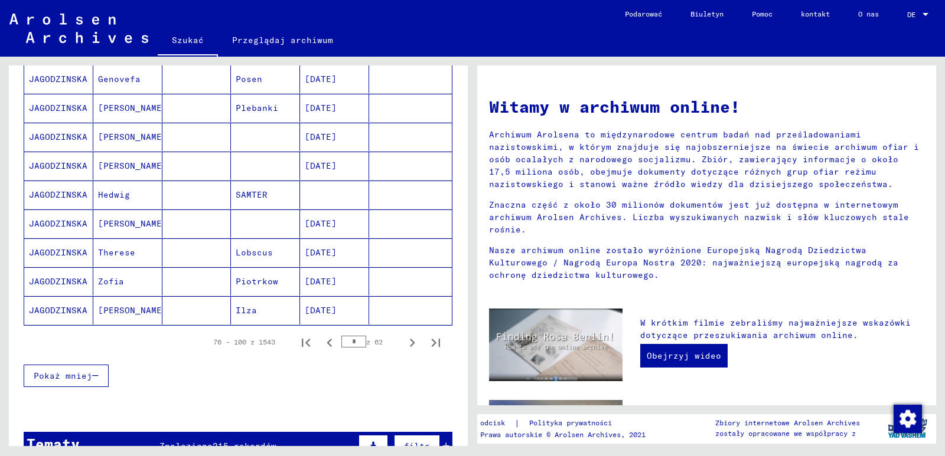
click at [404, 345] on icon "Następna strona" at bounding box center [412, 343] width 17 height 17
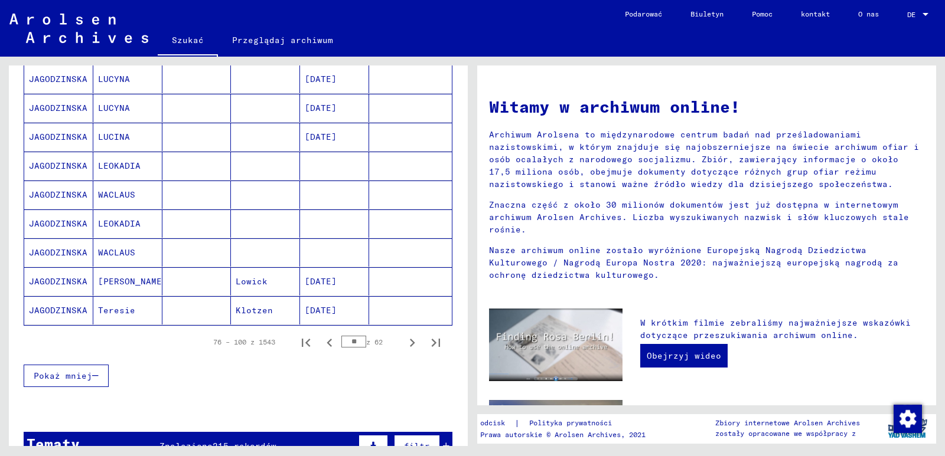
click at [404, 345] on icon "Następna strona" at bounding box center [412, 343] width 17 height 17
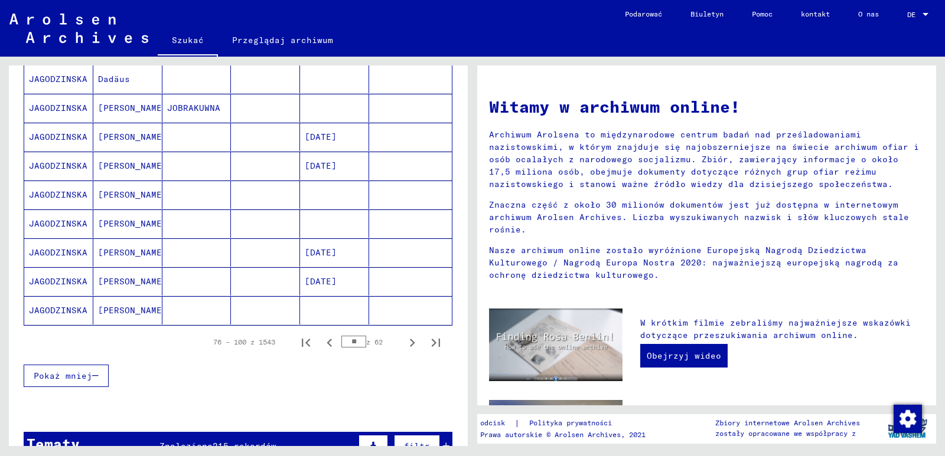
click at [404, 345] on icon "Następna strona" at bounding box center [412, 343] width 17 height 17
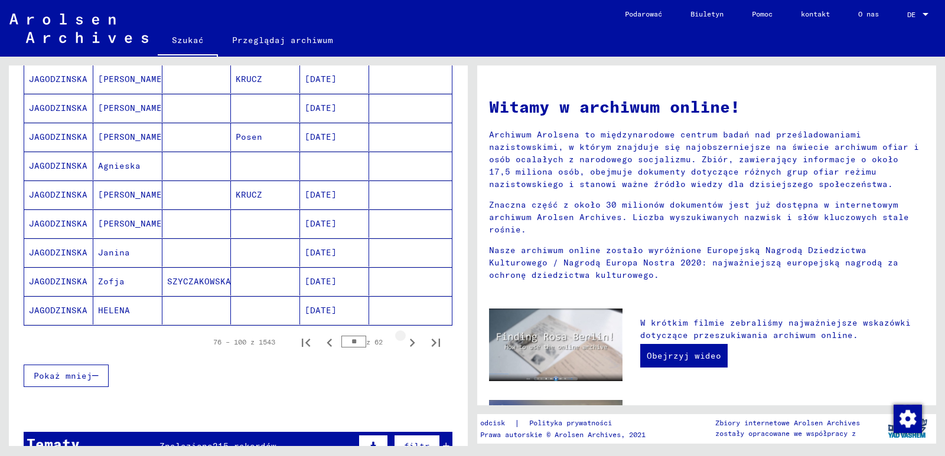
click at [404, 345] on icon "Następna strona" at bounding box center [412, 343] width 17 height 17
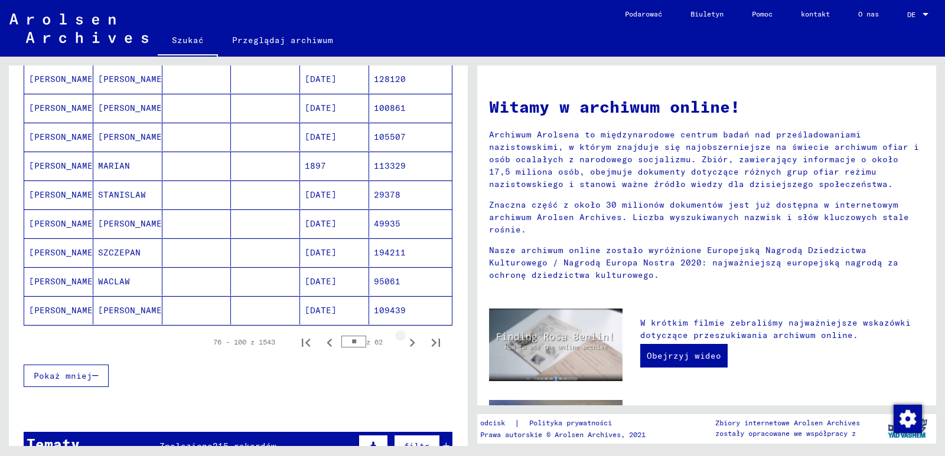
click at [404, 345] on icon "Następna strona" at bounding box center [412, 343] width 17 height 17
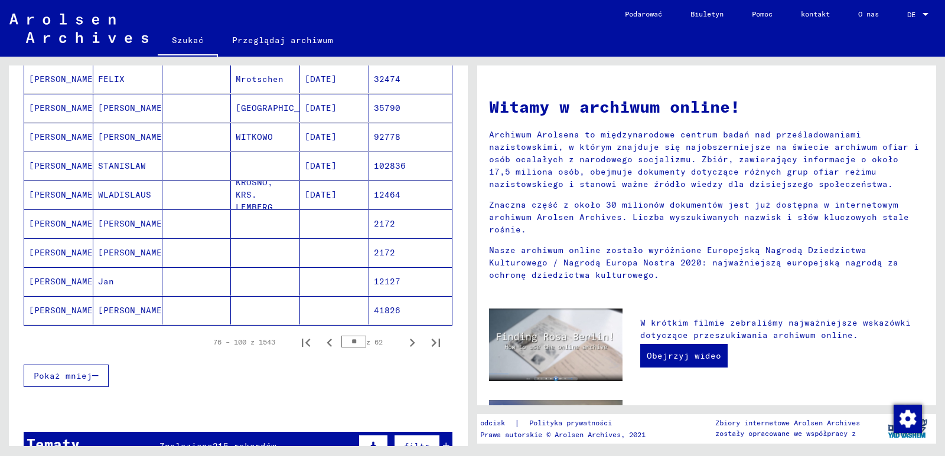
click at [404, 345] on icon "Następna strona" at bounding box center [412, 343] width 17 height 17
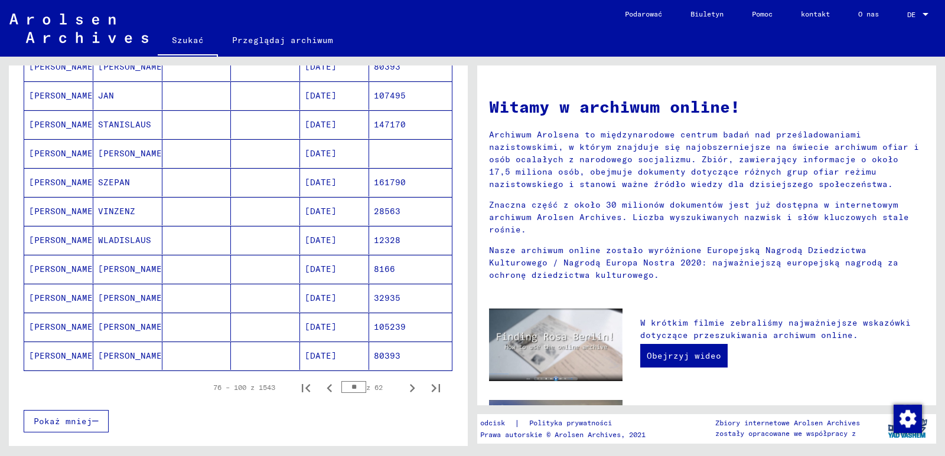
scroll to position [708, 0]
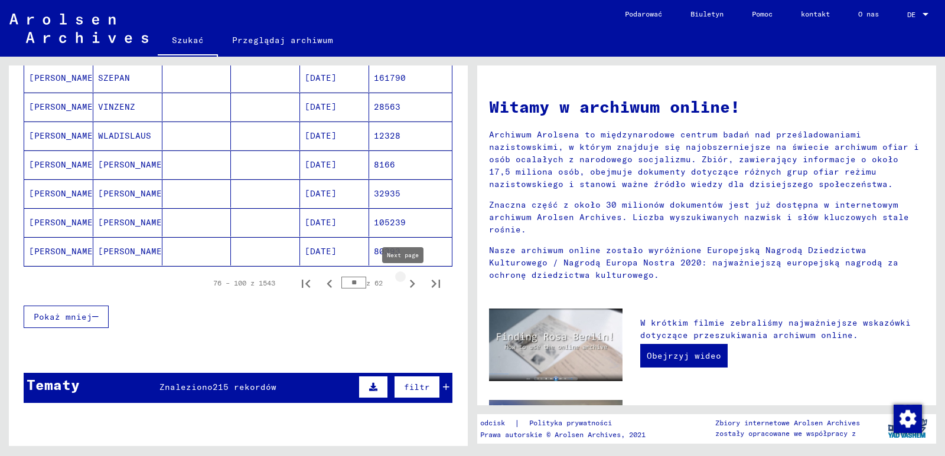
click at [404, 286] on icon "Następna strona" at bounding box center [412, 284] width 17 height 17
type input "**"
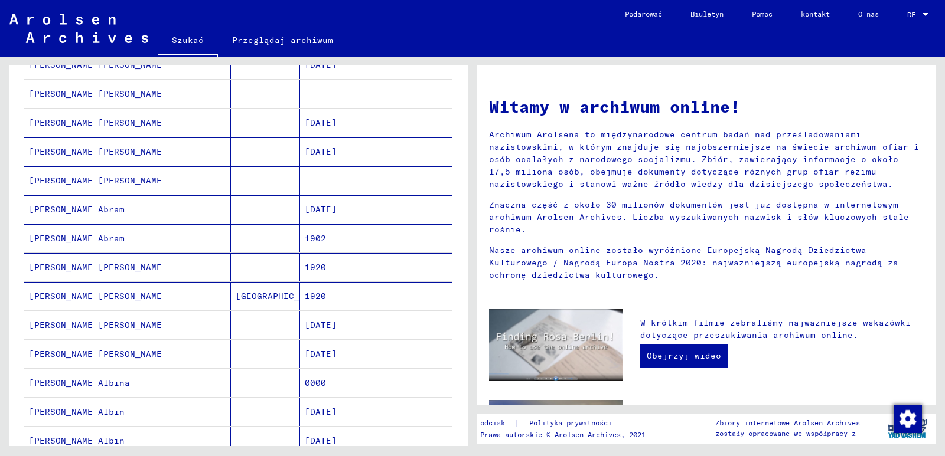
scroll to position [413, 0]
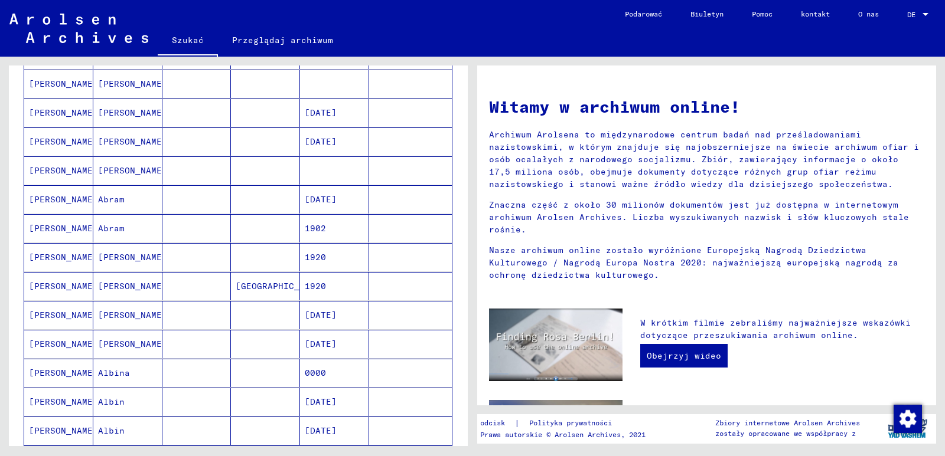
click at [275, 287] on mat-cell "[GEOGRAPHIC_DATA]" at bounding box center [265, 286] width 69 height 28
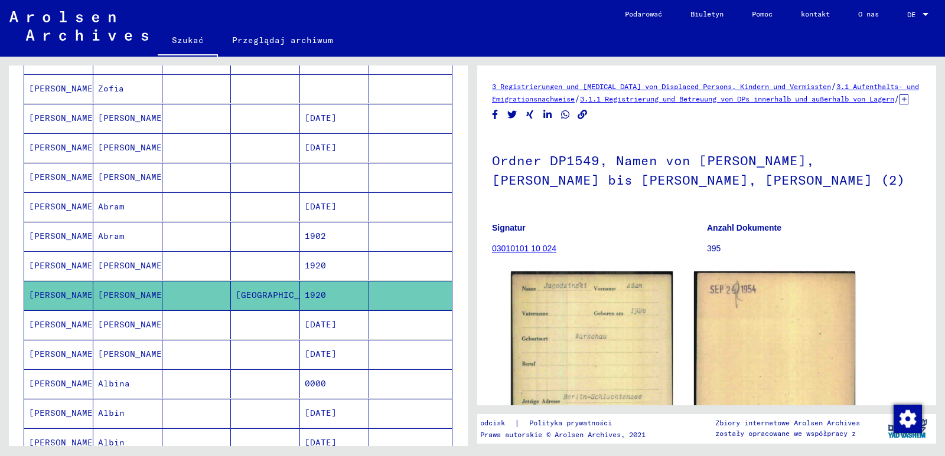
scroll to position [417, 0]
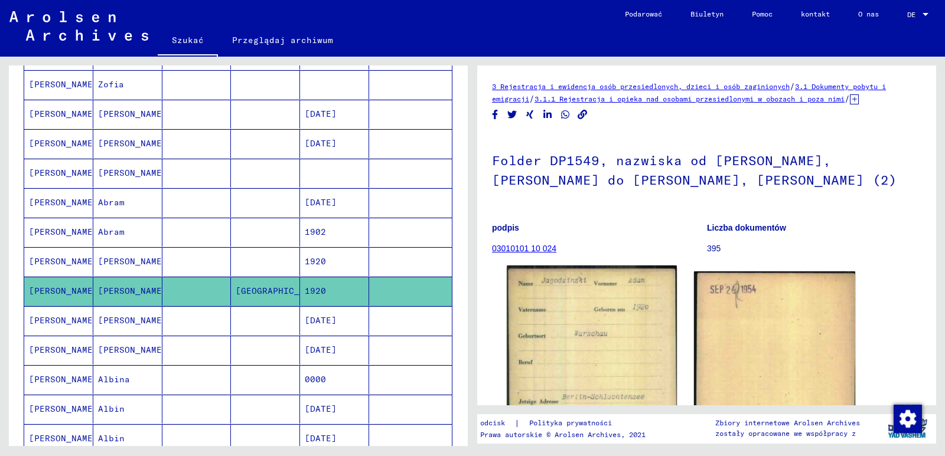
click at [550, 345] on img at bounding box center [591, 385] width 169 height 238
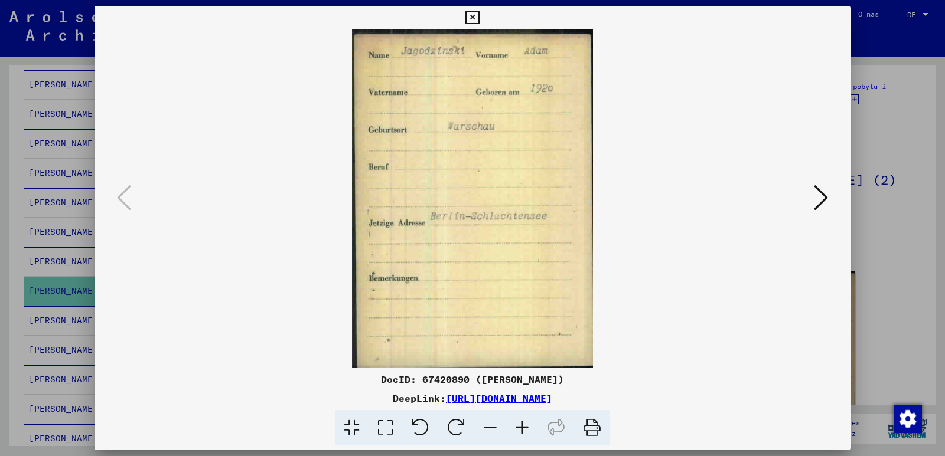
click at [472, 19] on icon at bounding box center [472, 18] width 14 height 14
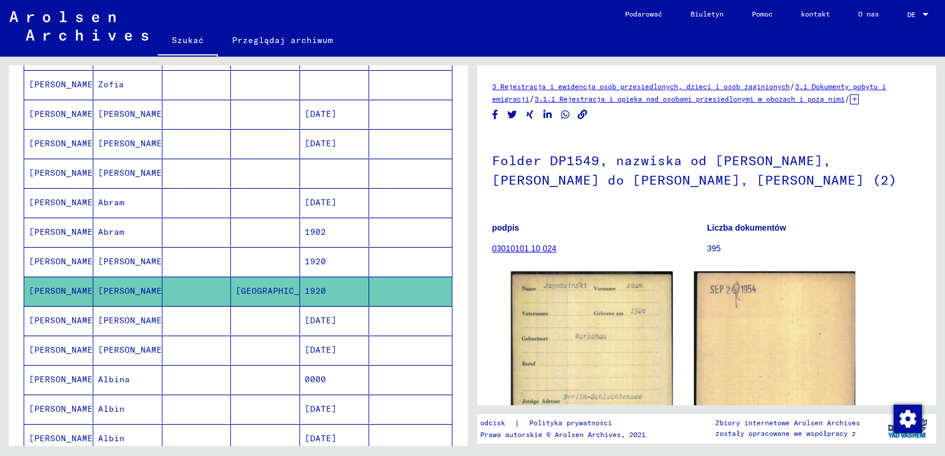
scroll to position [0, 0]
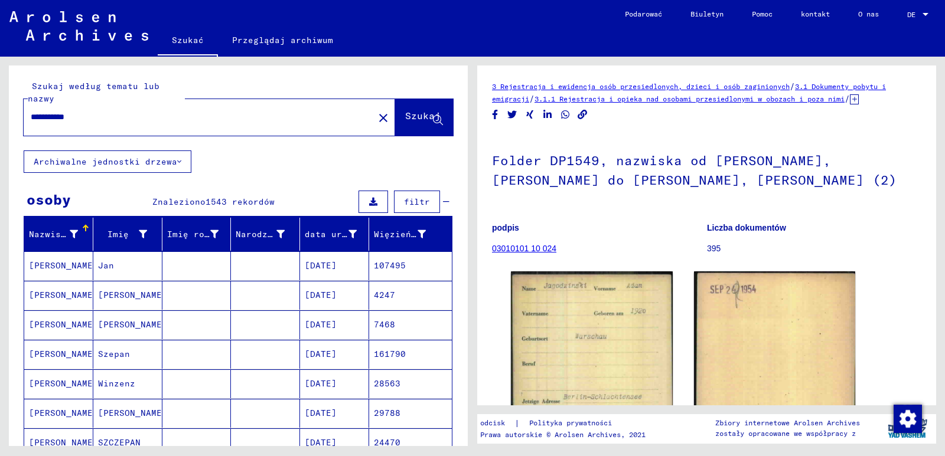
drag, startPoint x: 100, startPoint y: 117, endPoint x: 8, endPoint y: 113, distance: 91.6
click at [17, 113] on div "**********" at bounding box center [238, 108] width 459 height 85
click at [405, 116] on font "Szukaj" at bounding box center [422, 116] width 35 height 12
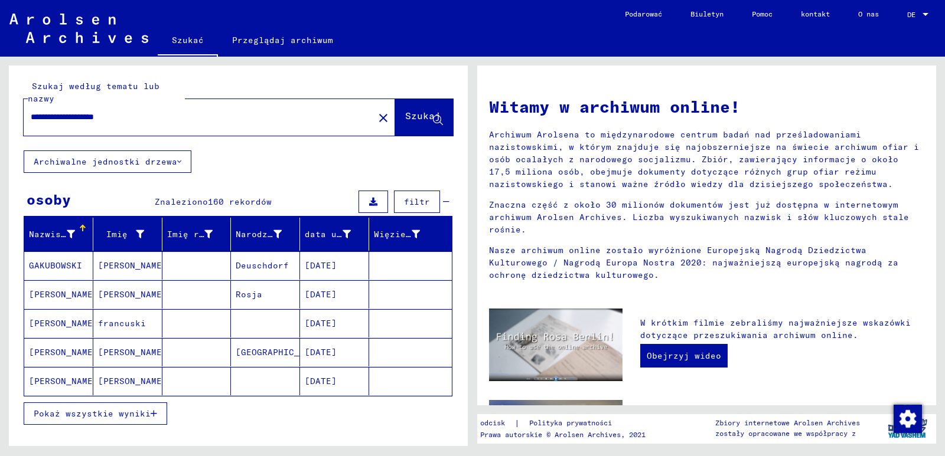
click at [99, 410] on font "Pokaż wszystkie wyniki" at bounding box center [92, 414] width 117 height 11
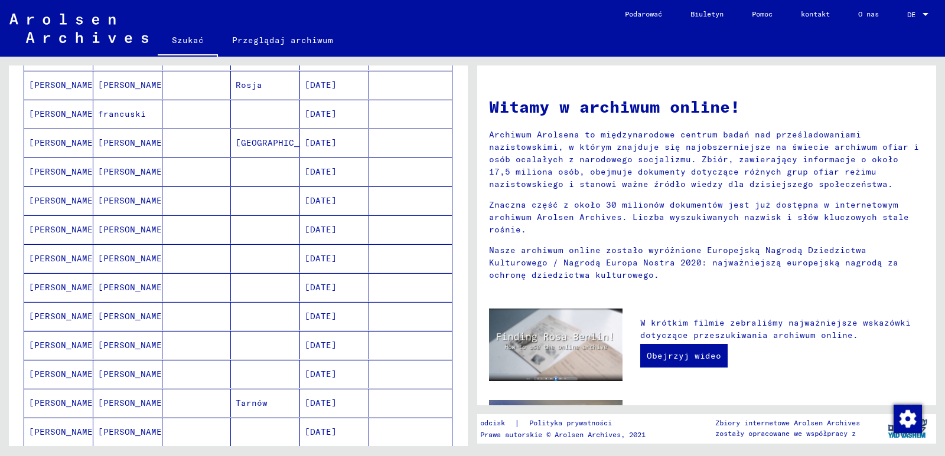
scroll to position [118, 0]
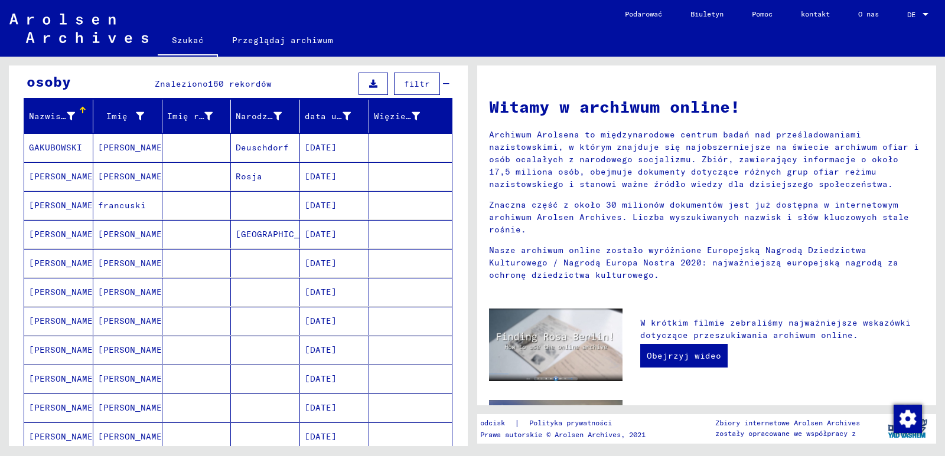
click at [335, 148] on font "[DATE]" at bounding box center [321, 147] width 32 height 11
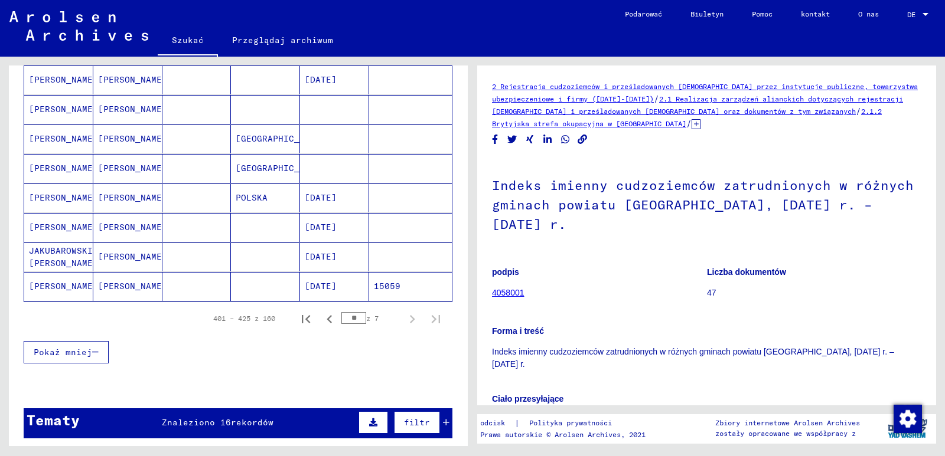
scroll to position [718, 0]
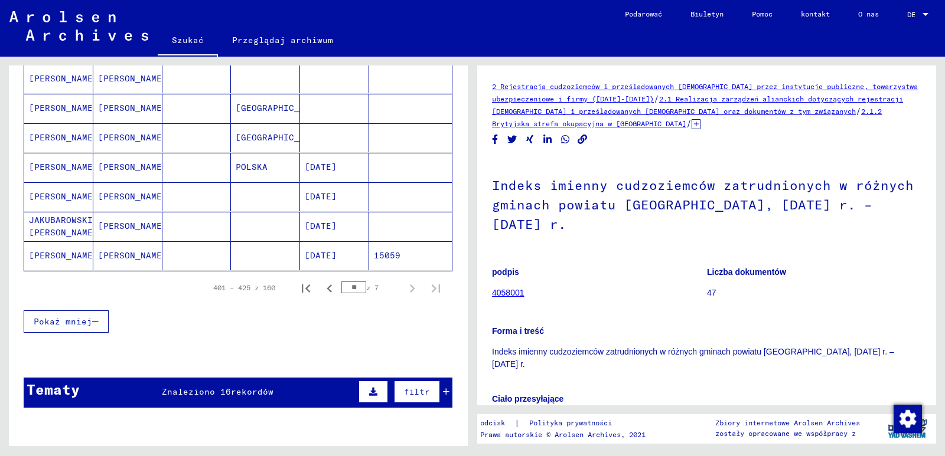
click at [316, 256] on font "[DATE]" at bounding box center [321, 255] width 32 height 11
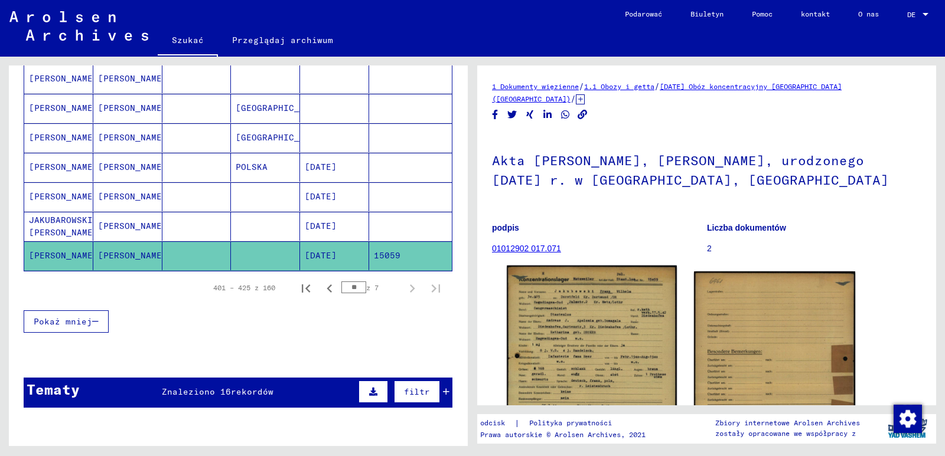
click at [571, 322] on img at bounding box center [591, 385] width 169 height 239
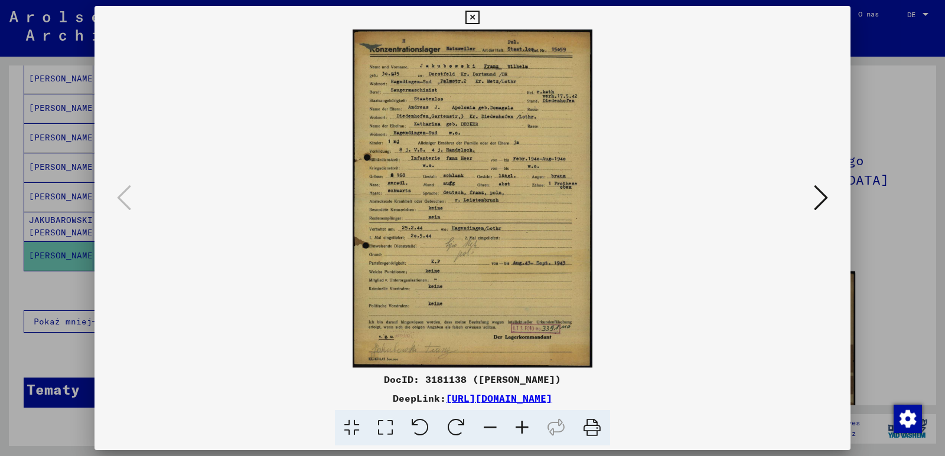
click at [470, 17] on icon at bounding box center [472, 18] width 14 height 14
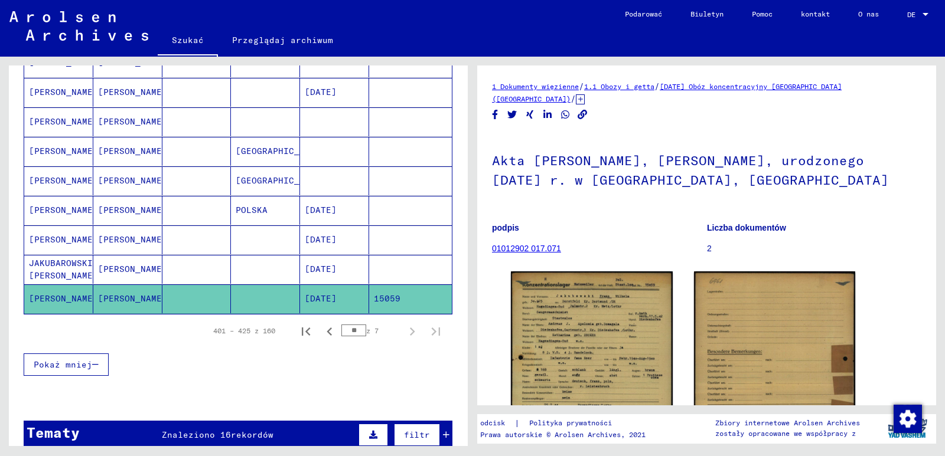
scroll to position [659, 0]
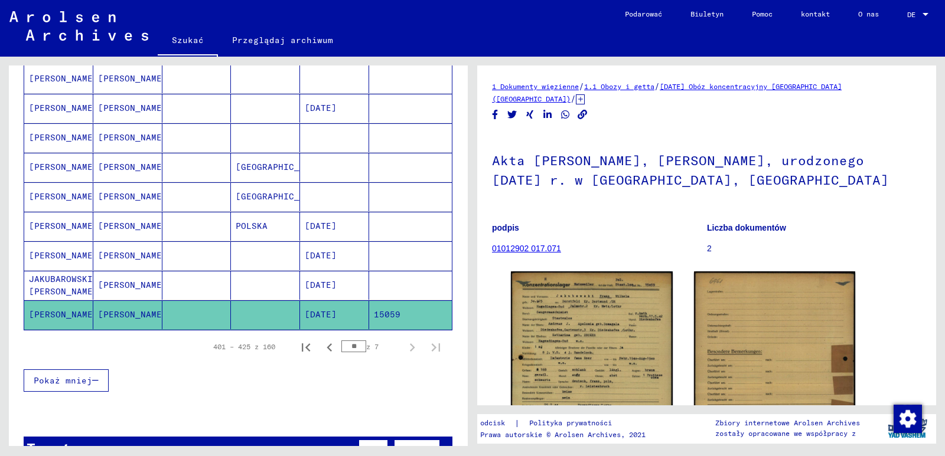
click at [323, 142] on mat-cell at bounding box center [334, 137] width 69 height 29
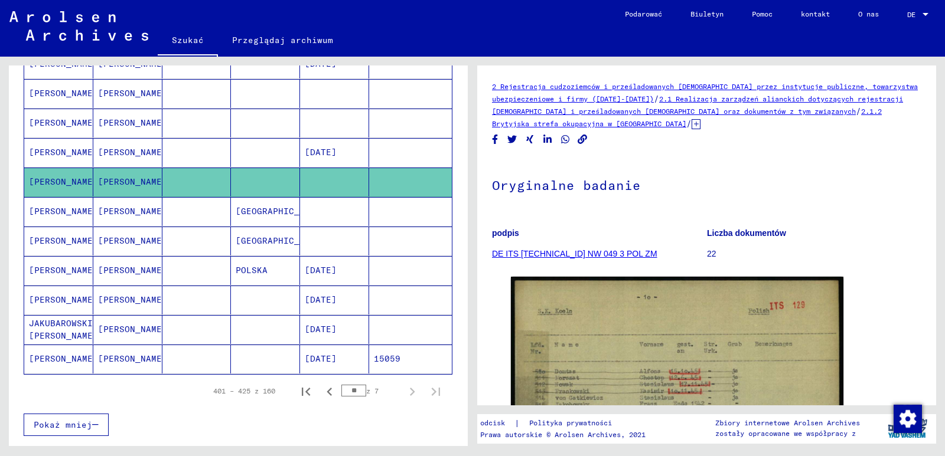
scroll to position [600, 0]
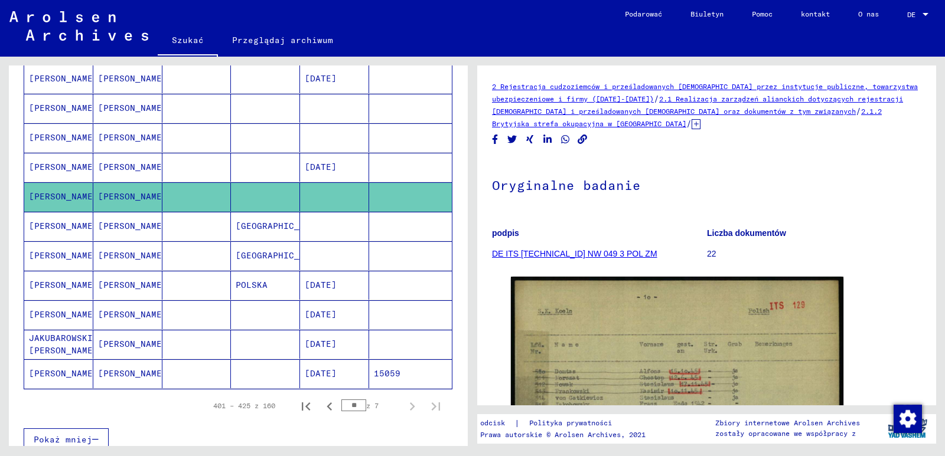
click at [323, 142] on mat-cell at bounding box center [334, 137] width 69 height 29
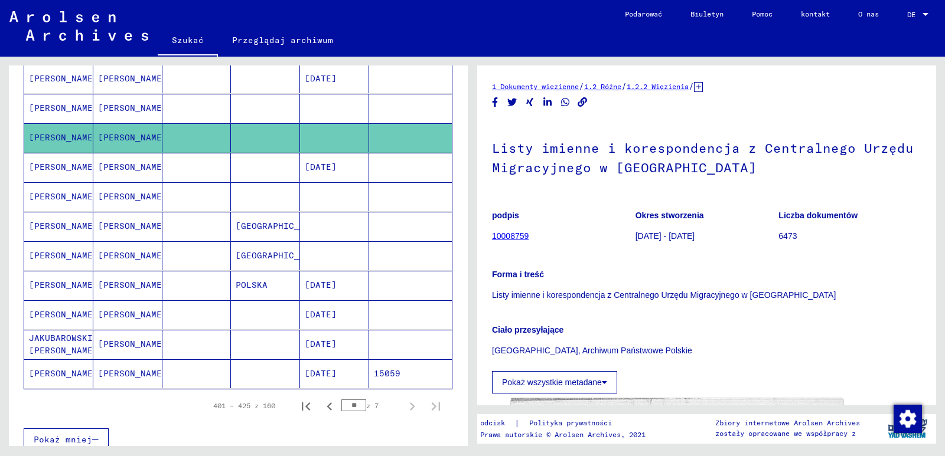
click at [325, 112] on mat-cell at bounding box center [334, 108] width 69 height 29
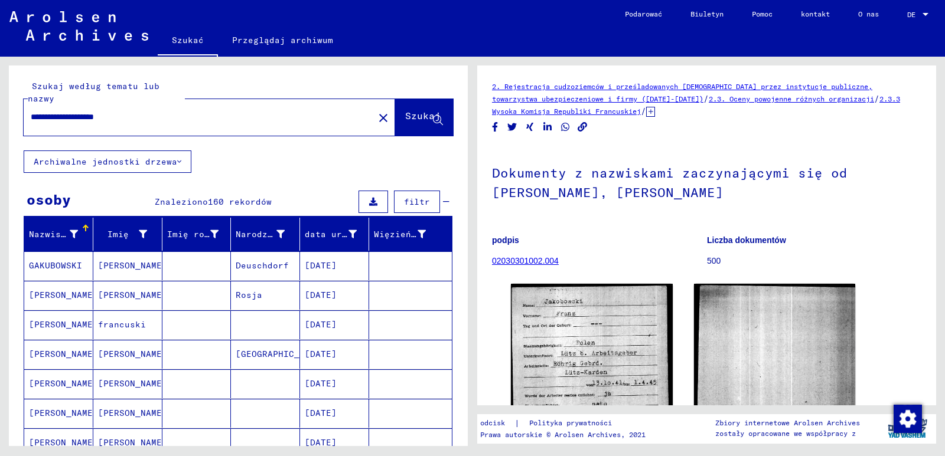
drag, startPoint x: 156, startPoint y: 116, endPoint x: 117, endPoint y: 121, distance: 38.7
click at [117, 121] on input "**********" at bounding box center [199, 117] width 336 height 12
drag, startPoint x: 175, startPoint y: 116, endPoint x: 27, endPoint y: 115, distance: 147.6
click at [27, 115] on div "**********" at bounding box center [195, 117] width 343 height 27
click at [410, 125] on span "Szukaj" at bounding box center [424, 119] width 38 height 12
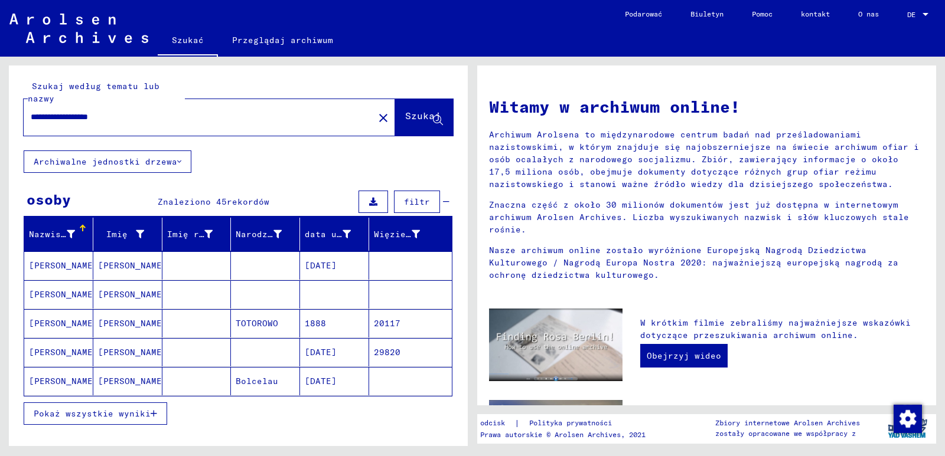
click at [353, 352] on mat-cell "[DATE]" at bounding box center [334, 352] width 69 height 28
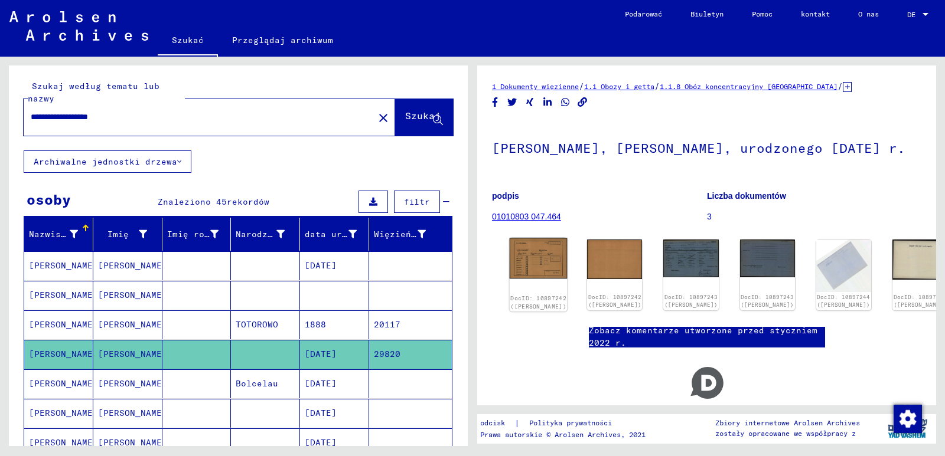
click at [545, 277] on img at bounding box center [538, 258] width 58 height 41
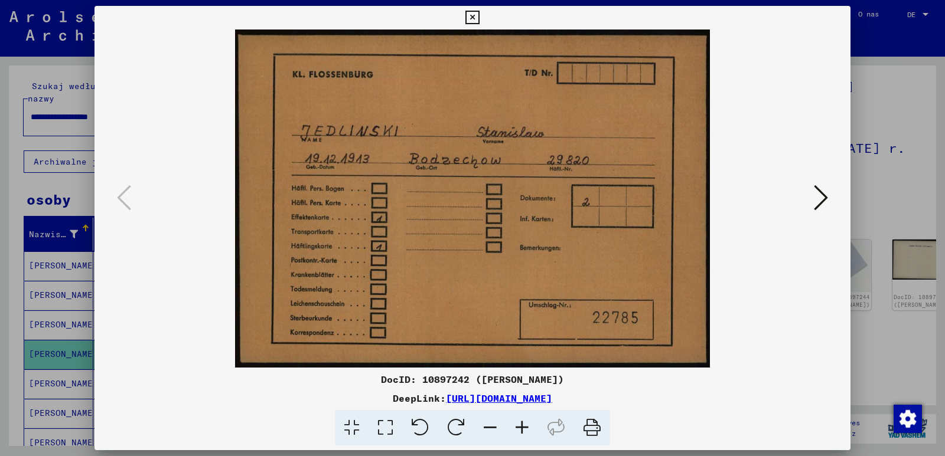
click at [723, 332] on img at bounding box center [472, 199] width 675 height 338
click at [821, 197] on icon at bounding box center [820, 198] width 14 height 28
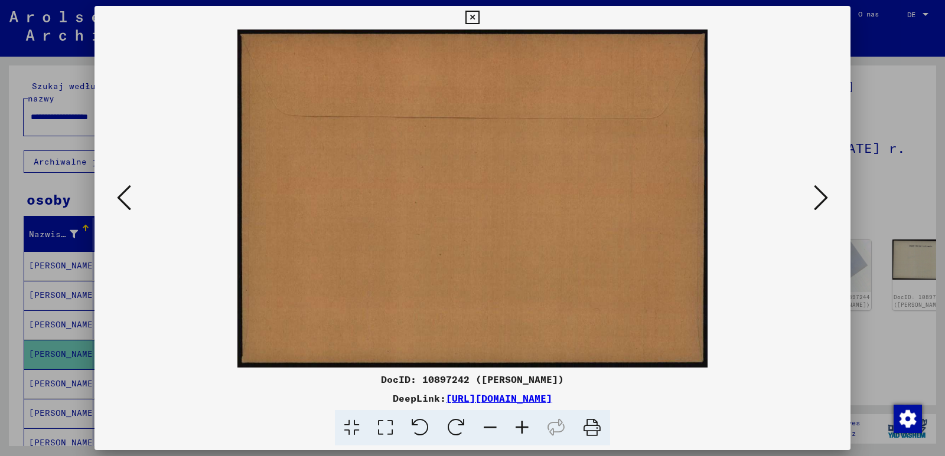
click at [821, 197] on icon at bounding box center [820, 198] width 14 height 28
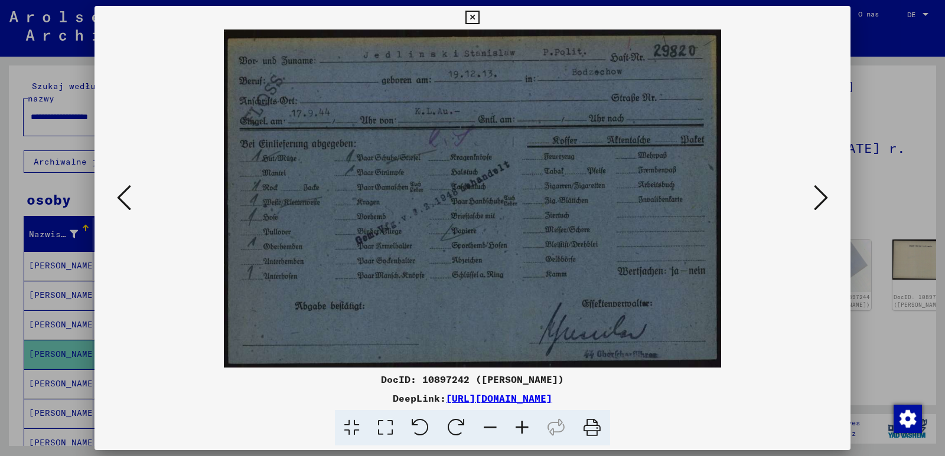
click at [756, 303] on img at bounding box center [472, 199] width 675 height 338
click at [816, 198] on icon at bounding box center [820, 198] width 14 height 28
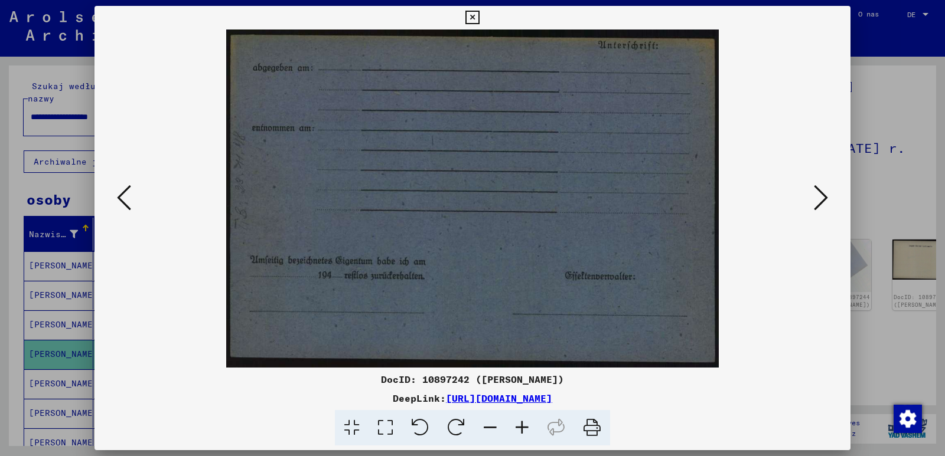
click at [817, 198] on icon at bounding box center [820, 198] width 14 height 28
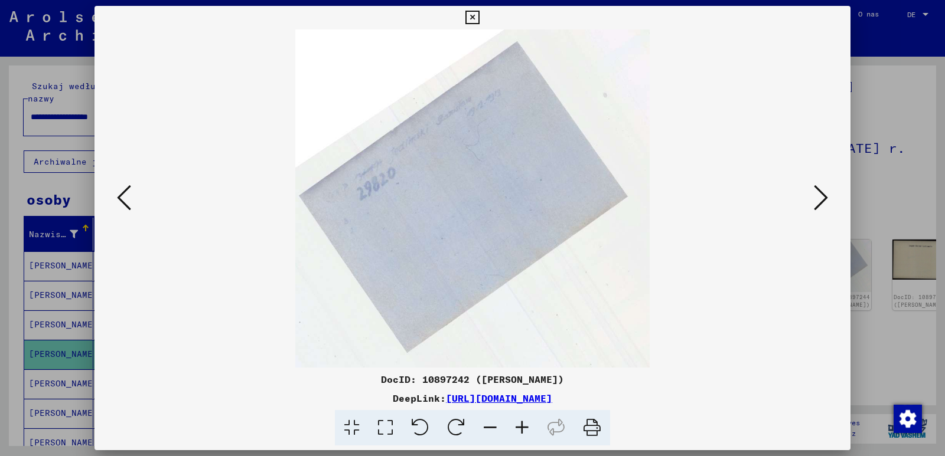
click at [817, 198] on icon at bounding box center [820, 198] width 14 height 28
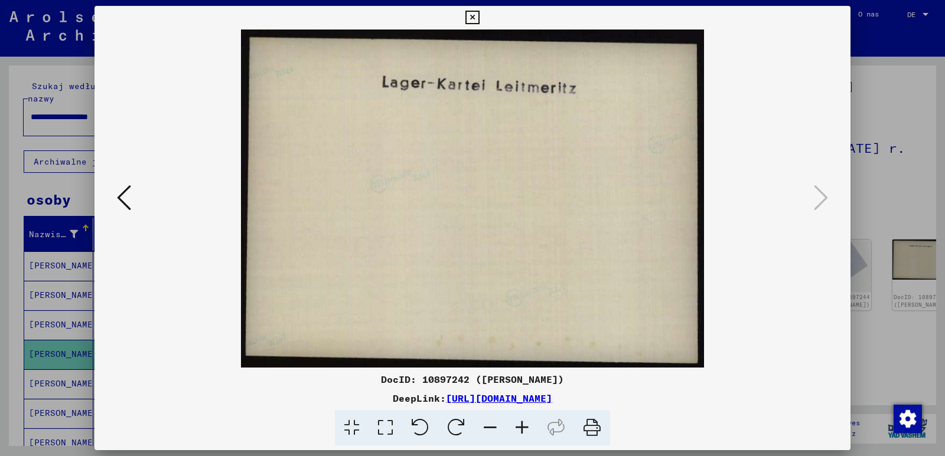
click at [715, 307] on img at bounding box center [472, 199] width 675 height 338
click at [473, 18] on icon at bounding box center [472, 18] width 14 height 14
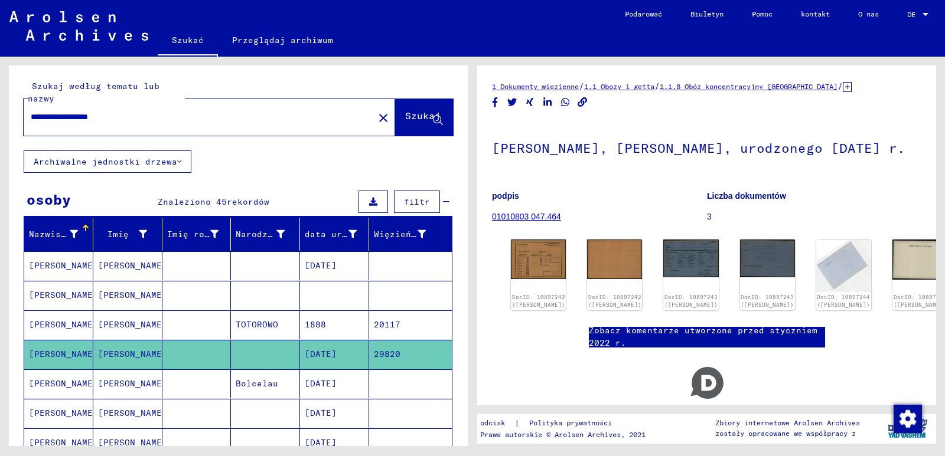
drag, startPoint x: 161, startPoint y: 112, endPoint x: 12, endPoint y: 107, distance: 149.4
click at [12, 107] on div "**********" at bounding box center [238, 108] width 459 height 85
type input "**********"
click at [405, 115] on font "Szukaj" at bounding box center [422, 116] width 35 height 12
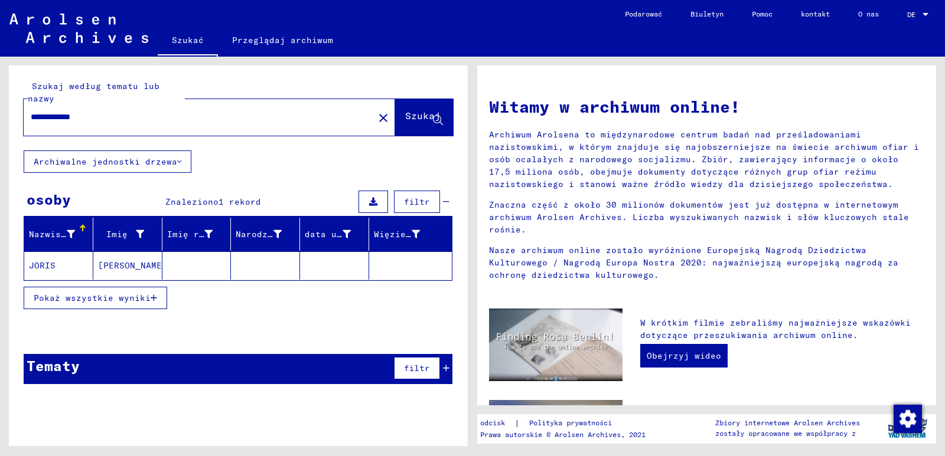
click at [149, 266] on mat-cell "[PERSON_NAME]" at bounding box center [127, 265] width 69 height 28
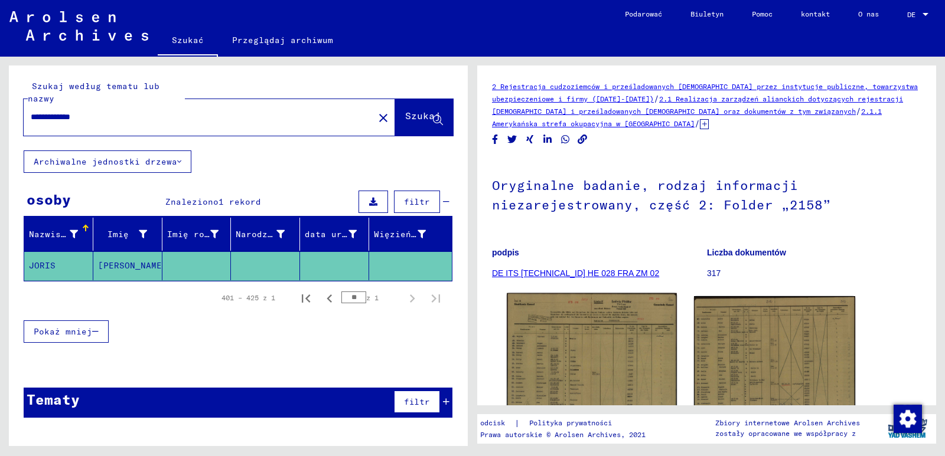
click at [590, 378] on img at bounding box center [591, 353] width 169 height 120
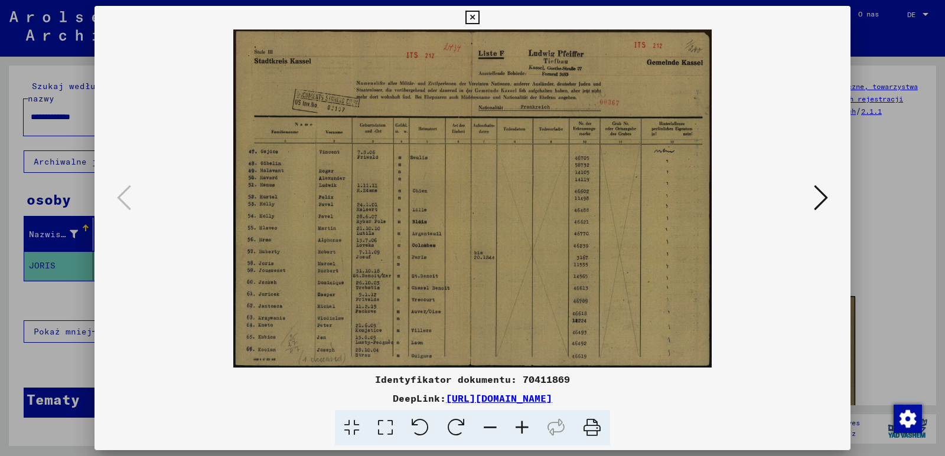
click at [476, 13] on icon at bounding box center [472, 18] width 14 height 14
